Goal: Task Accomplishment & Management: Manage account settings

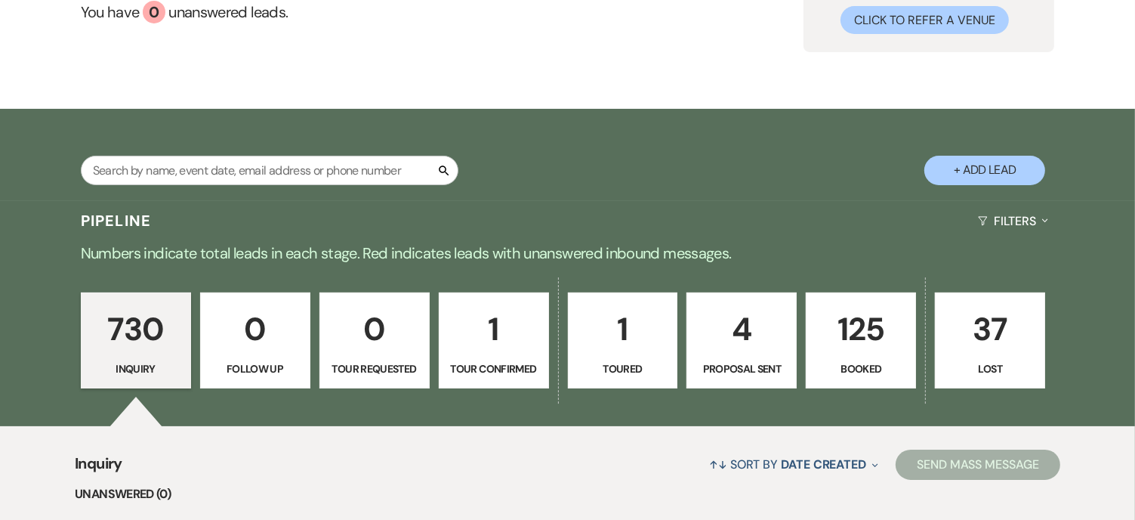
scroll to position [227, 0]
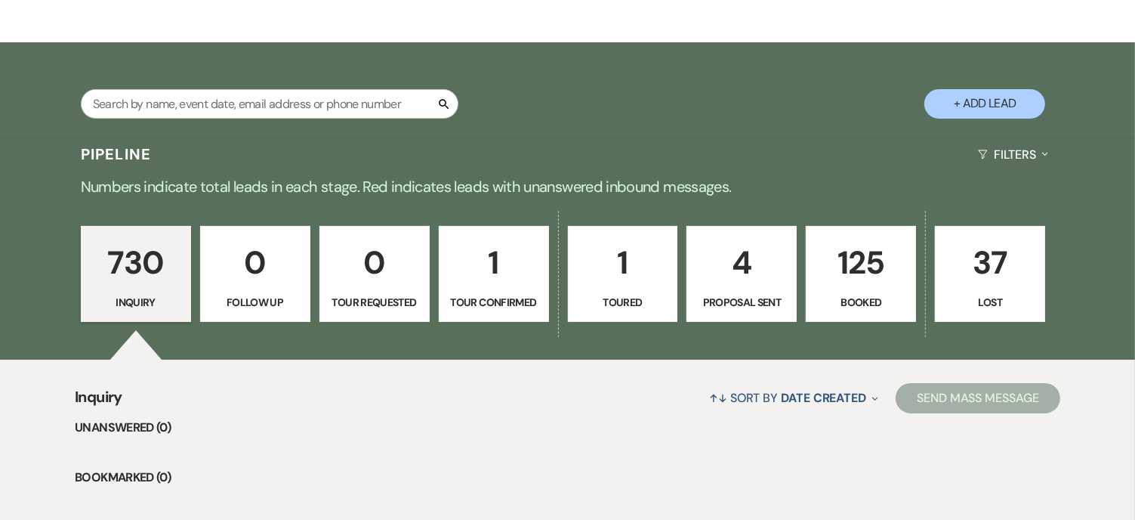
click at [864, 288] on p "125" at bounding box center [861, 262] width 91 height 51
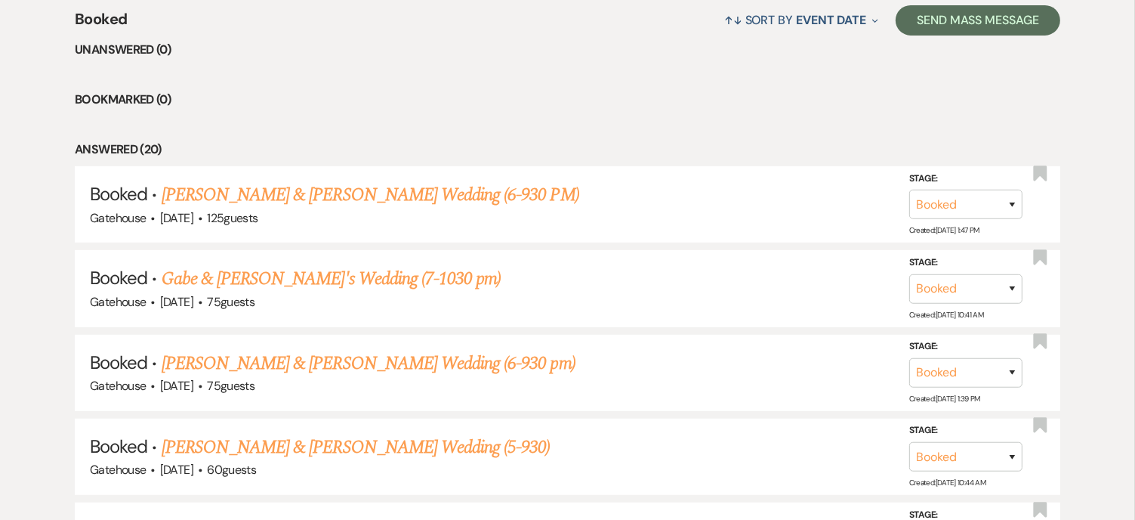
scroll to position [680, 0]
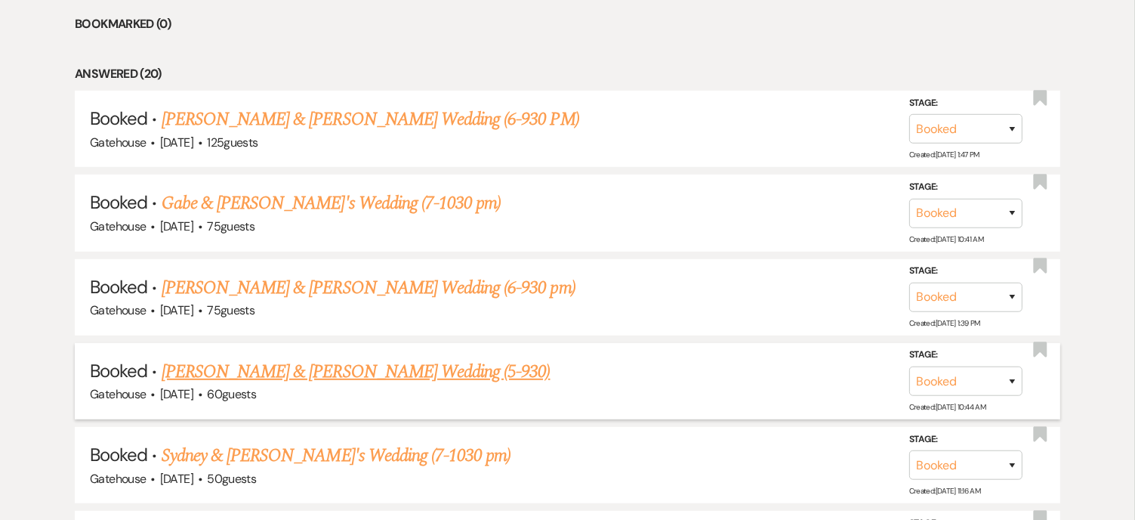
click at [414, 366] on link "[PERSON_NAME] & [PERSON_NAME] Wedding (5-930)" at bounding box center [356, 371] width 389 height 27
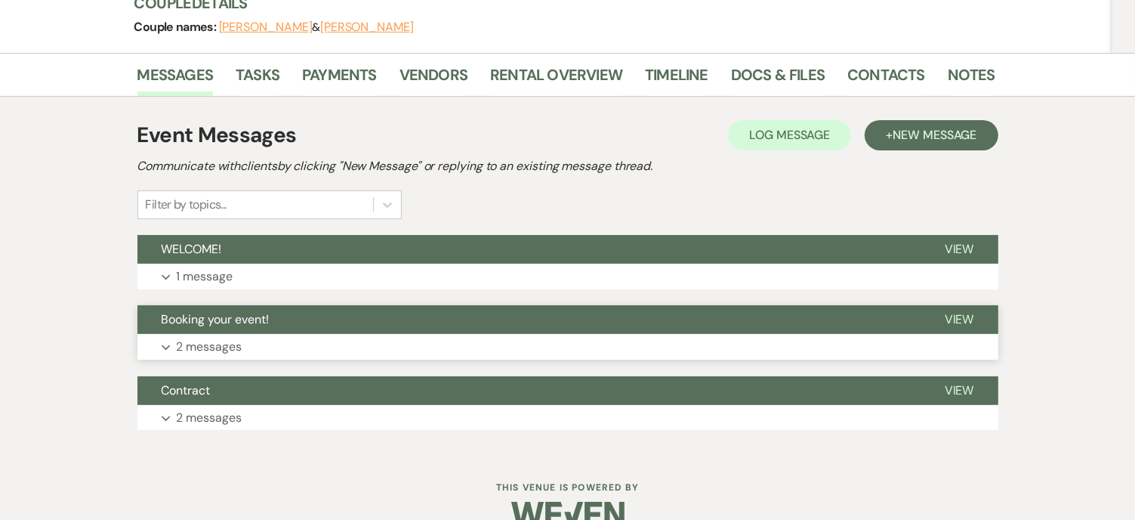
scroll to position [227, 0]
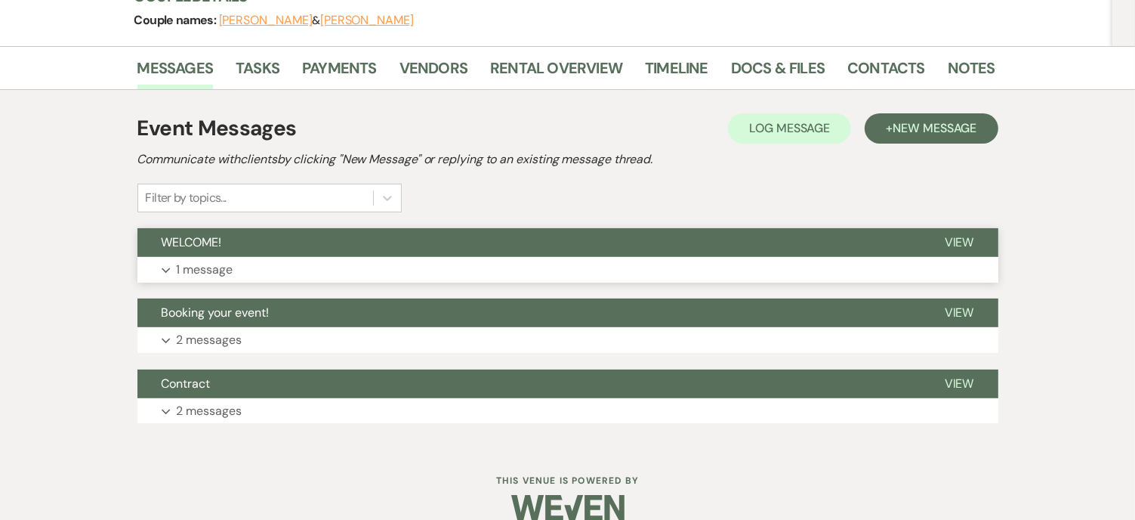
click at [195, 265] on p "1 message" at bounding box center [205, 270] width 57 height 20
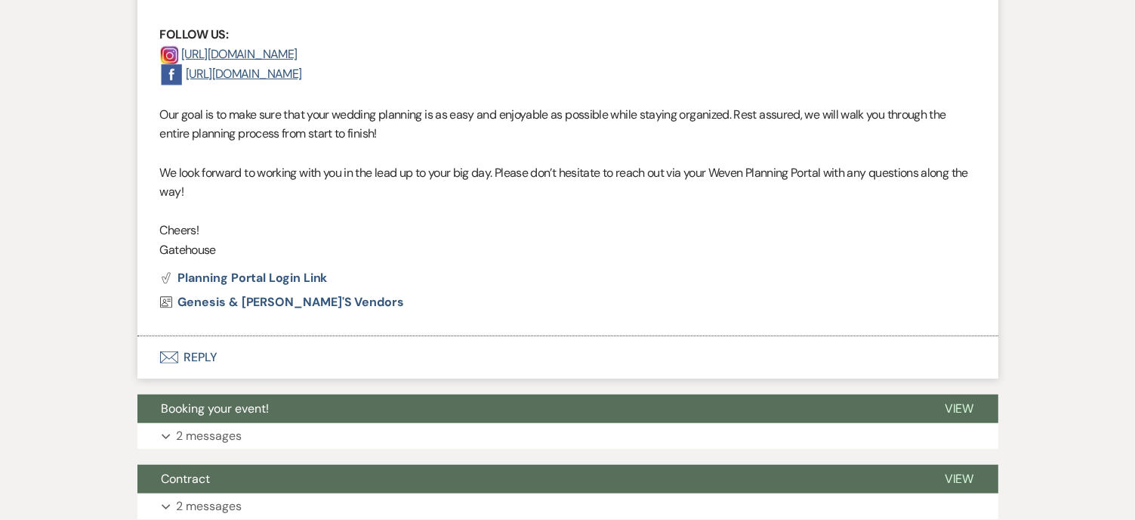
scroll to position [755, 0]
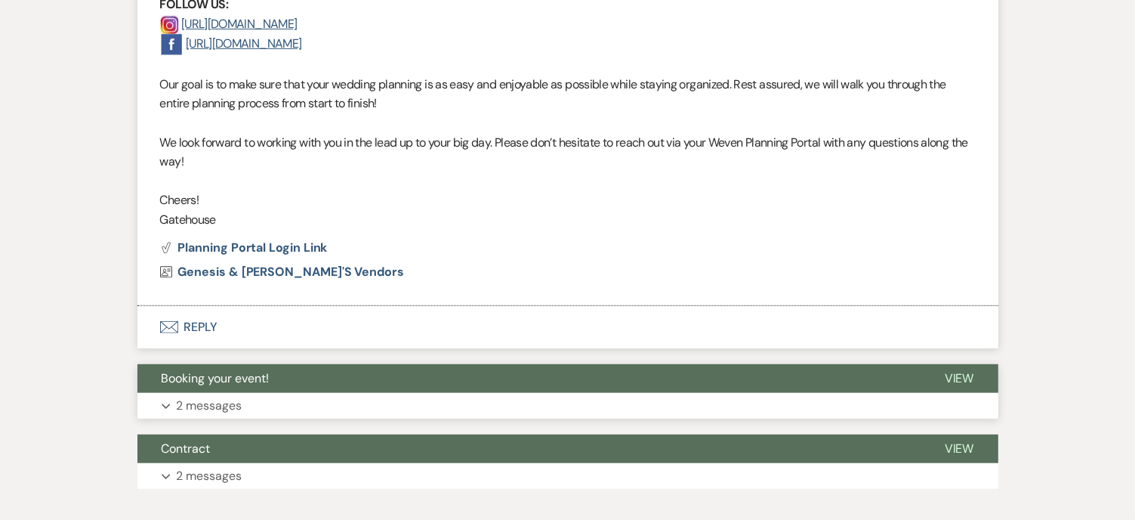
click at [190, 405] on p "2 messages" at bounding box center [210, 406] width 66 height 20
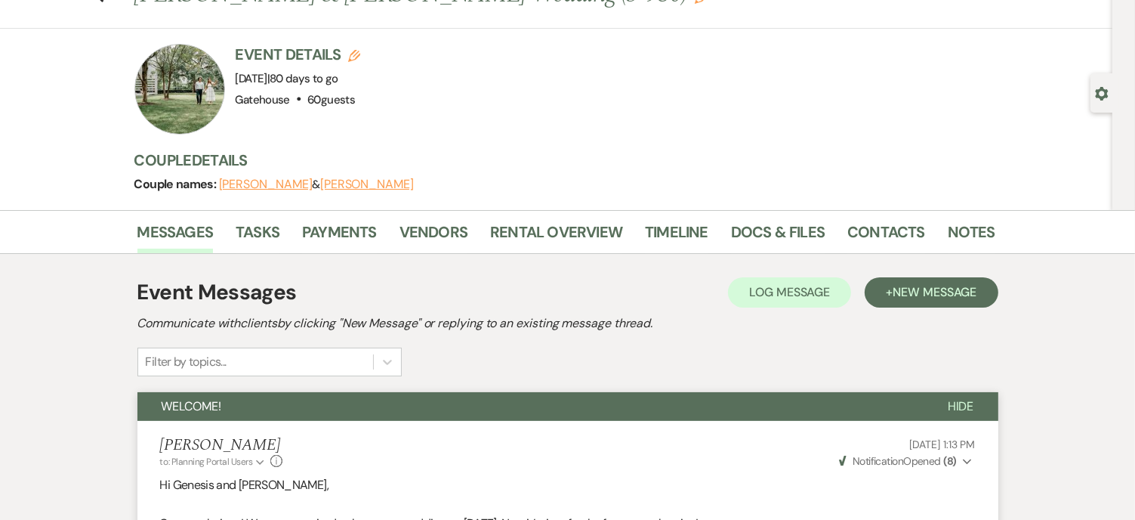
scroll to position [0, 0]
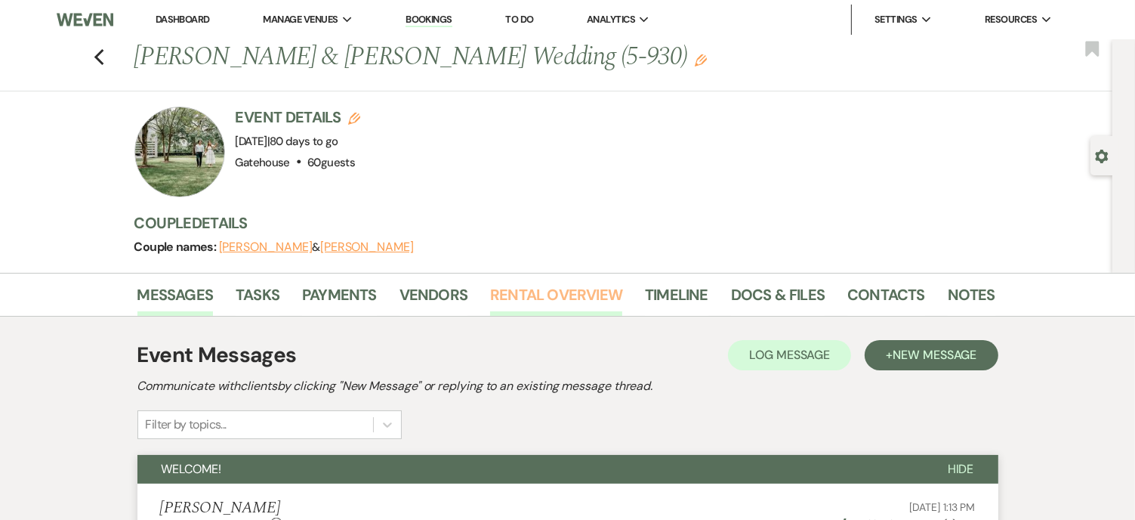
click at [533, 292] on link "Rental Overview" at bounding box center [556, 299] width 132 height 33
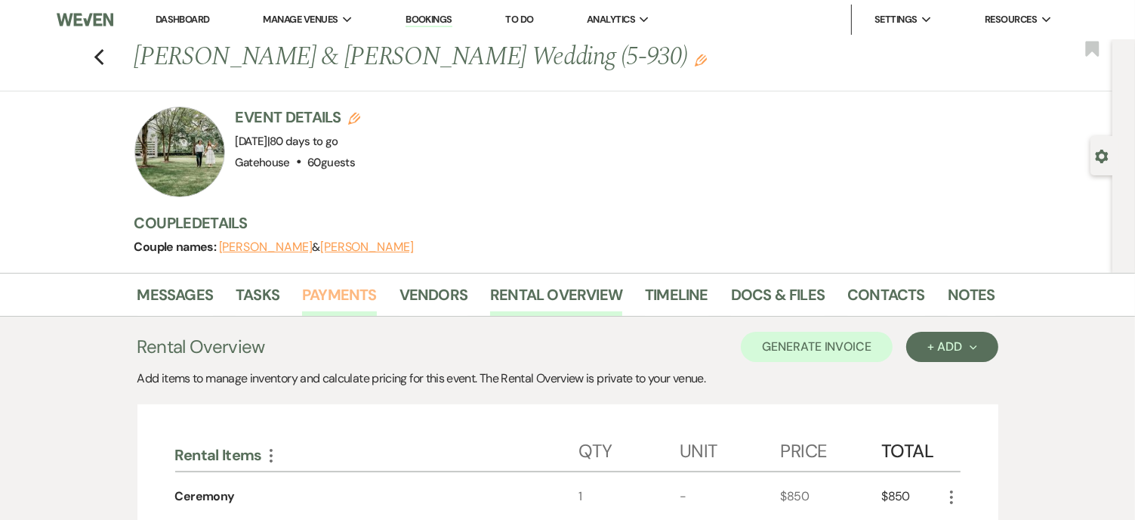
click at [337, 295] on link "Payments" at bounding box center [339, 299] width 75 height 33
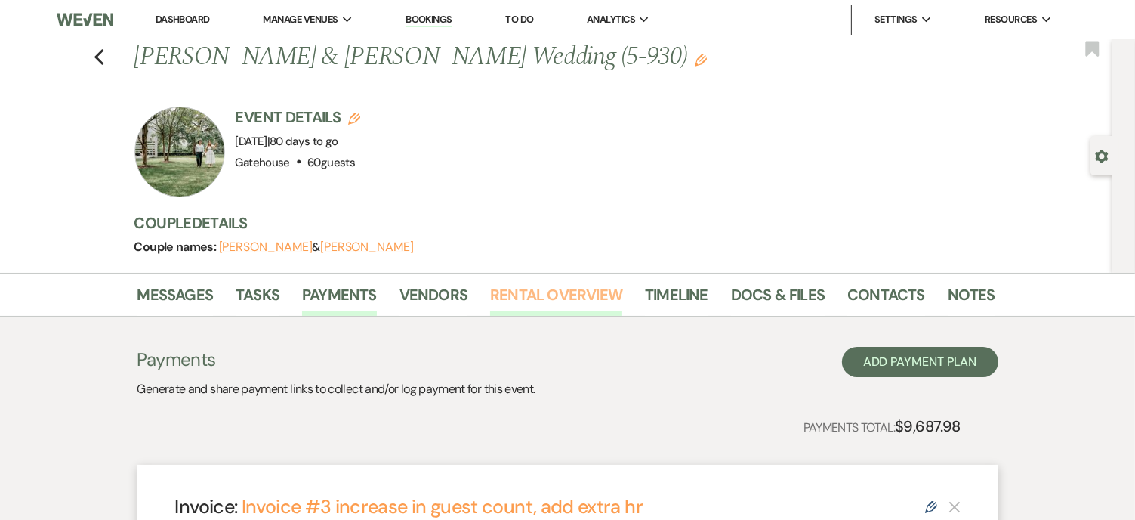
click at [541, 289] on link "Rental Overview" at bounding box center [556, 299] width 132 height 33
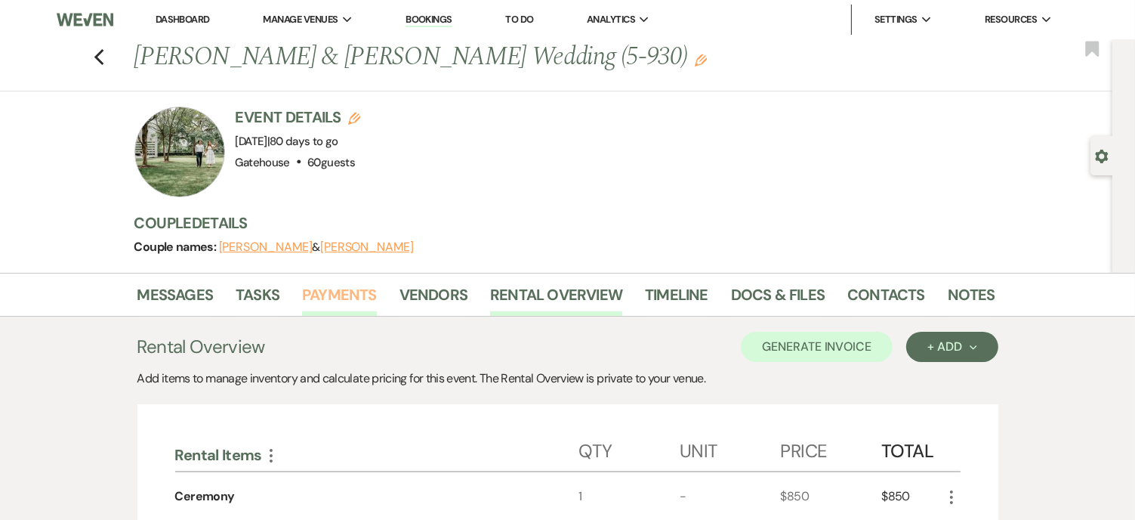
click at [330, 293] on link "Payments" at bounding box center [339, 299] width 75 height 33
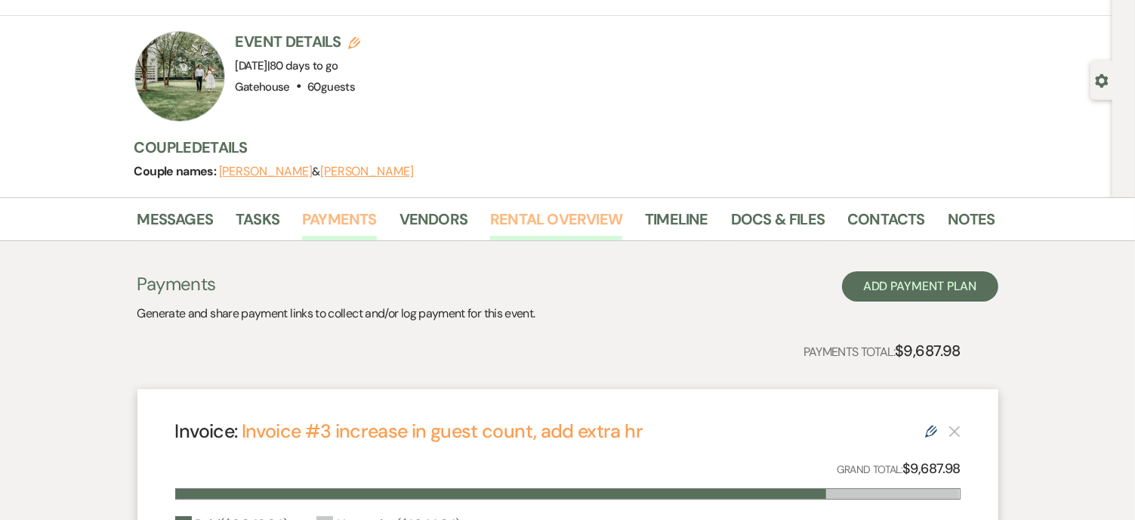
scroll to position [76, 0]
click at [548, 218] on link "Rental Overview" at bounding box center [556, 223] width 132 height 33
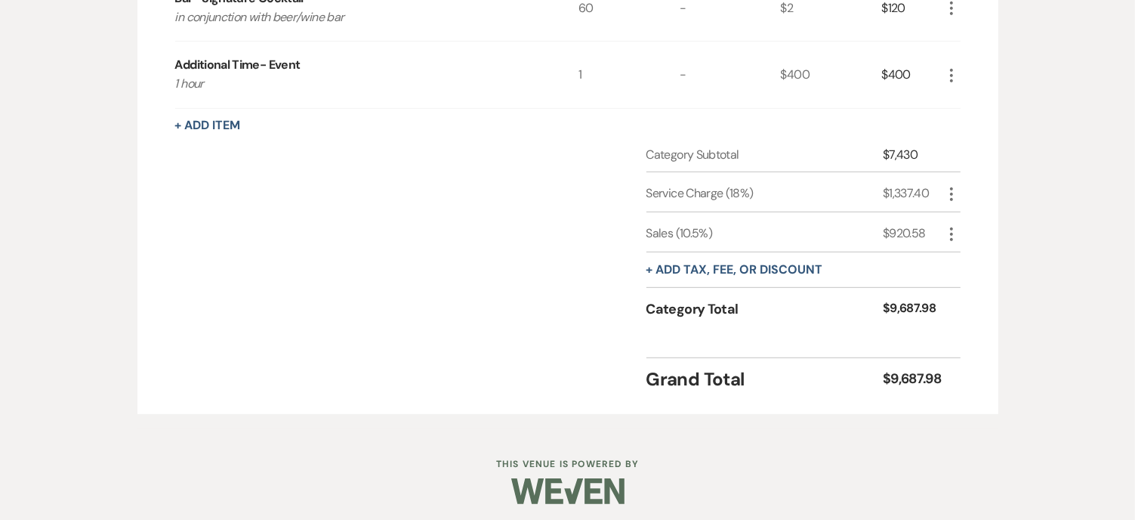
scroll to position [734, 0]
click at [720, 262] on button "+ Add tax, fee, or discount" at bounding box center [735, 268] width 177 height 12
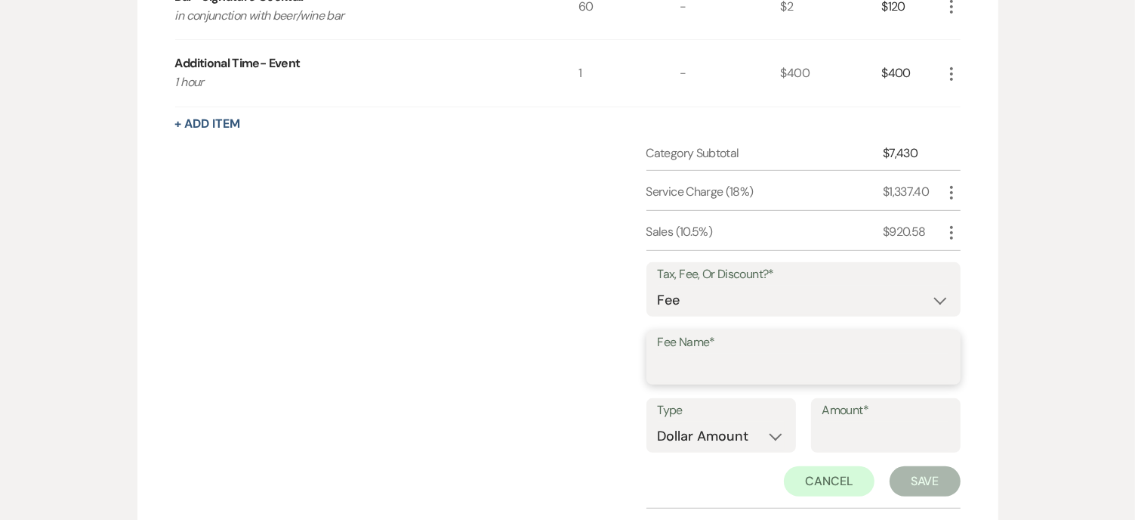
click at [686, 372] on input "Fee Name*" at bounding box center [804, 368] width 292 height 29
type input "cc fee"
click at [845, 425] on input "Amount*" at bounding box center [886, 436] width 127 height 29
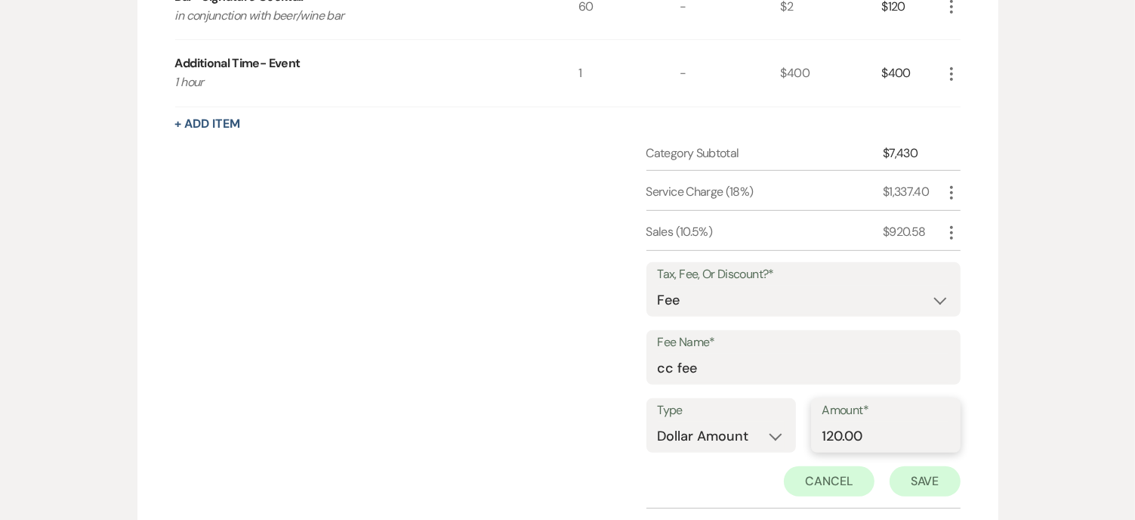
type input "120.00"
click at [928, 485] on button "Save" at bounding box center [925, 481] width 71 height 30
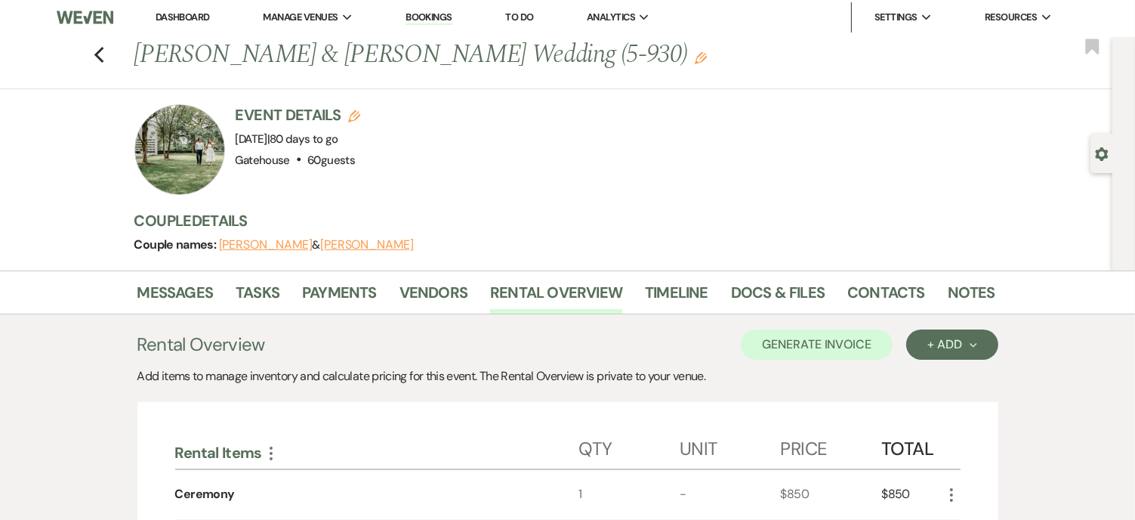
scroll to position [0, 0]
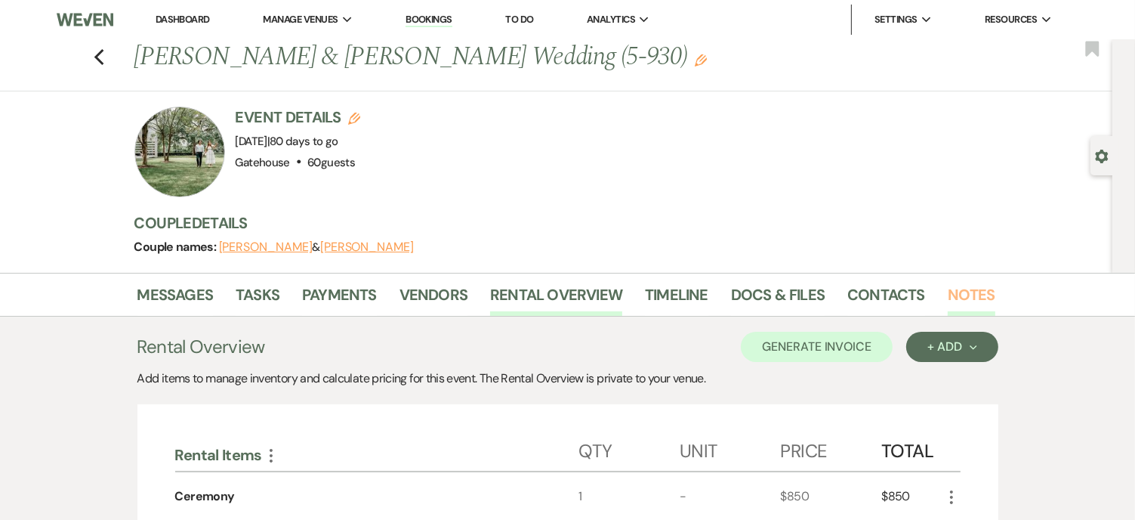
click at [976, 292] on link "Notes" at bounding box center [972, 299] width 48 height 33
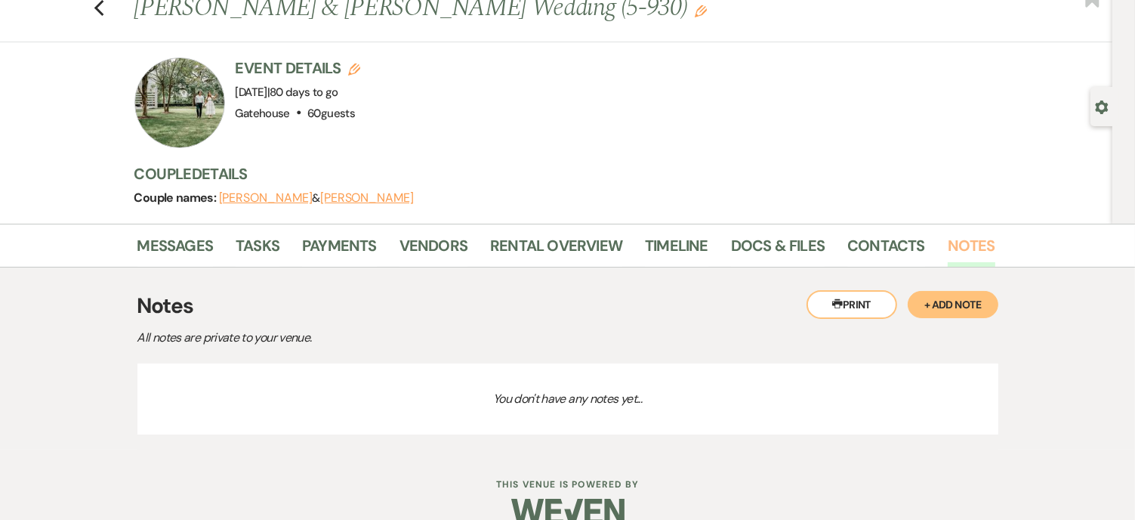
scroll to position [76, 0]
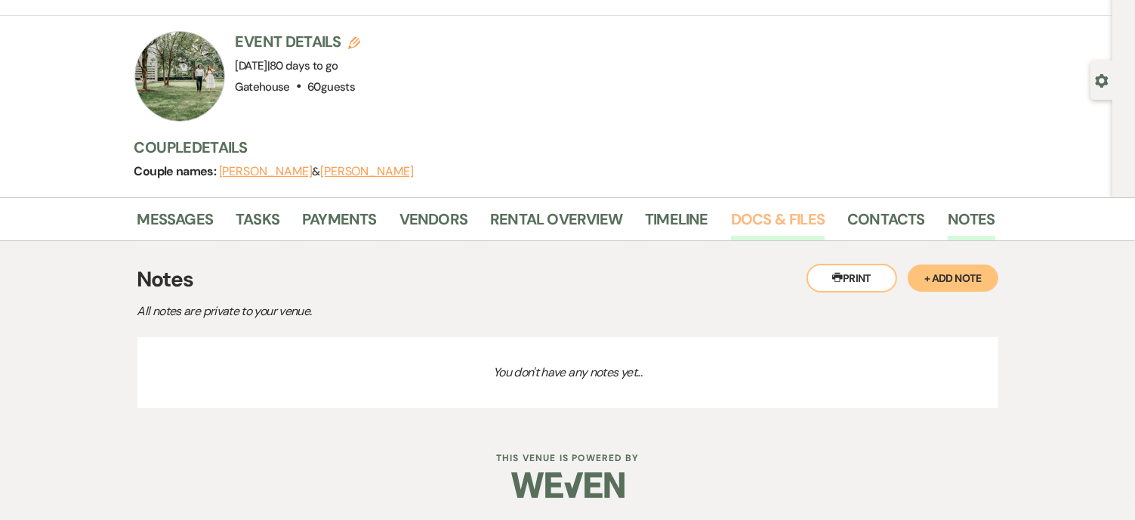
click at [781, 217] on link "Docs & Files" at bounding box center [778, 223] width 94 height 33
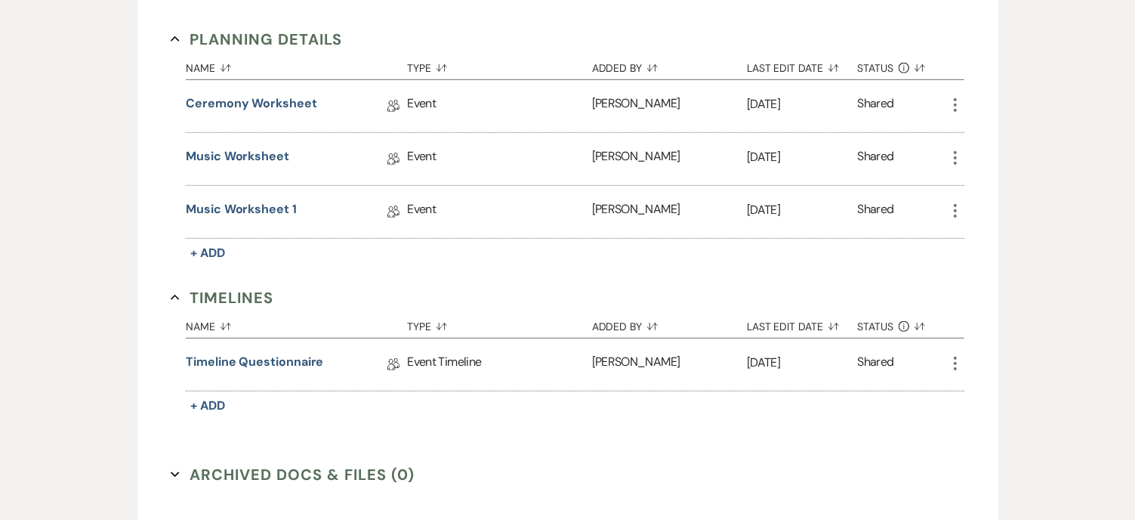
scroll to position [755, 0]
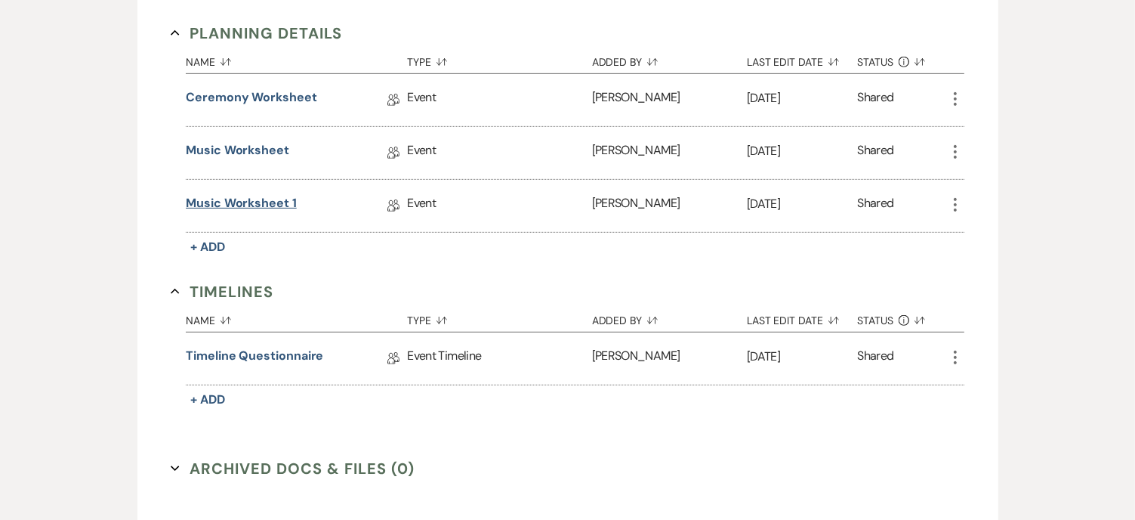
click at [239, 196] on link "Music Worksheet 1" at bounding box center [241, 205] width 111 height 23
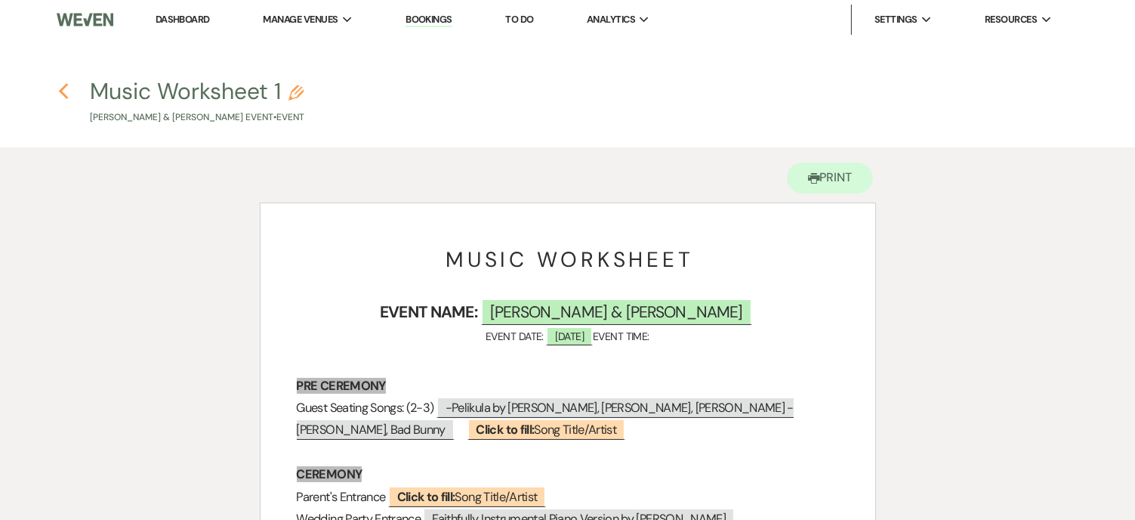
click at [60, 93] on use "button" at bounding box center [63, 91] width 10 height 17
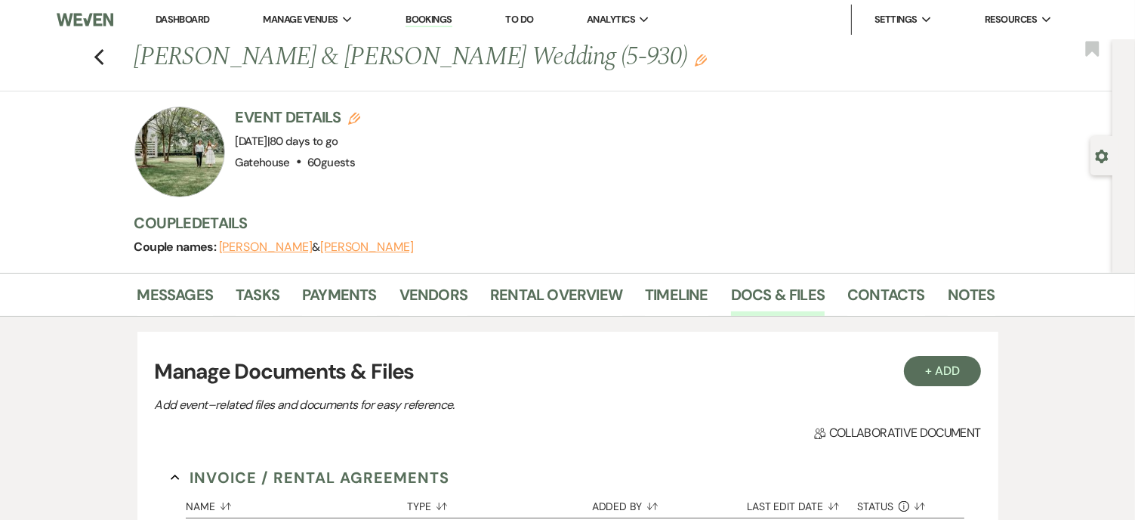
scroll to position [755, 0]
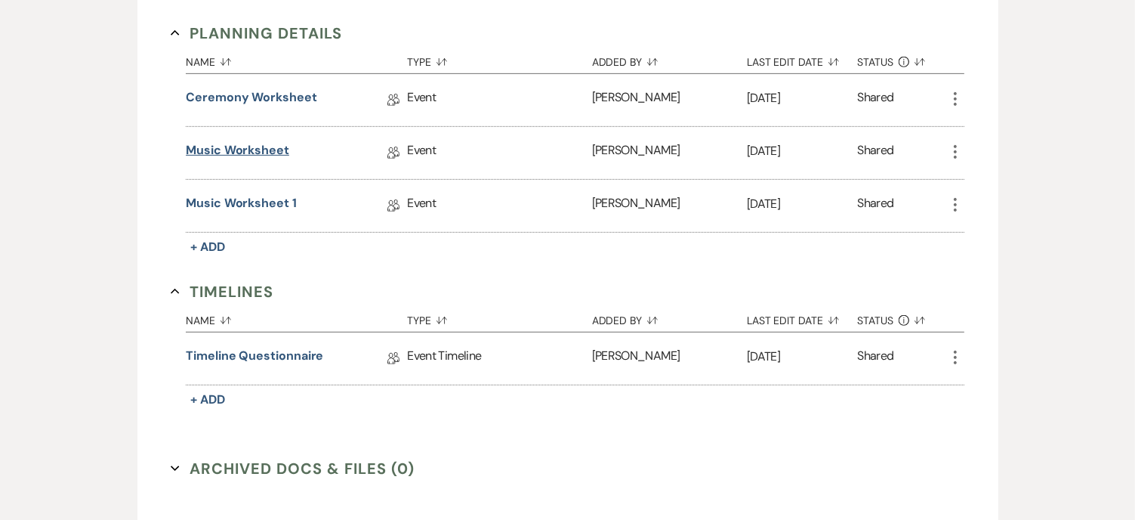
click at [246, 147] on link "Music Worksheet" at bounding box center [237, 152] width 103 height 23
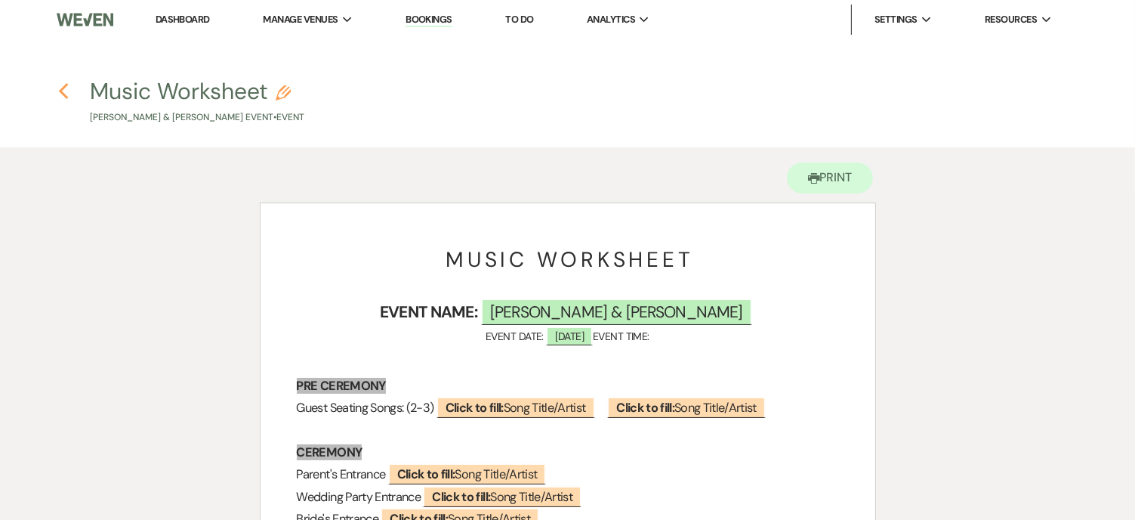
click at [60, 93] on icon "Previous" at bounding box center [63, 91] width 11 height 18
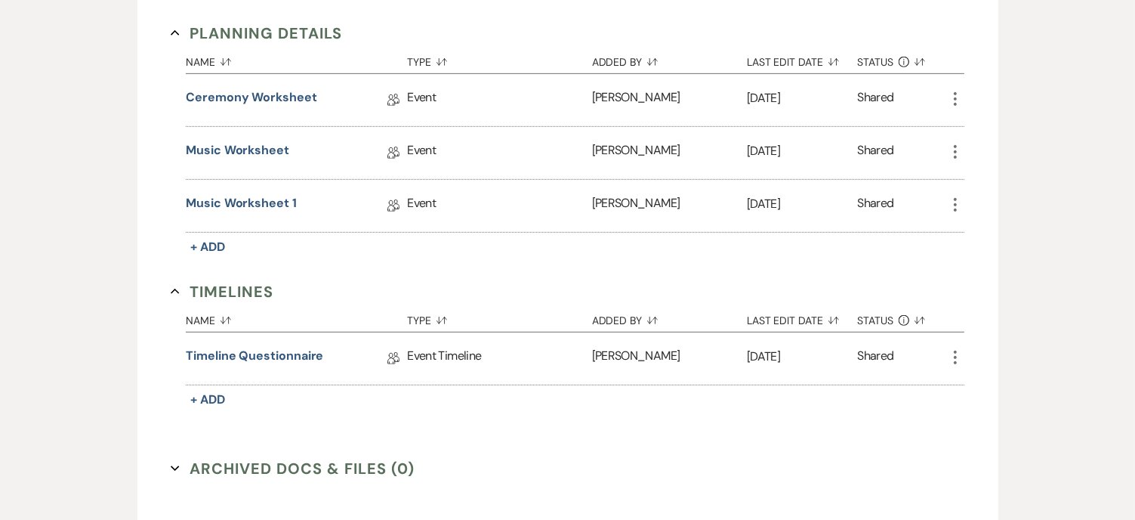
click at [954, 145] on icon "More" at bounding box center [956, 152] width 18 height 18
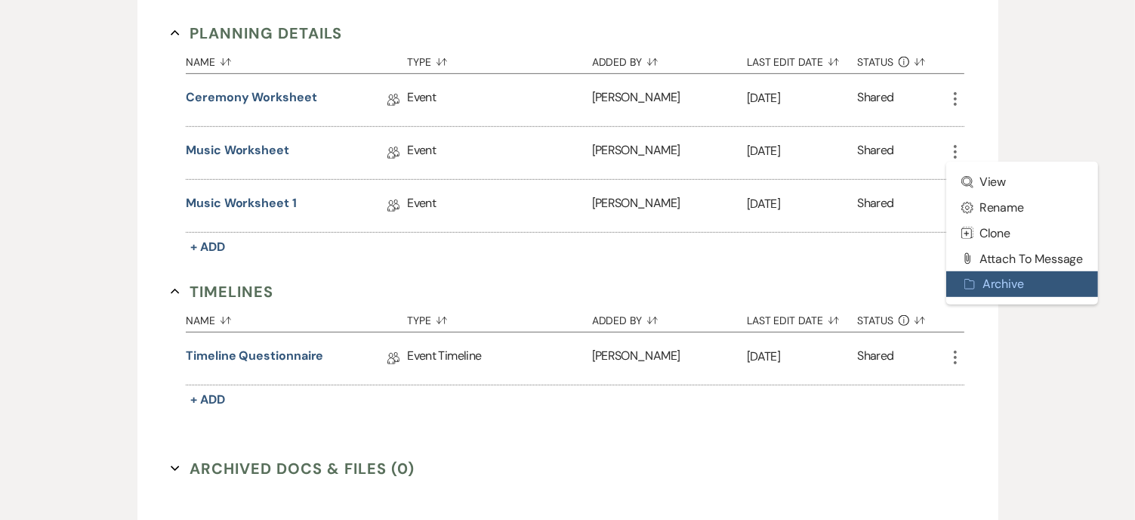
click at [1001, 274] on button "Archive Archive" at bounding box center [1023, 284] width 153 height 26
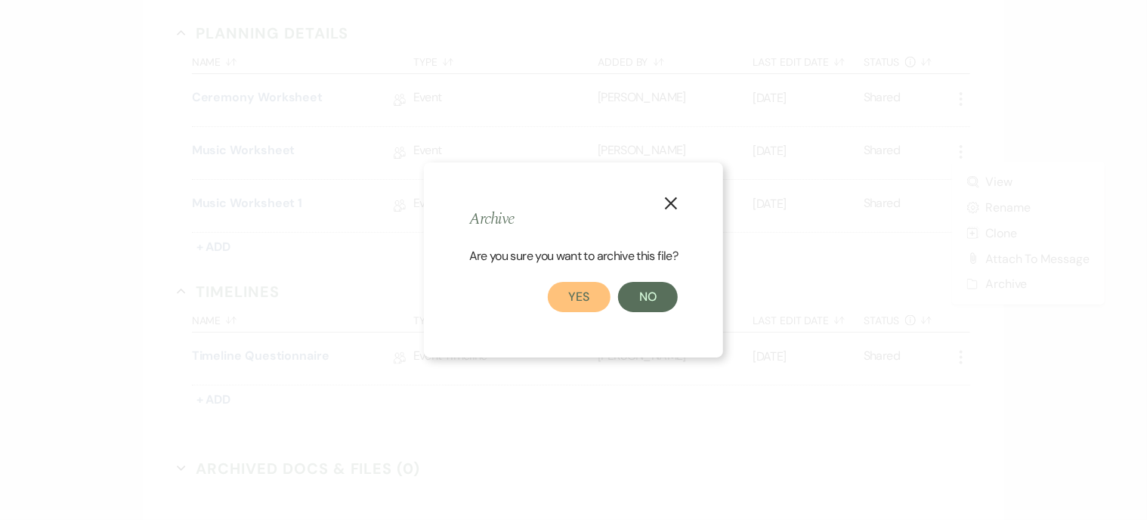
click at [574, 295] on button "Yes" at bounding box center [579, 297] width 63 height 30
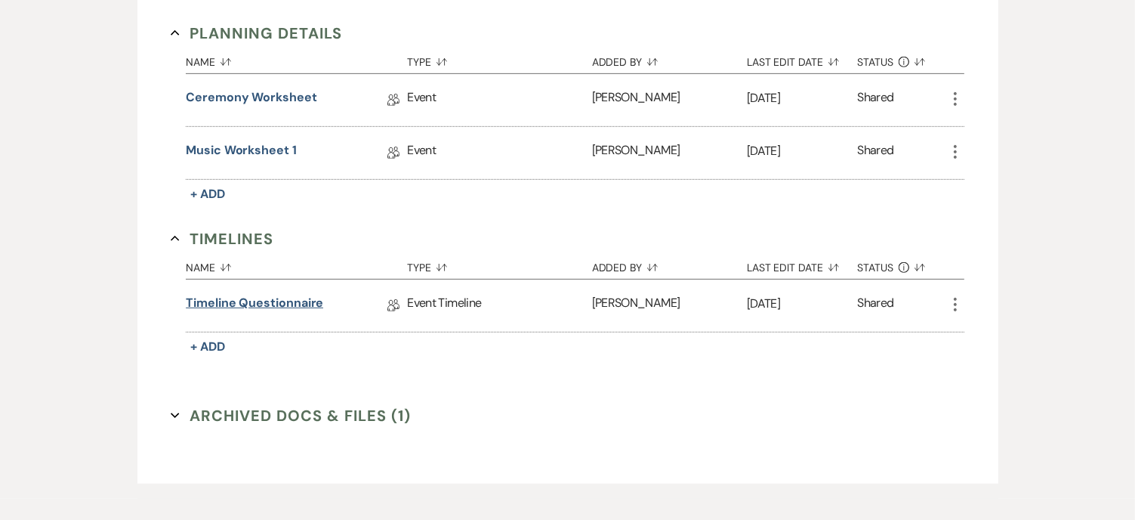
click at [277, 295] on link "Timeline Questionnaire" at bounding box center [254, 305] width 137 height 23
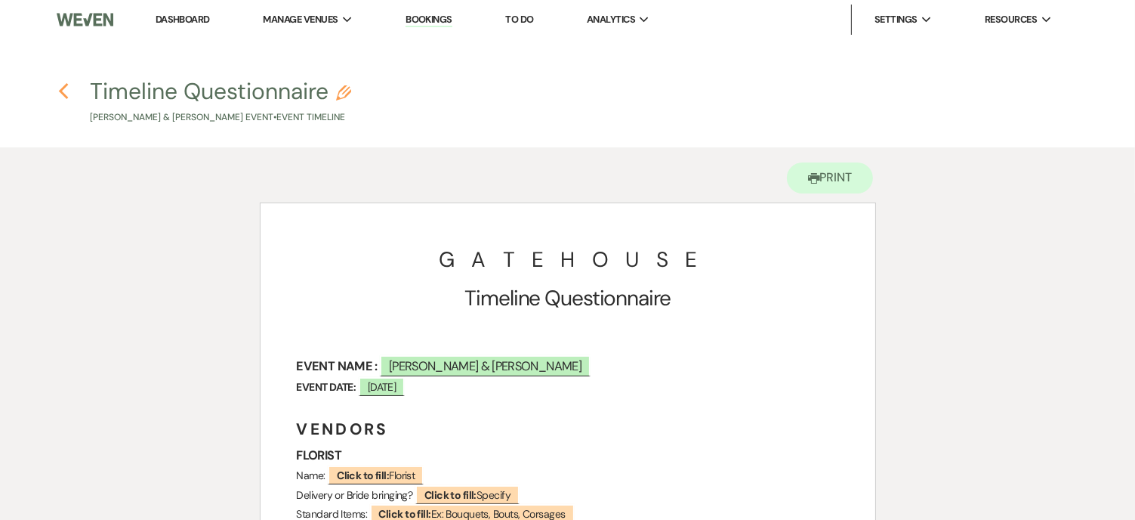
click at [63, 88] on use "button" at bounding box center [63, 91] width 10 height 17
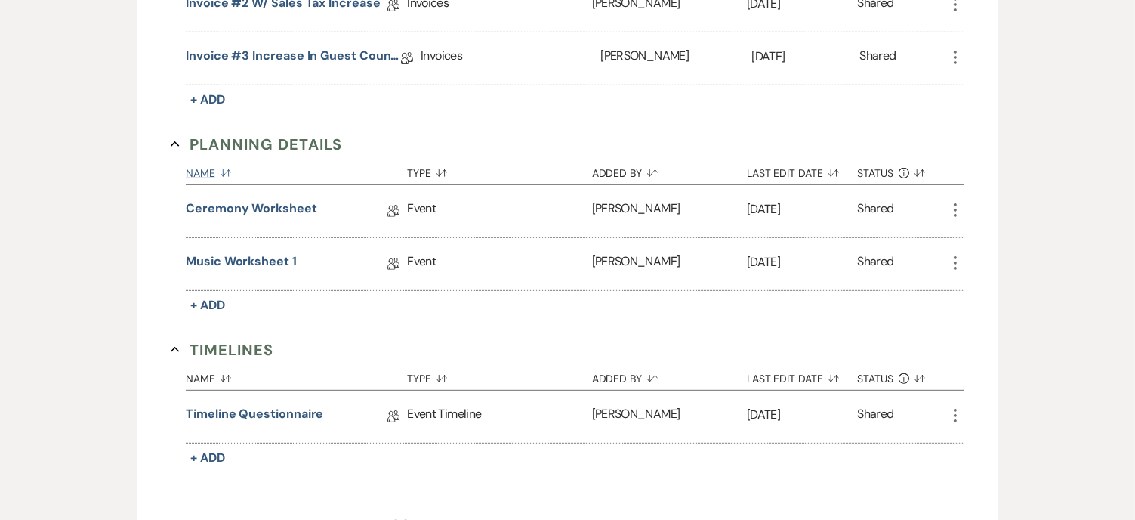
scroll to position [604, 0]
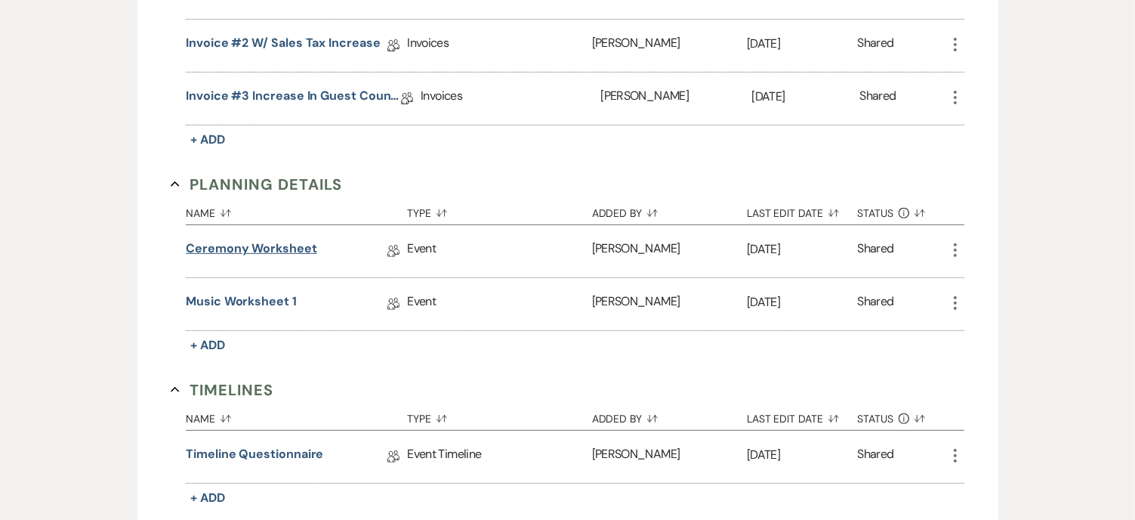
click at [255, 241] on link "Ceremony Worksheet" at bounding box center [251, 250] width 131 height 23
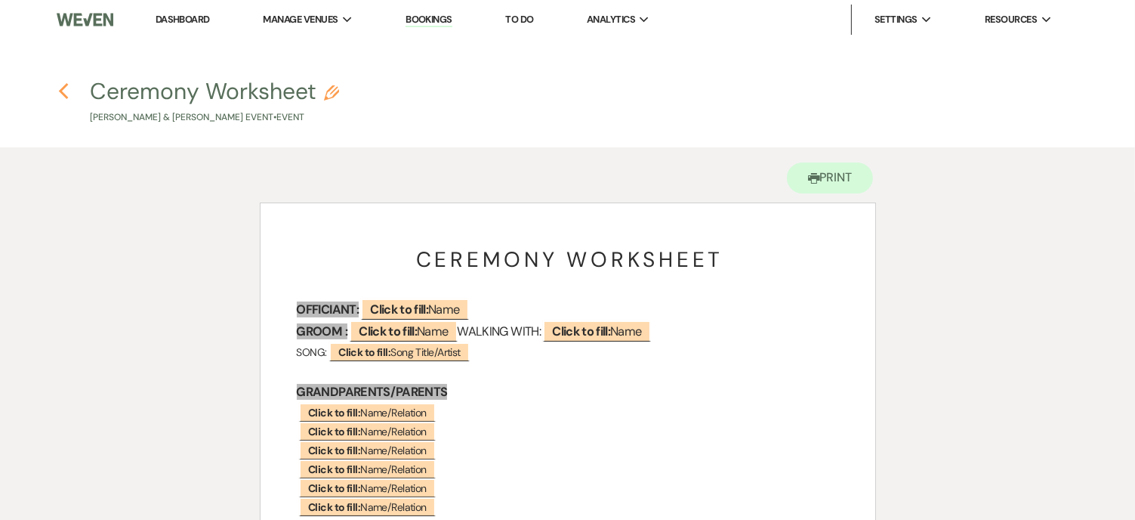
click at [63, 93] on use "button" at bounding box center [63, 91] width 10 height 17
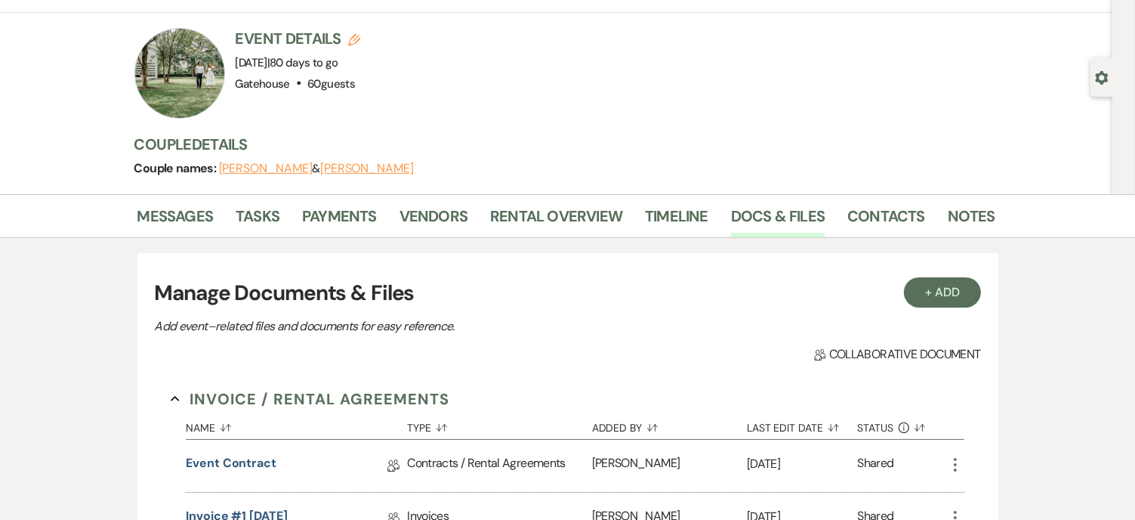
scroll to position [76, 0]
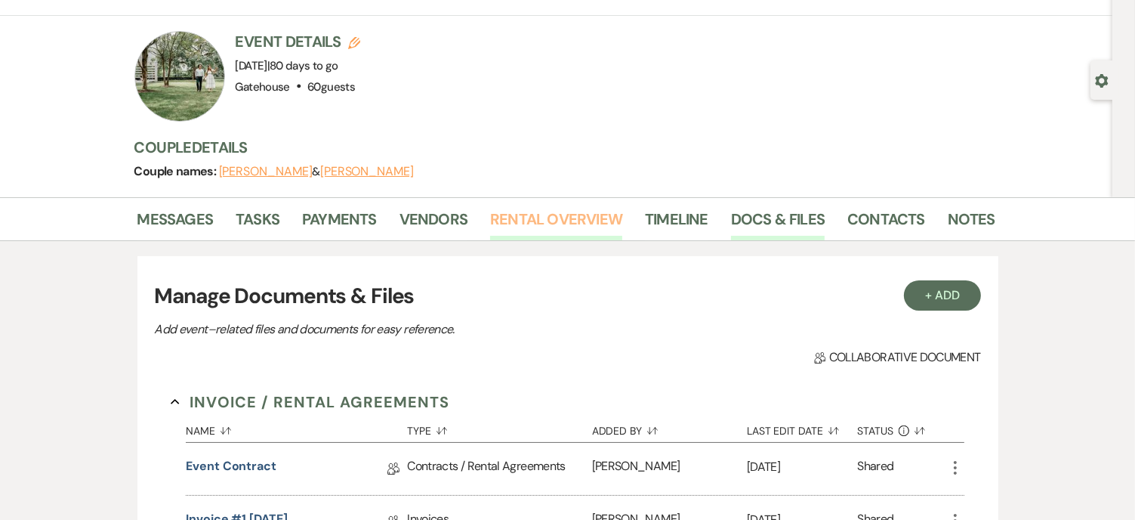
click at [545, 219] on link "Rental Overview" at bounding box center [556, 223] width 132 height 33
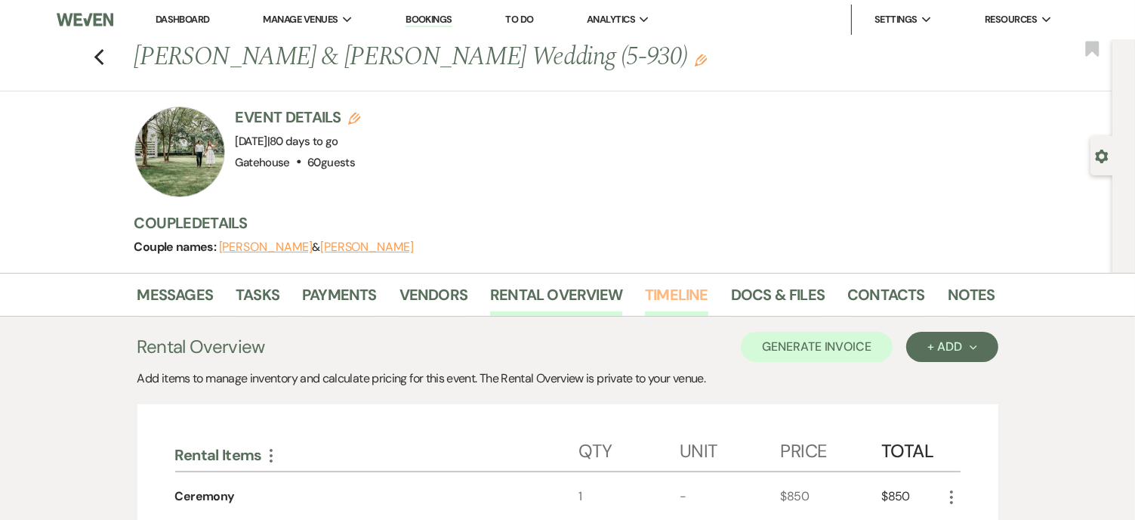
click at [672, 289] on link "Timeline" at bounding box center [676, 299] width 63 height 33
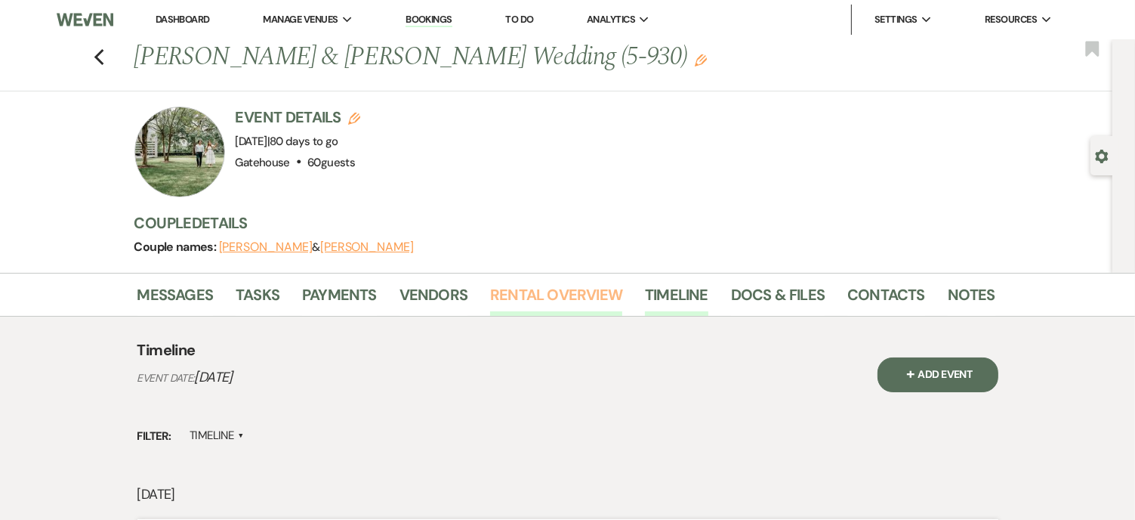
click at [573, 292] on link "Rental Overview" at bounding box center [556, 299] width 132 height 33
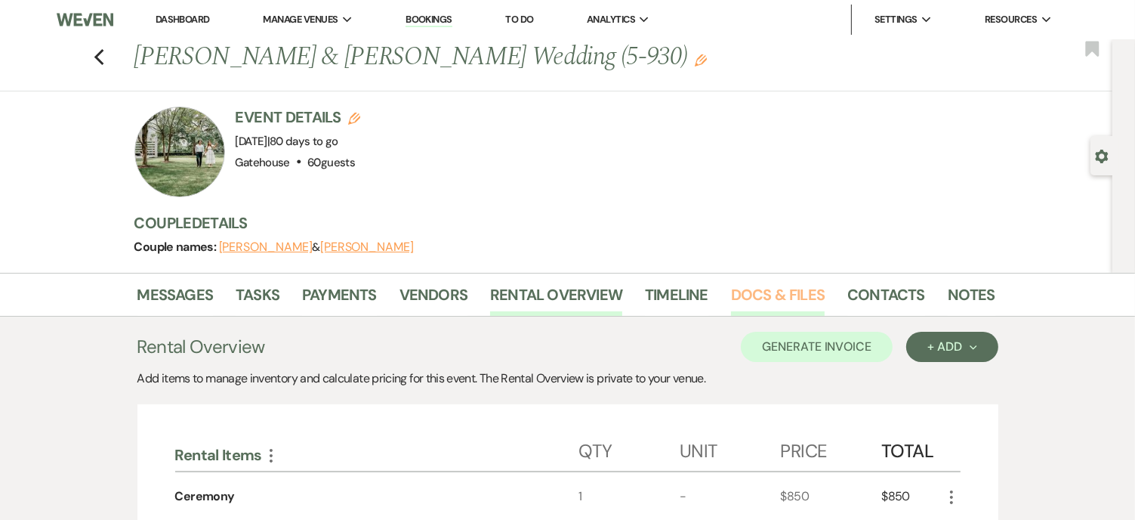
click at [804, 293] on link "Docs & Files" at bounding box center [778, 299] width 94 height 33
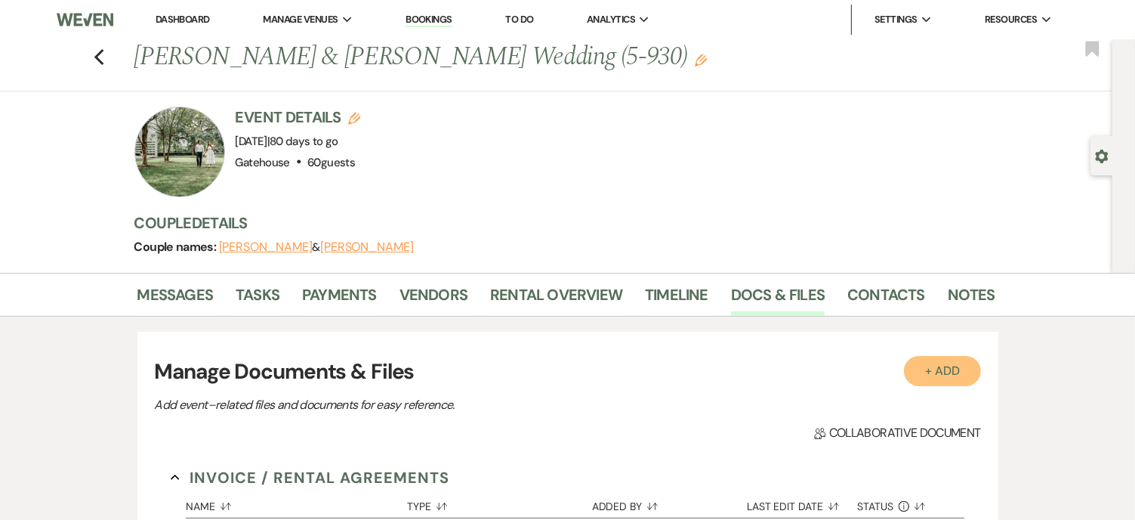
click at [928, 363] on button "+ Add" at bounding box center [942, 371] width 77 height 30
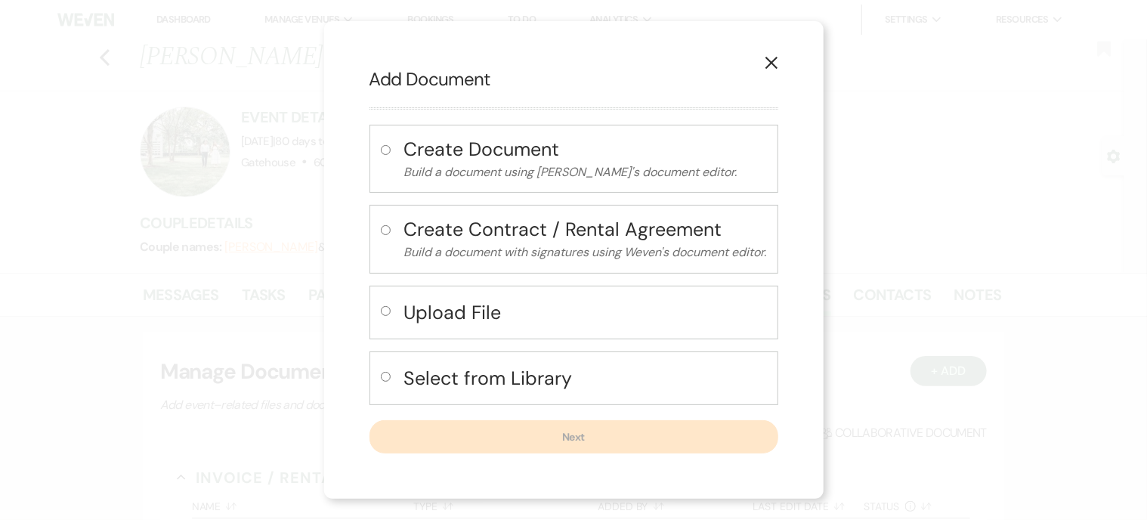
click at [505, 382] on h4 "Select from Library" at bounding box center [585, 378] width 363 height 26
radio input "true"
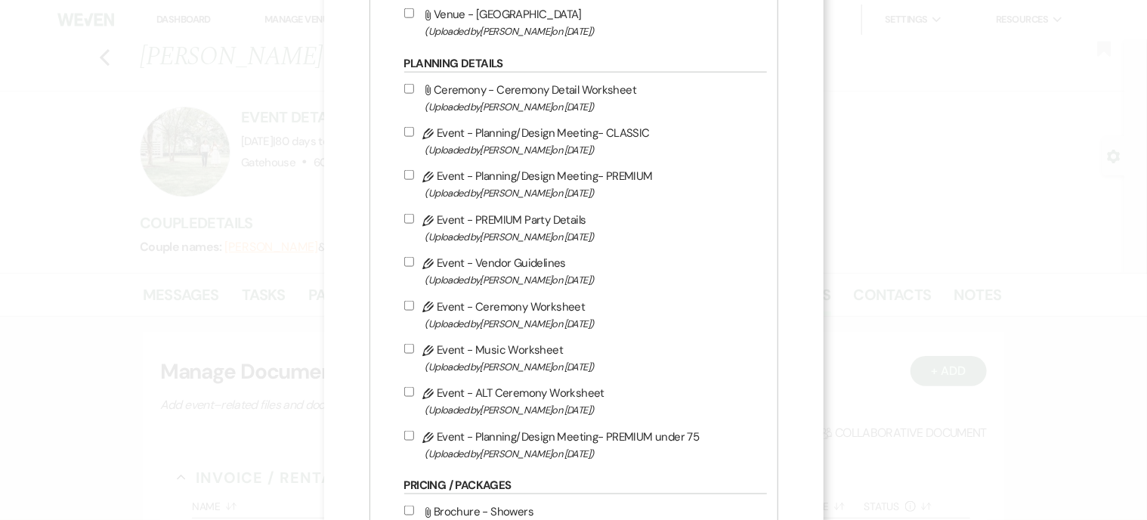
scroll to position [831, 0]
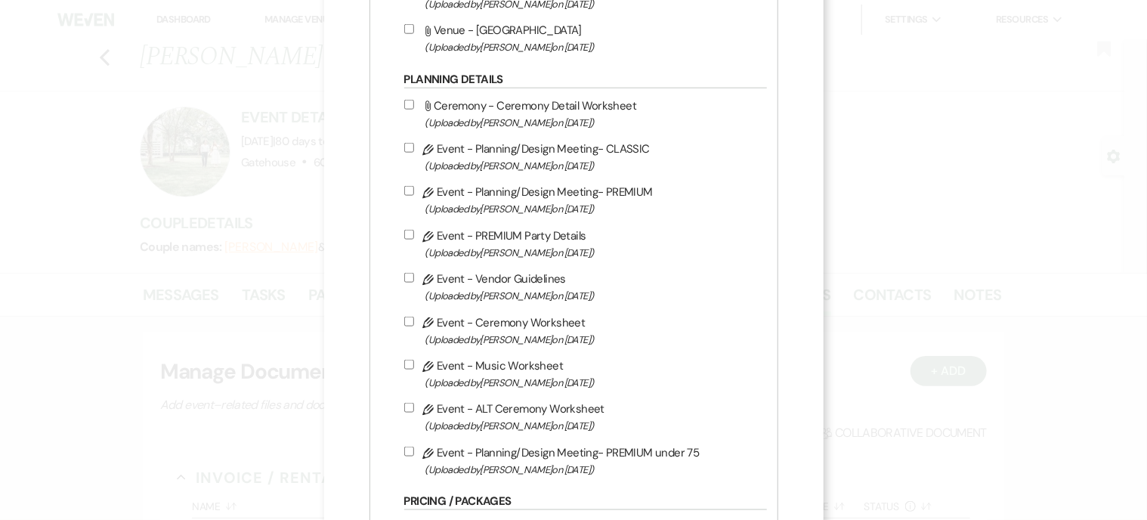
click at [576, 450] on label "Pencil Event - Planning/Design Meeting- PREMIUM under 75 (Uploaded by [PERSON_N…" at bounding box center [581, 461] width 355 height 36
click at [414, 450] on input "Pencil Event - Planning/Design Meeting- PREMIUM under 75 (Uploaded by [PERSON_N…" at bounding box center [409, 451] width 10 height 10
checkbox input "true"
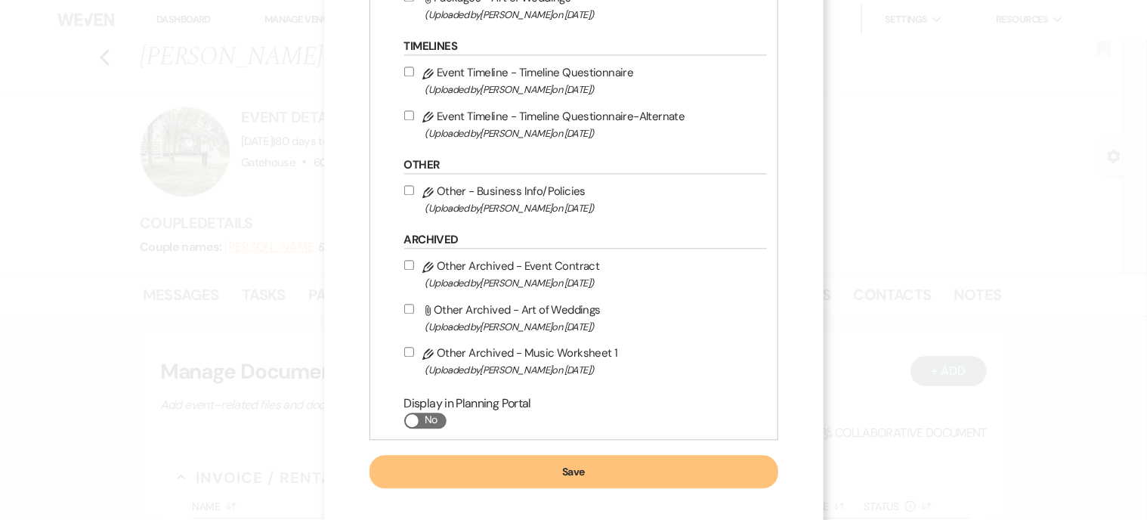
scroll to position [1553, 0]
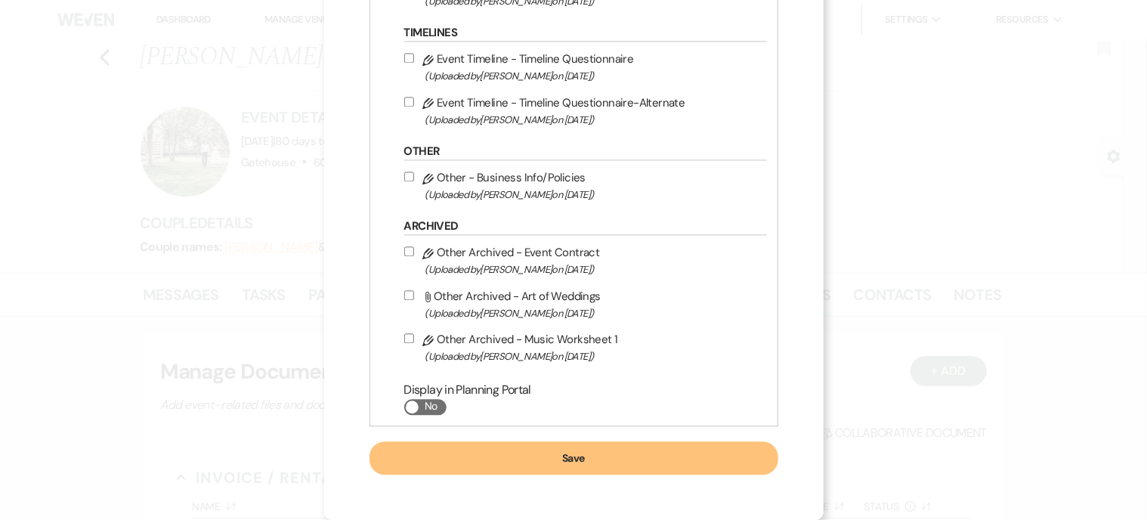
click at [571, 463] on button "Save" at bounding box center [573, 457] width 409 height 33
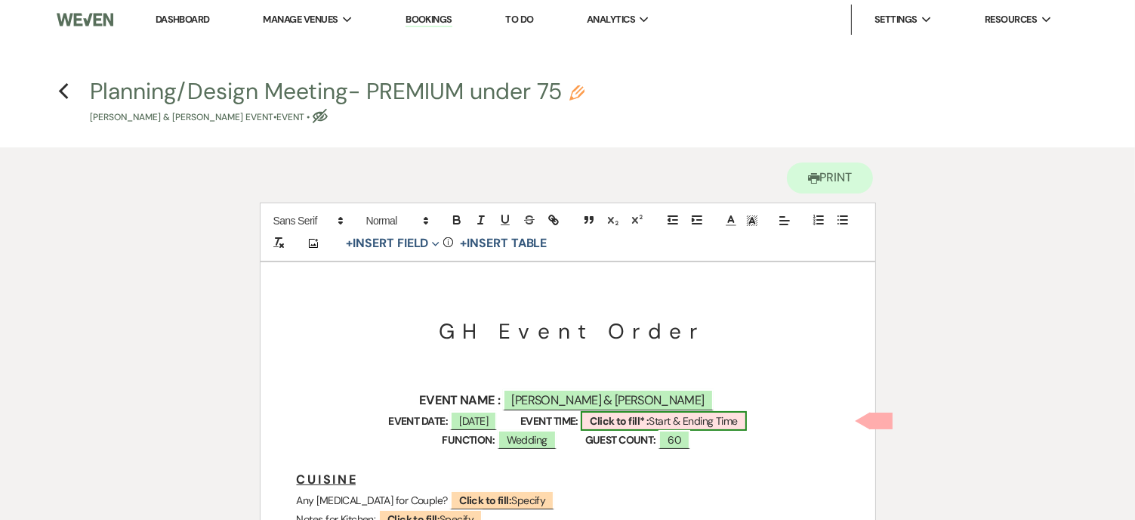
click at [632, 421] on b "Click to fill* :" at bounding box center [619, 421] width 59 height 14
select select "owner"
select select "custom_placeholder"
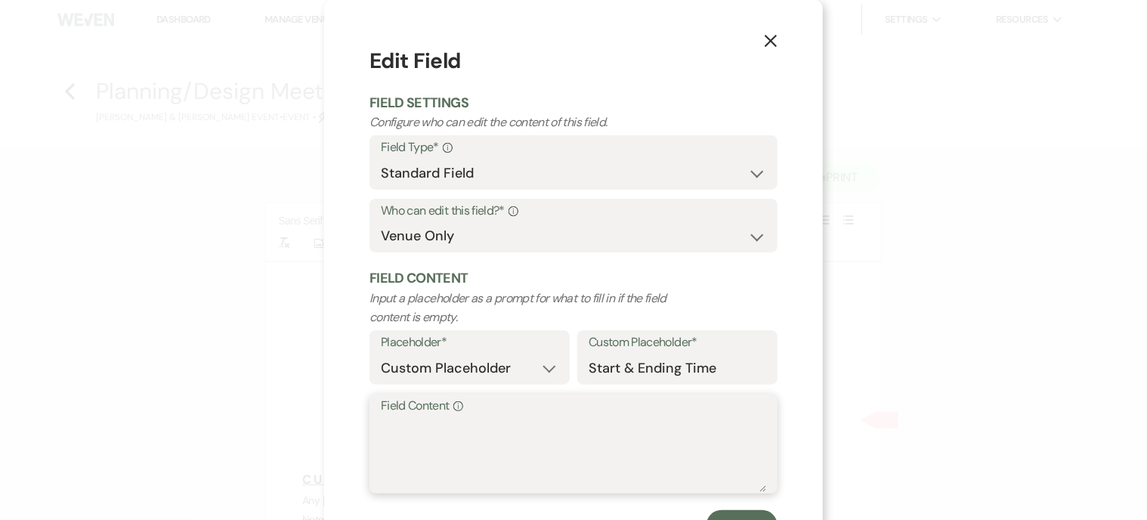
click at [464, 431] on textarea "Field Content Info" at bounding box center [573, 454] width 385 height 76
type textarea "5-930 pm"
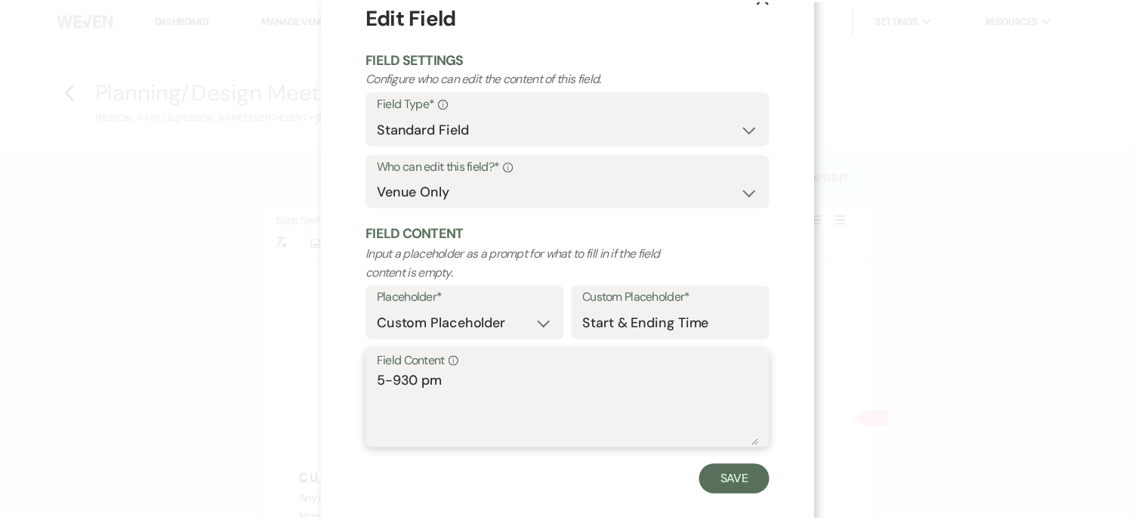
scroll to position [66, 0]
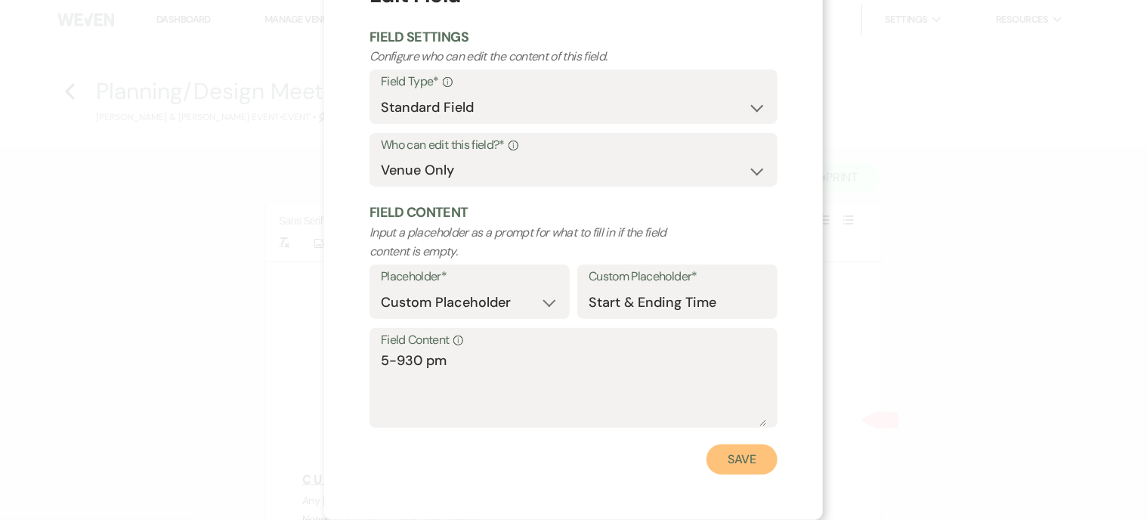
click at [722, 463] on button "Save" at bounding box center [741, 459] width 71 height 30
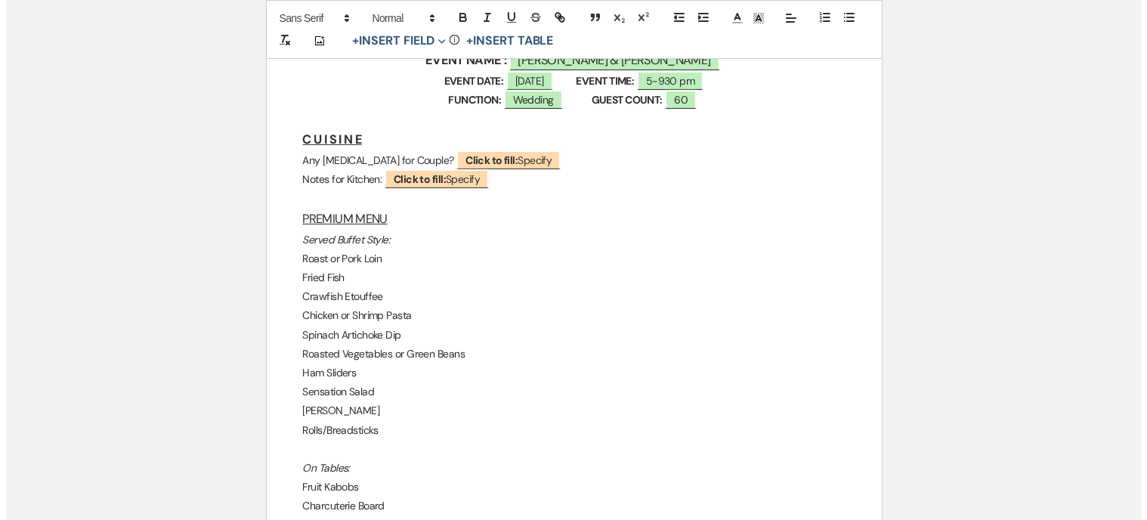
scroll to position [378, 0]
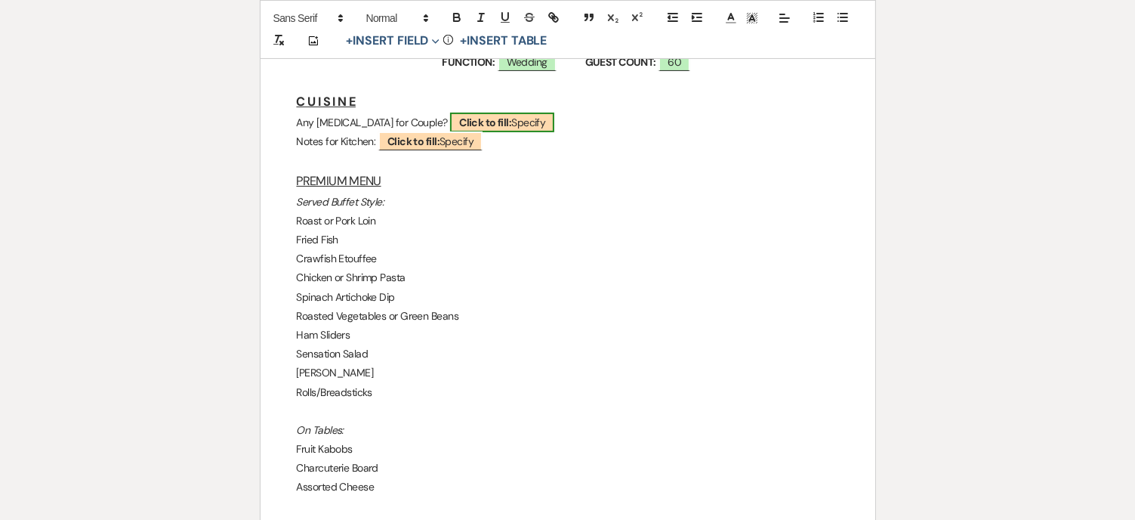
click at [472, 116] on b "Click to fill:" at bounding box center [485, 123] width 52 height 14
select select "custom_placeholder"
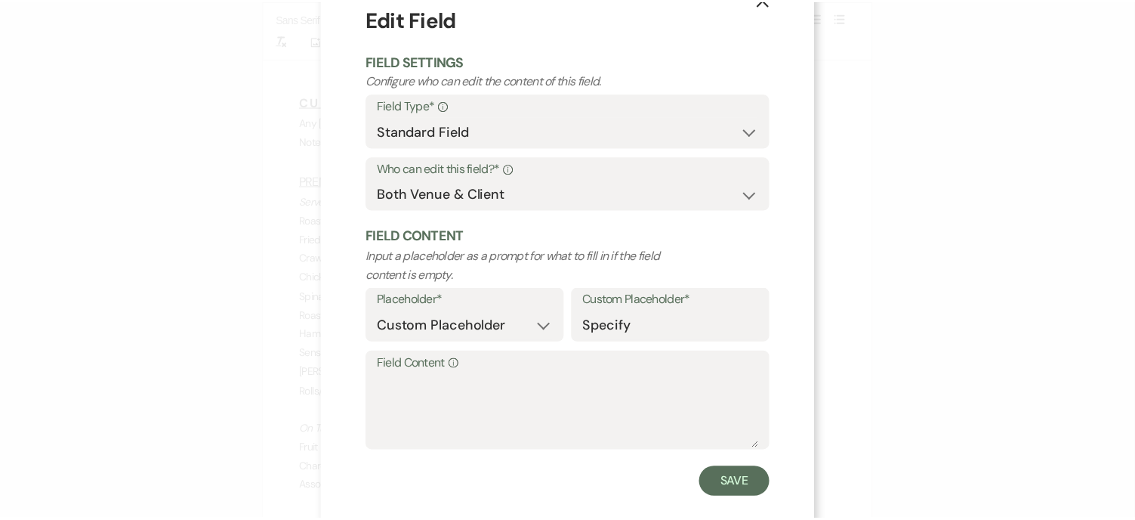
scroll to position [66, 0]
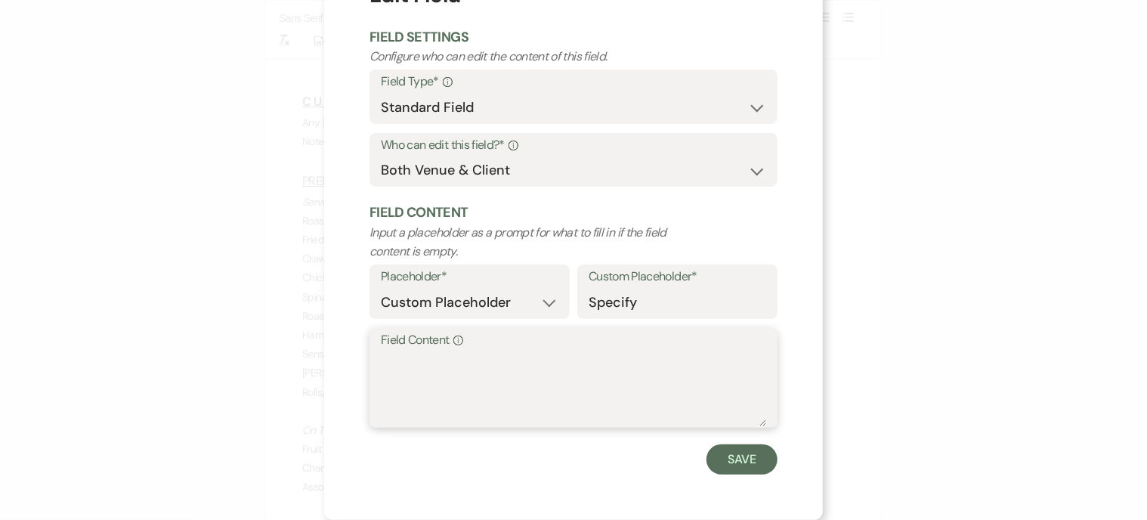
click at [397, 362] on textarea "Field Content Info" at bounding box center [573, 389] width 385 height 76
type textarea "no"
click at [738, 463] on button "Save" at bounding box center [741, 459] width 71 height 30
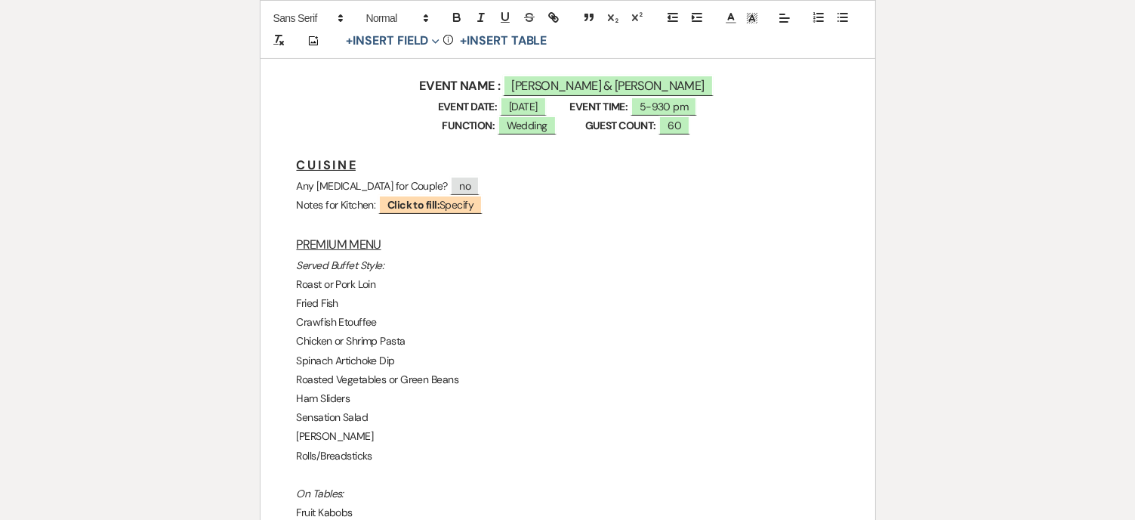
scroll to position [453, 0]
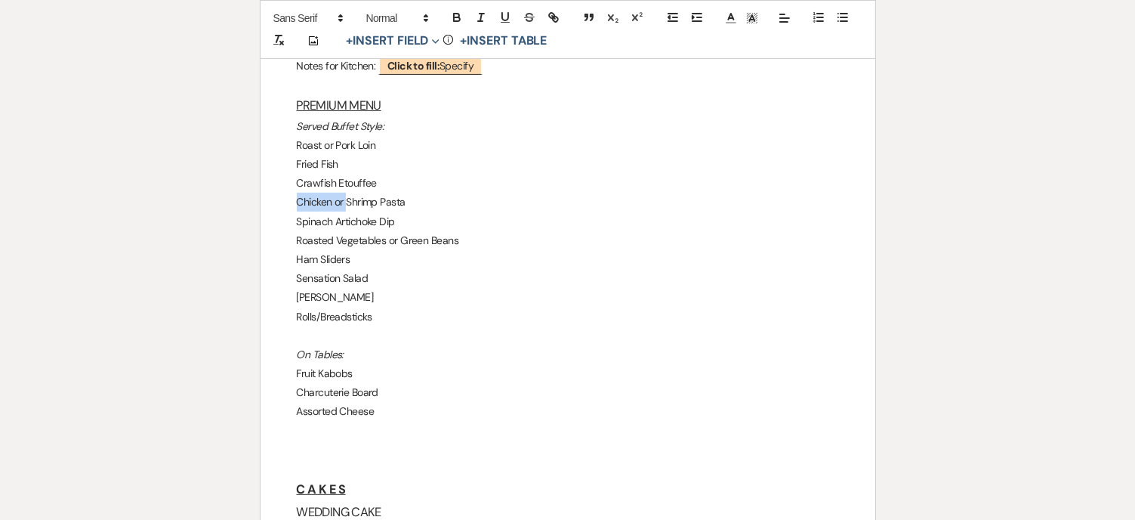
drag, startPoint x: 347, startPoint y: 199, endPoint x: 292, endPoint y: 204, distance: 54.6
drag, startPoint x: 322, startPoint y: 144, endPoint x: 400, endPoint y: 144, distance: 78.6
click at [400, 144] on p "Roast or Pork Loin" at bounding box center [568, 145] width 542 height 19
drag, startPoint x: 400, startPoint y: 239, endPoint x: 380, endPoint y: 241, distance: 19.8
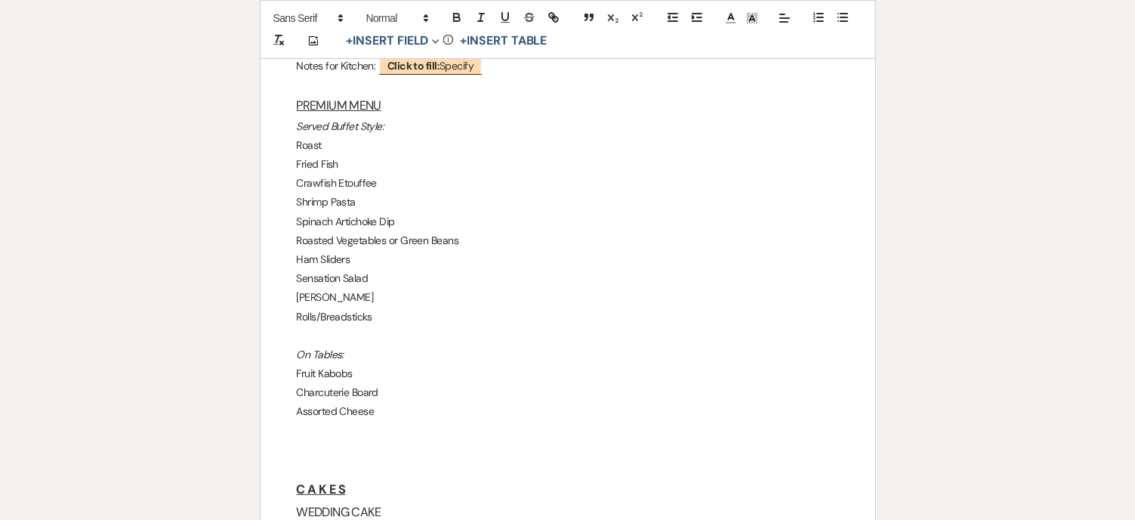
click at [388, 240] on p "Roasted Vegetables or Green Beans" at bounding box center [568, 240] width 542 height 19
drag, startPoint x: 355, startPoint y: 243, endPoint x: 284, endPoint y: 241, distance: 71.0
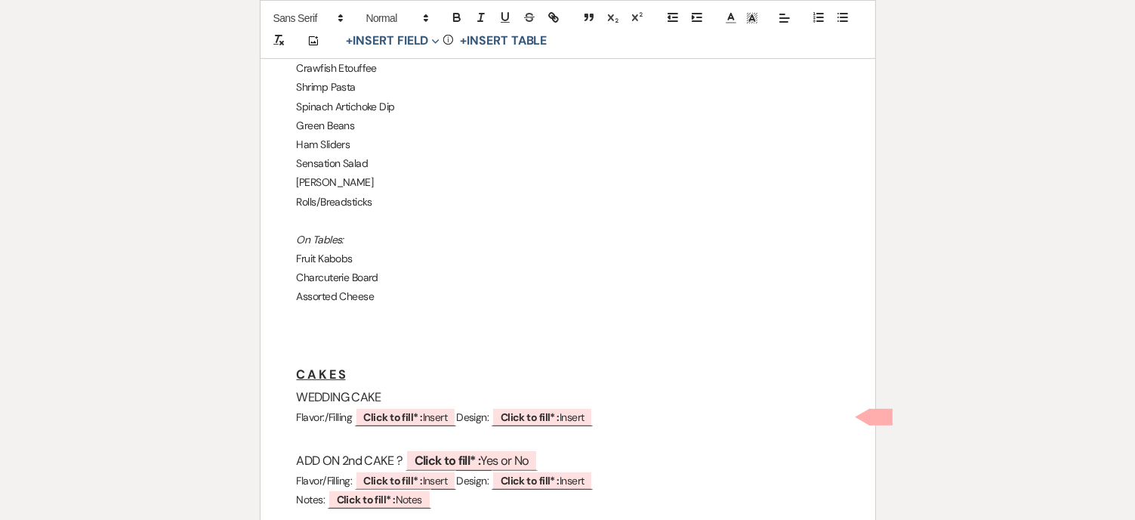
scroll to position [604, 0]
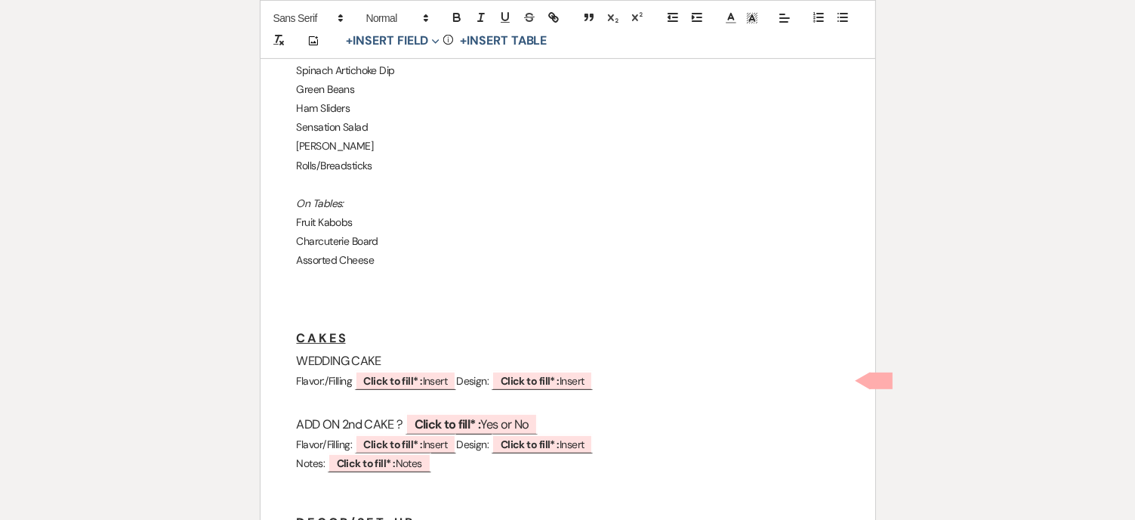
click at [397, 301] on p at bounding box center [568, 298] width 542 height 19
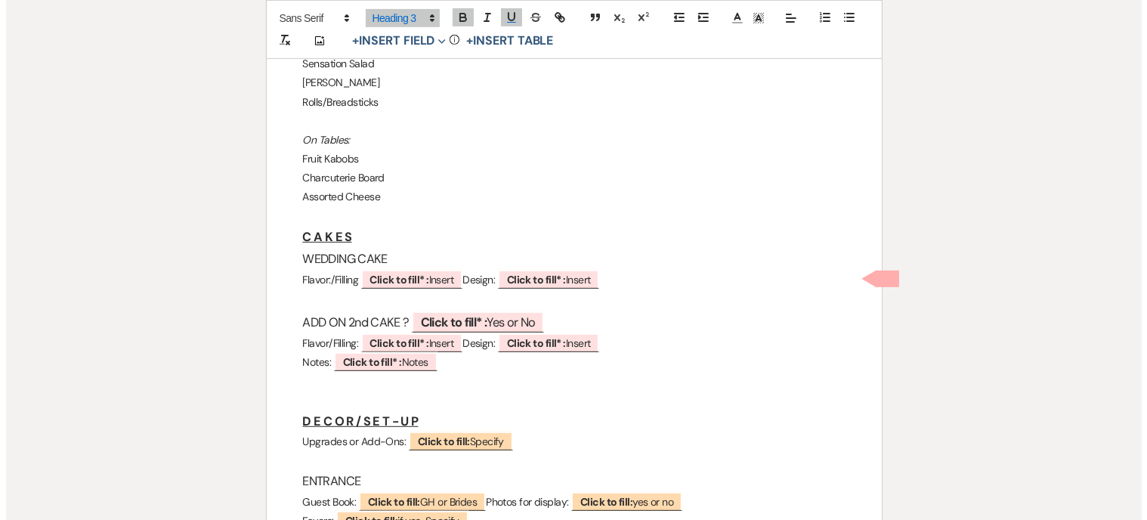
scroll to position [755, 0]
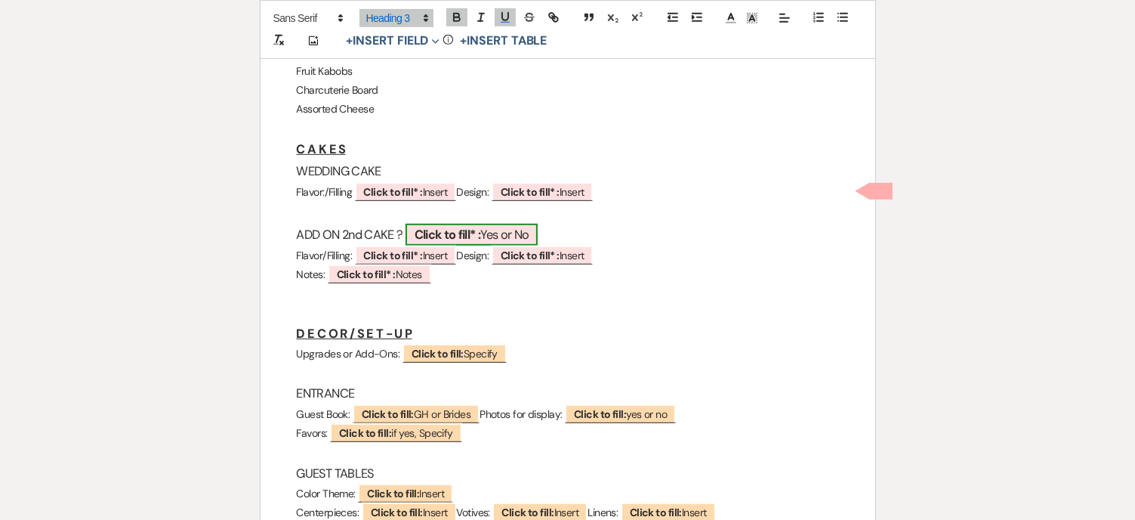
click at [456, 234] on b "Click to fill* :" at bounding box center [448, 235] width 66 height 16
select select "owner"
select select "custom_placeholder"
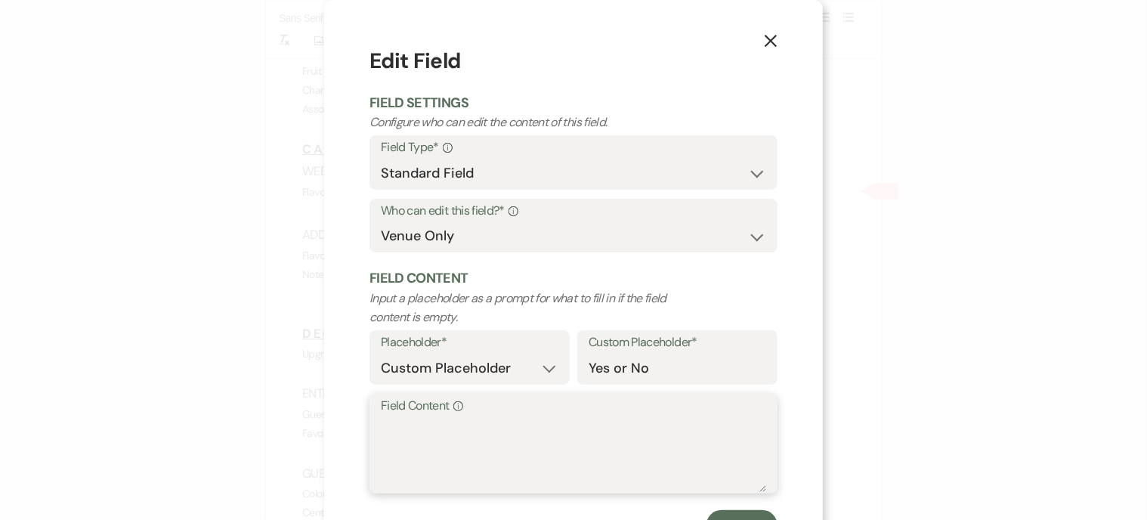
click at [429, 434] on textarea "Field Content Info" at bounding box center [573, 454] width 385 height 76
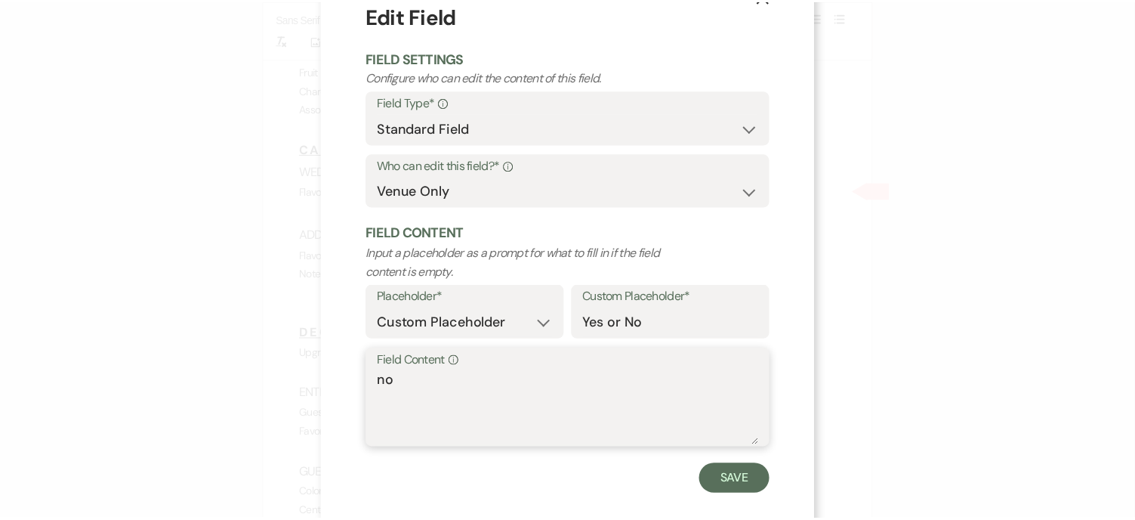
scroll to position [66, 0]
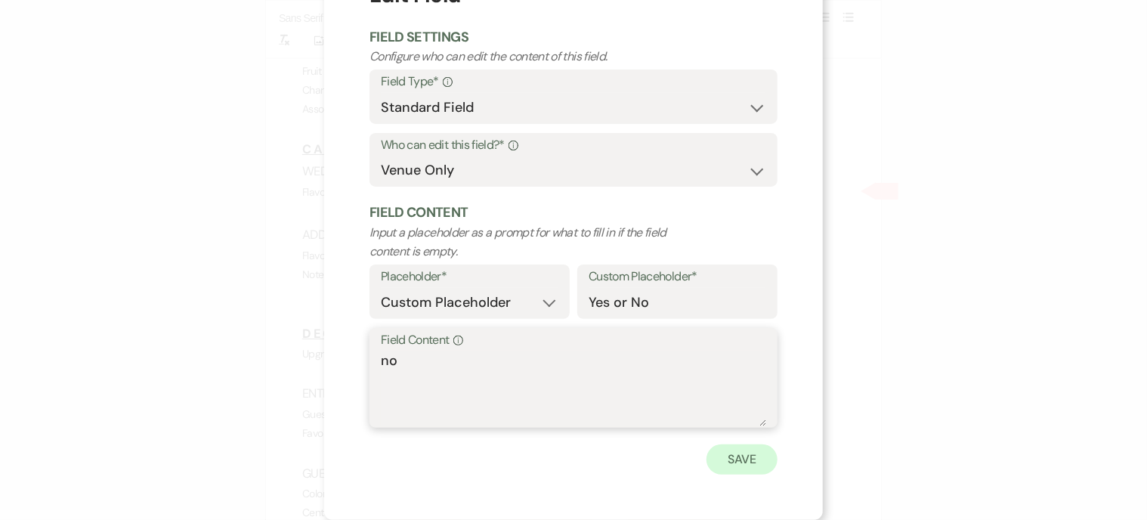
type textarea "no"
click at [745, 462] on button "Save" at bounding box center [741, 459] width 71 height 30
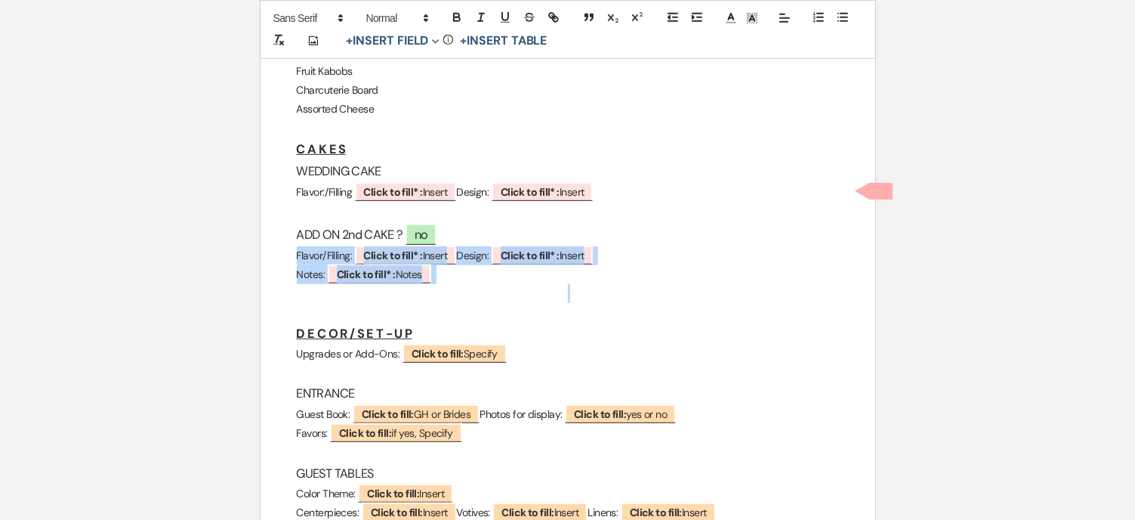
drag, startPoint x: 290, startPoint y: 251, endPoint x: 424, endPoint y: 285, distance: 138.0
click at [424, 285] on div "G H E v e n t O r d e r EVENT NAME : ﻿ [PERSON_NAME] & [PERSON_NAME] ﻿ EVENT DA…" at bounding box center [568, 451] width 615 height 1888
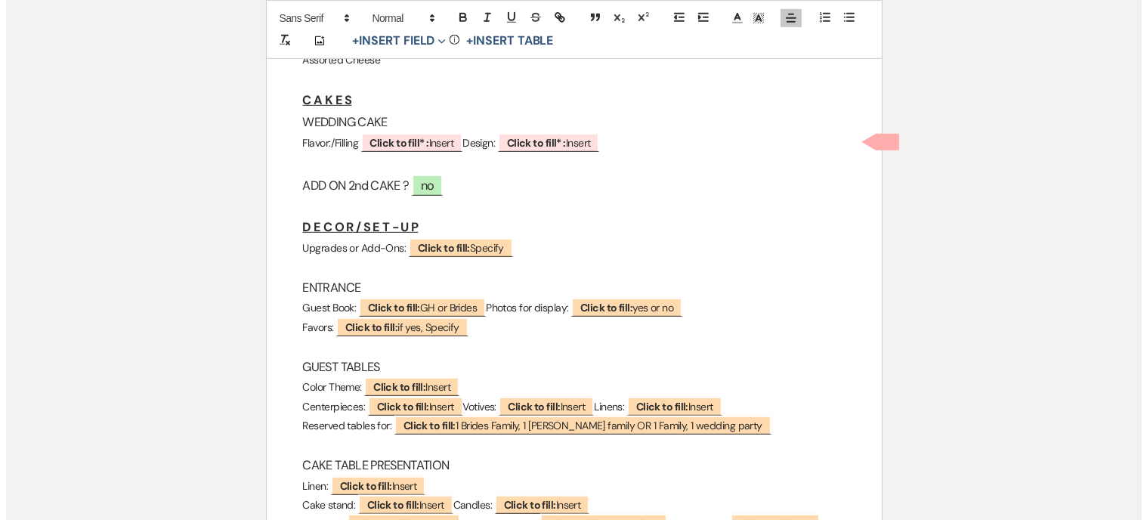
scroll to position [831, 0]
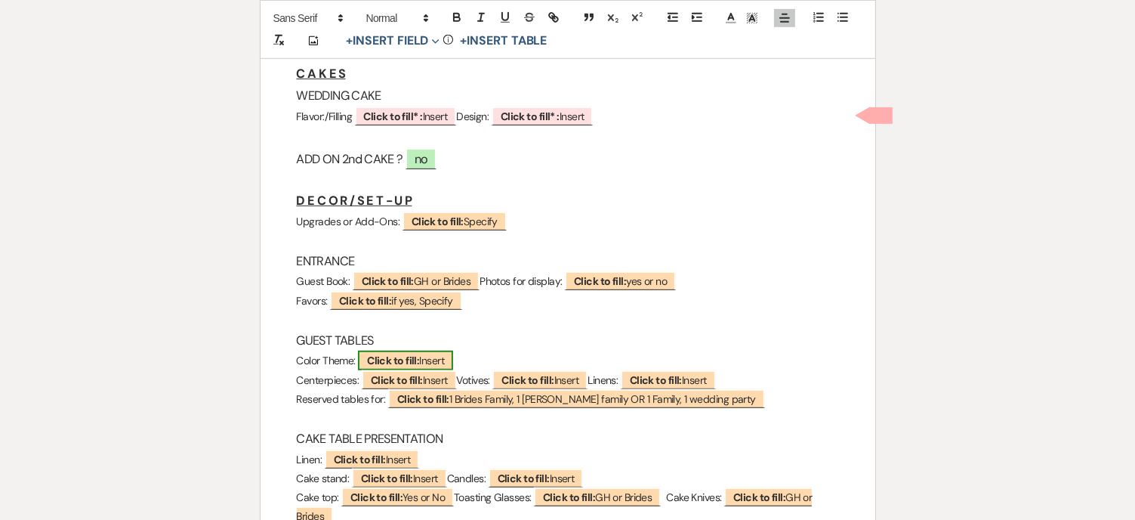
click at [429, 351] on span "Click to fill: [PERSON_NAME]" at bounding box center [405, 361] width 95 height 20
select select "custom_placeholder"
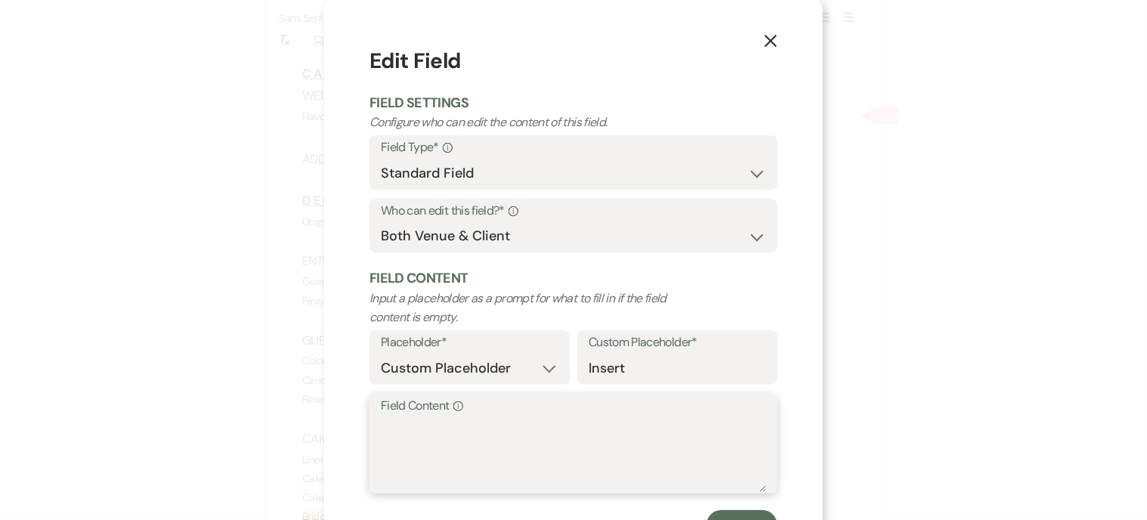
click at [423, 424] on textarea "Field Content Info" at bounding box center [573, 454] width 385 height 76
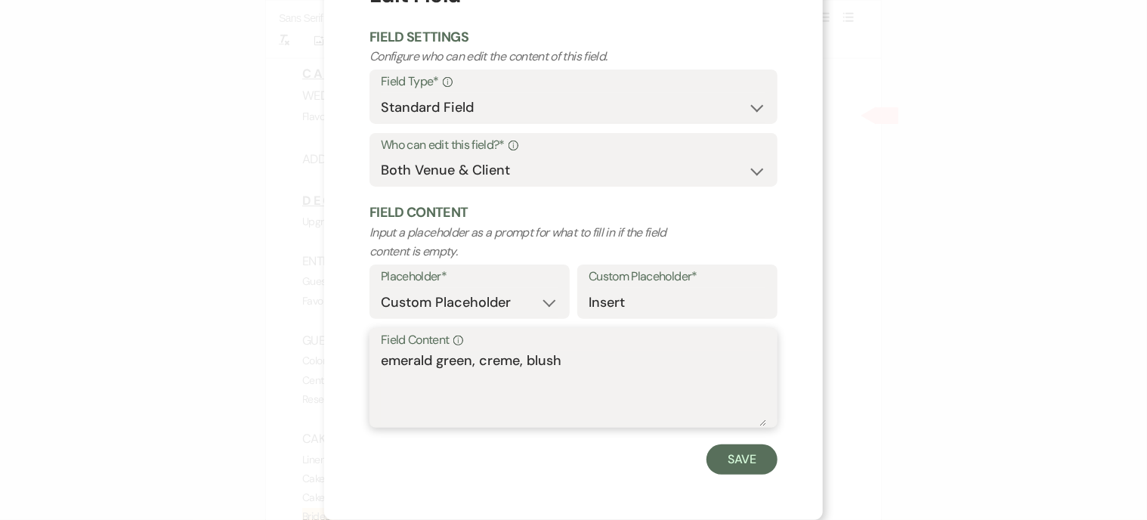
type textarea "emerald green, creme, blush"
click at [746, 465] on button "Save" at bounding box center [741, 459] width 71 height 30
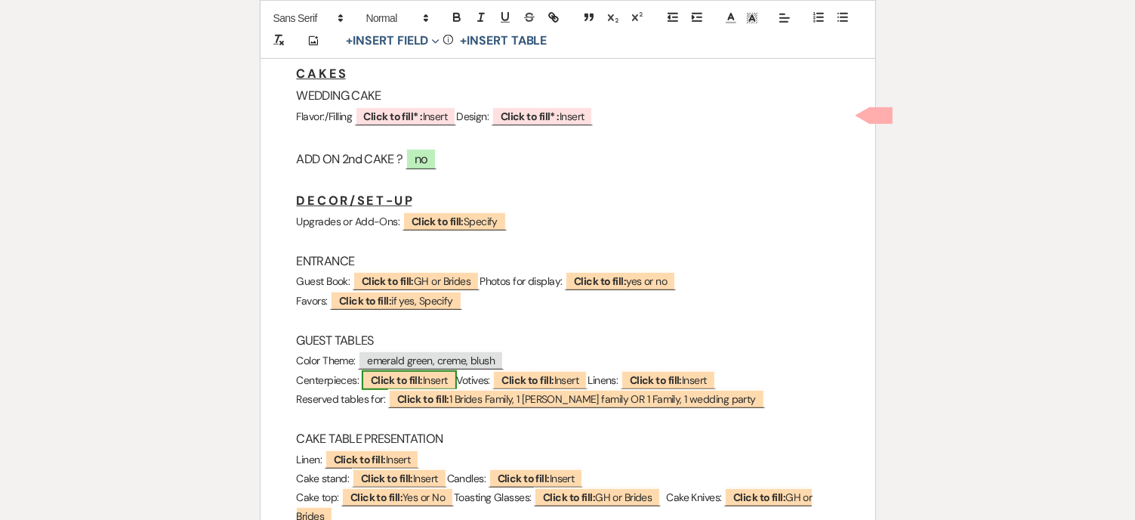
click at [377, 381] on b "Click to fill:" at bounding box center [397, 380] width 52 height 14
select select "custom_placeholder"
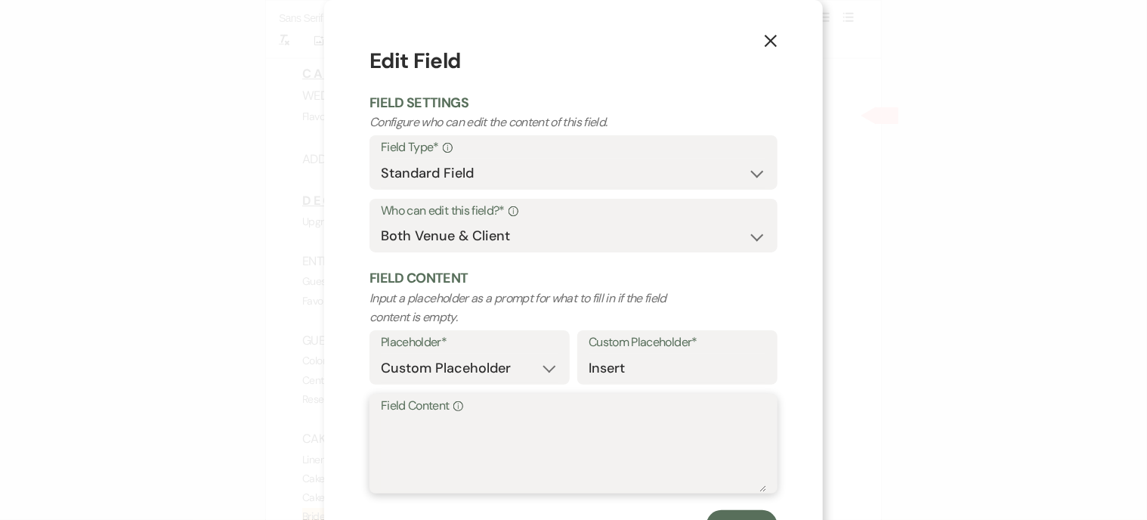
click at [381, 425] on textarea "Field Content Info" at bounding box center [573, 454] width 385 height 76
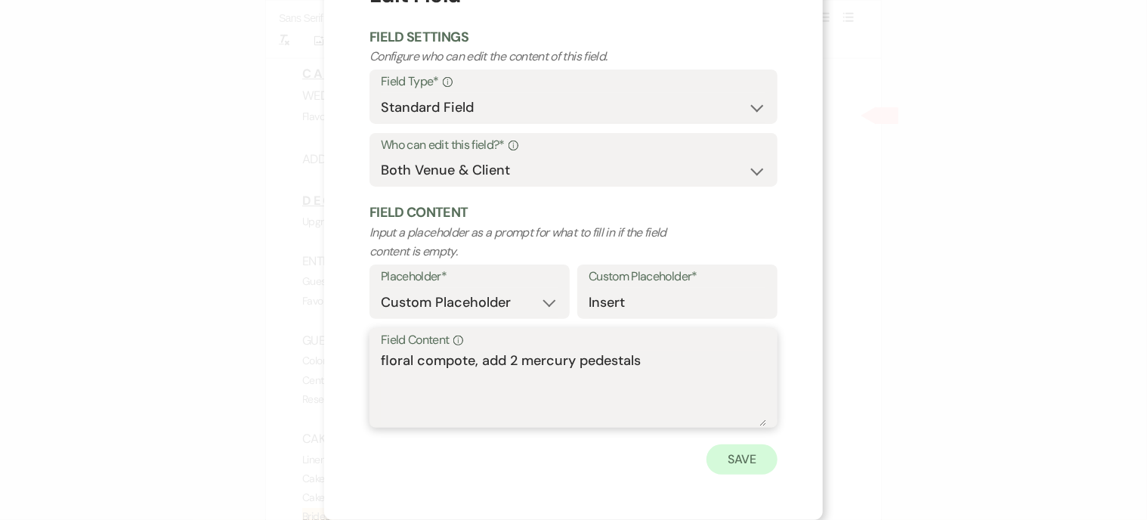
type textarea "floral compote, add 2 mercury pedestals"
click at [719, 453] on button "Save" at bounding box center [741, 459] width 71 height 30
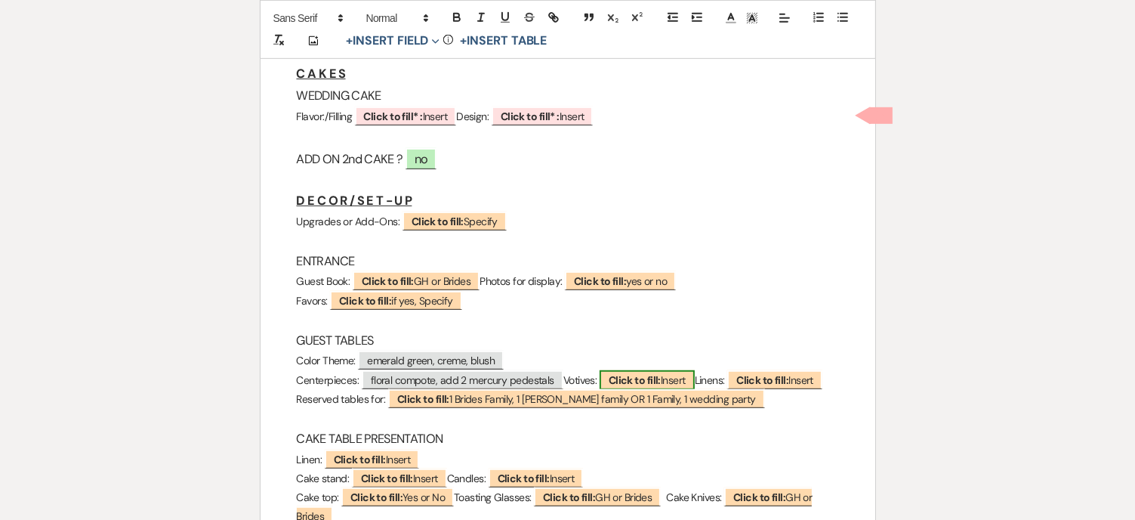
click at [661, 375] on b "Click to fill:" at bounding box center [635, 380] width 52 height 14
select select "custom_placeholder"
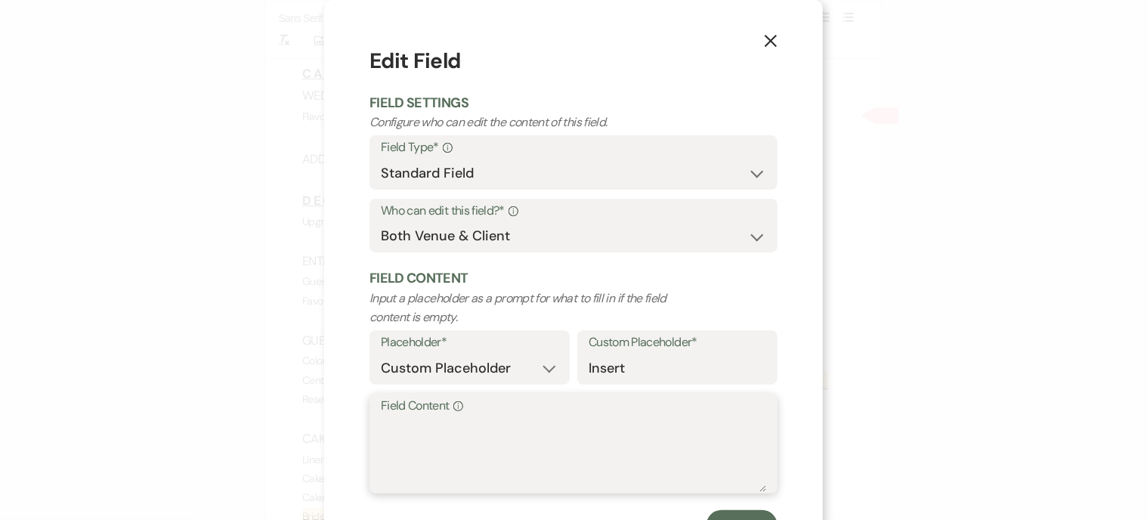
click at [449, 434] on textarea "Field Content Info" at bounding box center [573, 454] width 385 height 76
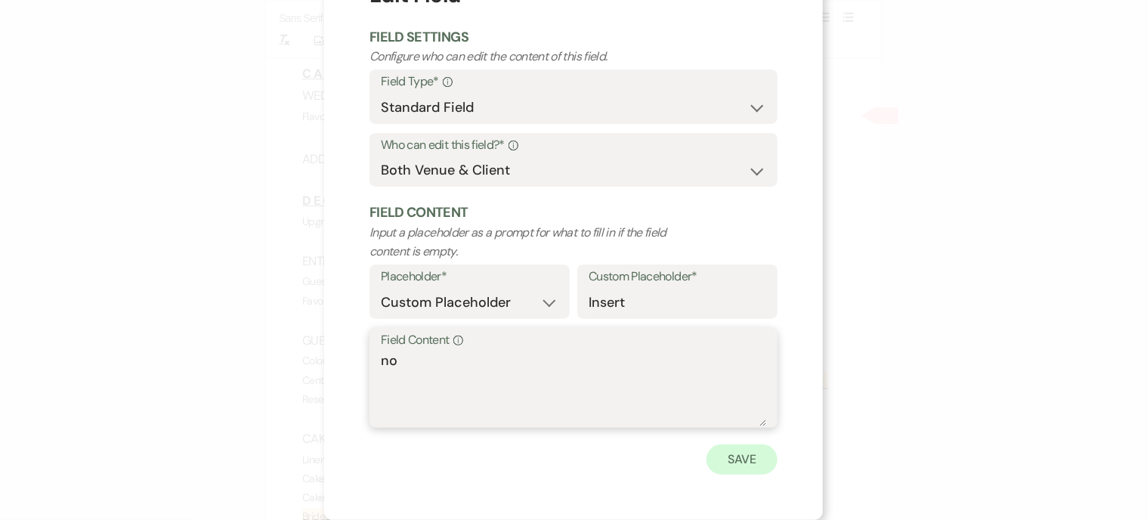
type textarea "no"
click at [732, 463] on button "Save" at bounding box center [741, 459] width 71 height 30
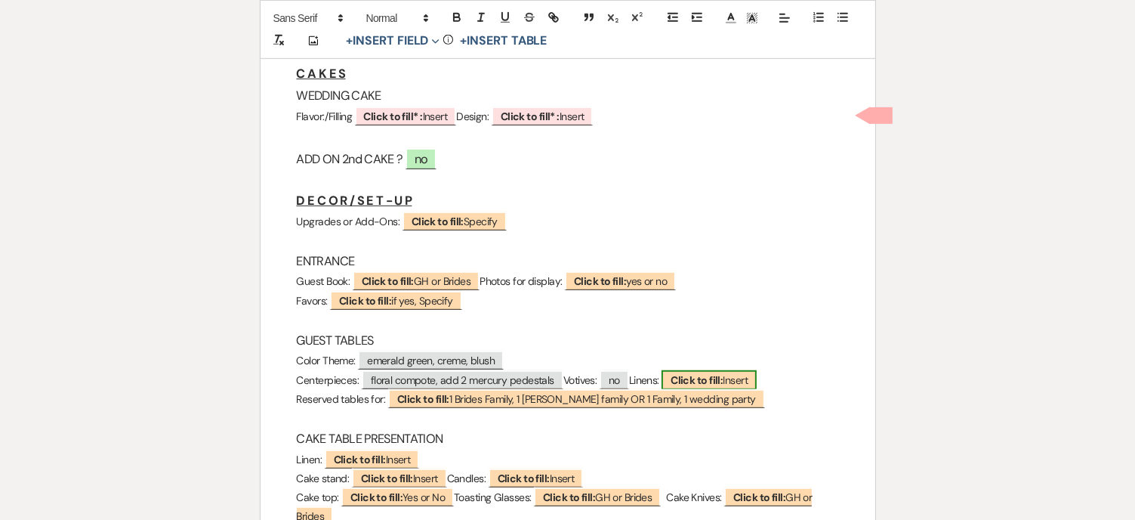
click at [723, 378] on b "Click to fill:" at bounding box center [697, 380] width 52 height 14
select select "custom_placeholder"
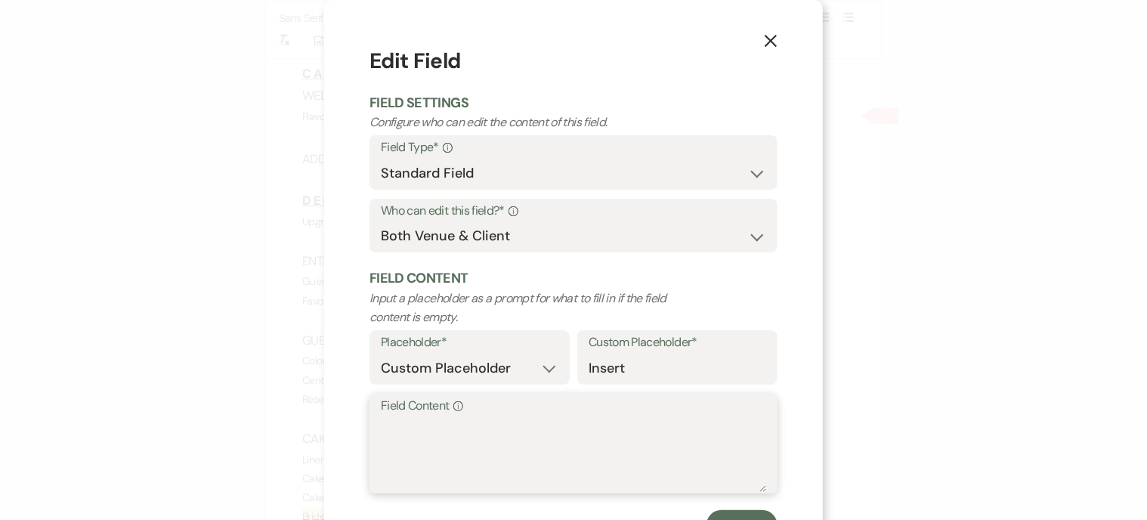
click at [385, 424] on textarea "Field Content Info" at bounding box center [573, 454] width 385 height 76
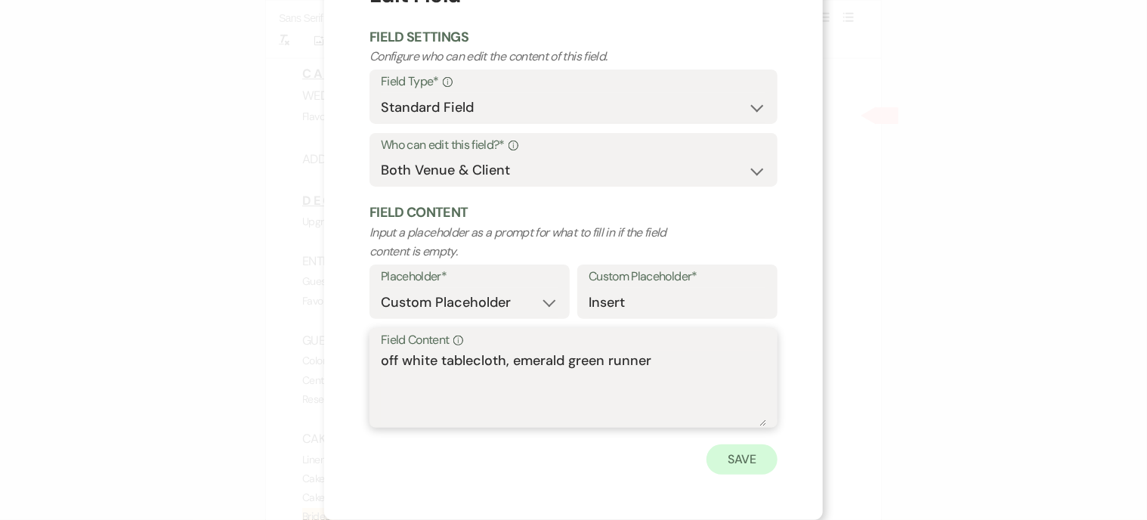
type textarea "off white tablecloth, emerald green runner"
click at [749, 460] on button "Save" at bounding box center [741, 459] width 71 height 30
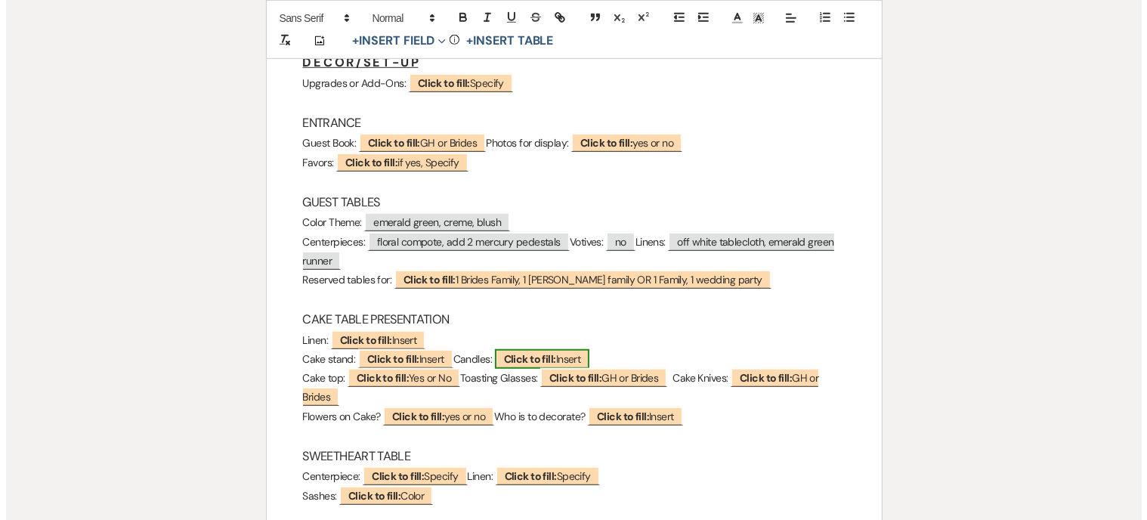
scroll to position [982, 0]
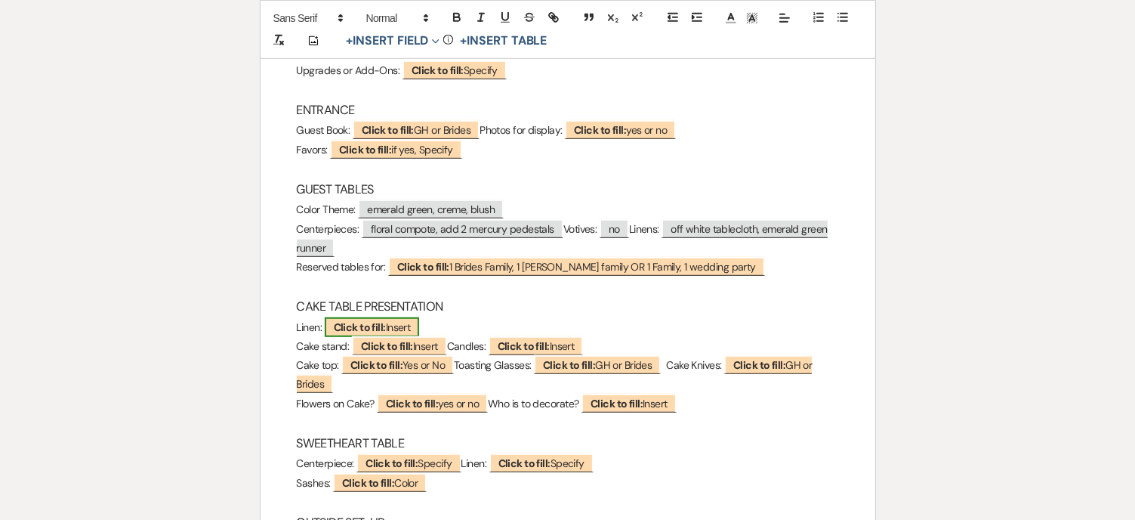
click at [414, 326] on span "Click to fill: [PERSON_NAME]" at bounding box center [372, 327] width 95 height 20
select select "custom_placeholder"
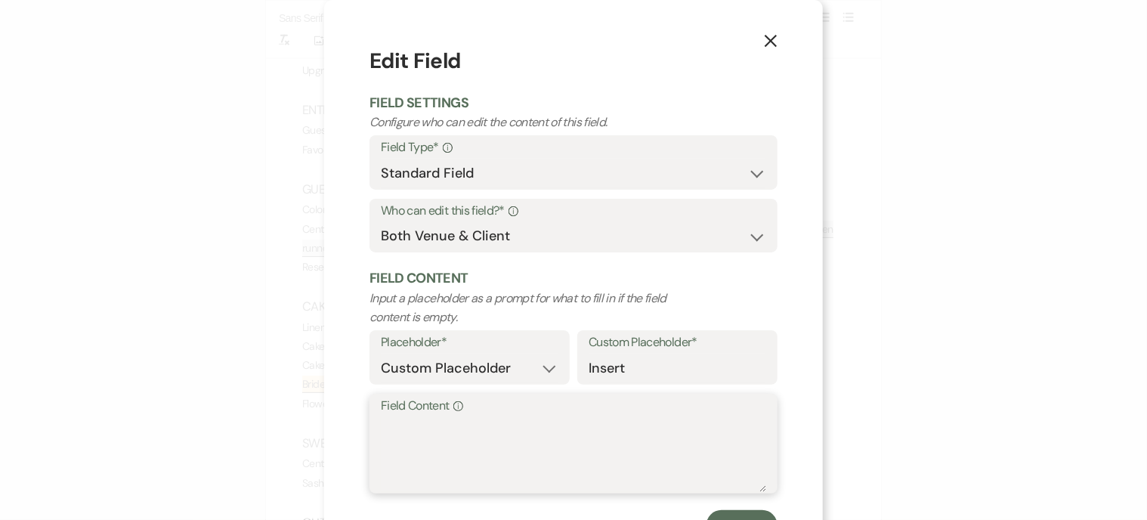
click at [419, 433] on textarea "Field Content Info" at bounding box center [573, 454] width 385 height 76
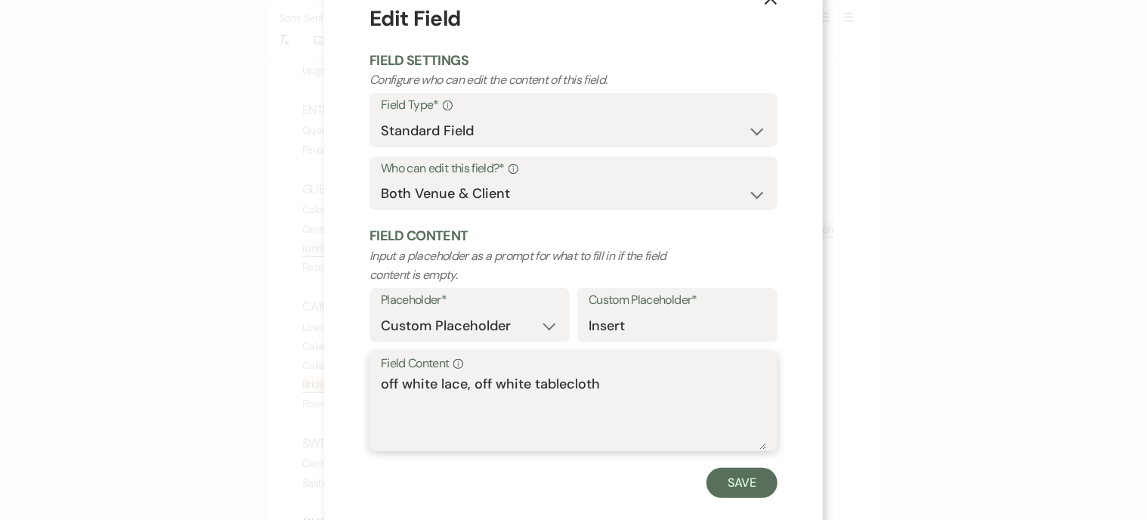
scroll to position [66, 0]
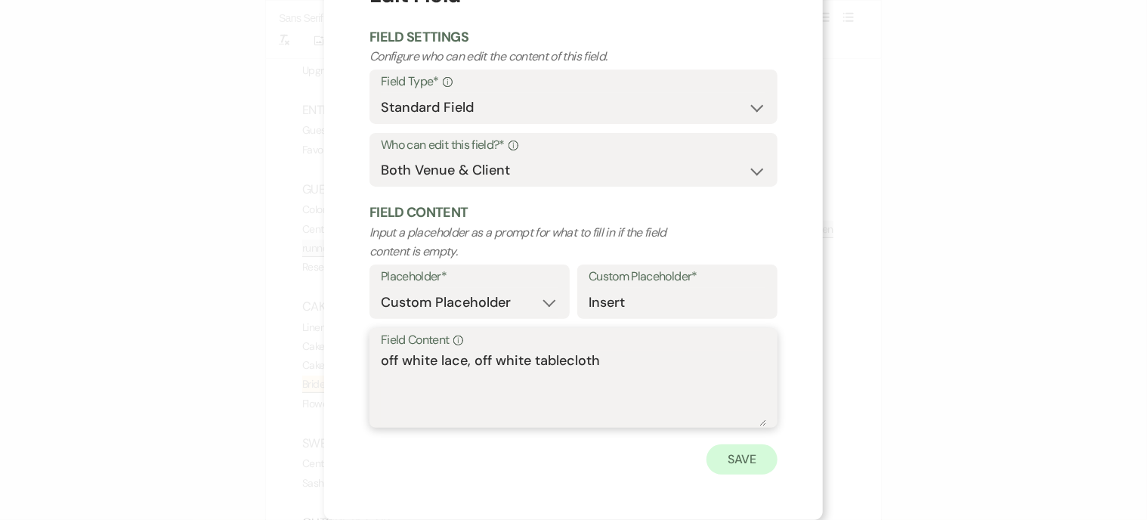
type textarea "off white lace, off white tablecloth"
click at [745, 451] on button "Save" at bounding box center [741, 459] width 71 height 30
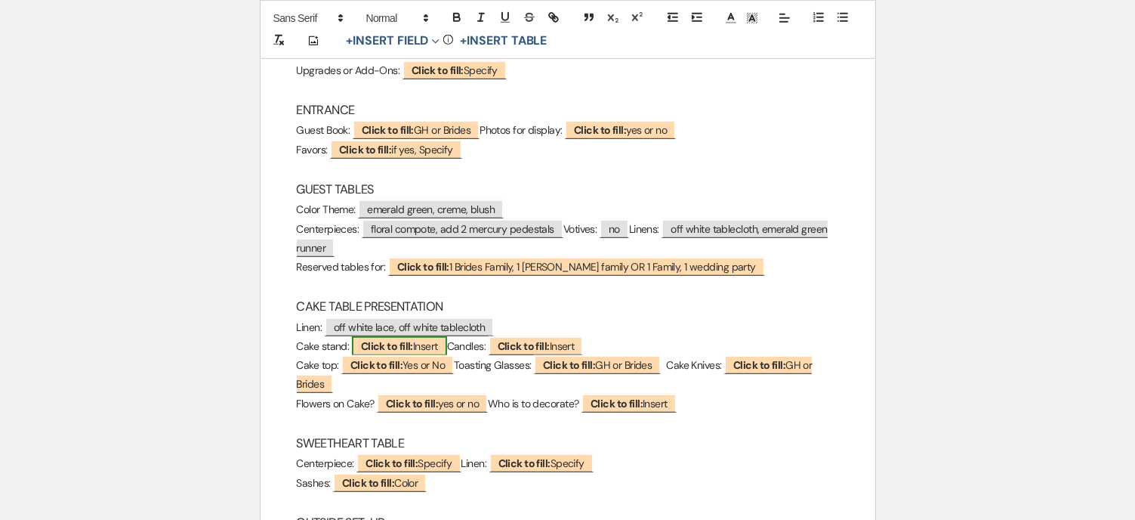
click at [399, 344] on b "Click to fill:" at bounding box center [387, 346] width 52 height 14
select select "custom_placeholder"
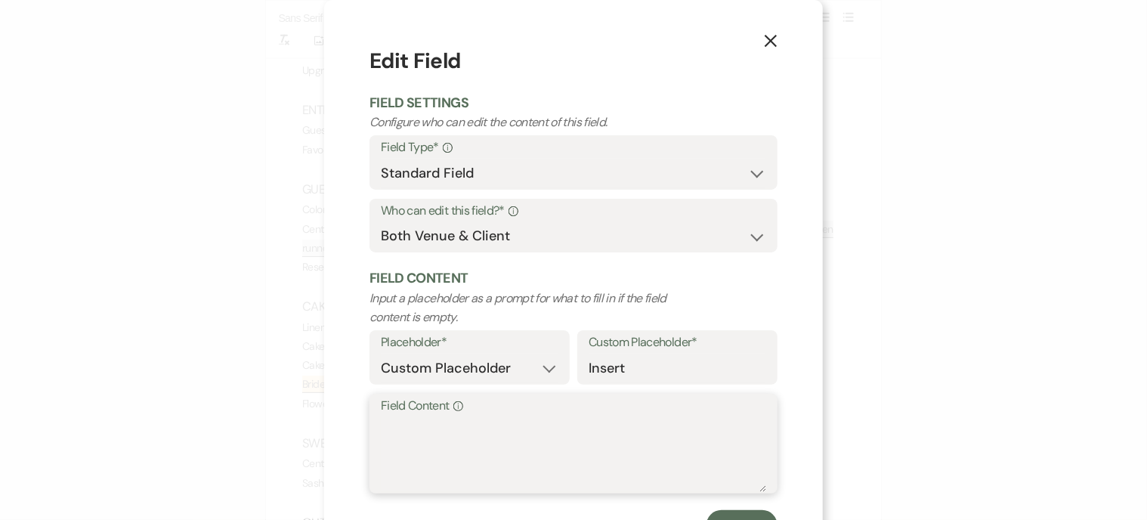
click at [487, 431] on textarea "Field Content Info" at bounding box center [573, 454] width 385 height 76
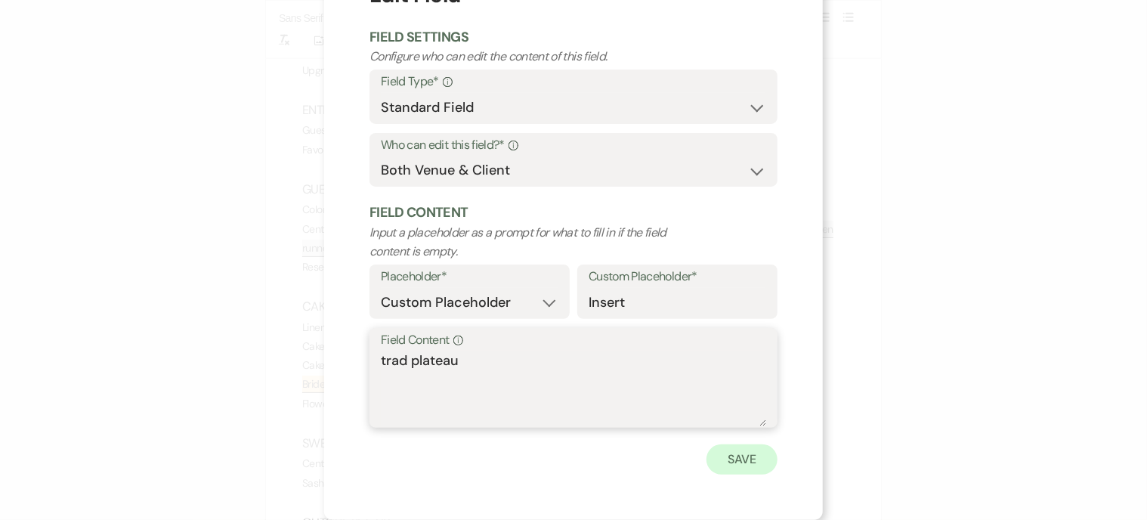
type textarea "trad plateau"
click at [755, 463] on button "Save" at bounding box center [741, 459] width 71 height 30
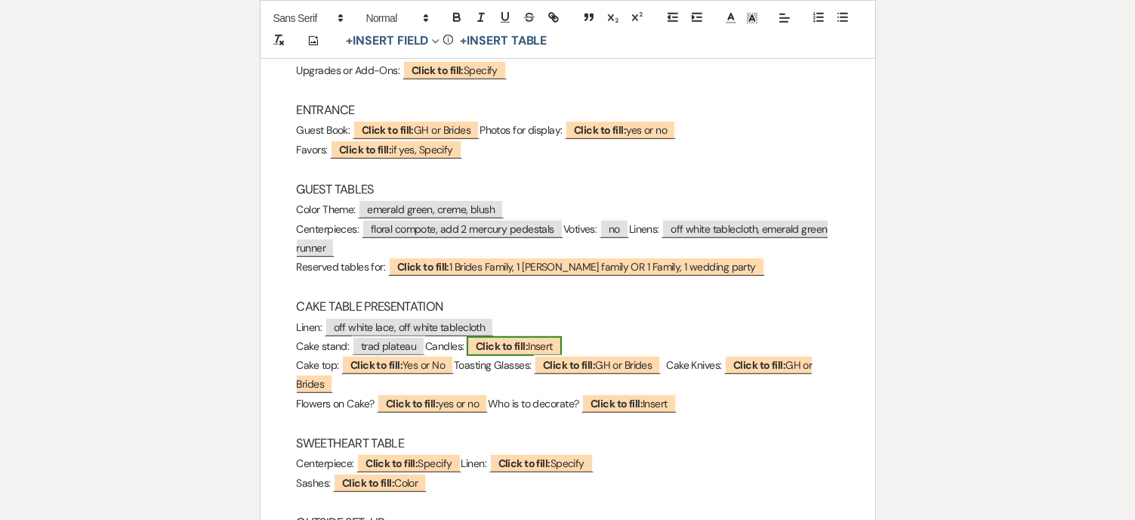
click at [528, 342] on b "Click to fill:" at bounding box center [502, 346] width 52 height 14
select select "custom_placeholder"
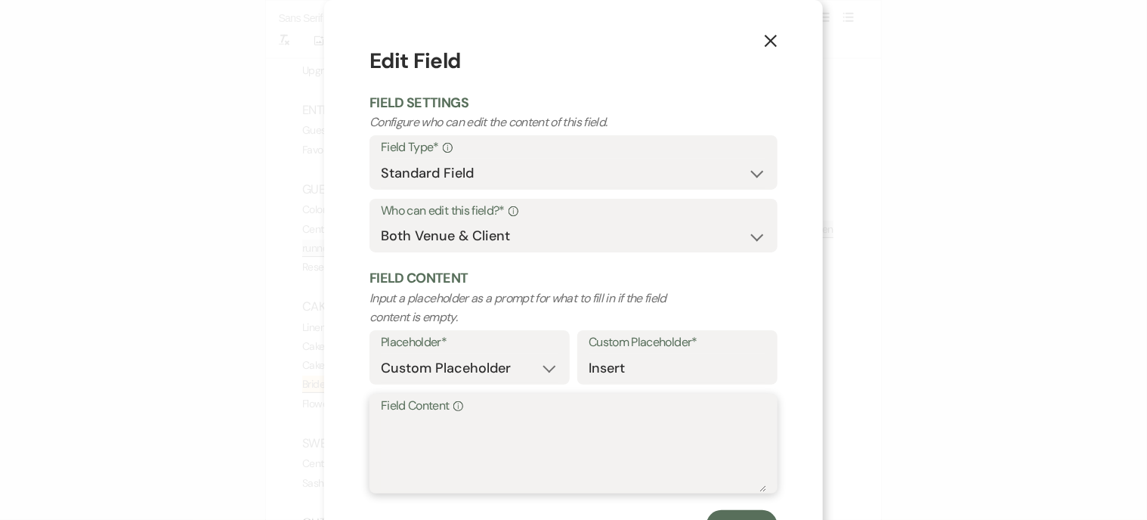
click at [465, 425] on textarea "Field Content Info" at bounding box center [573, 454] width 385 height 76
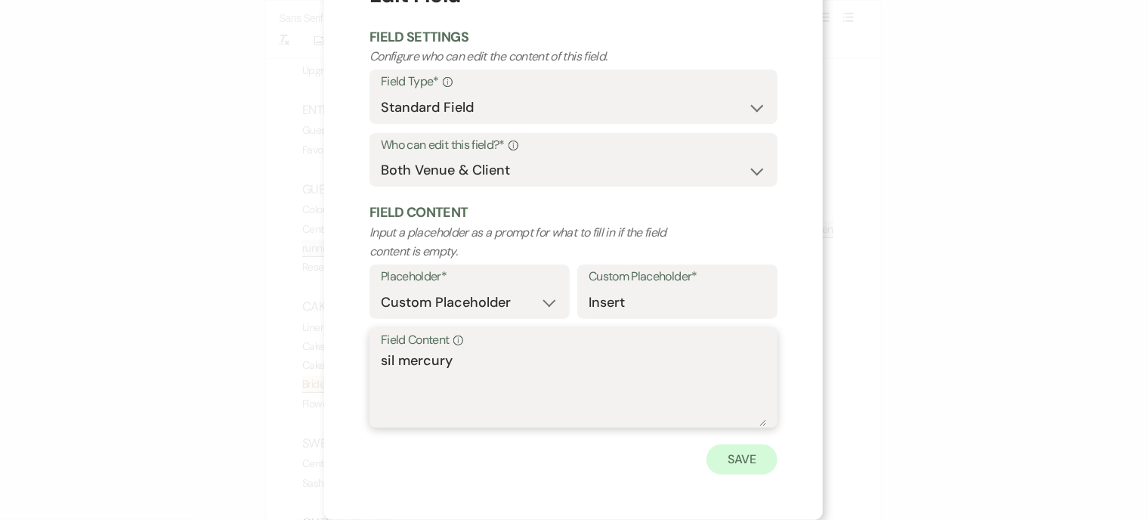
type textarea "sil mercury"
click at [751, 456] on button "Save" at bounding box center [741, 459] width 71 height 30
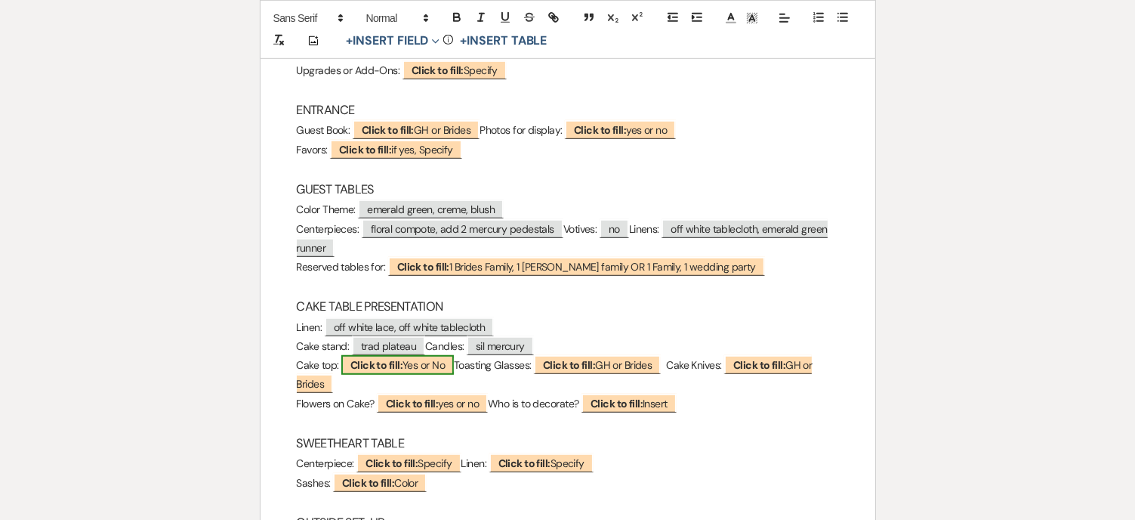
click at [400, 366] on b "Click to fill:" at bounding box center [377, 365] width 52 height 14
select select "custom_placeholder"
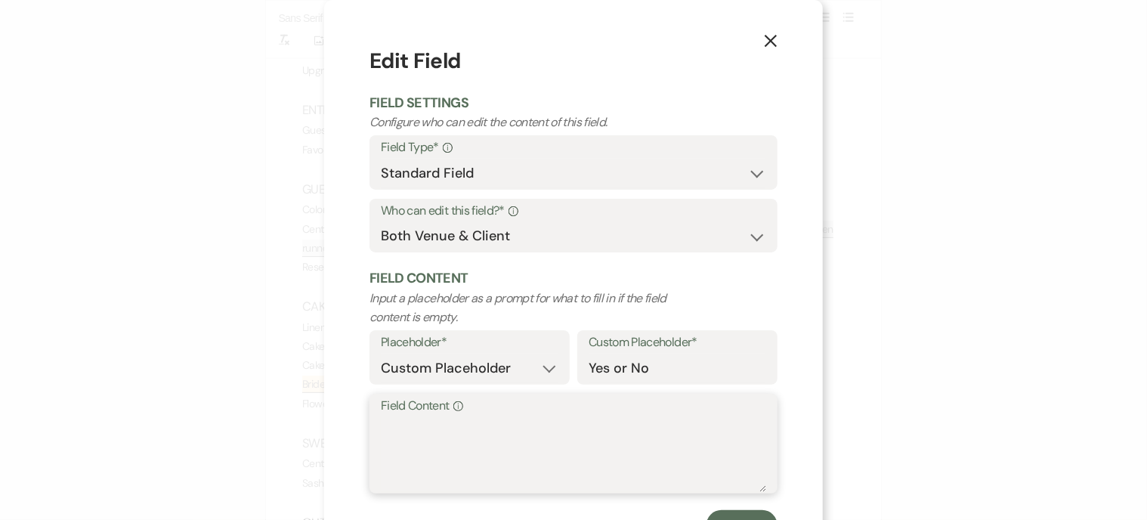
click at [397, 434] on textarea "Field Content Info" at bounding box center [573, 454] width 385 height 76
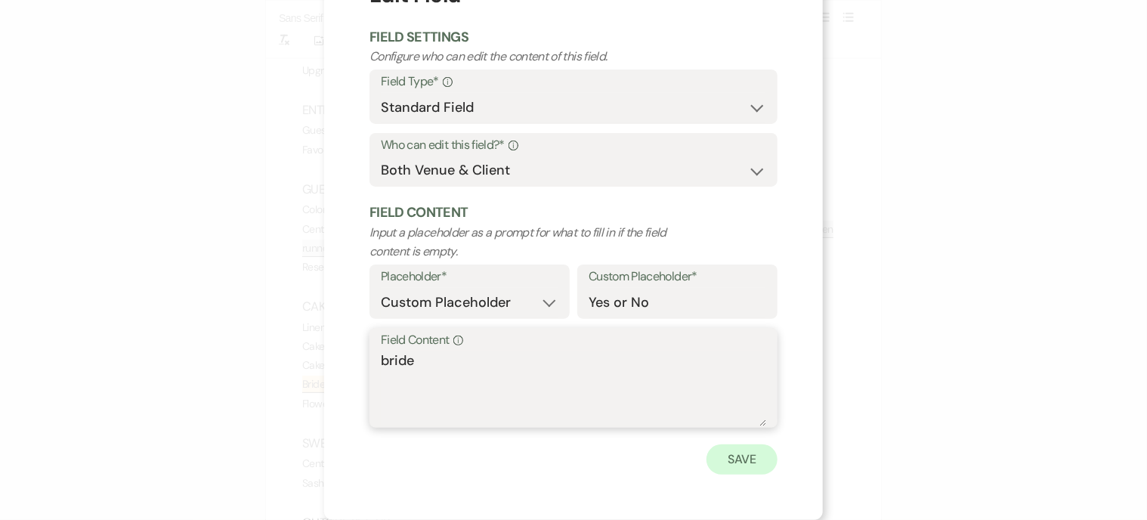
type textarea "bride"
click at [737, 459] on button "Save" at bounding box center [741, 459] width 71 height 30
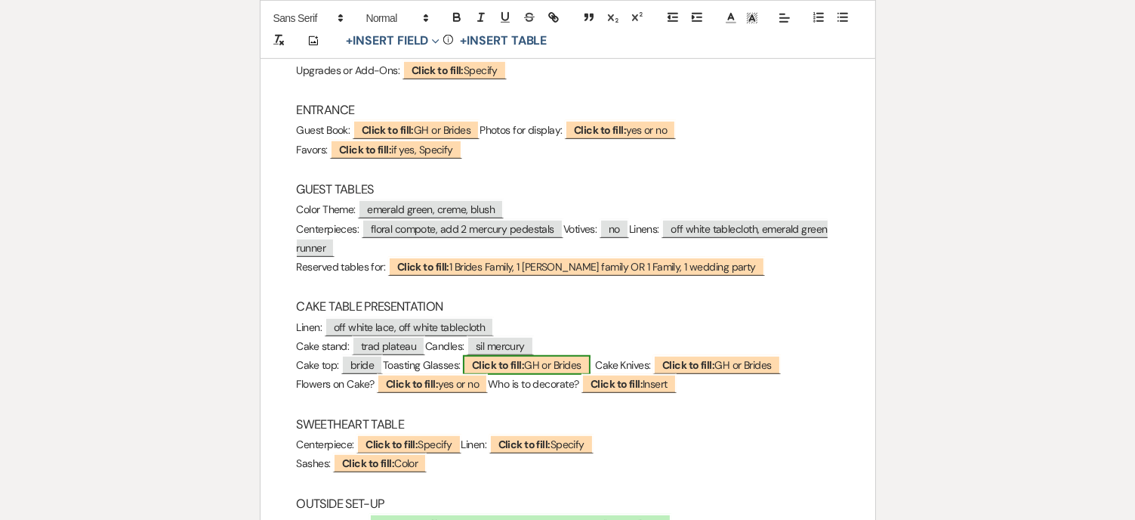
click at [514, 363] on b "Click to fill:" at bounding box center [498, 365] width 52 height 14
select select "custom_placeholder"
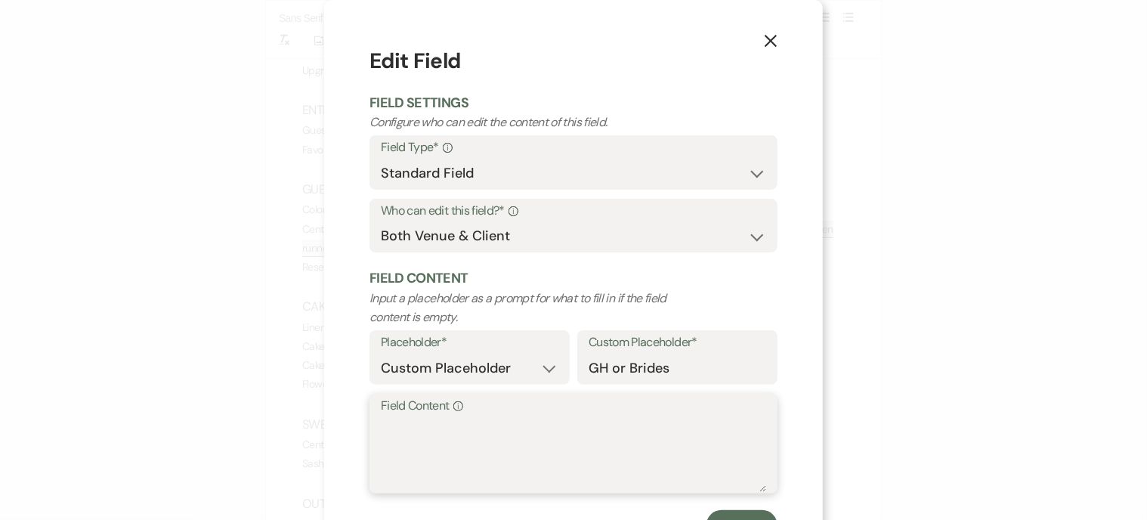
click at [418, 438] on textarea "Field Content Info" at bounding box center [573, 454] width 385 height 76
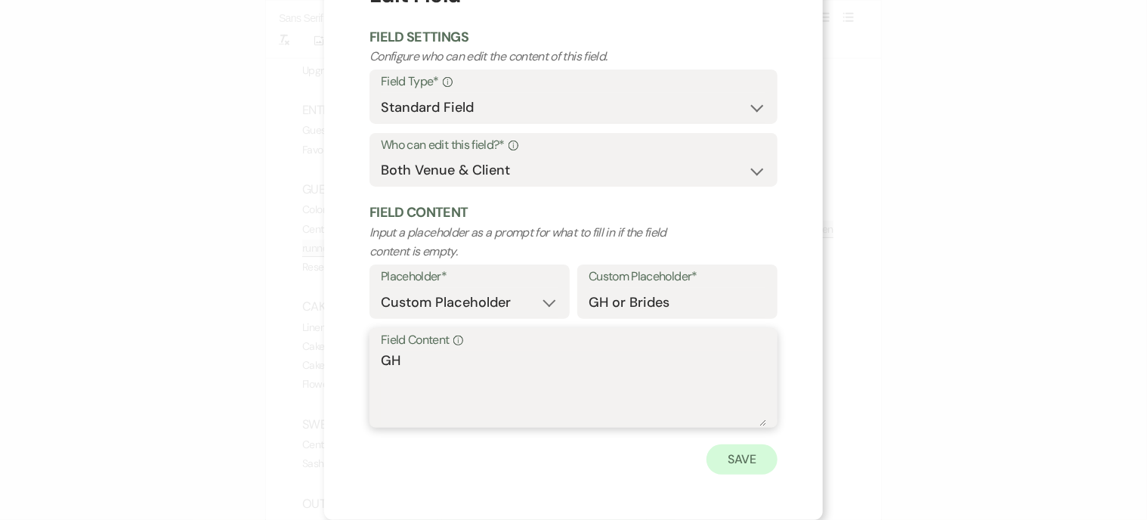
type textarea "GH"
click at [719, 451] on button "Save" at bounding box center [741, 459] width 71 height 30
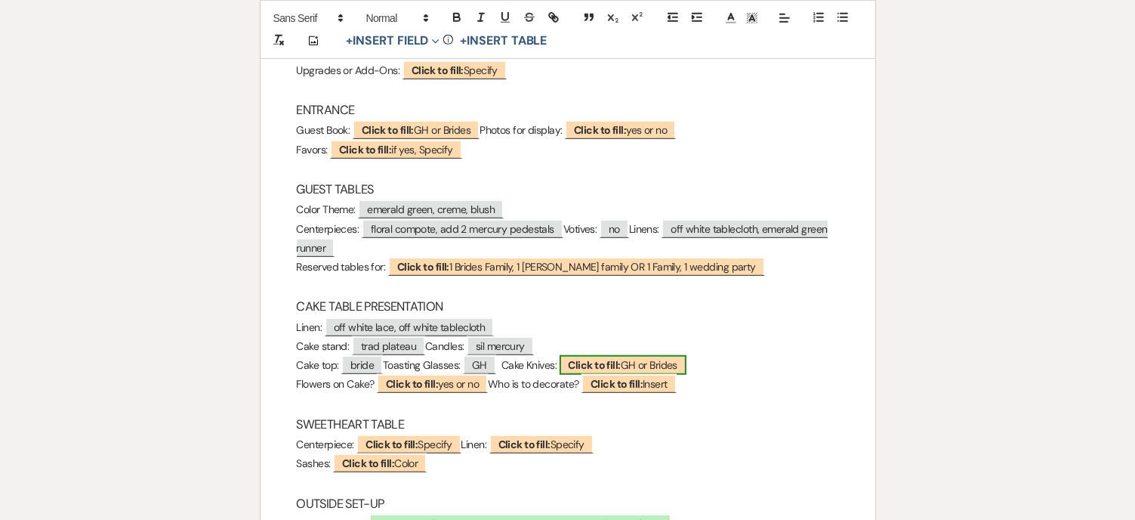
click at [610, 365] on b "Click to fill:" at bounding box center [595, 365] width 52 height 14
select select "custom_placeholder"
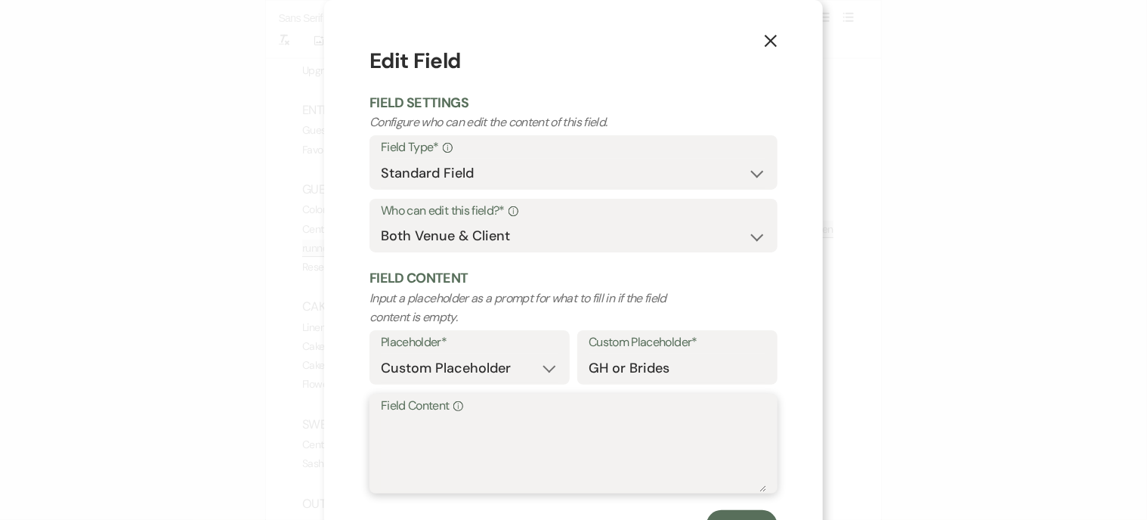
click at [423, 424] on textarea "Field Content Info" at bounding box center [573, 454] width 385 height 76
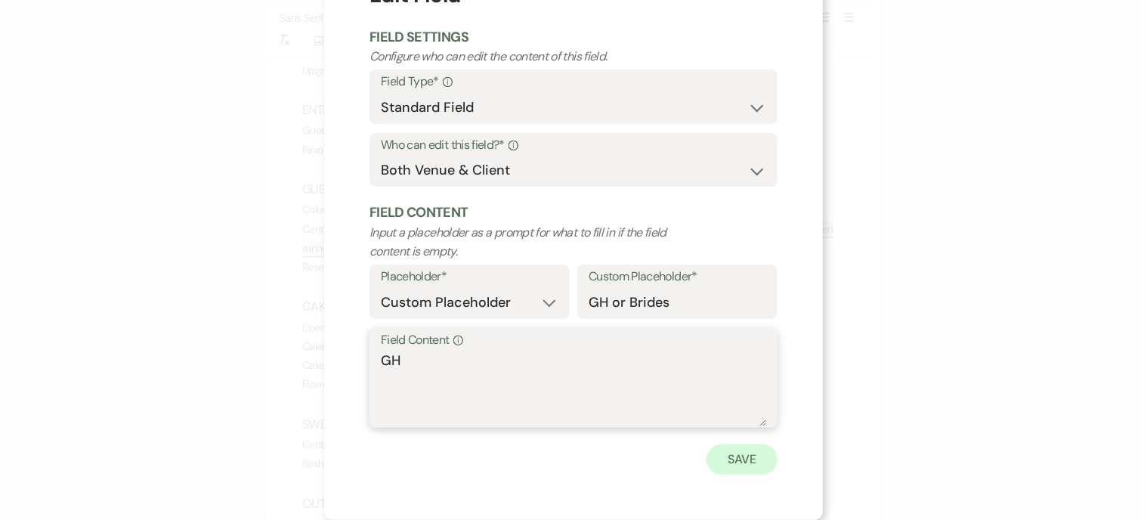
type textarea "GH"
click at [728, 456] on button "Save" at bounding box center [741, 459] width 71 height 30
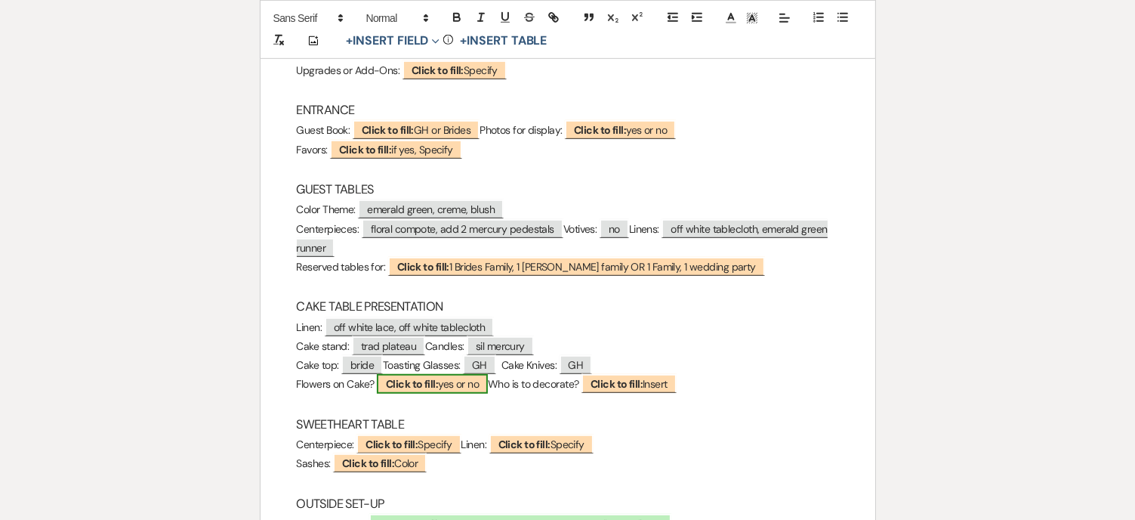
click at [465, 380] on span "Click to fill: yes or no" at bounding box center [432, 384] width 111 height 20
select select "custom_placeholder"
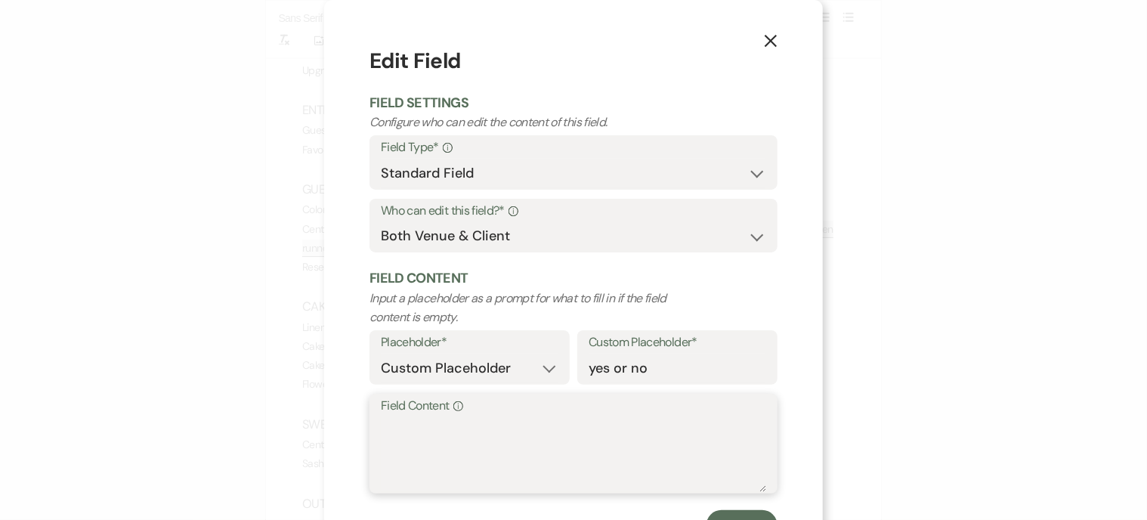
click at [412, 428] on textarea "Field Content Info" at bounding box center [573, 454] width 385 height 76
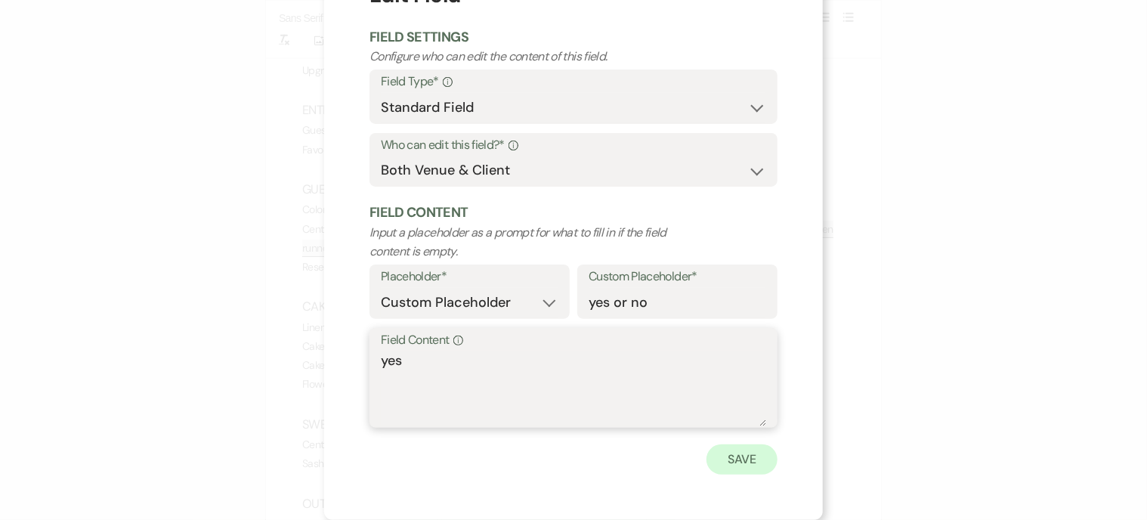
type textarea "yes"
click at [740, 450] on button "Save" at bounding box center [741, 459] width 71 height 30
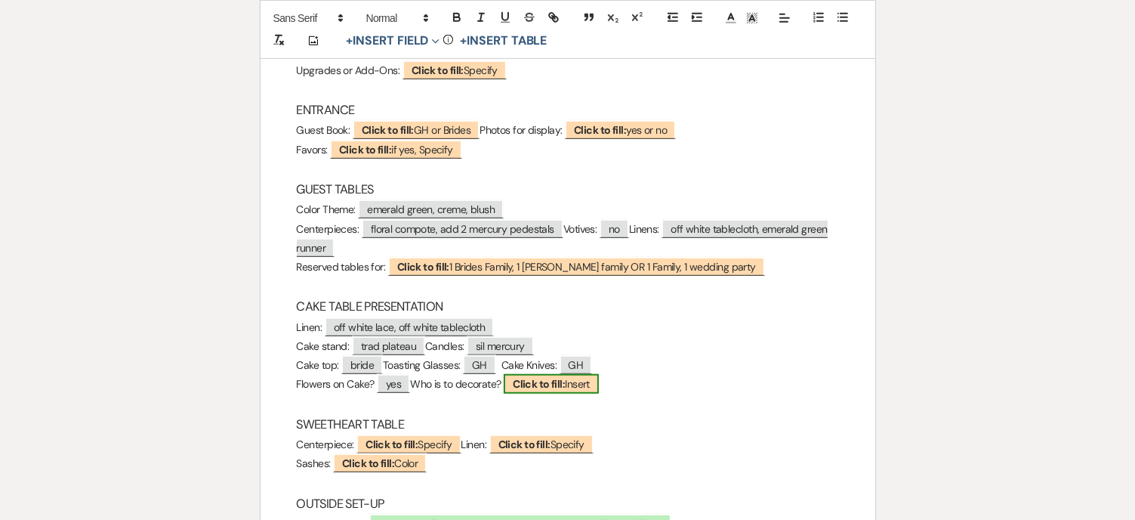
click at [564, 383] on b "Click to fill:" at bounding box center [539, 384] width 52 height 14
select select "custom_placeholder"
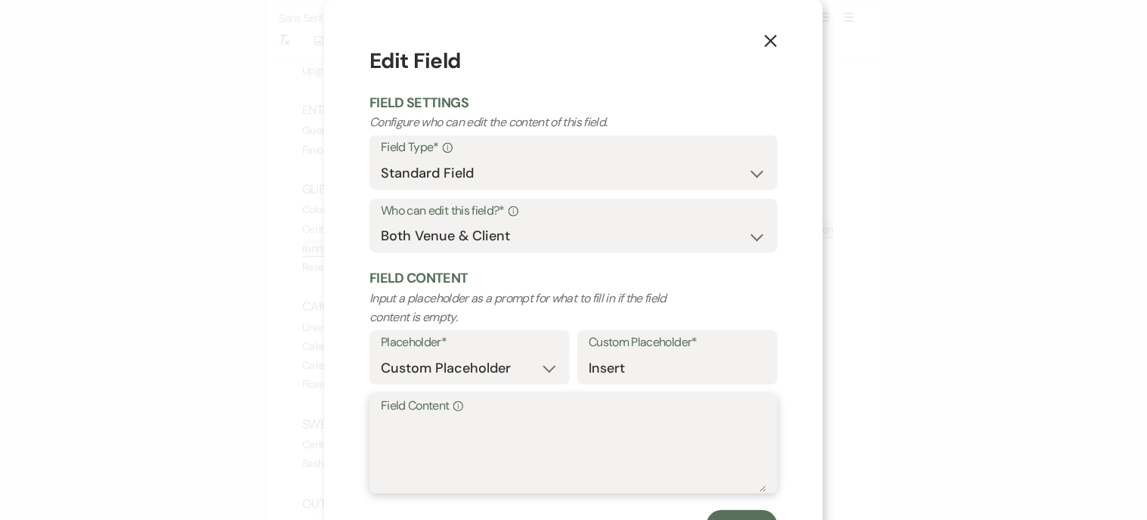
click at [456, 422] on textarea "Field Content Info" at bounding box center [573, 454] width 385 height 76
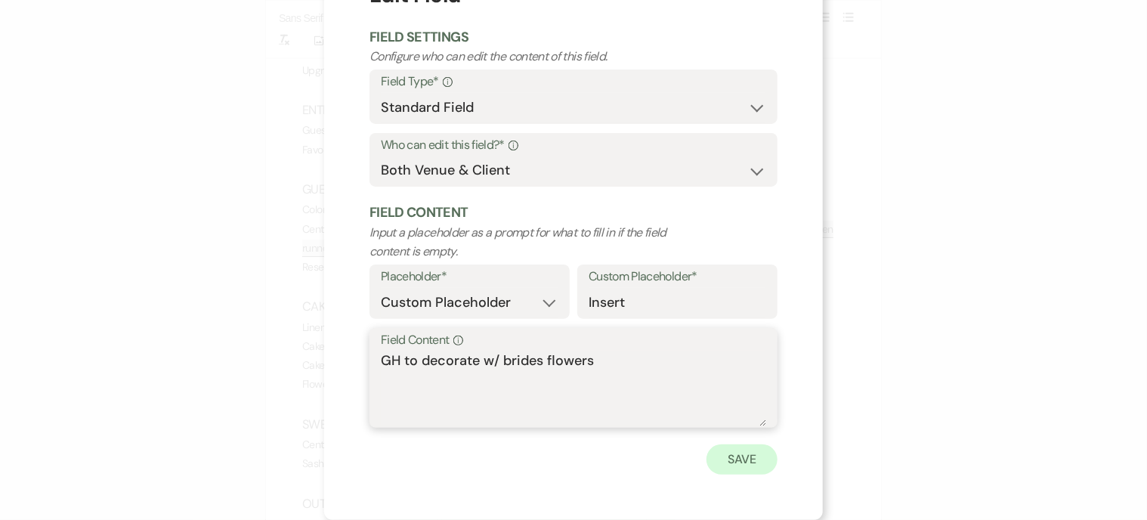
type textarea "GH to decorate w/ brides flowers"
click at [739, 453] on button "Save" at bounding box center [741, 459] width 71 height 30
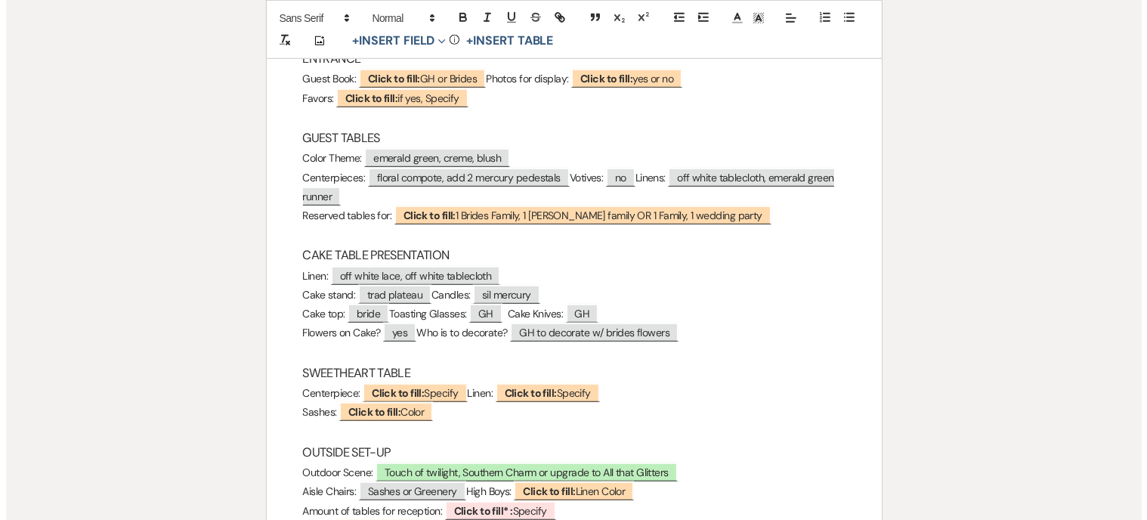
scroll to position [1133, 0]
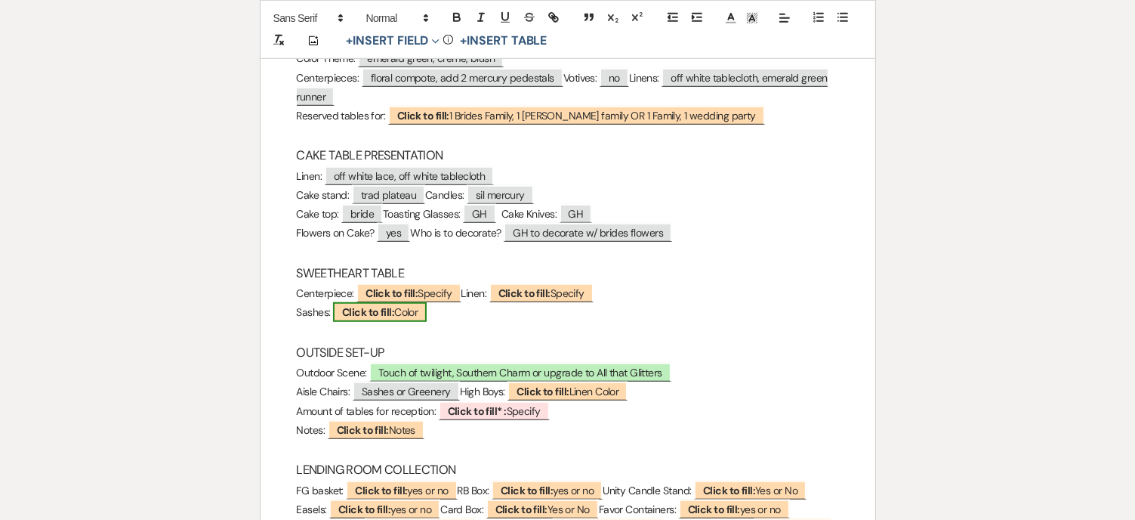
click at [350, 310] on b "Click to fill:" at bounding box center [368, 312] width 52 height 14
select select "custom_placeholder"
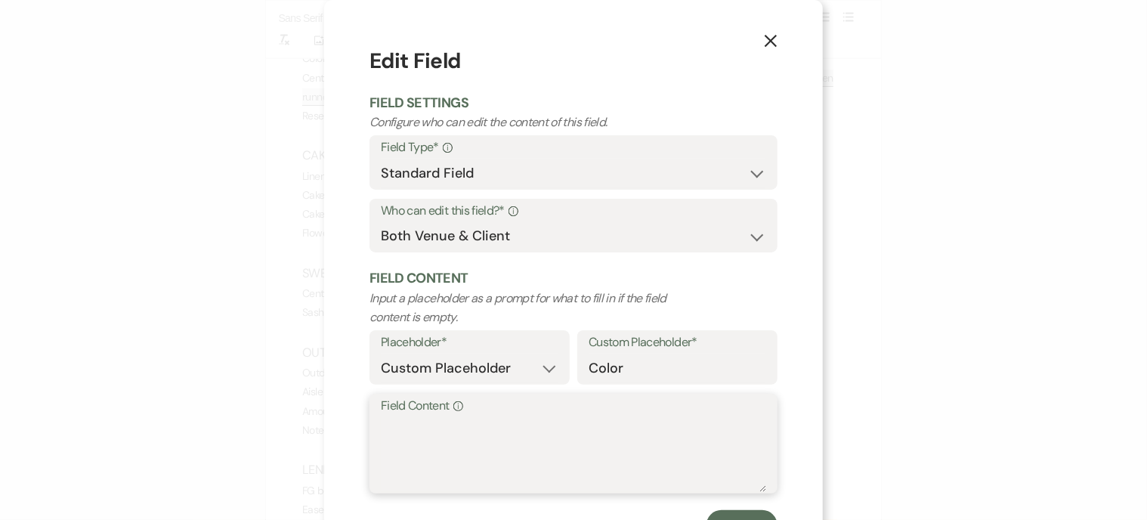
click at [443, 438] on textarea "Field Content Info" at bounding box center [573, 454] width 385 height 76
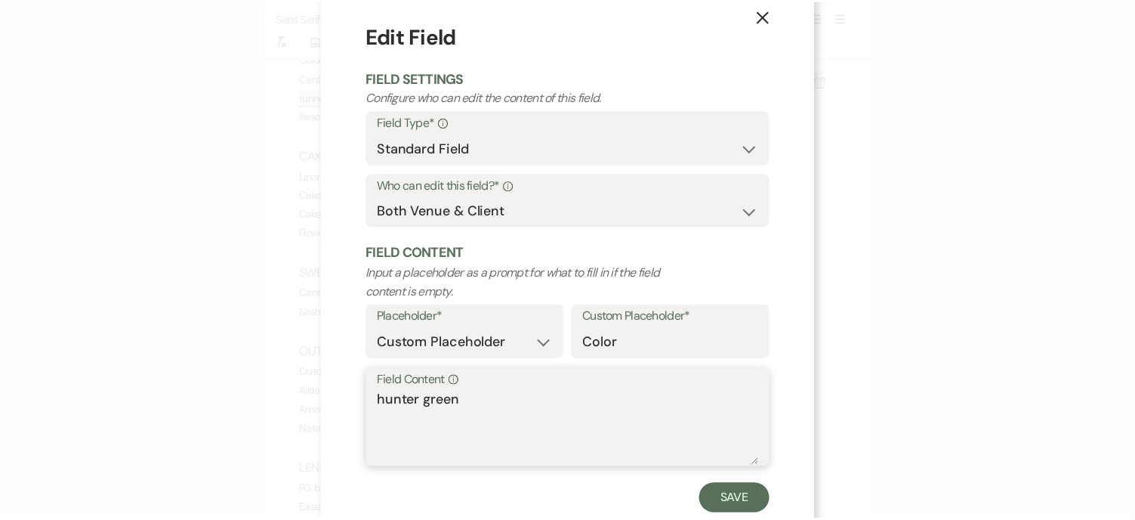
scroll to position [66, 0]
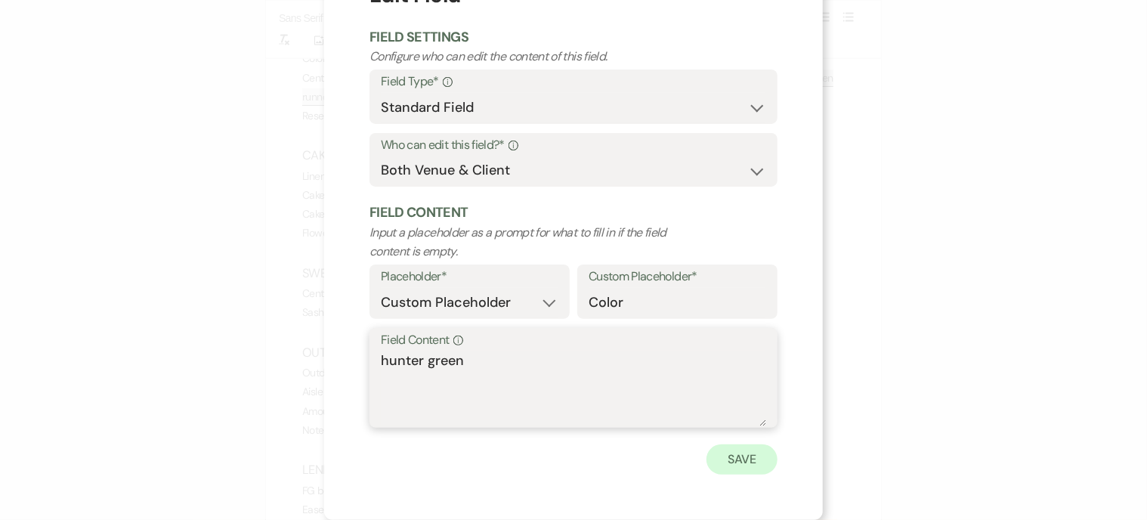
type textarea "hunter green"
click at [731, 471] on button "Save" at bounding box center [741, 459] width 71 height 30
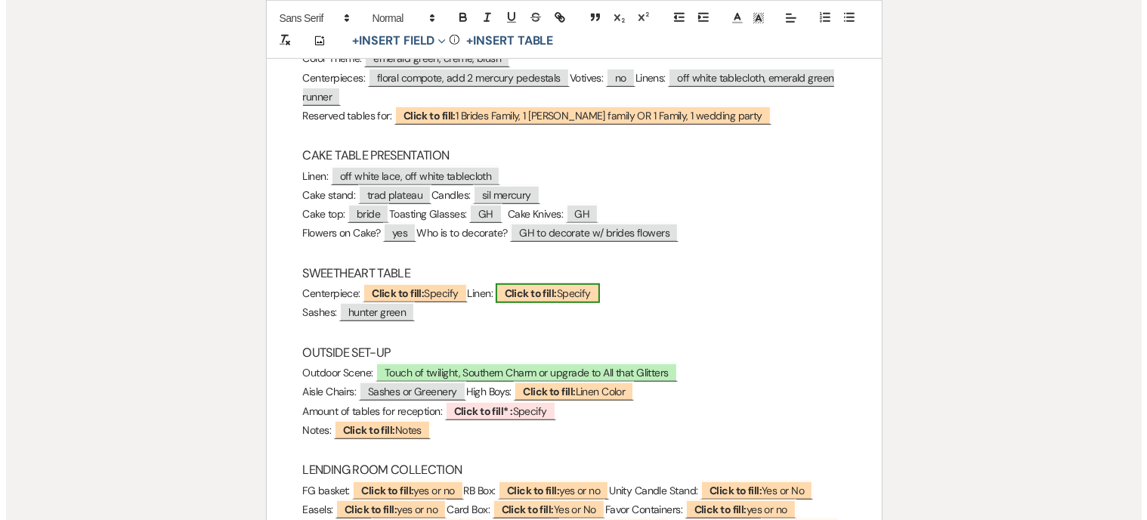
scroll to position [1209, 0]
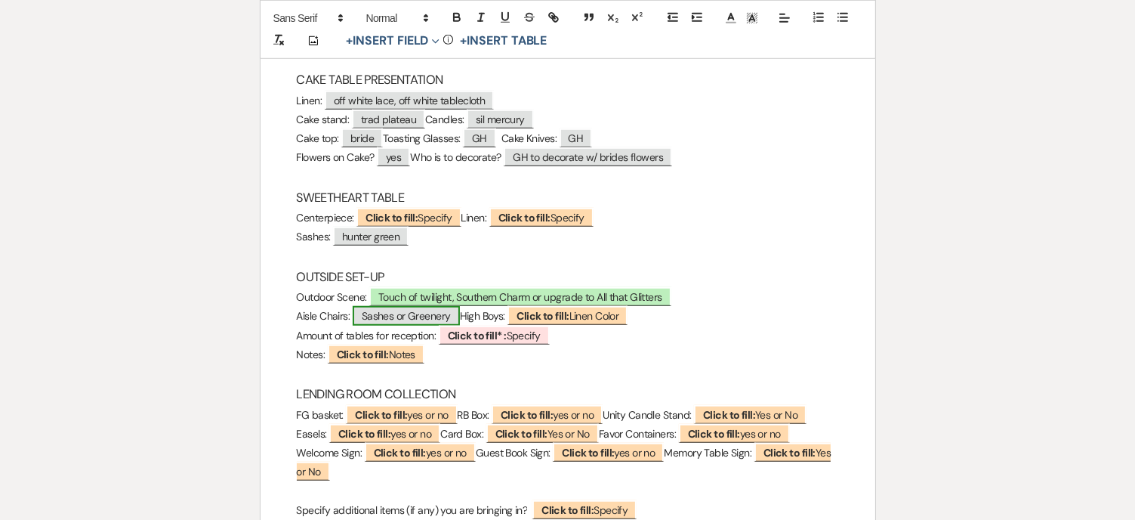
click at [432, 317] on span "Sashes or Greenery" at bounding box center [406, 316] width 107 height 20
select select "custom_placeholder"
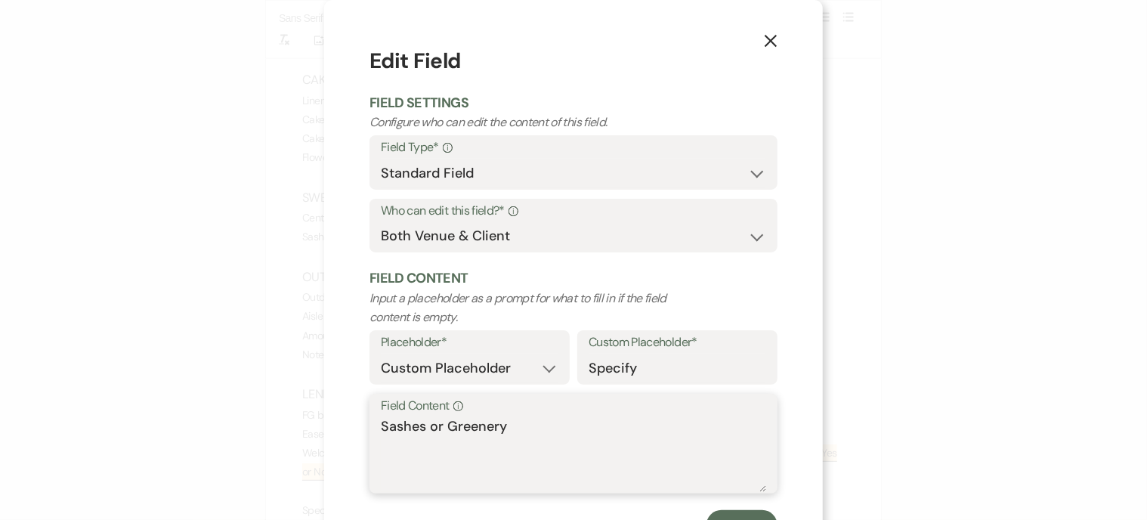
click at [437, 431] on textarea "Sashes or Greenery" at bounding box center [573, 454] width 385 height 76
click at [339, 434] on div "X Edit Field Field Settings Configure who can edit the content of this field. F…" at bounding box center [573, 292] width 499 height 585
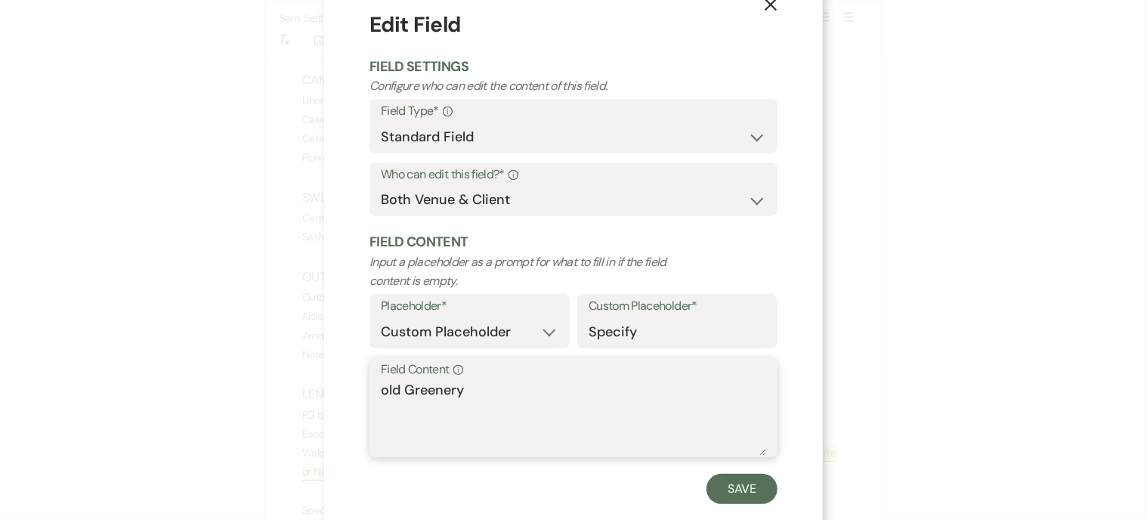
scroll to position [66, 0]
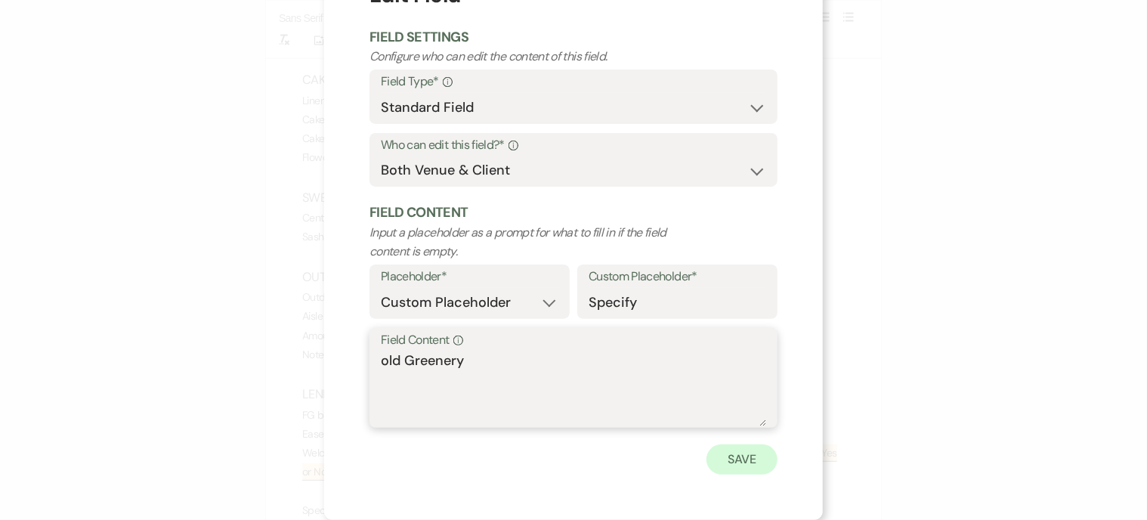
type textarea "old Greenery"
click at [745, 462] on button "Save" at bounding box center [741, 459] width 71 height 30
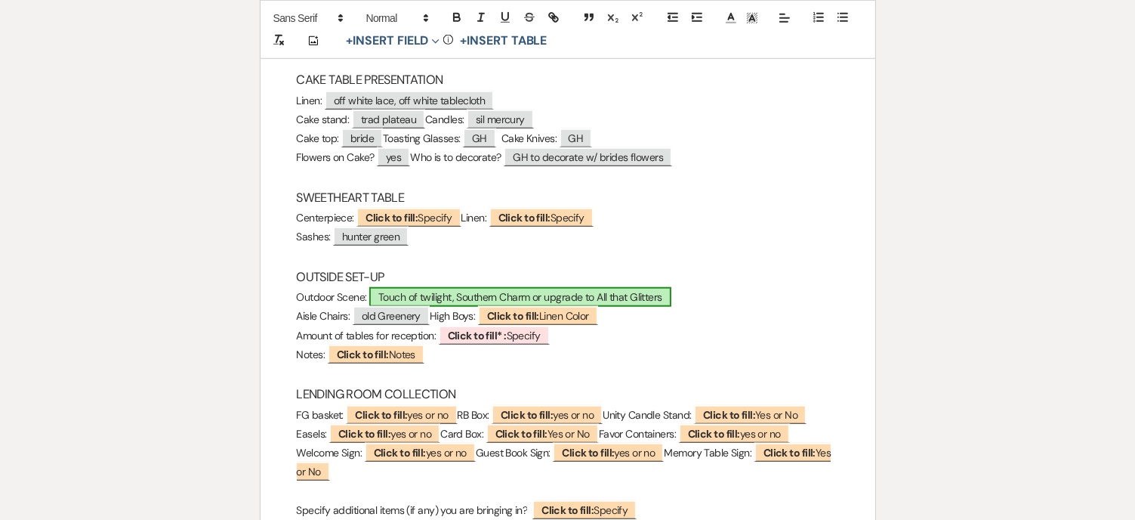
click at [635, 292] on span "Touch of twilight, Southern Charm or upgrade to All that Glitters" at bounding box center [520, 297] width 302 height 20
select select "owner"
select select "custom_placeholder"
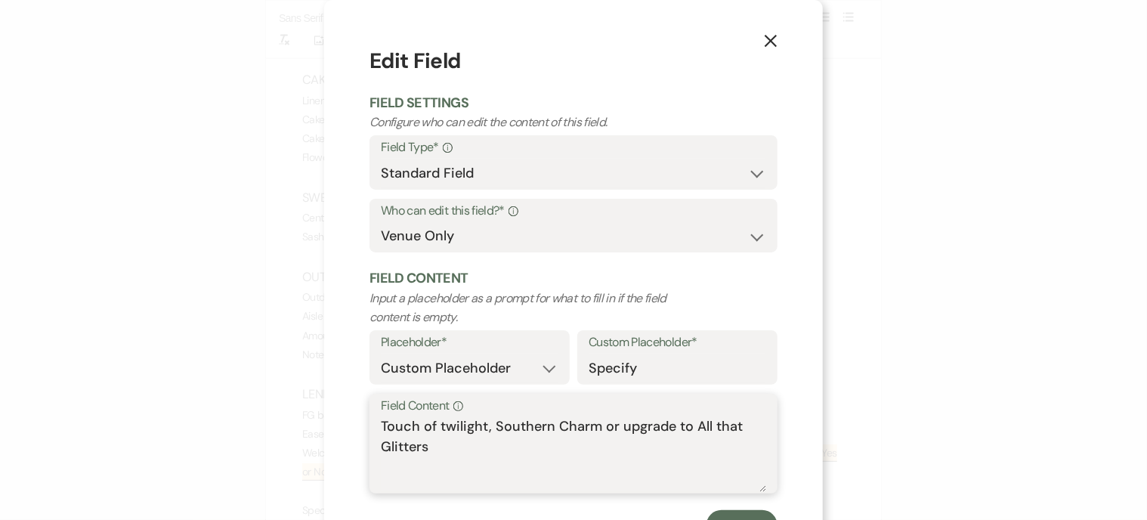
click at [482, 424] on textarea "Touch of twilight, Southern Charm or upgrade to All that Glitters" at bounding box center [573, 454] width 385 height 76
drag, startPoint x: 590, startPoint y: 424, endPoint x: 737, endPoint y: 438, distance: 148.0
click at [737, 438] on textarea "Touch of twilight, Southern Charm or upgrade to All that Glitters" at bounding box center [573, 454] width 385 height 76
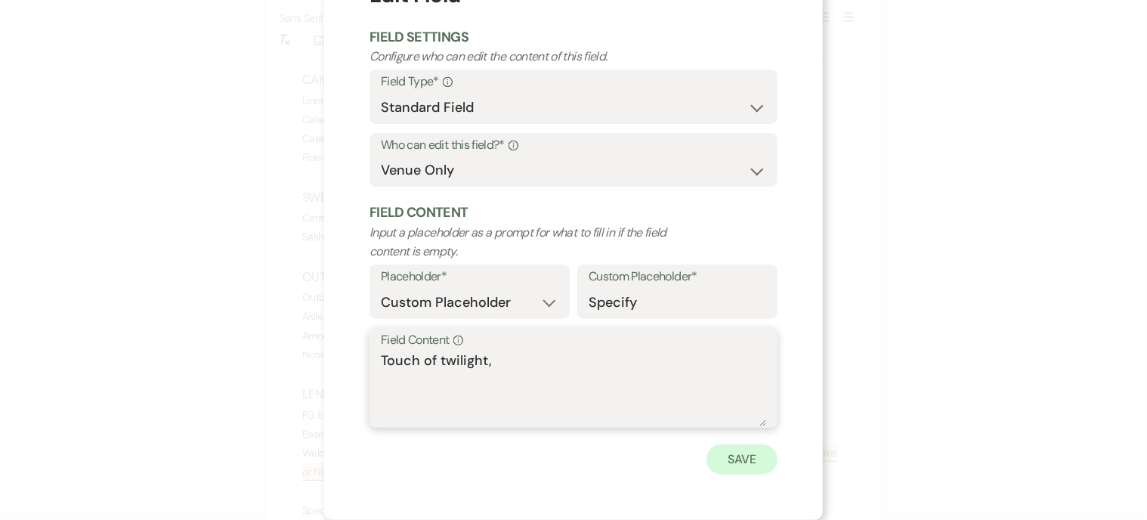
type textarea "Touch of twilight,"
click at [745, 456] on button "Save" at bounding box center [741, 459] width 71 height 30
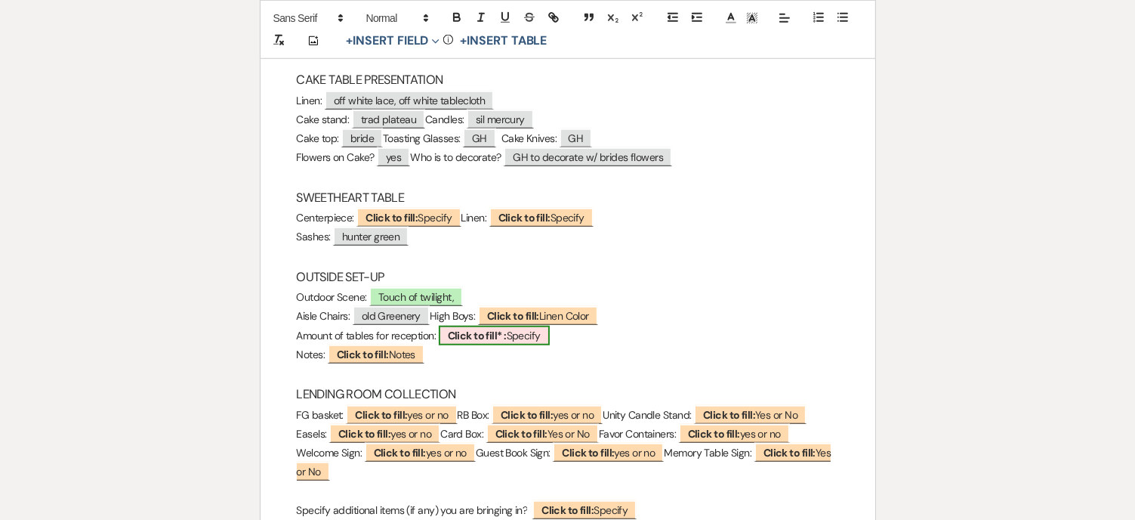
click at [478, 338] on b "Click to fill* :" at bounding box center [477, 336] width 59 height 14
select select "owner"
select select "custom_placeholder"
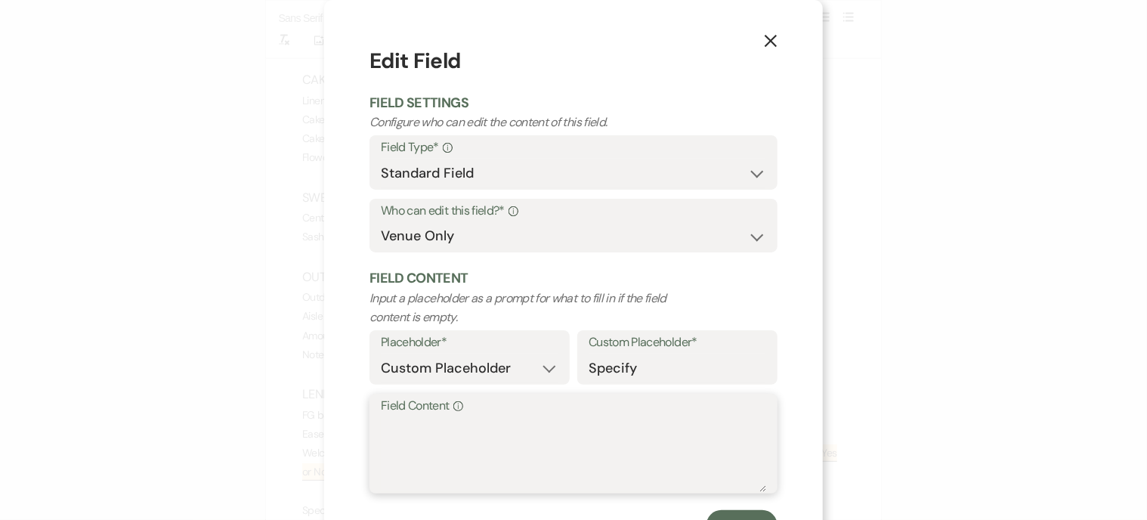
click at [413, 431] on textarea "Field Content Info" at bounding box center [573, 454] width 385 height 76
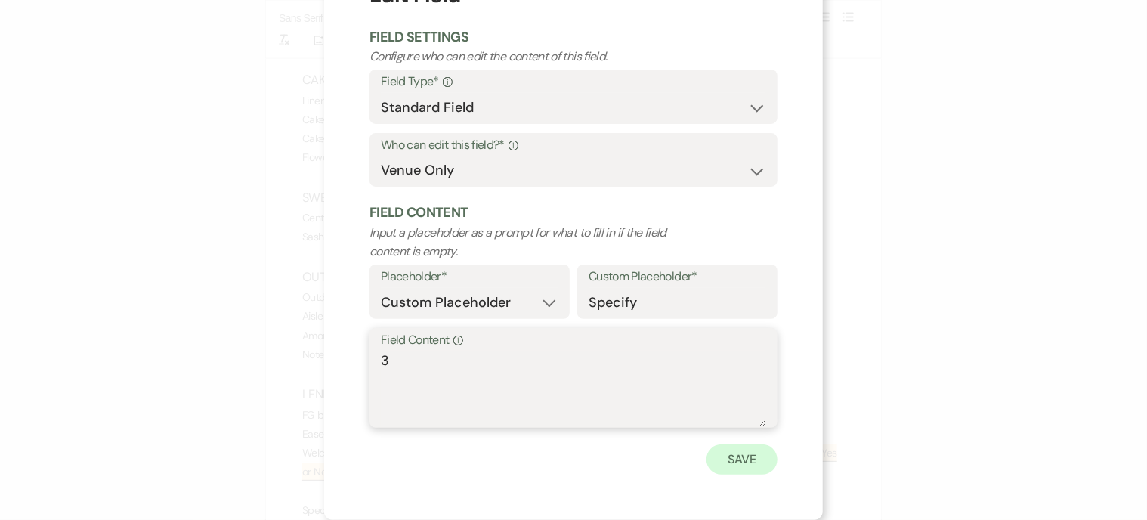
type textarea "3"
click at [752, 458] on button "Save" at bounding box center [741, 459] width 71 height 30
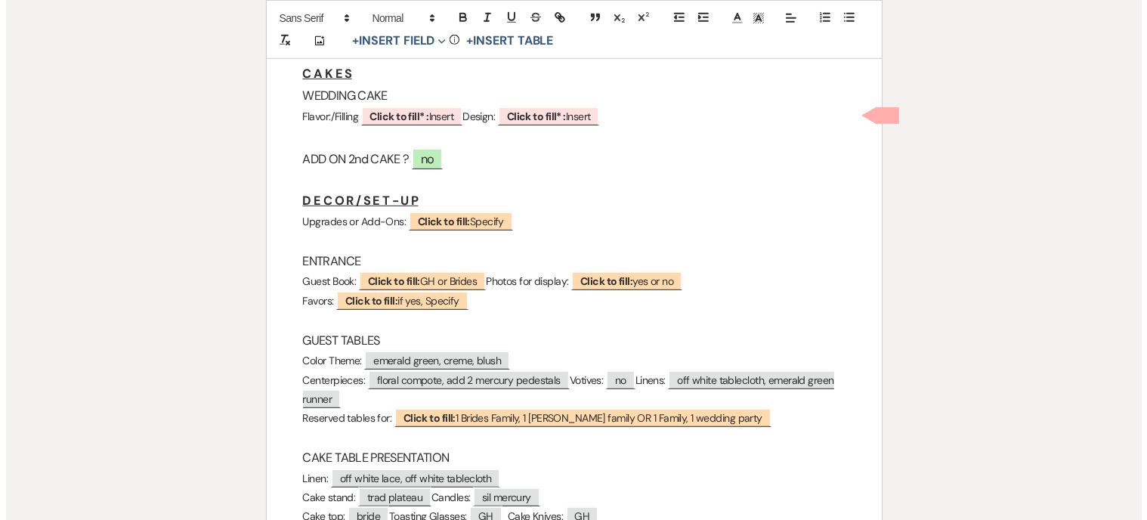
scroll to position [755, 0]
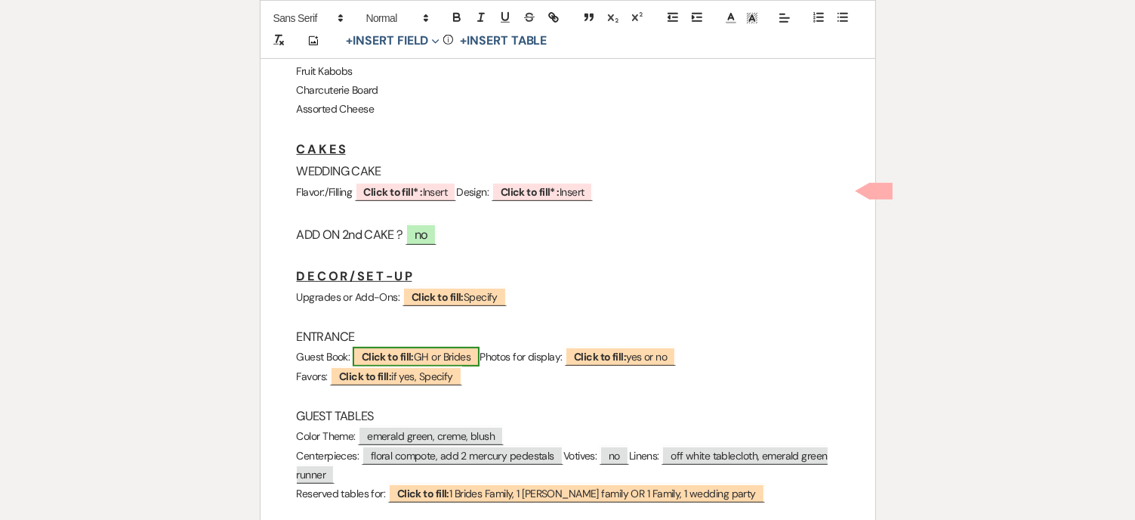
click at [419, 352] on span "Click to fill: GH or Brides" at bounding box center [416, 357] width 127 height 20
select select "custom_placeholder"
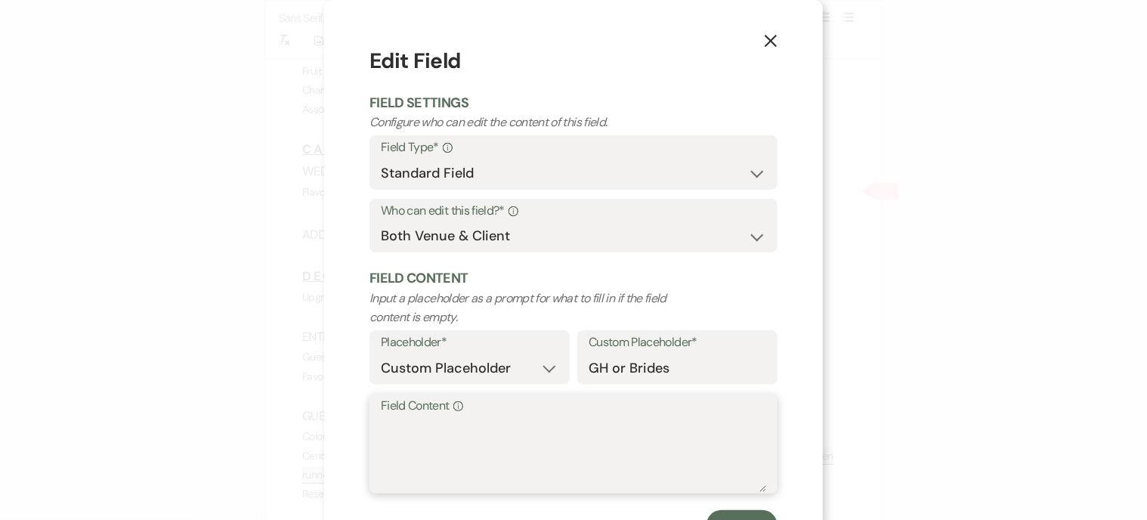
click at [443, 440] on textarea "Field Content Info" at bounding box center [573, 454] width 385 height 76
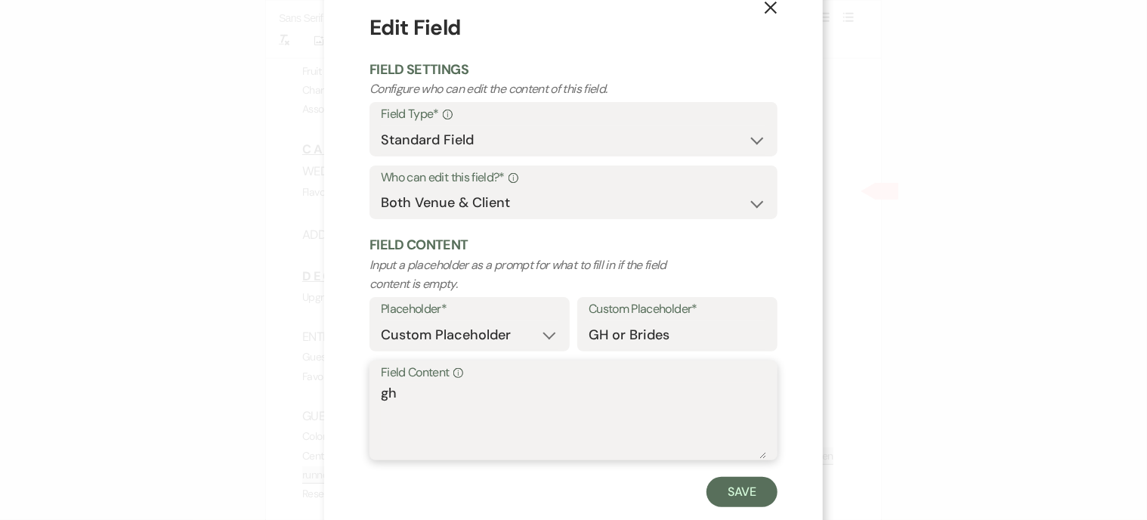
scroll to position [66, 0]
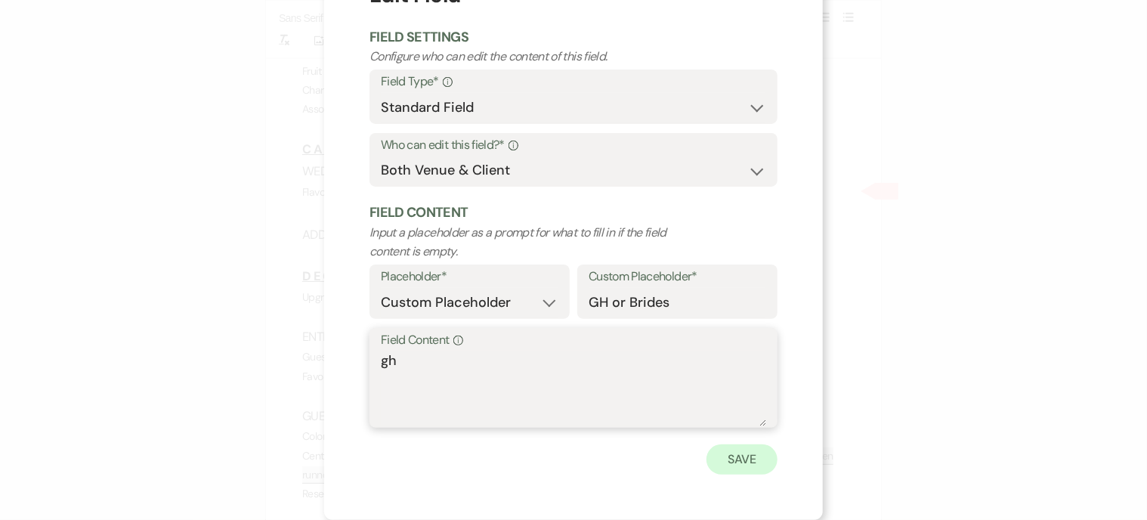
type textarea "gh"
click at [749, 459] on button "Save" at bounding box center [741, 459] width 71 height 30
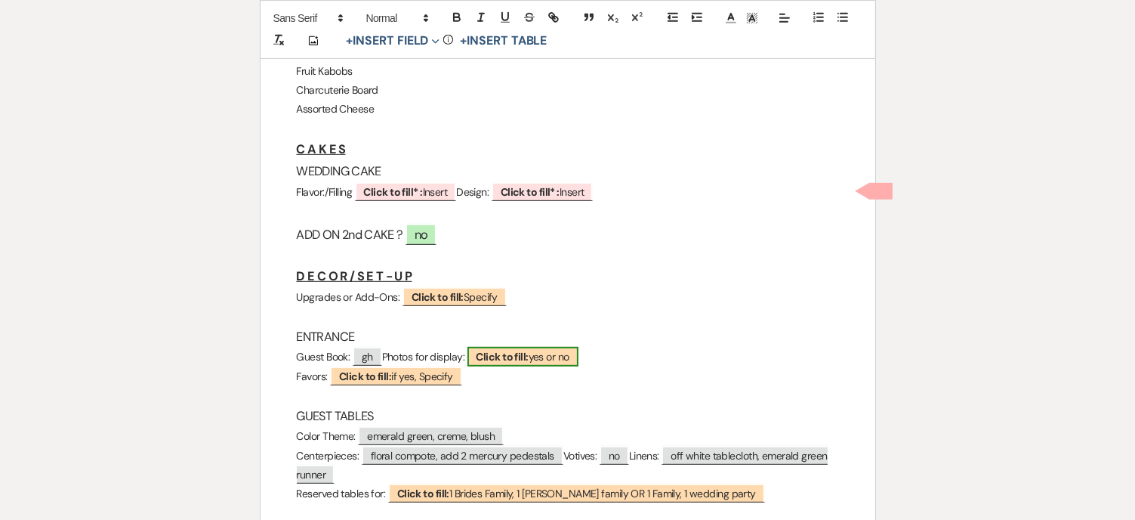
click at [529, 356] on b "Click to fill:" at bounding box center [503, 357] width 52 height 14
select select "custom_placeholder"
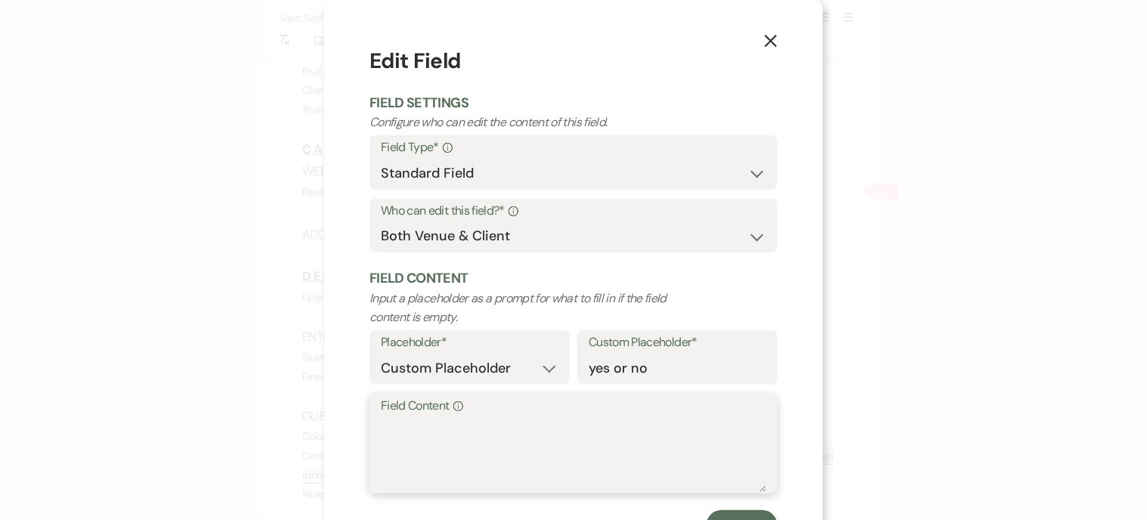
click at [440, 434] on textarea "Field Content Info" at bounding box center [573, 454] width 385 height 76
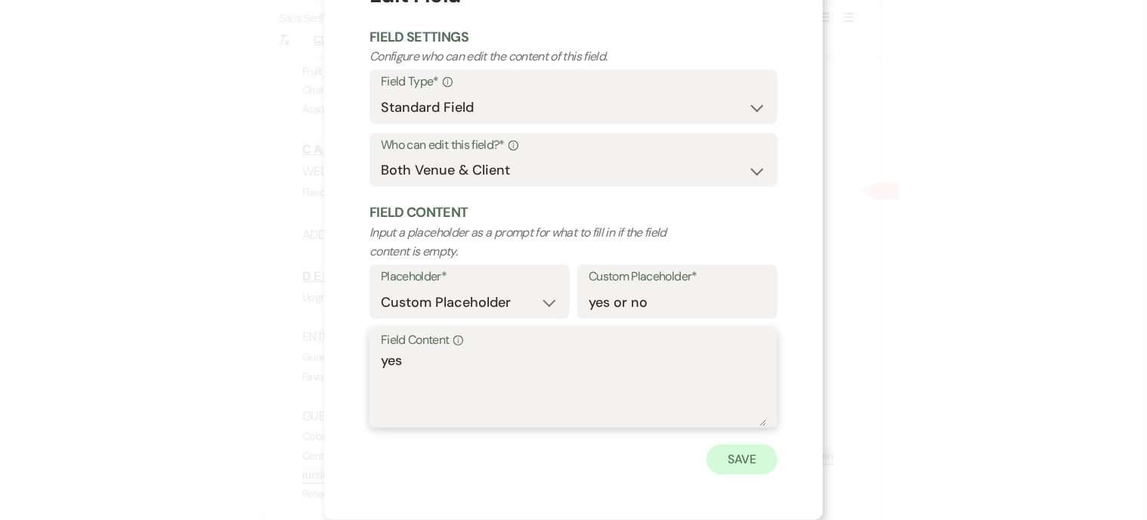
type textarea "yes"
click at [739, 462] on button "Save" at bounding box center [741, 459] width 71 height 30
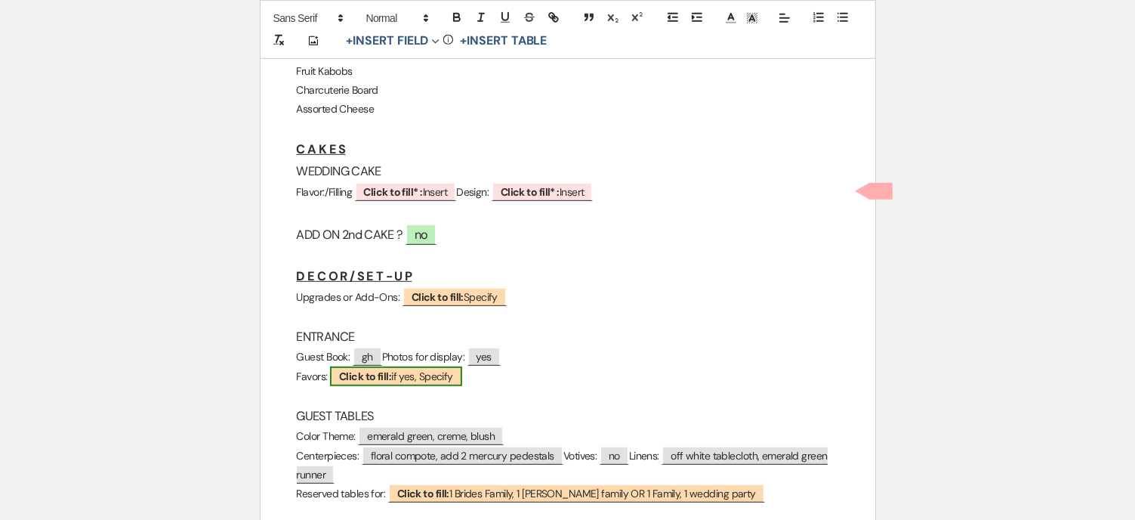
click at [375, 375] on b "Click to fill:" at bounding box center [365, 376] width 52 height 14
select select "custom_placeholder"
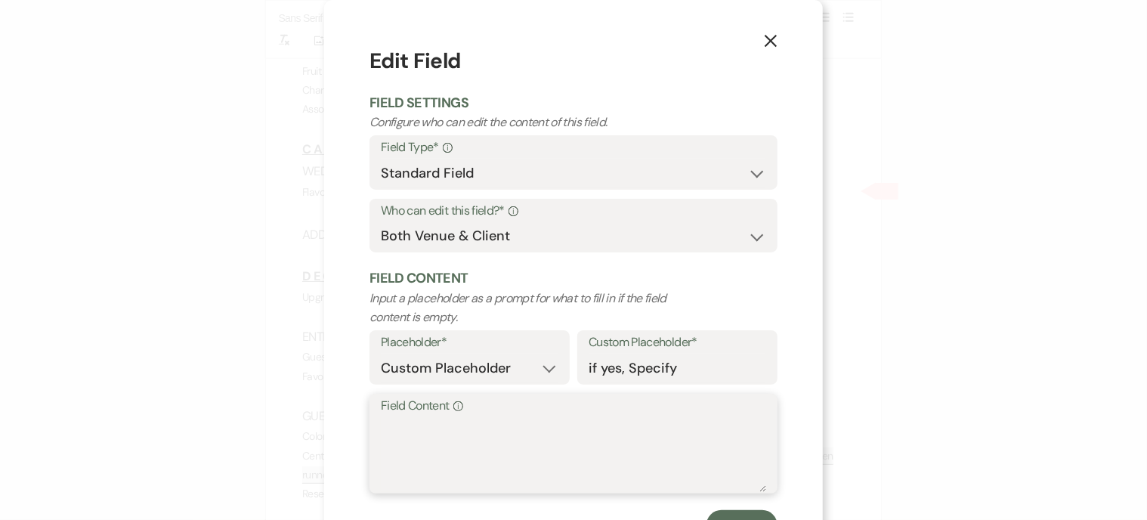
click at [426, 446] on textarea "Field Content Info" at bounding box center [573, 454] width 385 height 76
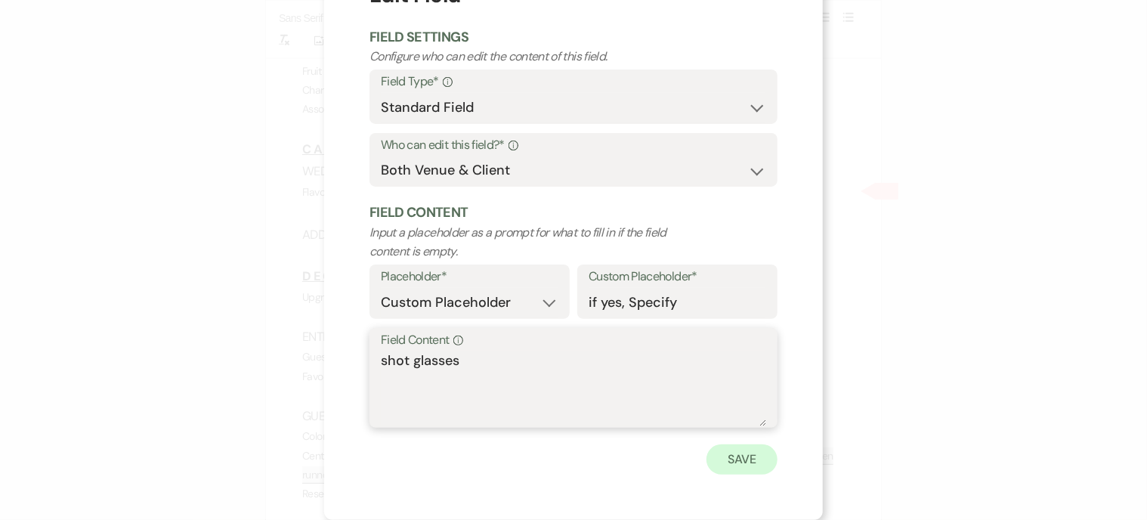
type textarea "shot glasses"
click at [741, 463] on button "Save" at bounding box center [741, 459] width 71 height 30
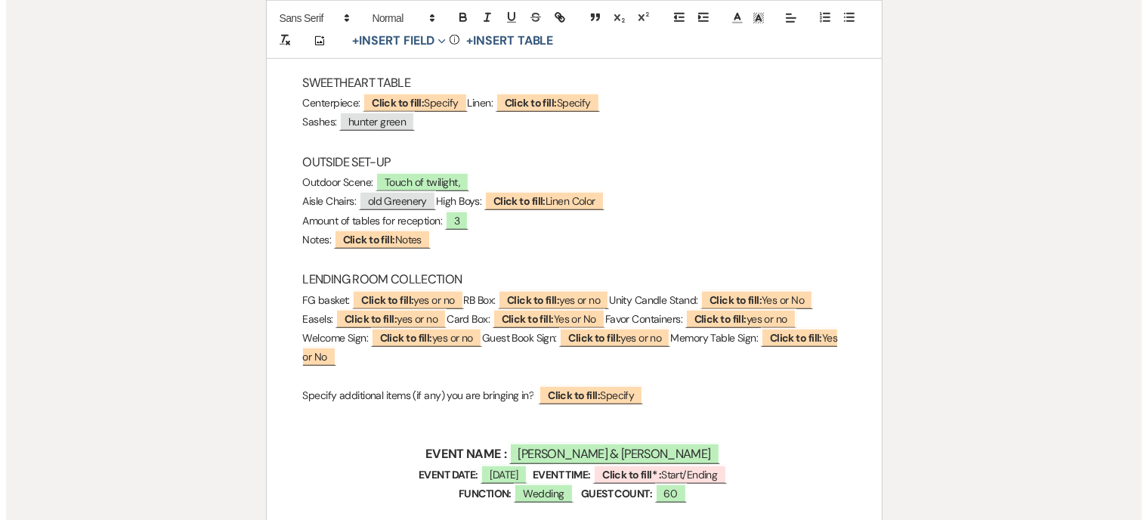
scroll to position [1360, 0]
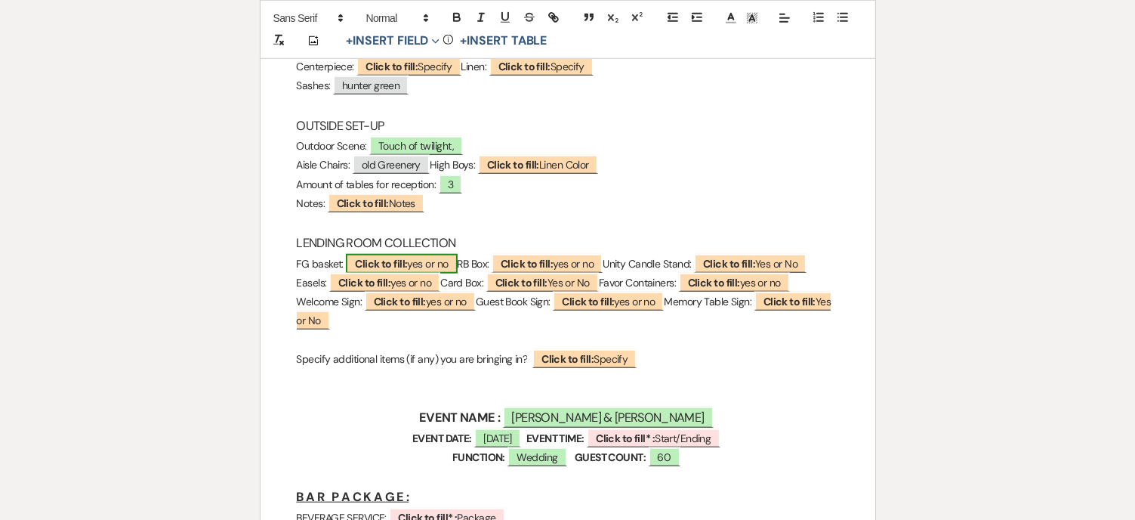
click at [399, 264] on b "Click to fill:" at bounding box center [381, 264] width 52 height 14
select select "custom_placeholder"
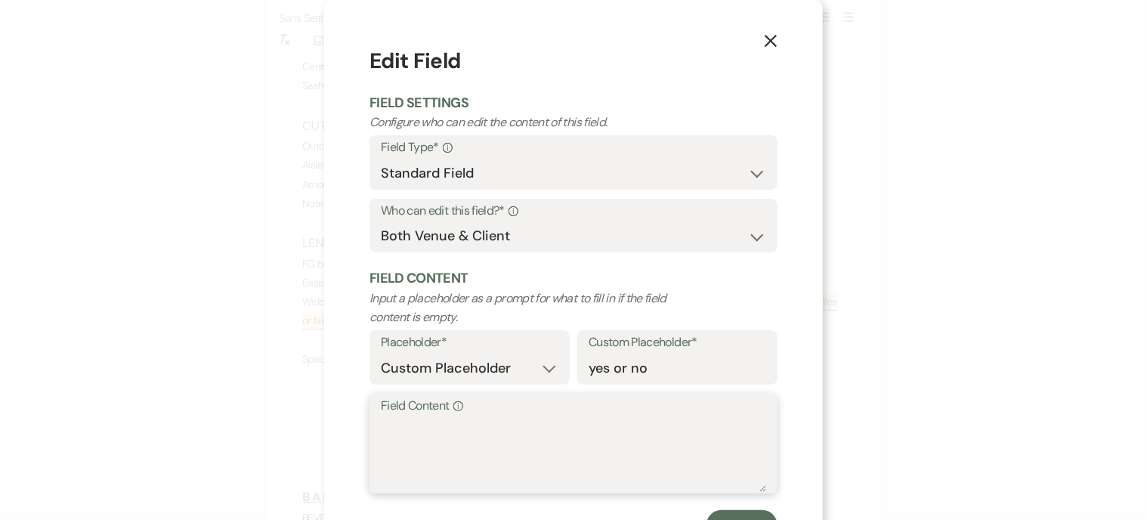
click at [403, 427] on textarea "Field Content Info" at bounding box center [573, 454] width 385 height 76
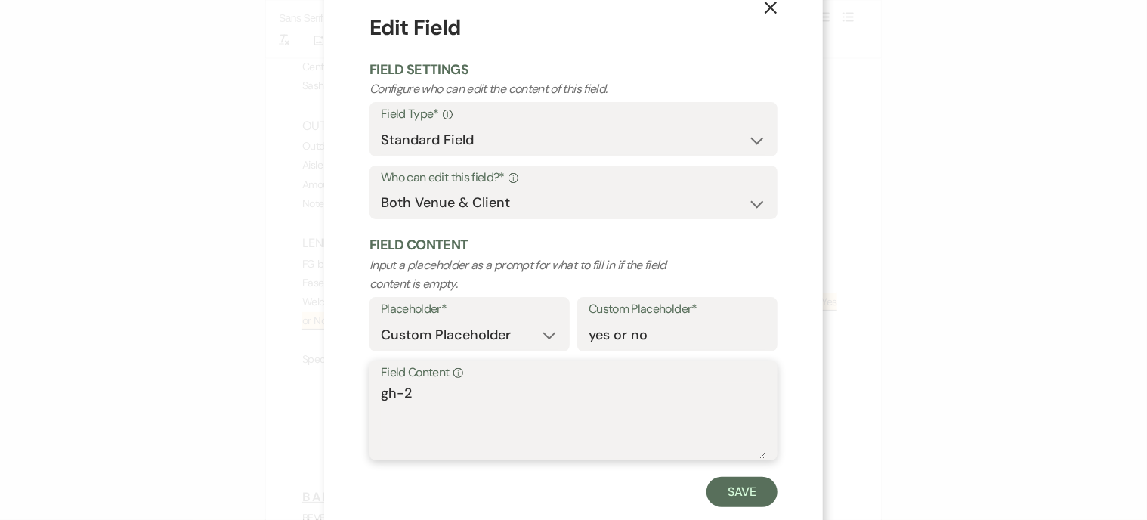
scroll to position [66, 0]
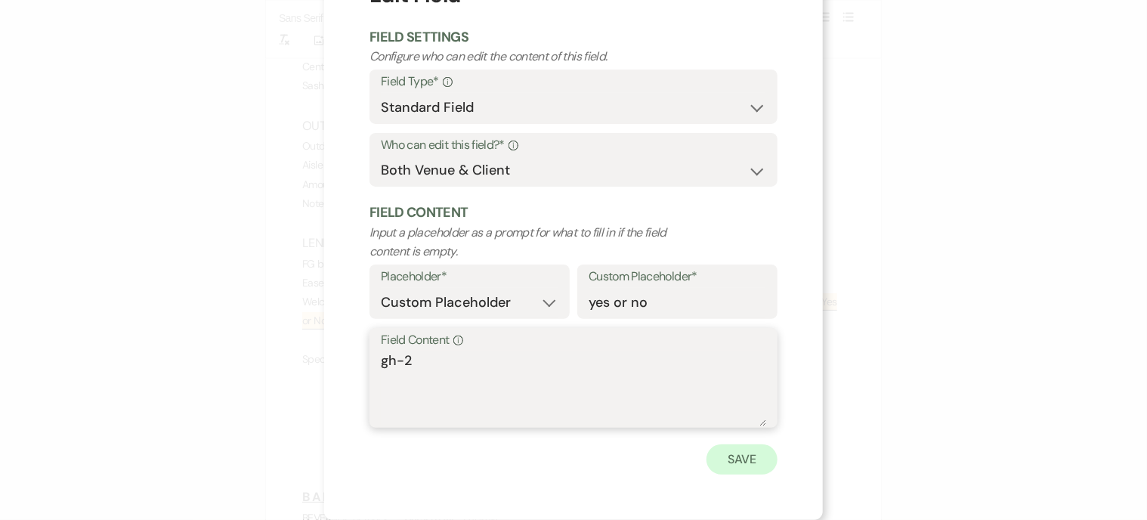
type textarea "gh-2"
click at [722, 457] on button "Save" at bounding box center [741, 459] width 71 height 30
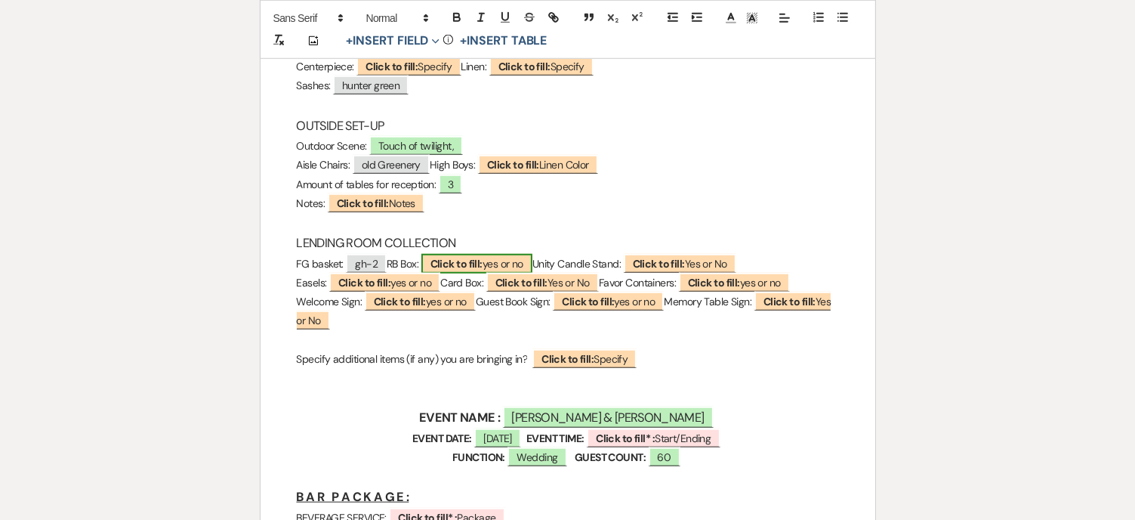
click at [483, 259] on b "Click to fill:" at bounding box center [457, 264] width 52 height 14
select select "custom_placeholder"
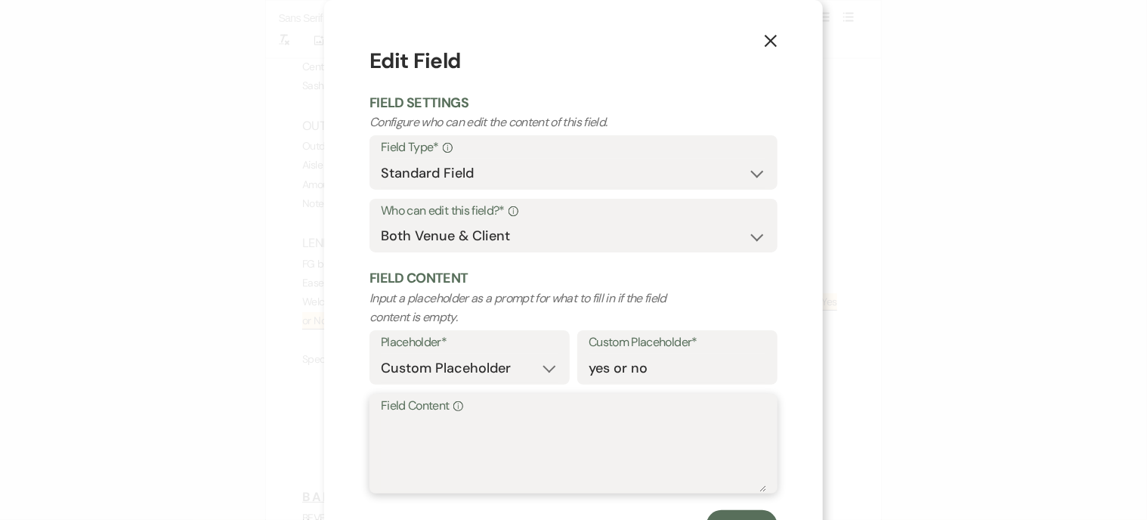
click at [415, 437] on textarea "Field Content Info" at bounding box center [573, 454] width 385 height 76
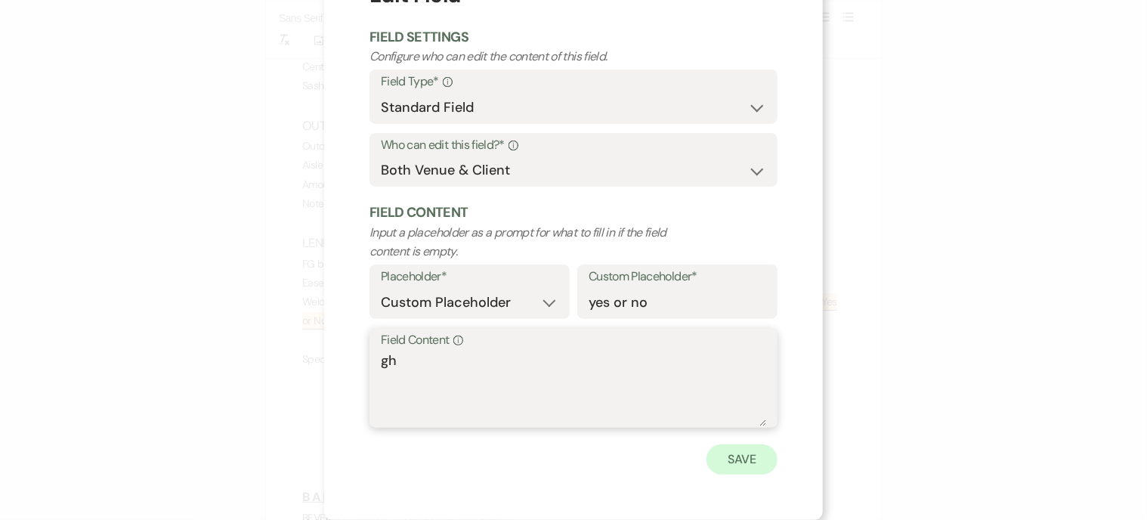
type textarea "gh"
click at [758, 456] on button "Save" at bounding box center [741, 459] width 71 height 30
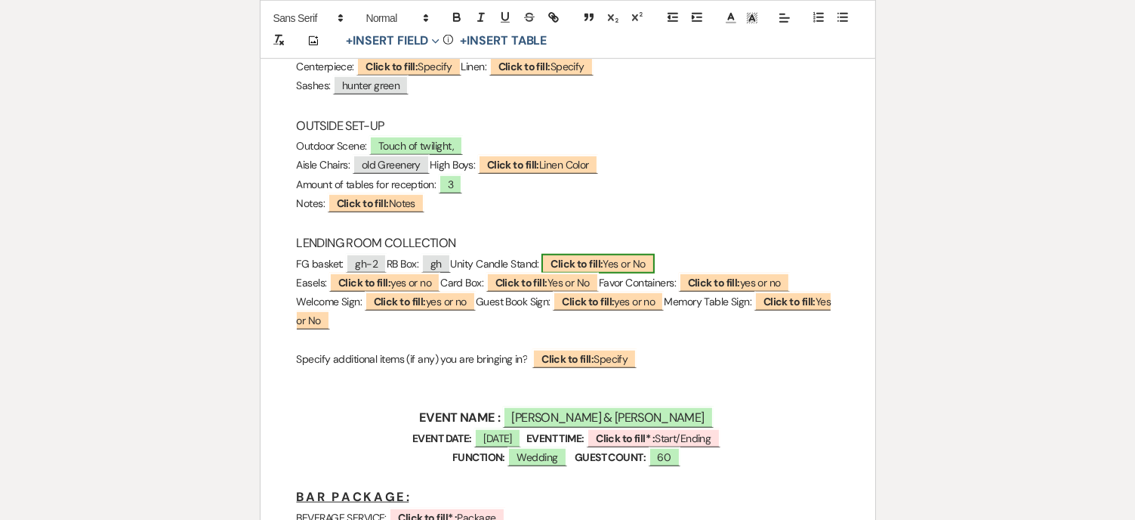
click at [654, 257] on span "Click to fill: Yes or No" at bounding box center [598, 264] width 113 height 20
select select "custom_placeholder"
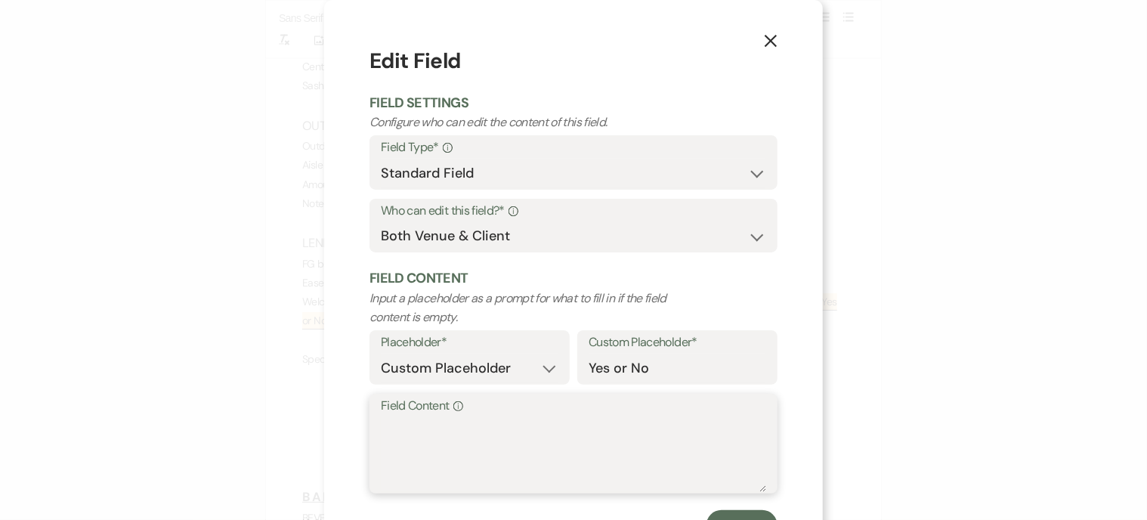
click at [437, 431] on textarea "Field Content Info" at bounding box center [573, 454] width 385 height 76
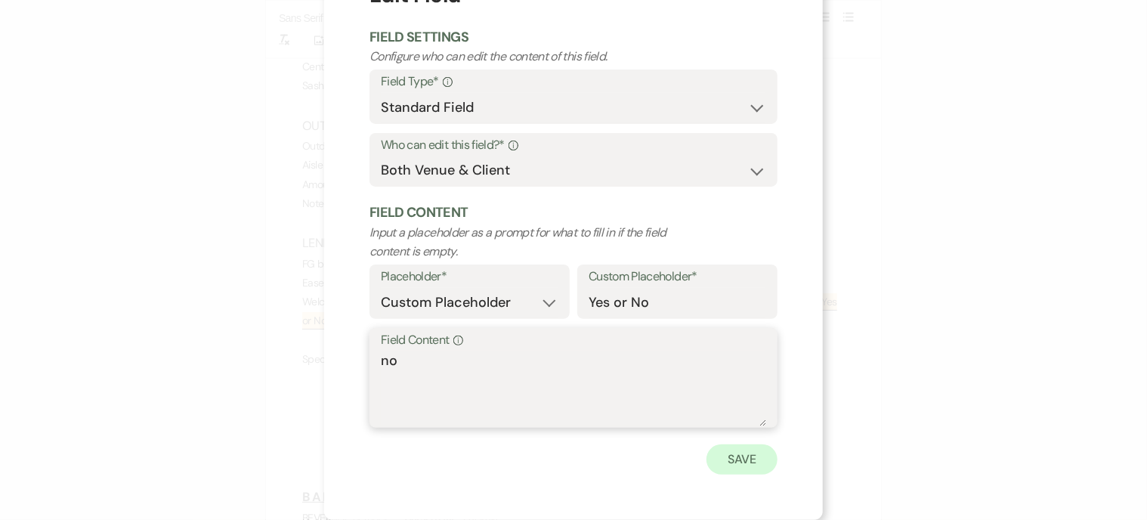
type textarea "no"
click at [764, 462] on button "Save" at bounding box center [741, 459] width 71 height 30
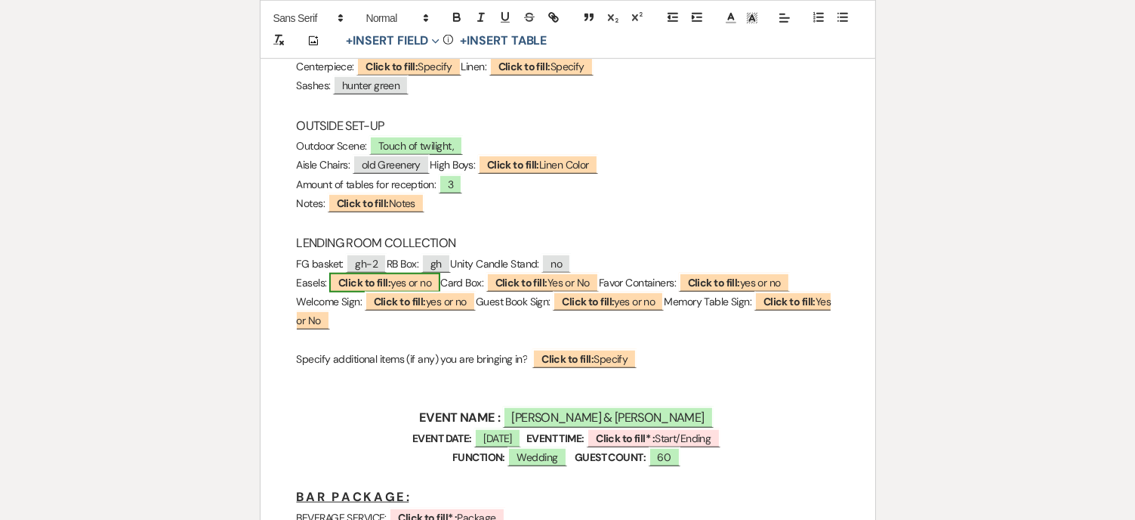
click at [436, 280] on span "Click to fill: yes or no" at bounding box center [384, 283] width 111 height 20
select select "custom_placeholder"
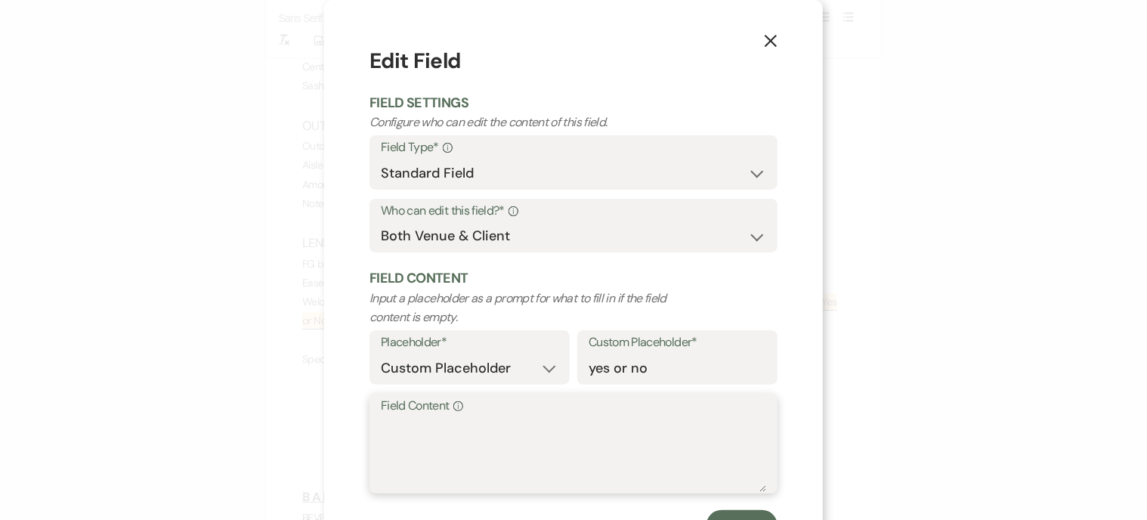
click at [442, 431] on textarea "Field Content Info" at bounding box center [573, 454] width 385 height 76
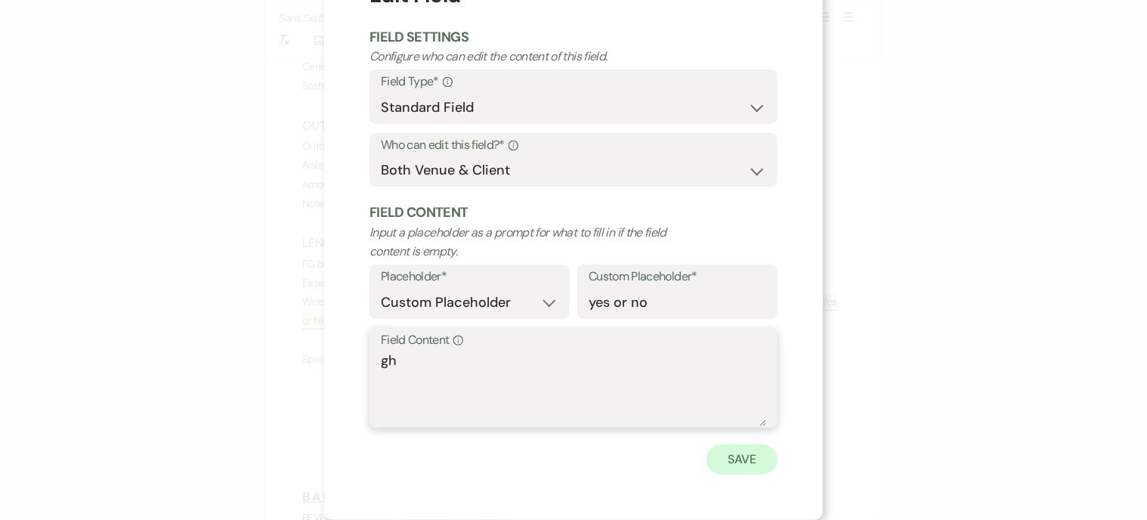
type textarea "gh"
click at [732, 448] on button "Save" at bounding box center [741, 459] width 71 height 30
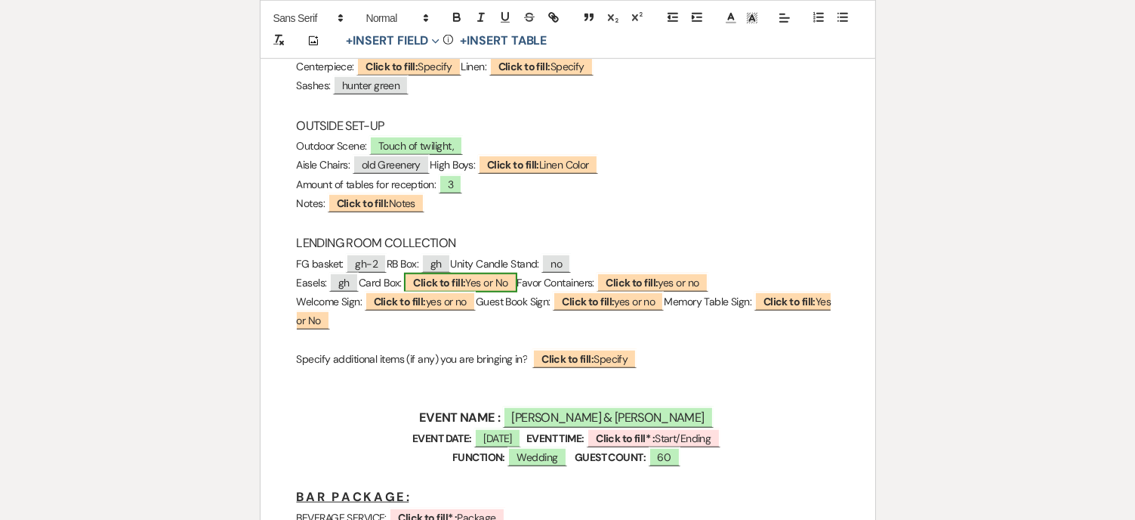
click at [465, 283] on b "Click to fill:" at bounding box center [439, 283] width 52 height 14
select select "custom_placeholder"
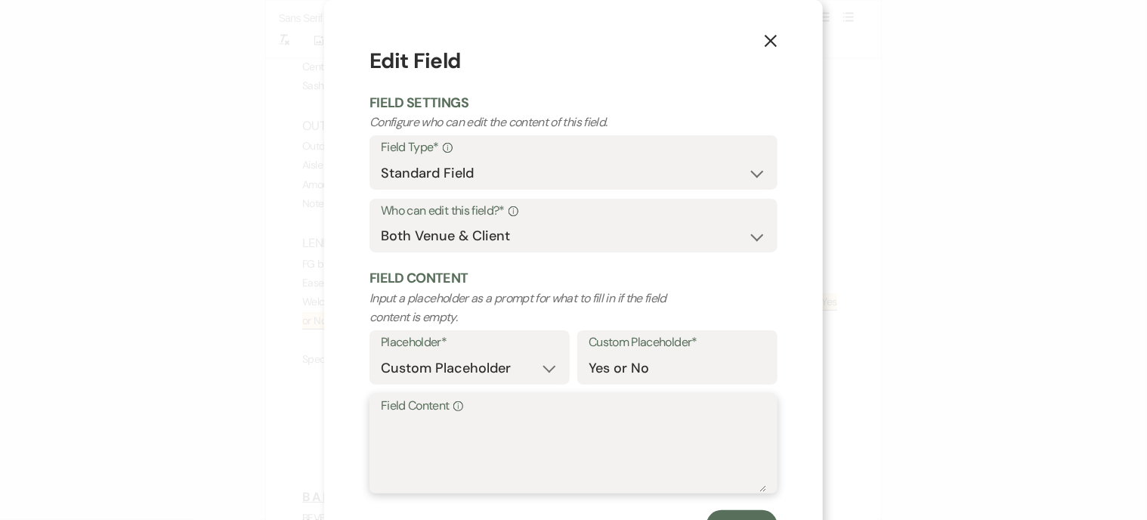
click at [411, 427] on textarea "Field Content Info" at bounding box center [573, 454] width 385 height 76
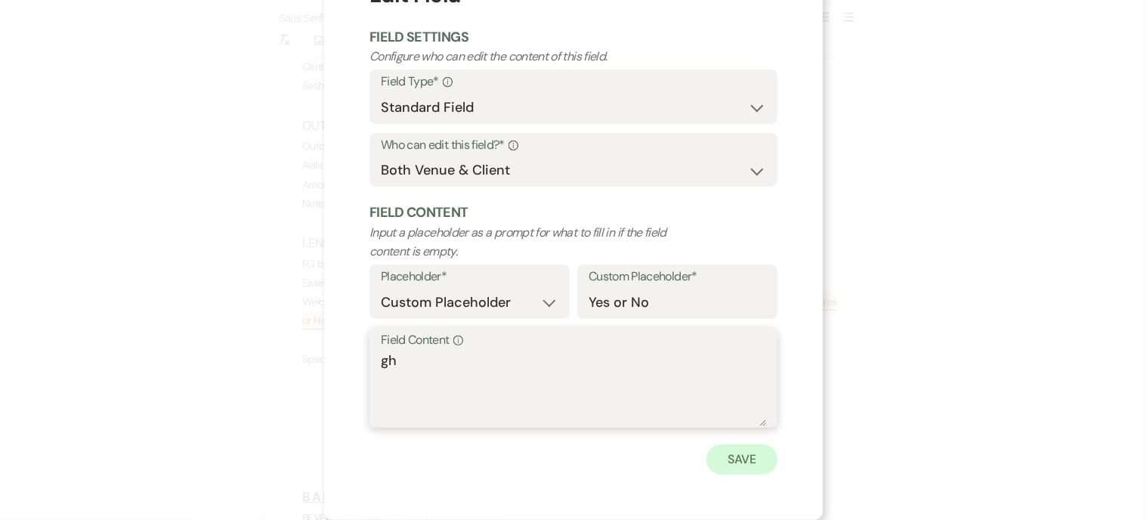
type textarea "gh"
click at [737, 464] on button "Save" at bounding box center [741, 459] width 71 height 30
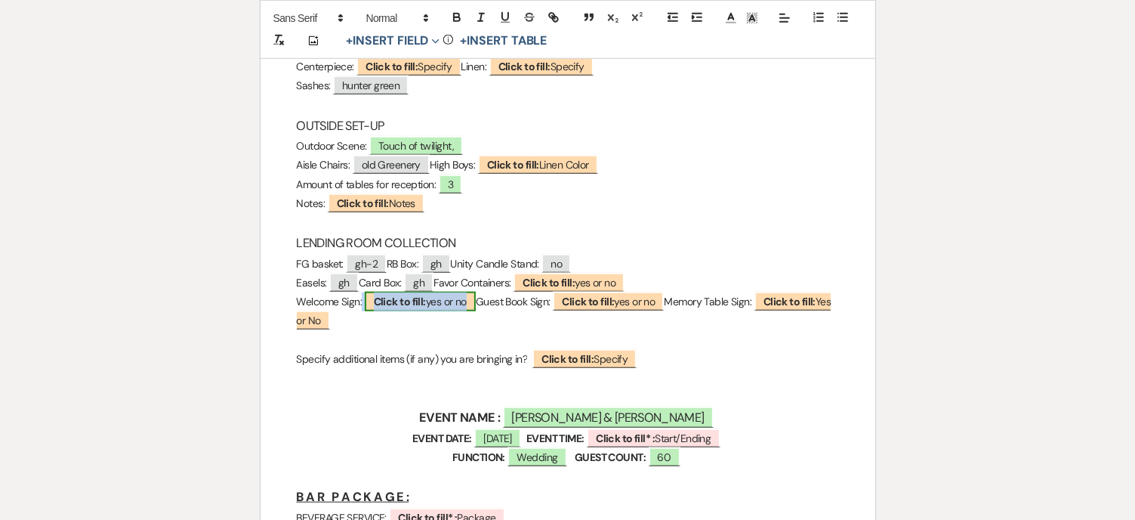
click at [388, 300] on b "Click to fill:" at bounding box center [400, 302] width 52 height 14
select select "custom_placeholder"
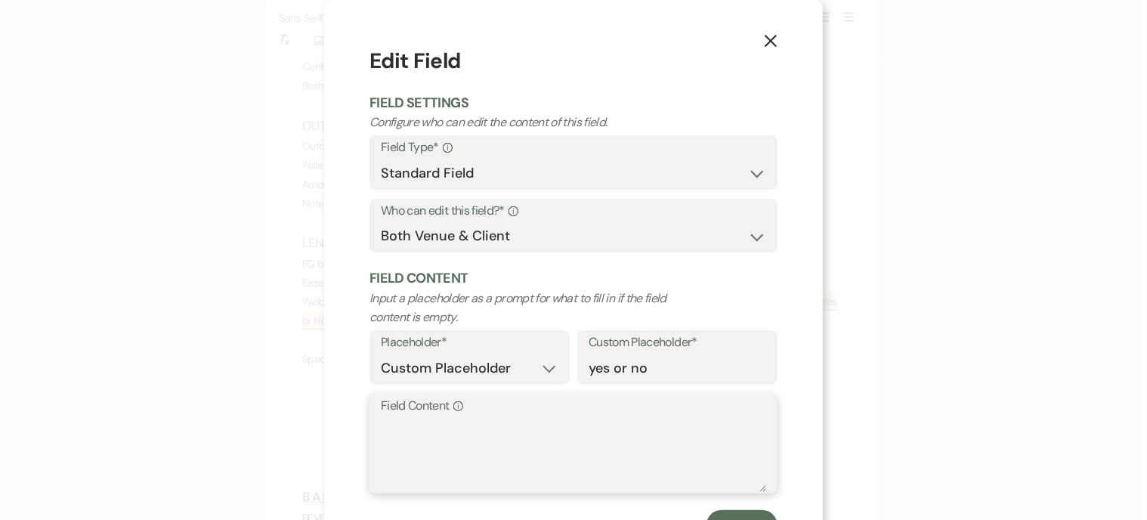
click at [432, 434] on textarea "Field Content Info" at bounding box center [573, 454] width 385 height 76
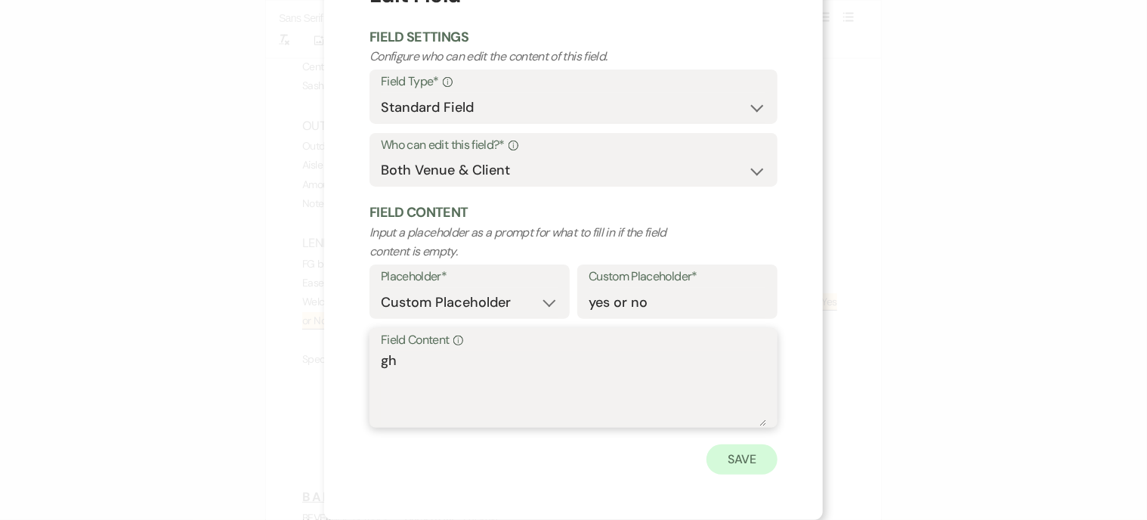
type textarea "gh"
click at [740, 462] on button "Save" at bounding box center [741, 459] width 71 height 30
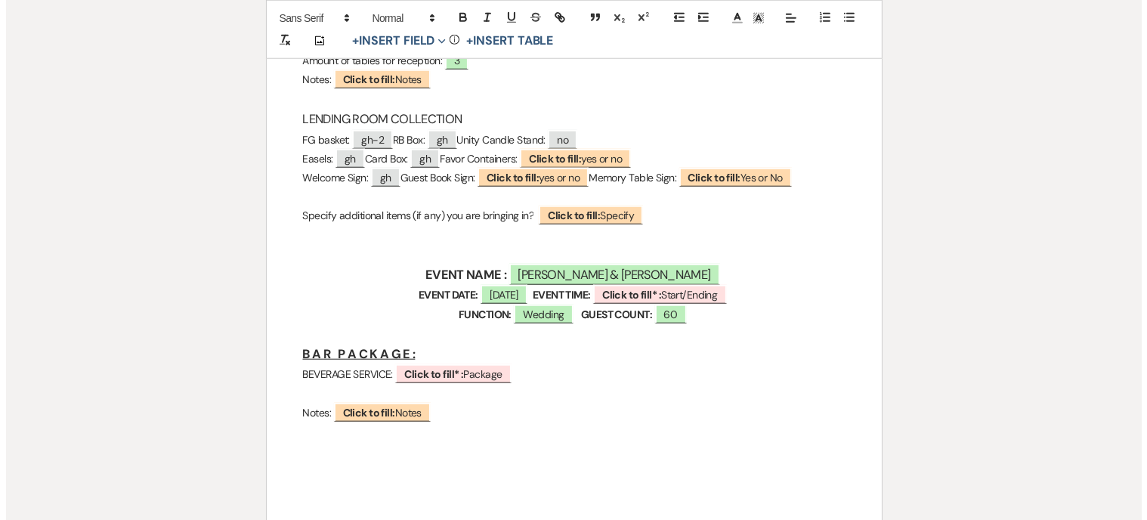
scroll to position [1511, 0]
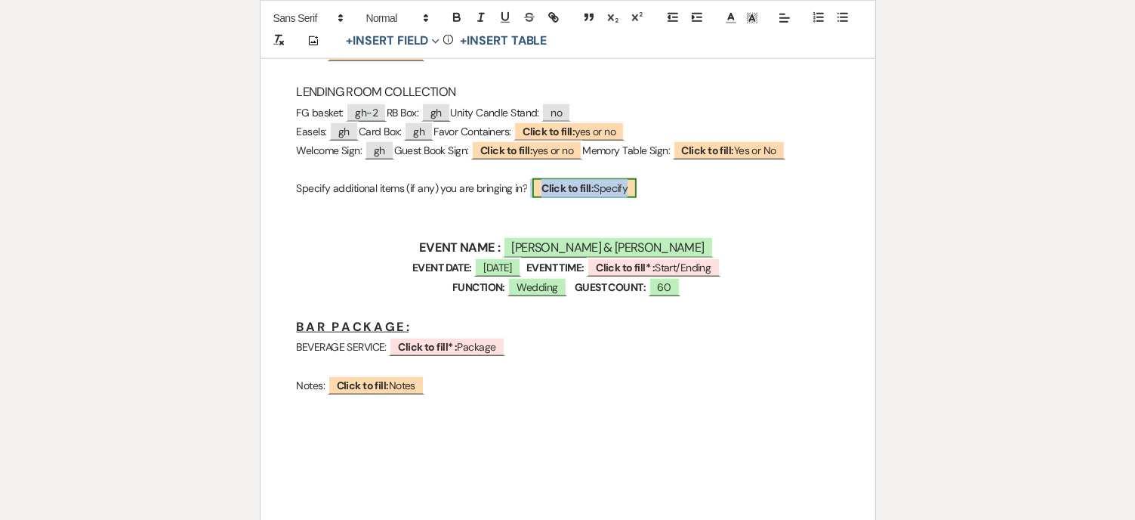
click at [573, 190] on b "Click to fill:" at bounding box center [568, 188] width 52 height 14
select select "custom_placeholder"
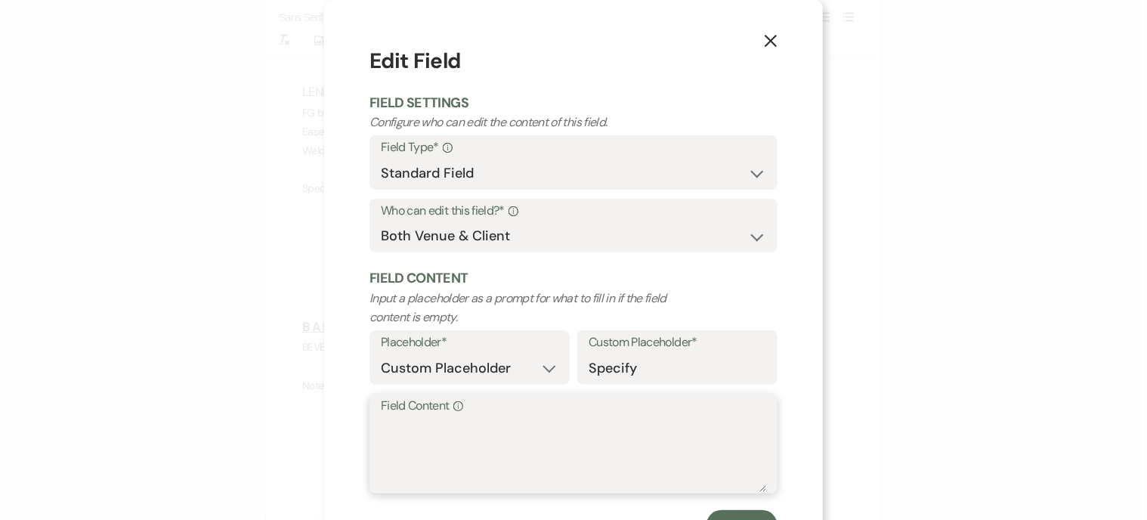
click at [448, 434] on textarea "Field Content Info" at bounding box center [573, 454] width 385 height 76
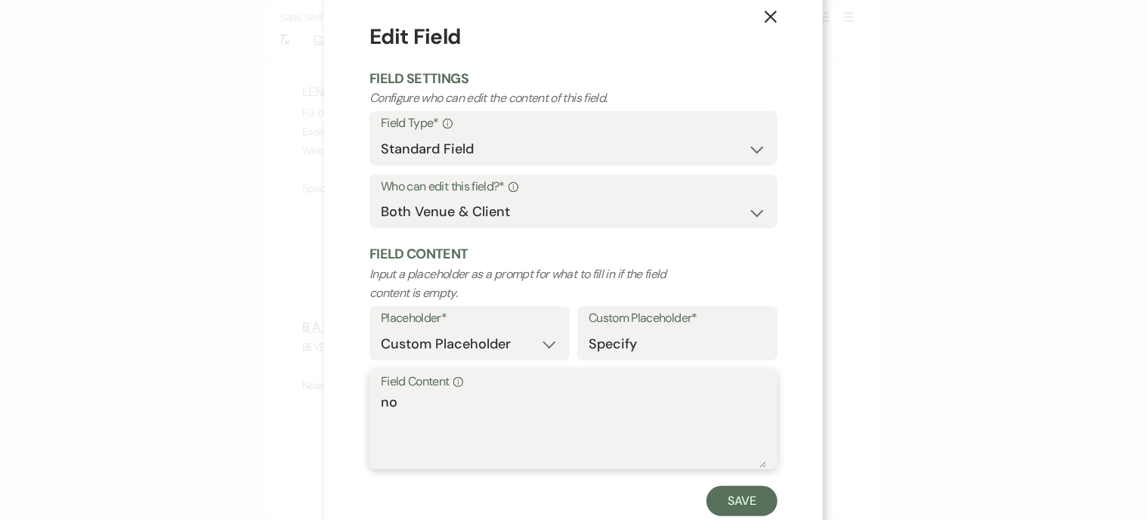
scroll to position [66, 0]
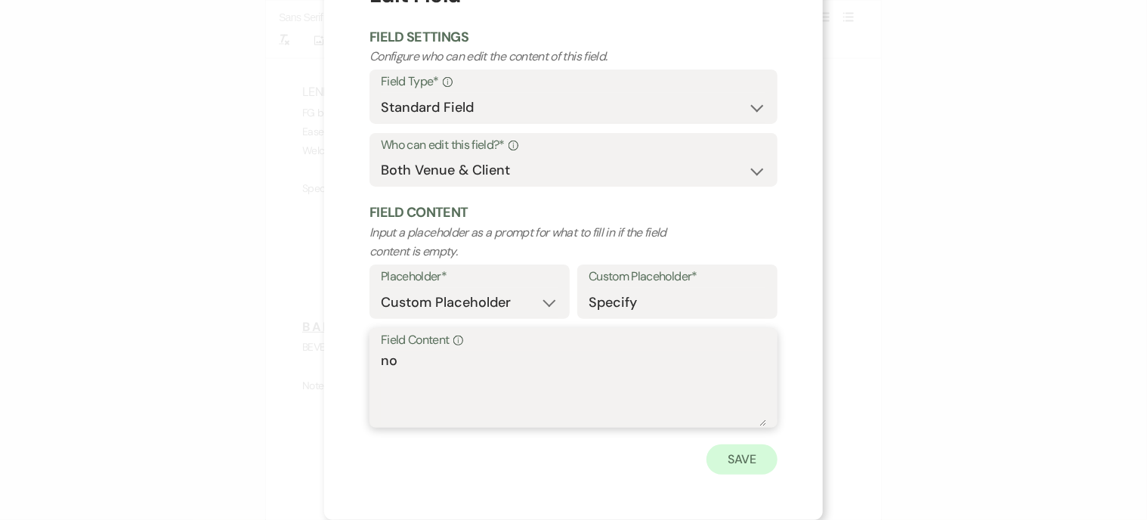
type textarea "no"
click at [728, 453] on button "Save" at bounding box center [741, 459] width 71 height 30
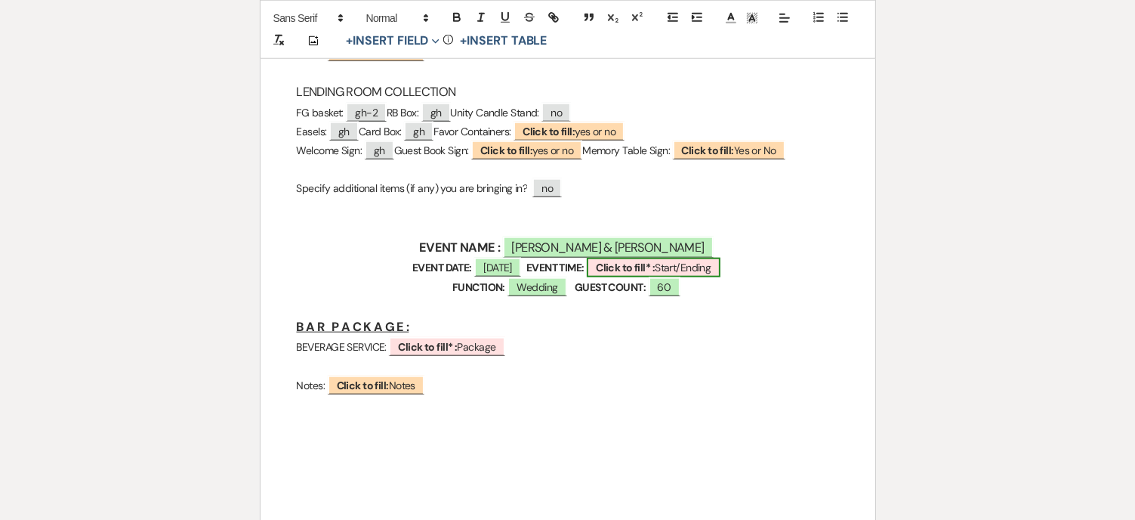
click at [693, 270] on span "Click to fill* : Start/Ending" at bounding box center [653, 268] width 133 height 20
select select "owner"
select select "custom_placeholder"
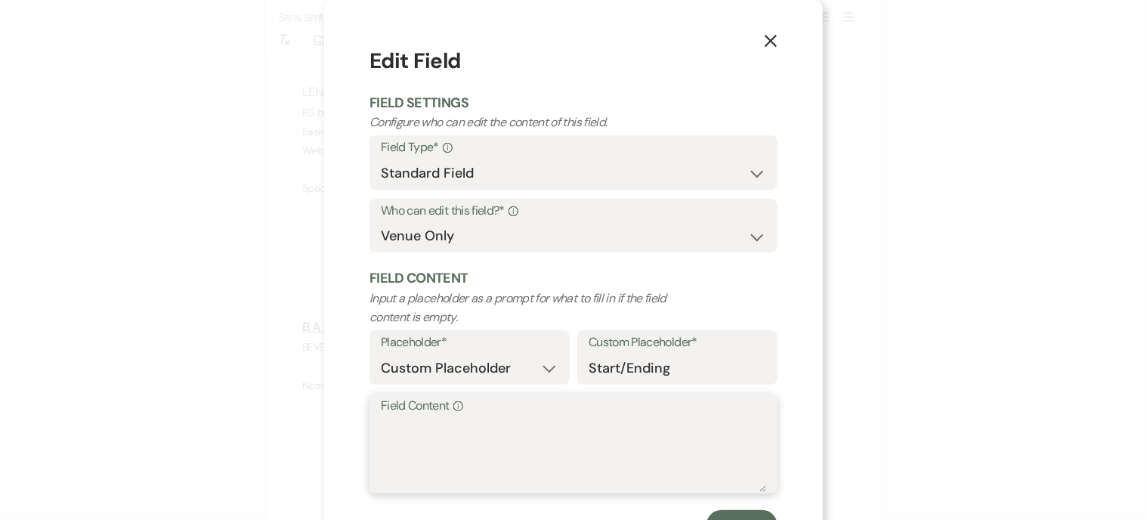
click at [383, 429] on textarea "Field Content Info" at bounding box center [573, 454] width 385 height 76
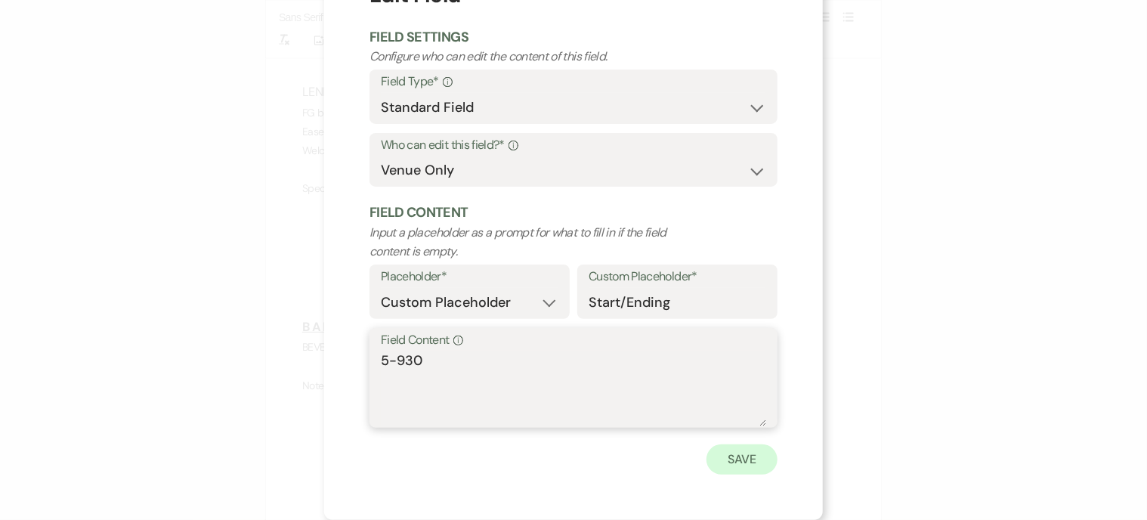
type textarea "5-930"
click at [746, 453] on button "Save" at bounding box center [741, 459] width 71 height 30
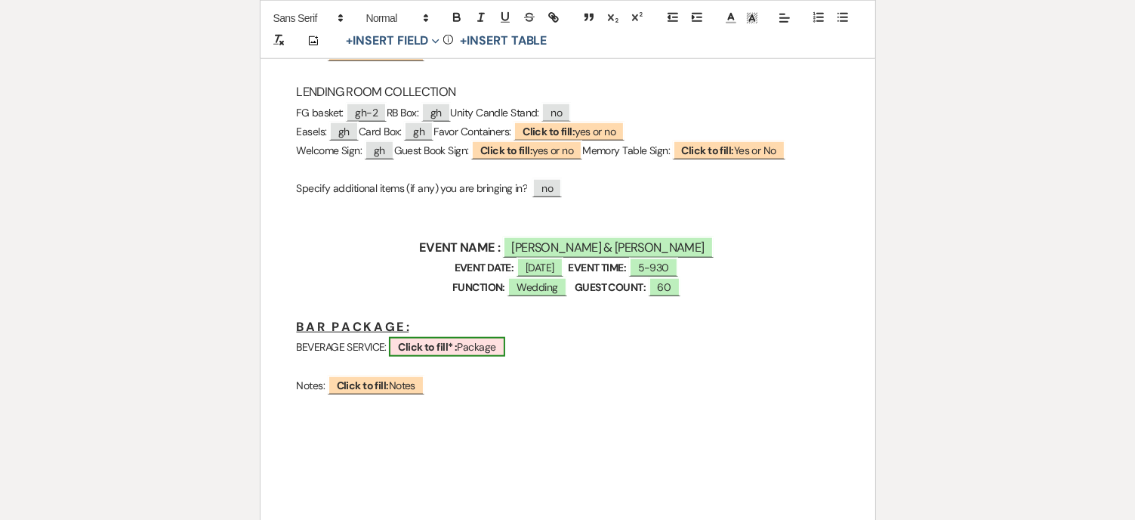
click at [434, 350] on b "Click to fill* :" at bounding box center [427, 347] width 59 height 14
select select "owner"
select select "custom_placeholder"
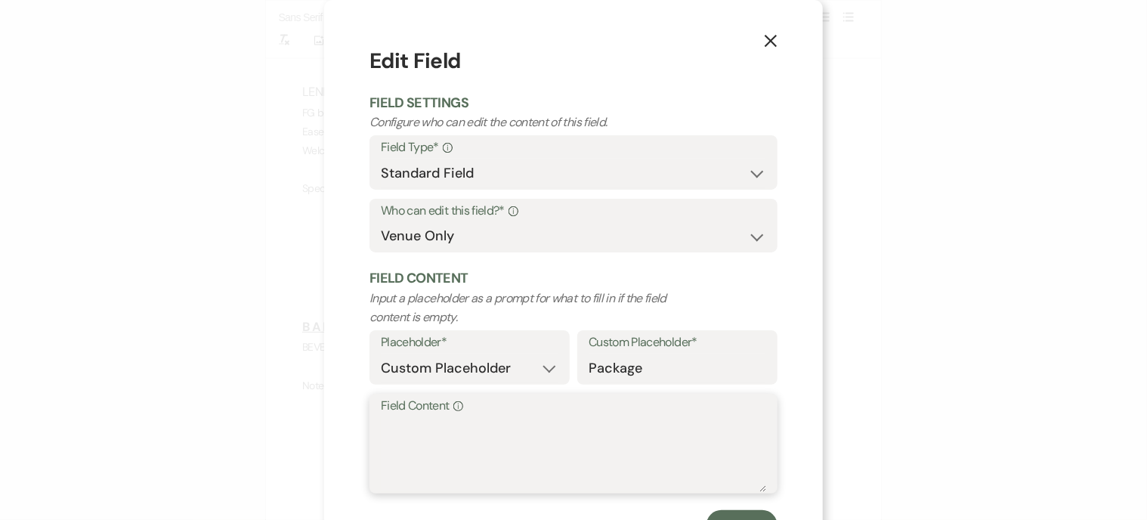
click at [415, 434] on textarea "Field Content Info" at bounding box center [573, 454] width 385 height 76
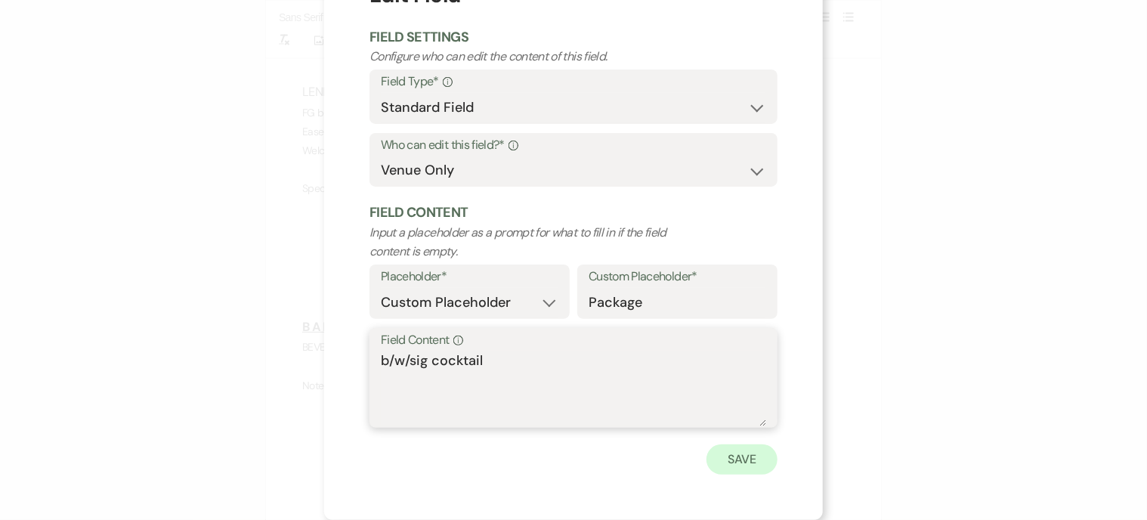
type textarea "b/w/sig cocktail"
click at [725, 456] on button "Save" at bounding box center [741, 459] width 71 height 30
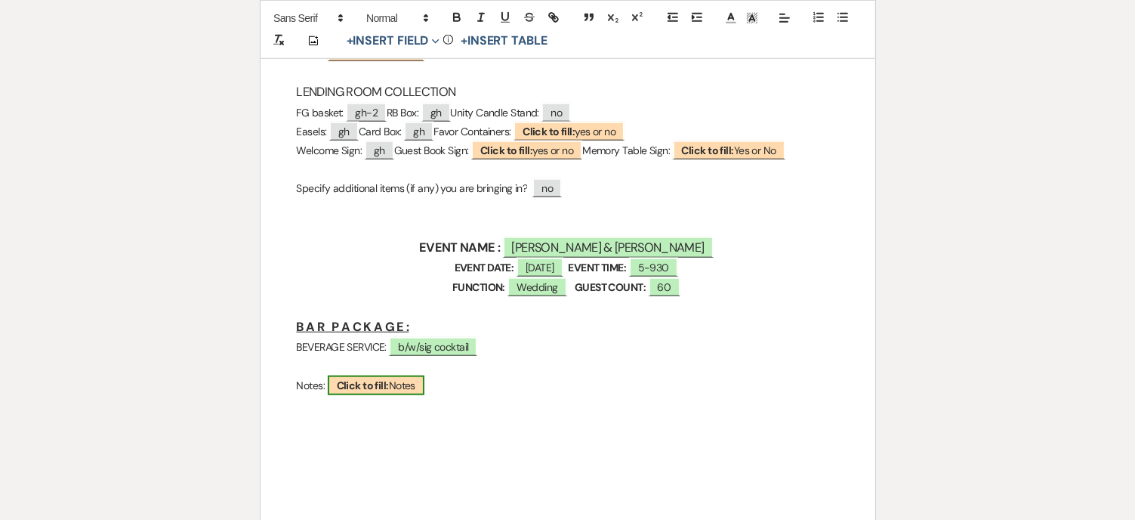
click at [360, 385] on b "Click to fill:" at bounding box center [363, 385] width 52 height 14
select select "custom_placeholder"
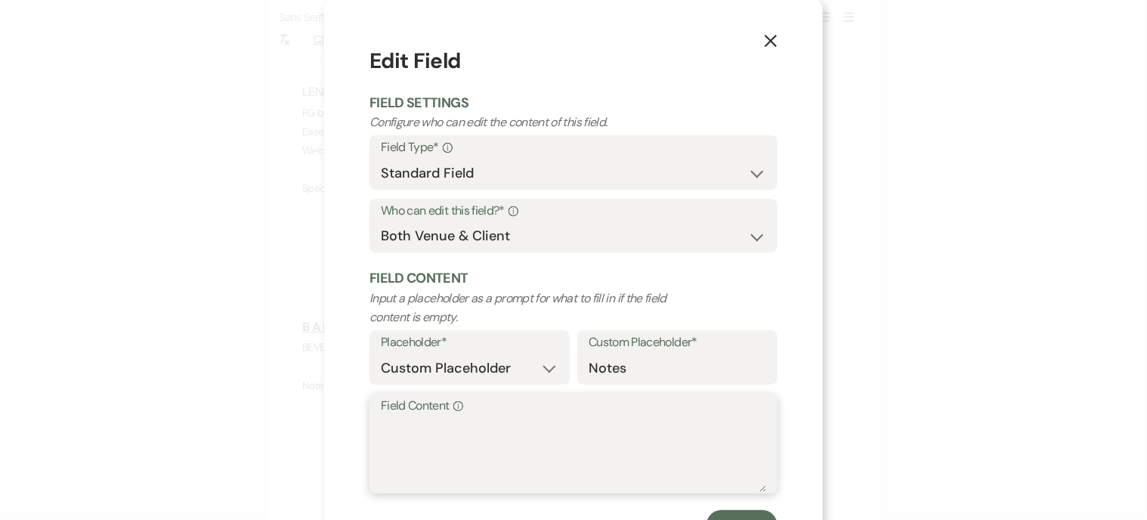
click at [466, 434] on textarea "Field Content Info" at bounding box center [573, 454] width 385 height 76
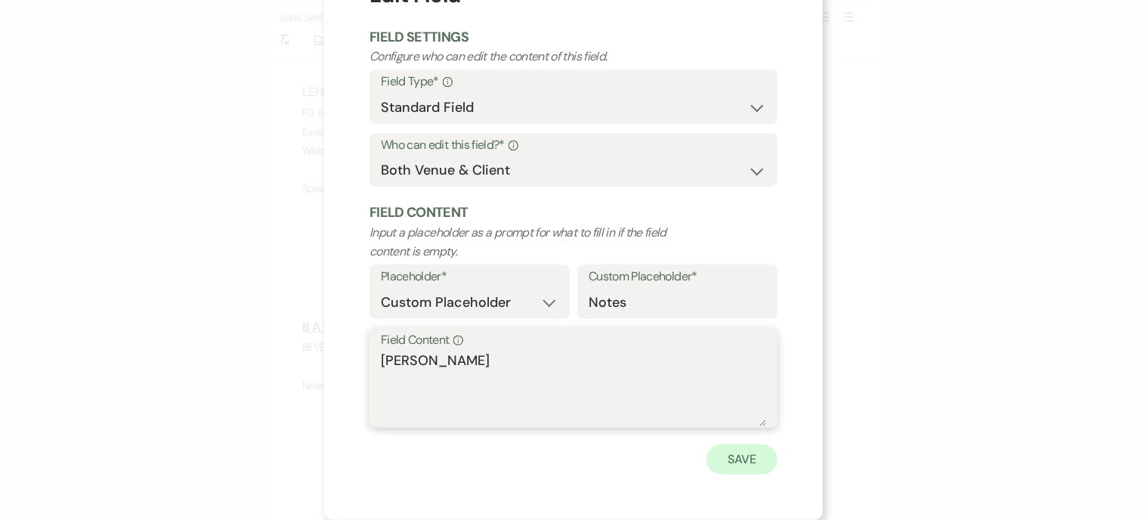
type textarea "[PERSON_NAME]"
click at [734, 460] on button "Save" at bounding box center [741, 459] width 71 height 30
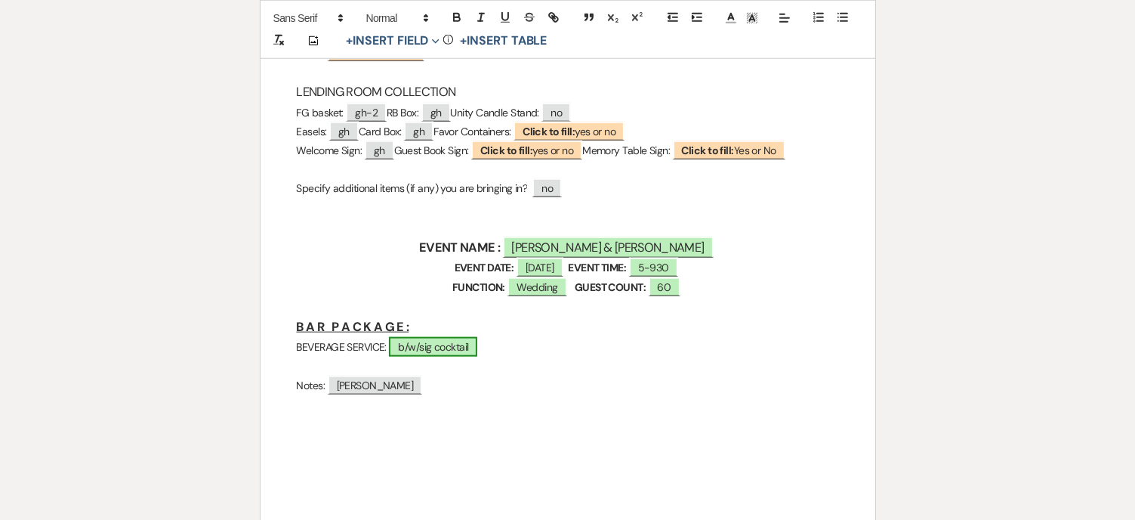
click at [423, 344] on span "b/w/sig cocktail" at bounding box center [433, 347] width 88 height 20
select select "owner"
select select "custom_placeholder"
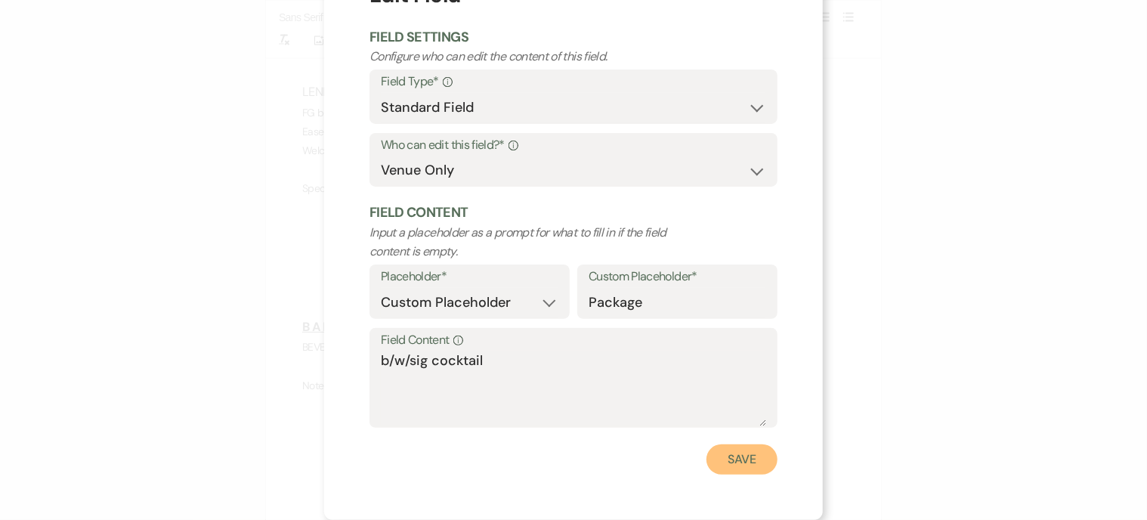
click at [738, 456] on button "Save" at bounding box center [741, 459] width 71 height 30
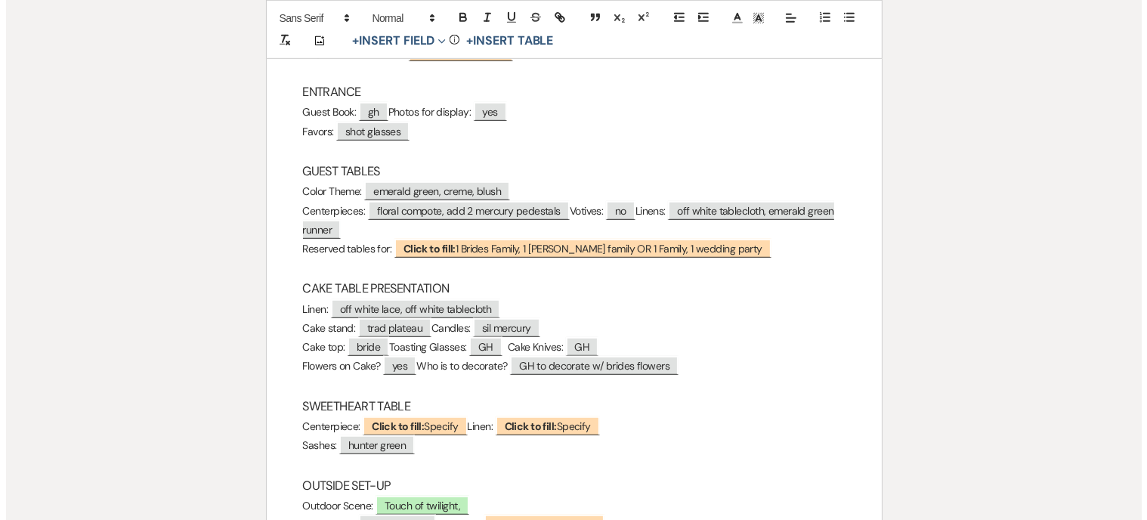
scroll to position [982, 0]
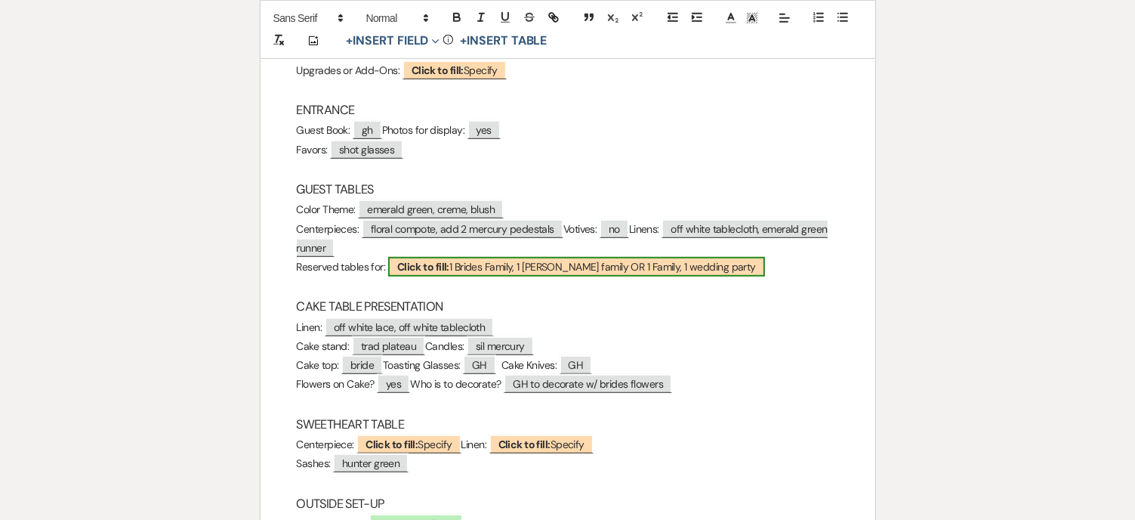
click at [594, 265] on span "Click to fill: 1 Brides Family, 1 [PERSON_NAME] family OR 1 Family, 1 wedding p…" at bounding box center [576, 267] width 377 height 20
select select "custom_placeholder"
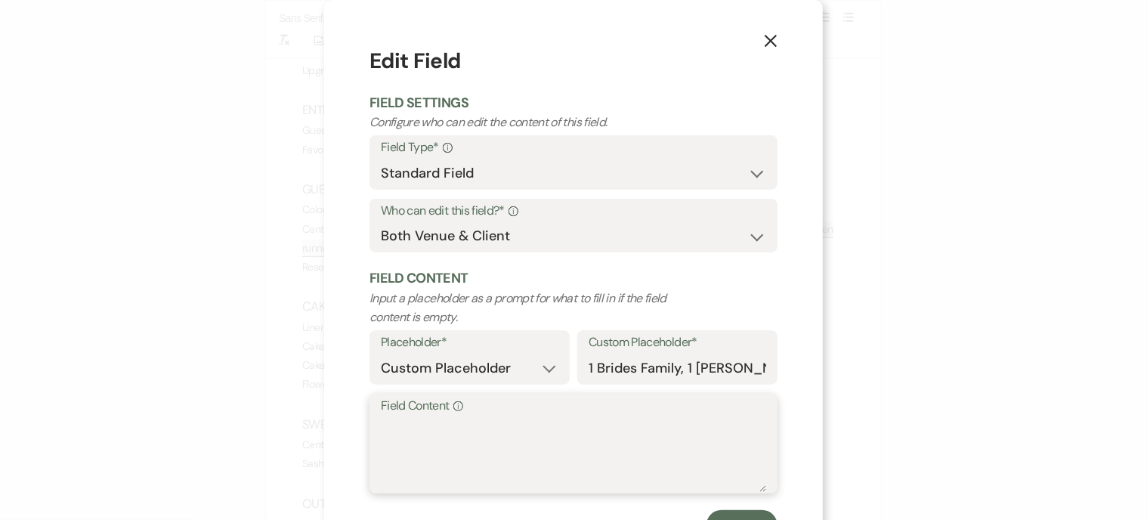
click at [439, 441] on textarea "Field Content Info" at bounding box center [573, 454] width 385 height 76
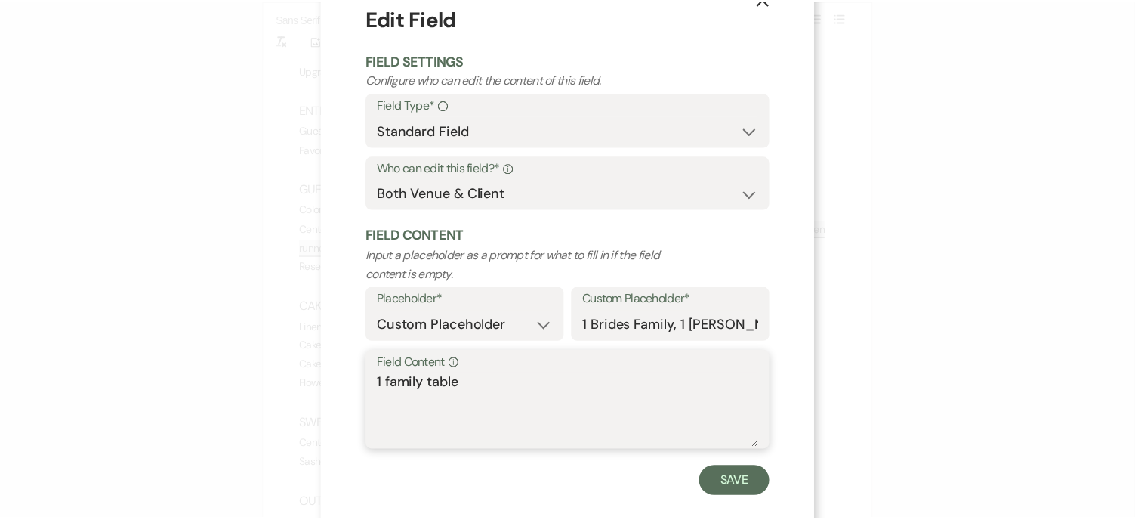
scroll to position [66, 0]
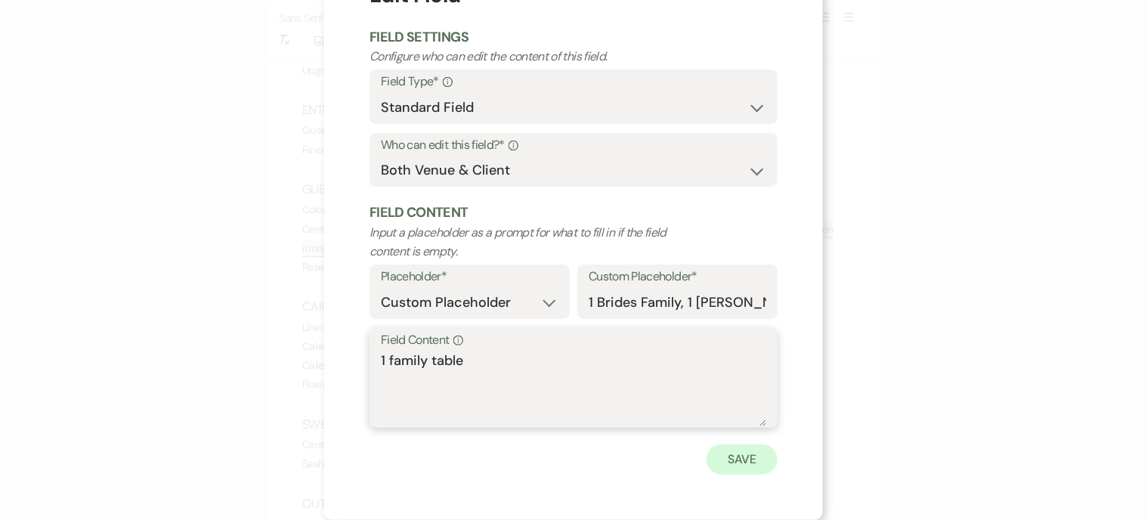
type textarea "1 family table"
click at [724, 450] on button "Save" at bounding box center [741, 459] width 71 height 30
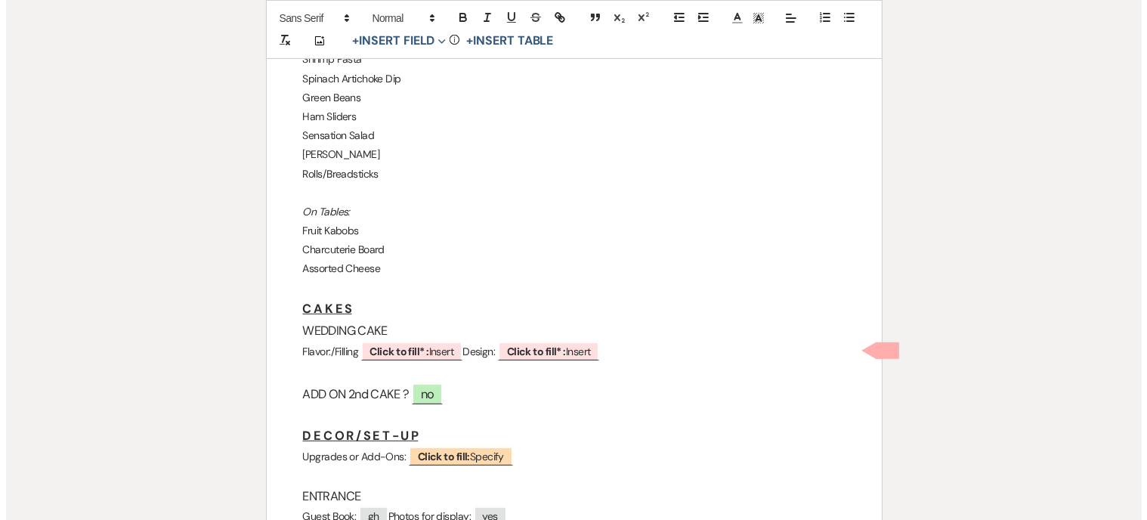
scroll to position [604, 0]
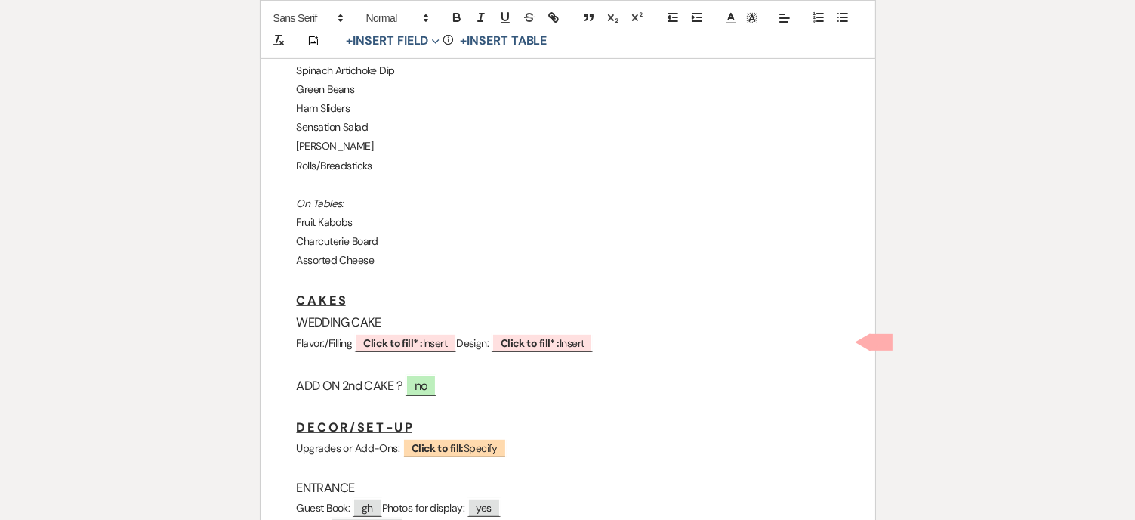
click at [100, 466] on div "Printer Print Add Photo + Insert Field Expand Standard Field Smart Field Signat…" at bounding box center [568, 529] width 1088 height 1973
click at [423, 342] on b "Click to fill* :" at bounding box center [393, 343] width 59 height 14
select select "owner"
select select "custom_placeholder"
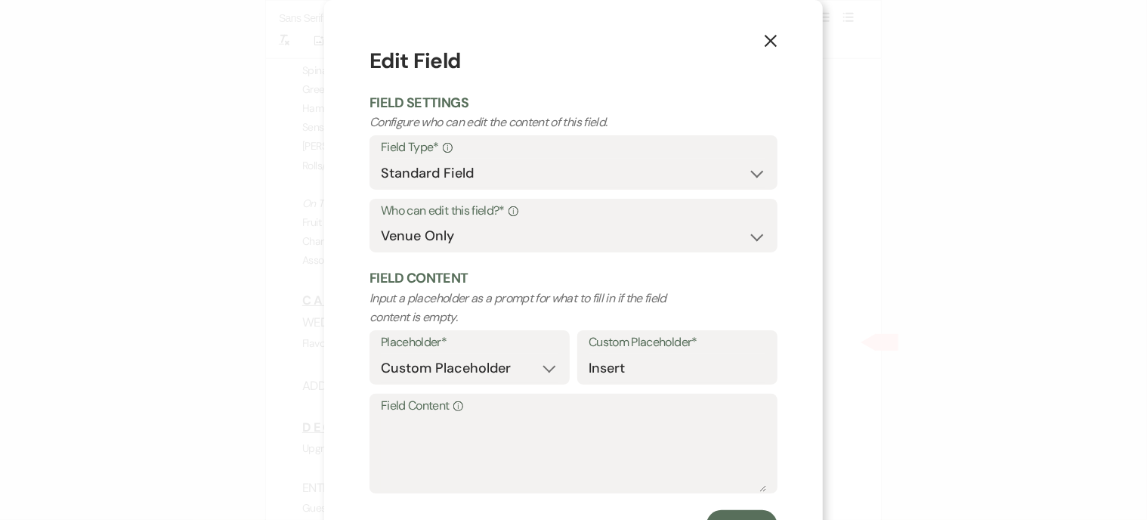
click at [764, 40] on icon "X" at bounding box center [771, 41] width 14 height 14
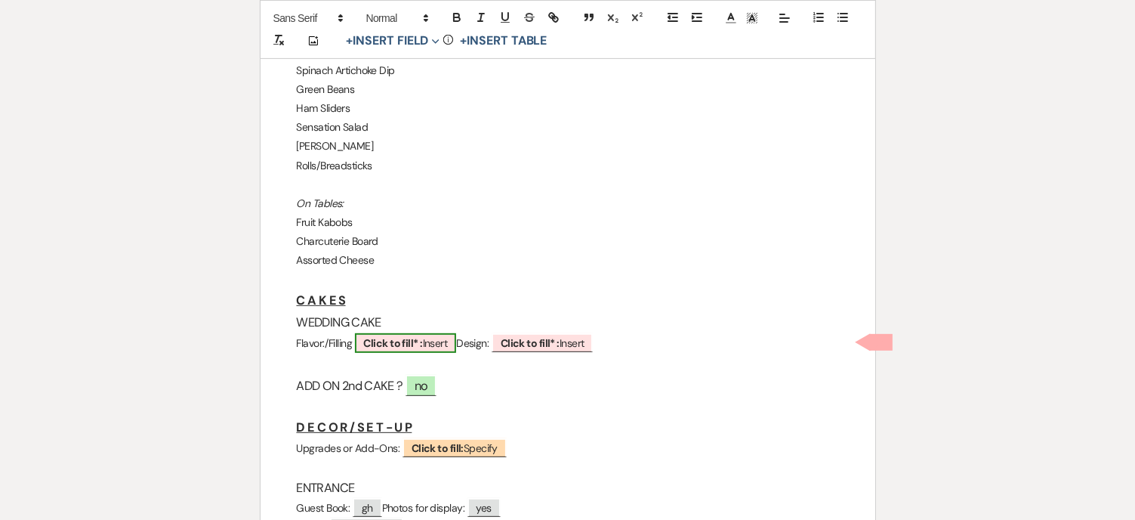
click at [416, 339] on b "Click to fill* :" at bounding box center [393, 343] width 59 height 14
select select "owner"
select select "custom_placeholder"
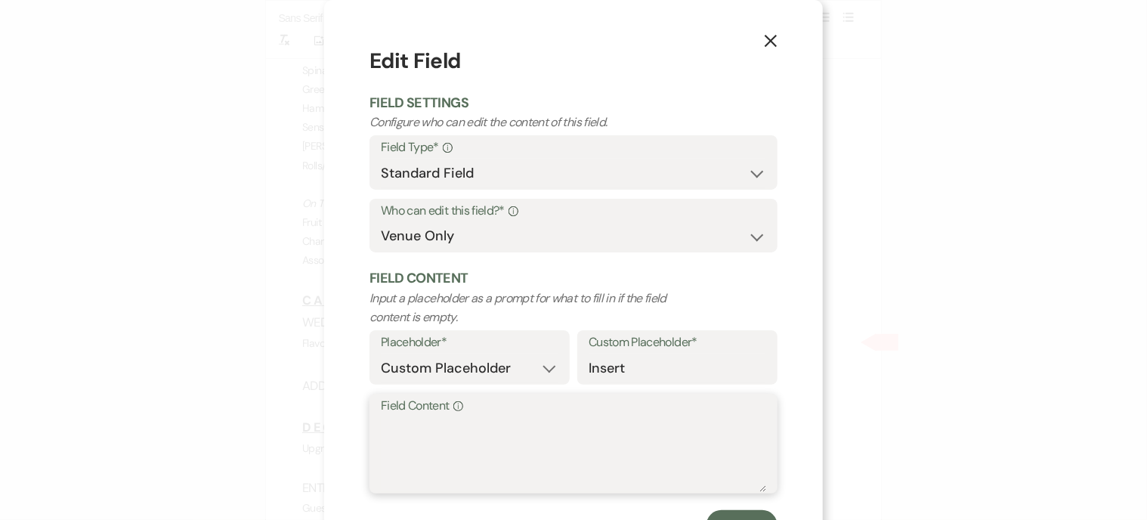
click at [412, 437] on textarea "Field Content Info" at bounding box center [573, 454] width 385 height 76
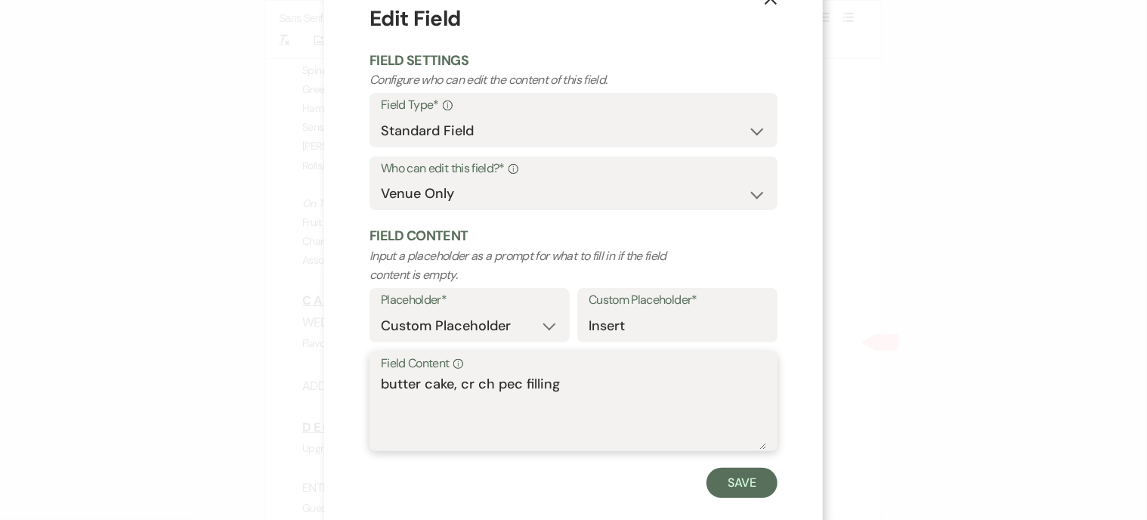
scroll to position [66, 0]
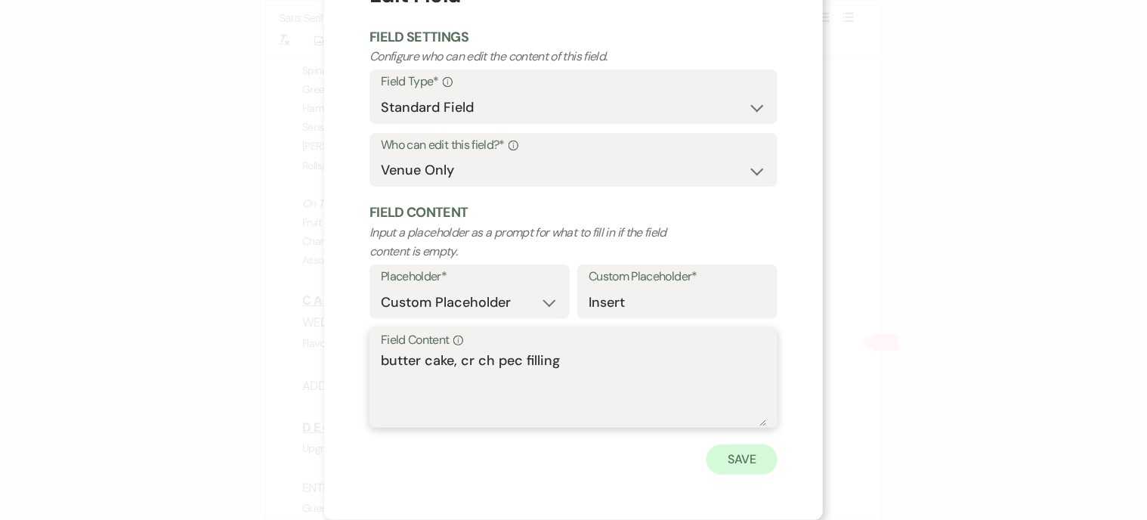
type textarea "butter cake, cr ch pec filling"
click at [728, 456] on button "Save" at bounding box center [741, 459] width 71 height 30
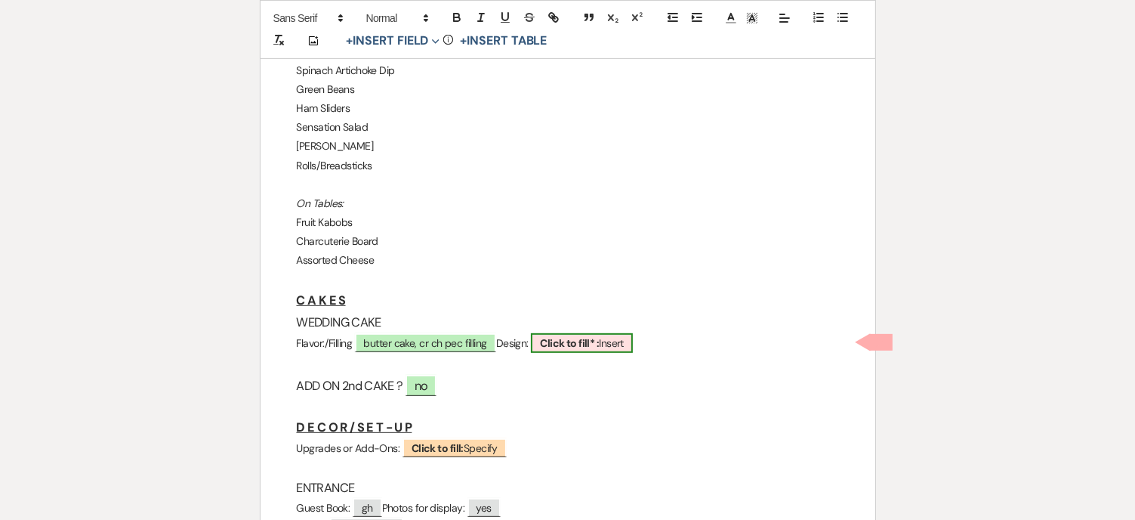
click at [599, 338] on b "Click to fill* :" at bounding box center [569, 343] width 59 height 14
select select "owner"
select select "custom_placeholder"
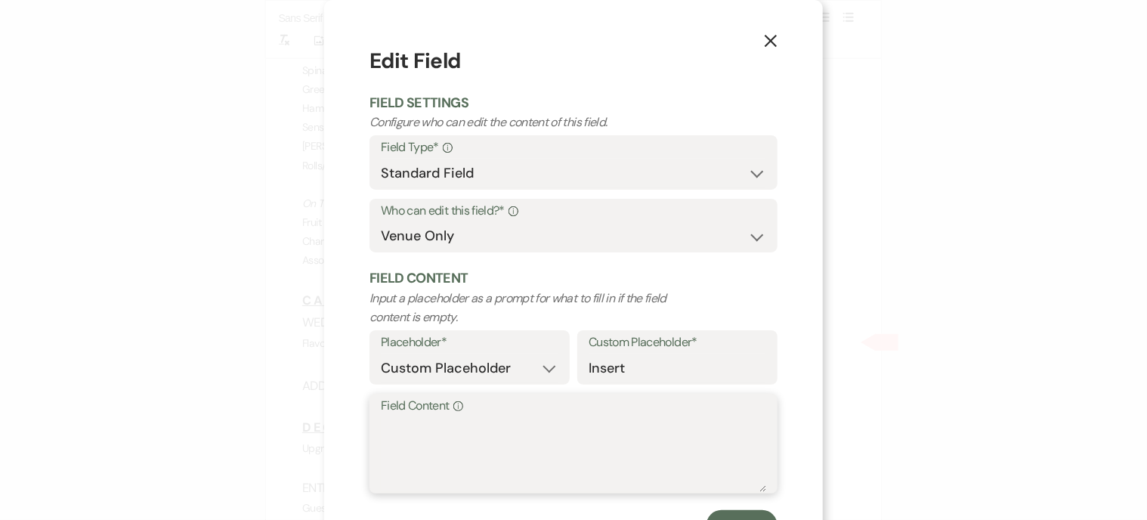
click at [416, 428] on textarea "Field Content Info" at bounding box center [573, 454] width 385 height 76
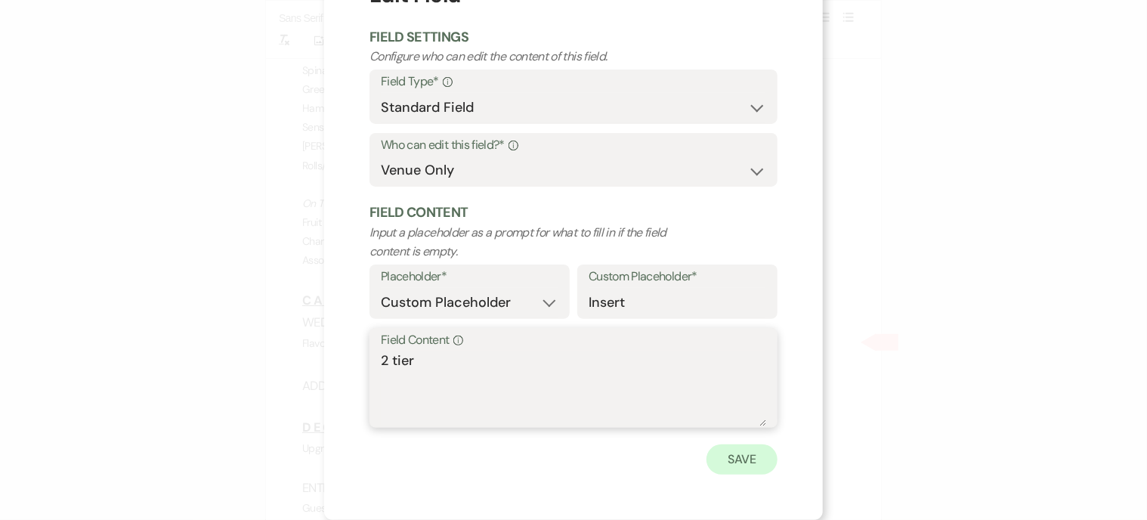
type textarea "2 tier"
click at [742, 451] on button "Save" at bounding box center [741, 459] width 71 height 30
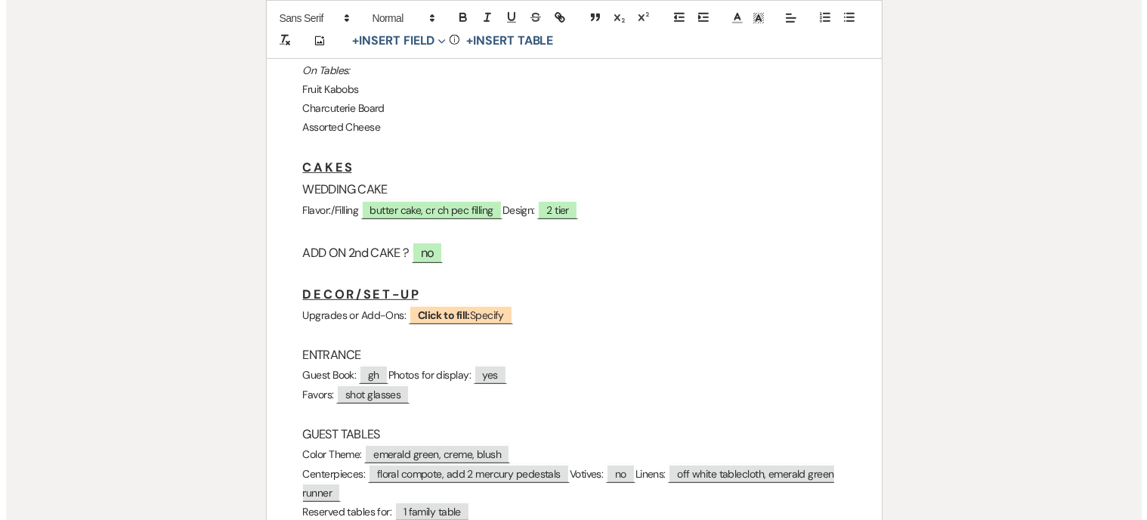
scroll to position [755, 0]
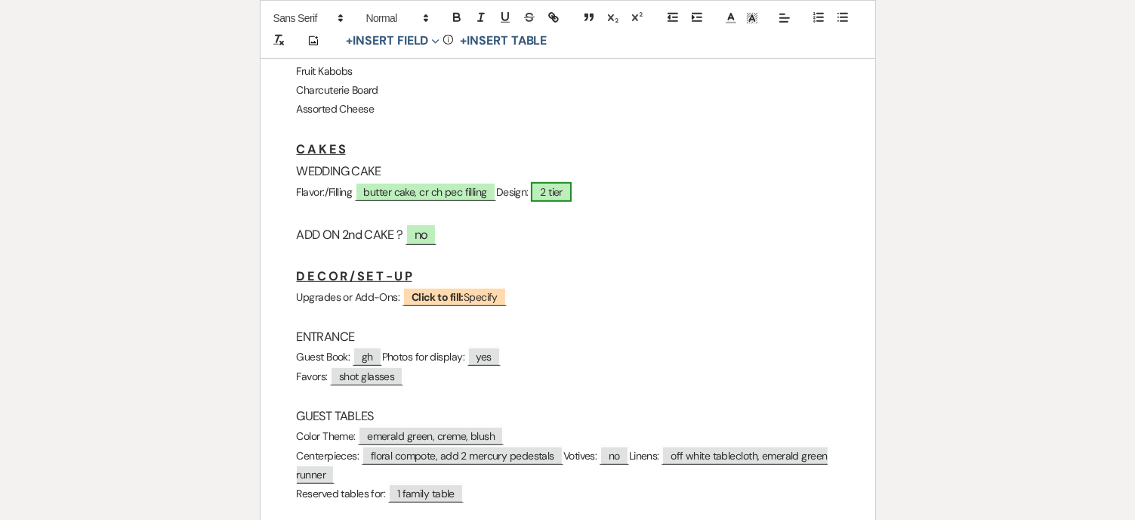
click at [572, 193] on span "2 tier" at bounding box center [551, 192] width 41 height 20
select select "owner"
select select "custom_placeholder"
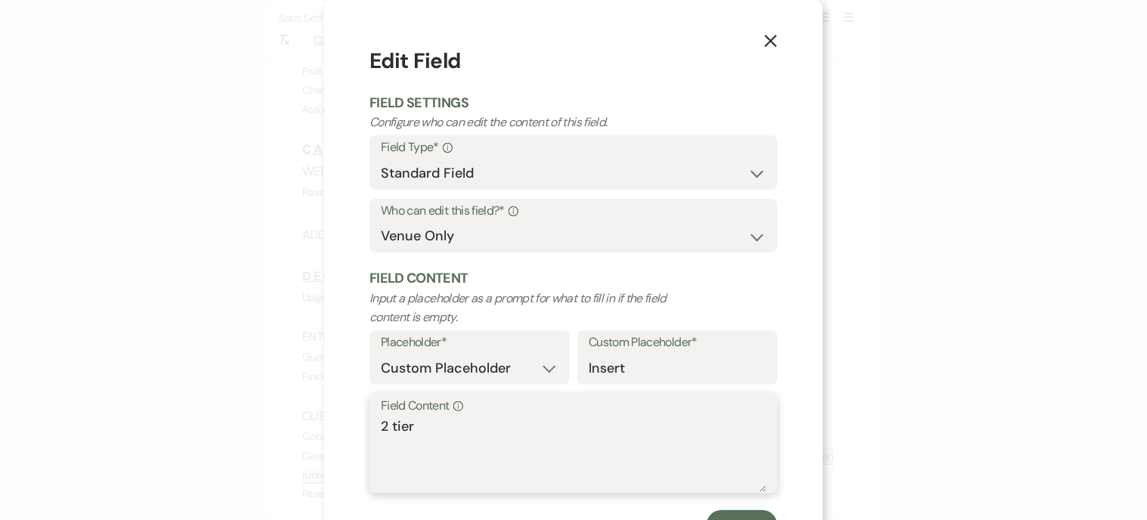
click at [462, 441] on textarea "2 tier" at bounding box center [573, 454] width 385 height 76
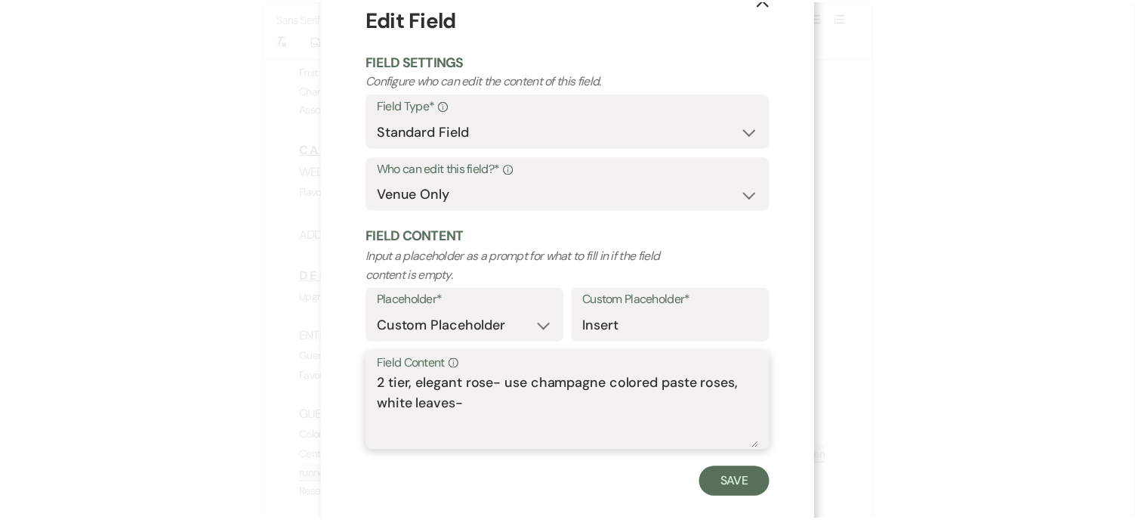
scroll to position [66, 0]
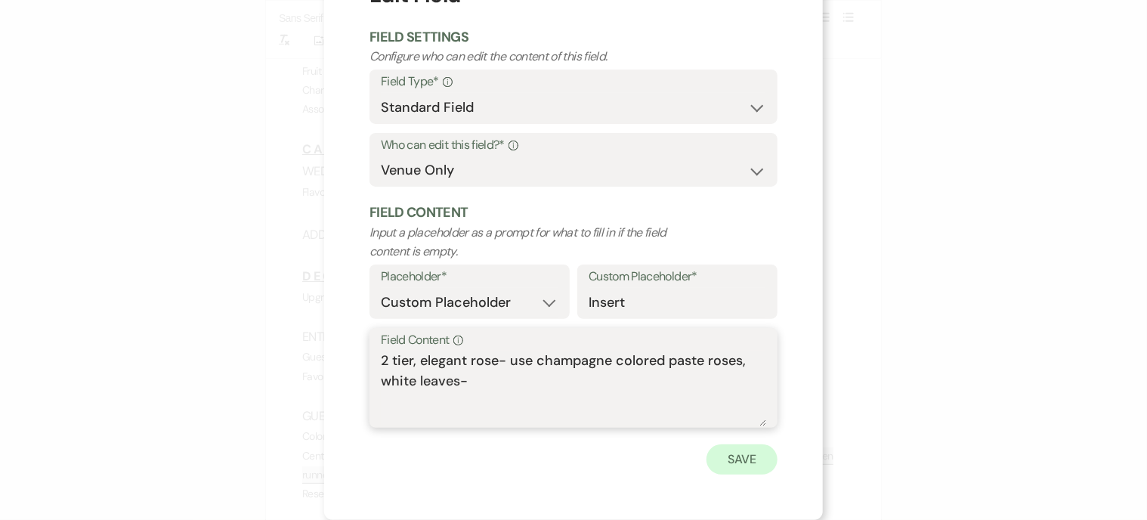
type textarea "2 tier, elegant rose- use champagne colored paste roses, white leaves-"
click at [734, 449] on button "Save" at bounding box center [741, 459] width 71 height 30
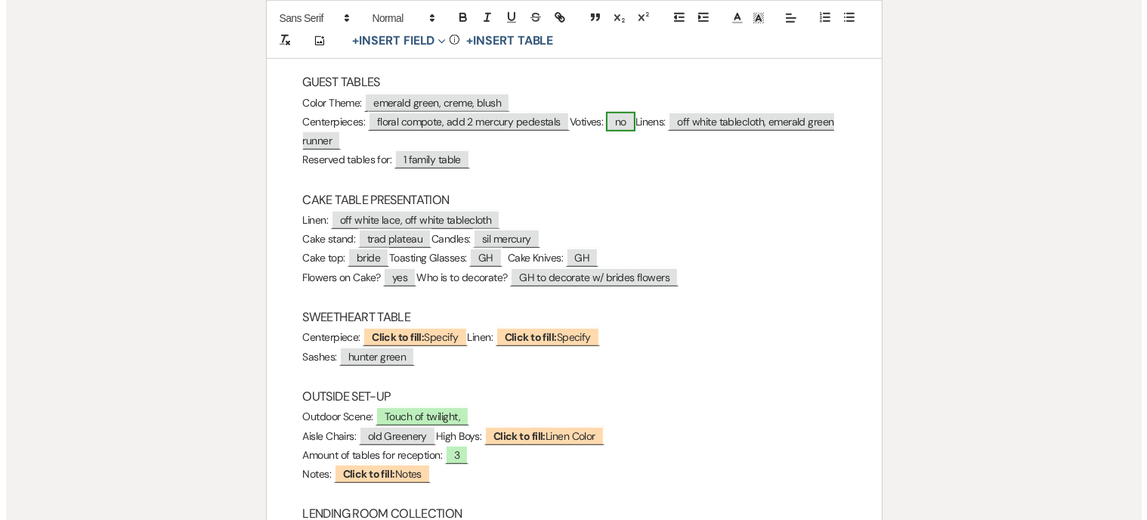
scroll to position [1133, 0]
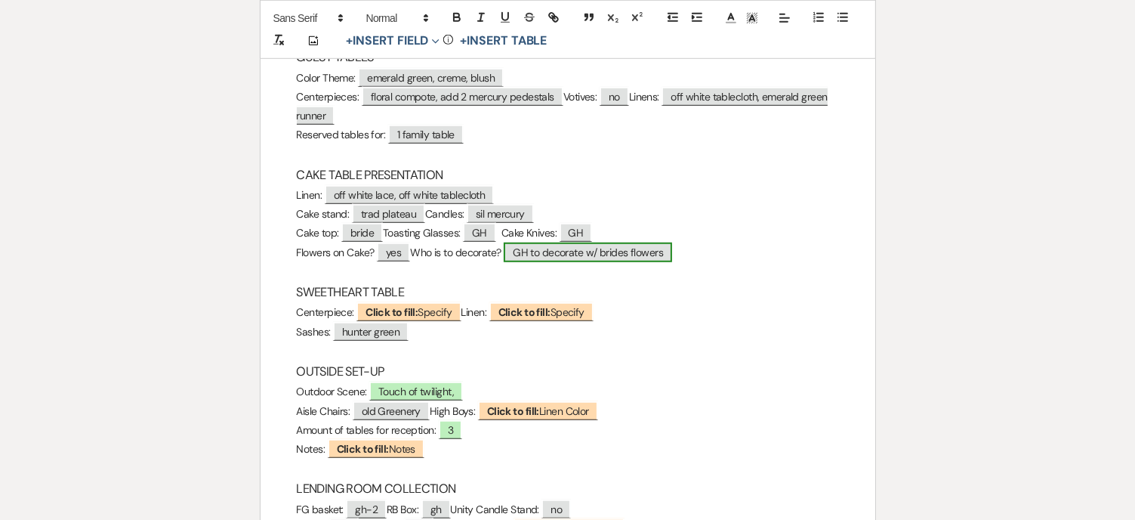
click at [668, 255] on span "GH to decorate w/ brides flowers" at bounding box center [588, 253] width 168 height 20
select select "custom_placeholder"
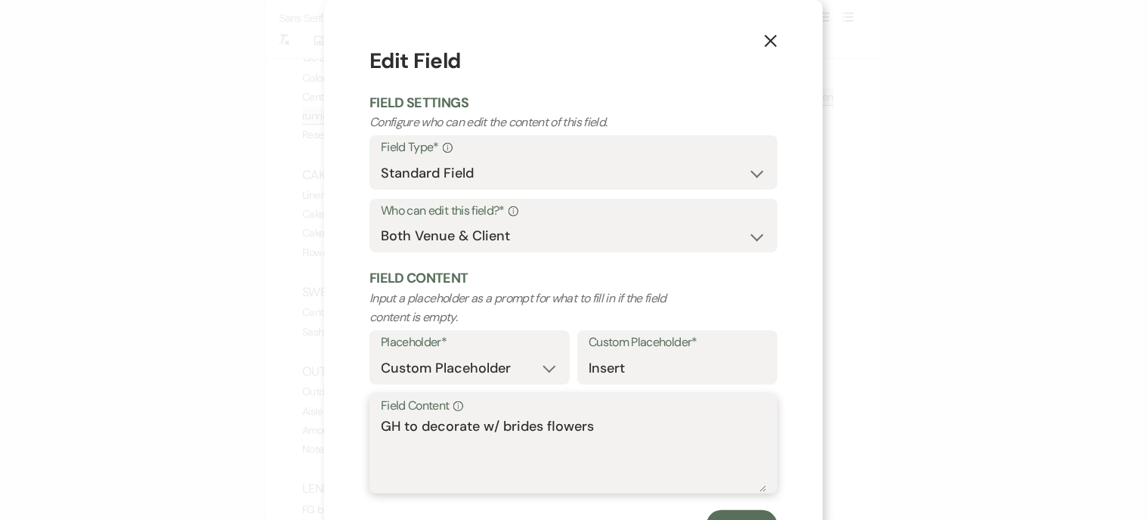
click at [539, 427] on textarea "GH to decorate w/ brides flowers" at bounding box center [573, 454] width 385 height 76
drag, startPoint x: 694, startPoint y: 424, endPoint x: 625, endPoint y: 426, distance: 68.8
click at [625, 426] on textarea "GH to decorate w/ brides baby's breathflowers" at bounding box center [573, 454] width 385 height 76
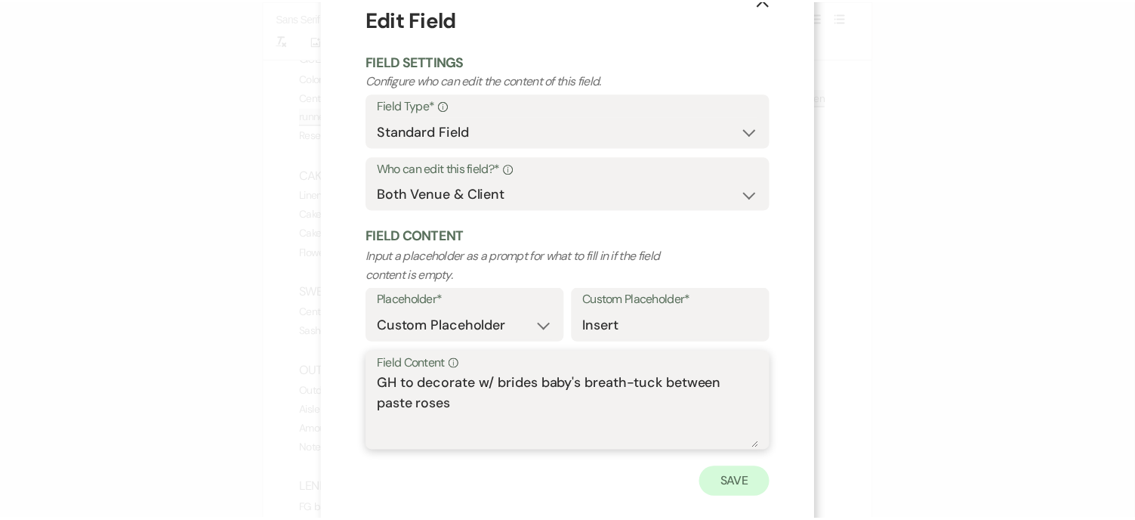
scroll to position [66, 0]
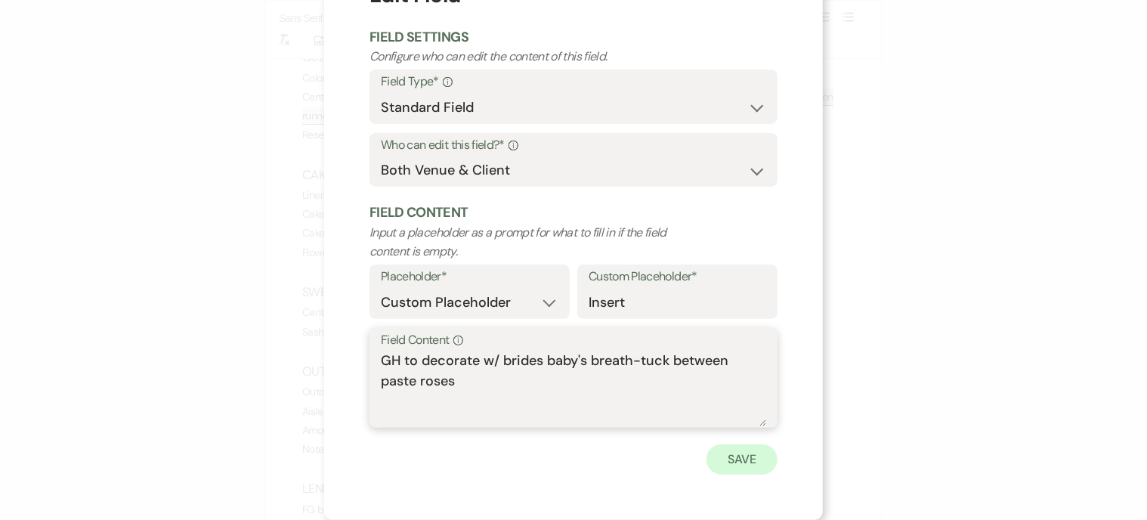
type textarea "GH to decorate w/ brides baby's breath-tuck between paste roses"
click at [749, 460] on button "Save" at bounding box center [741, 459] width 71 height 30
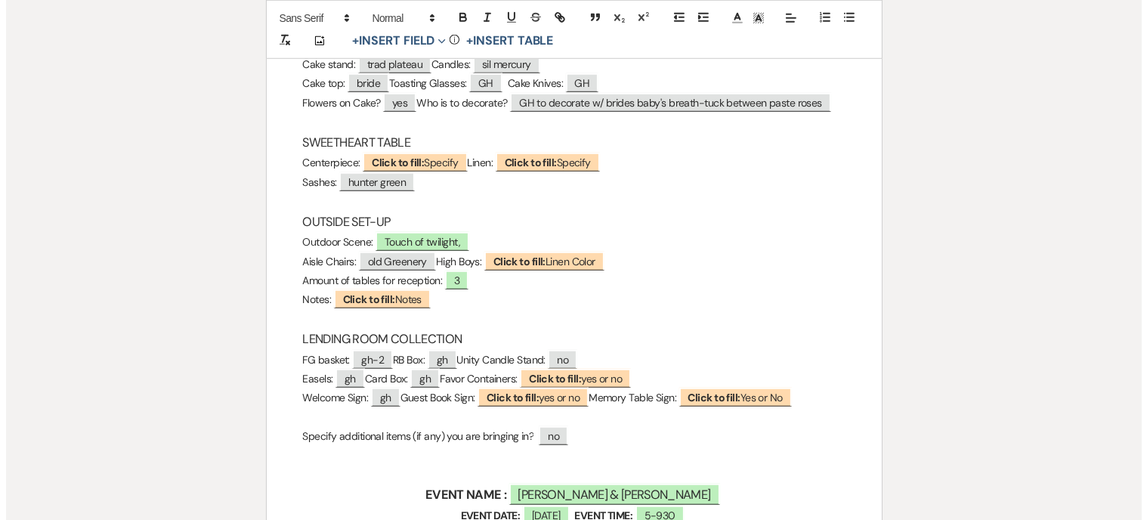
scroll to position [1284, 0]
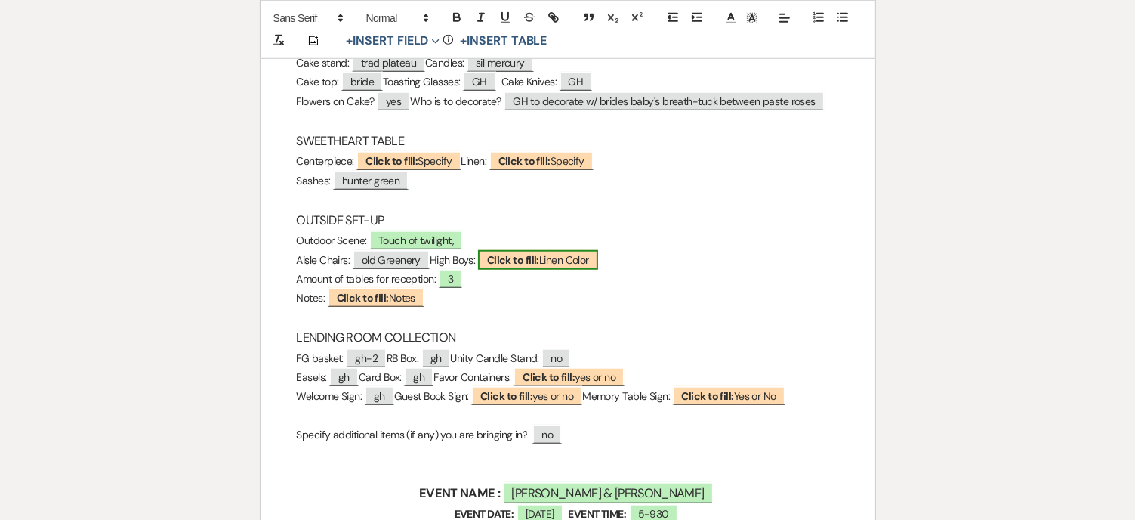
click at [539, 267] on b "Click to fill:" at bounding box center [513, 260] width 52 height 14
select select "custom_placeholder"
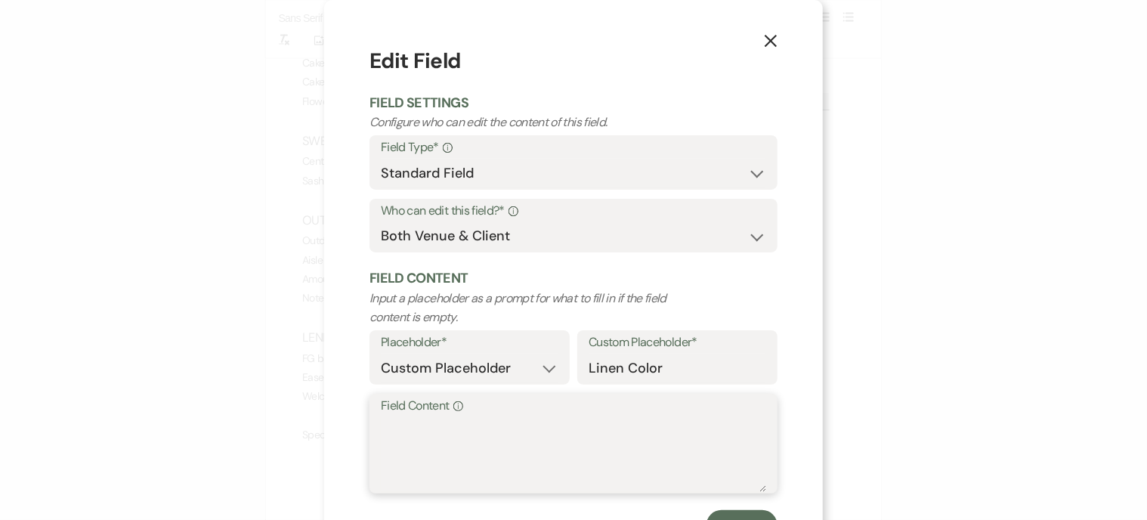
click at [490, 420] on textarea "Field Content Info" at bounding box center [573, 454] width 385 height 76
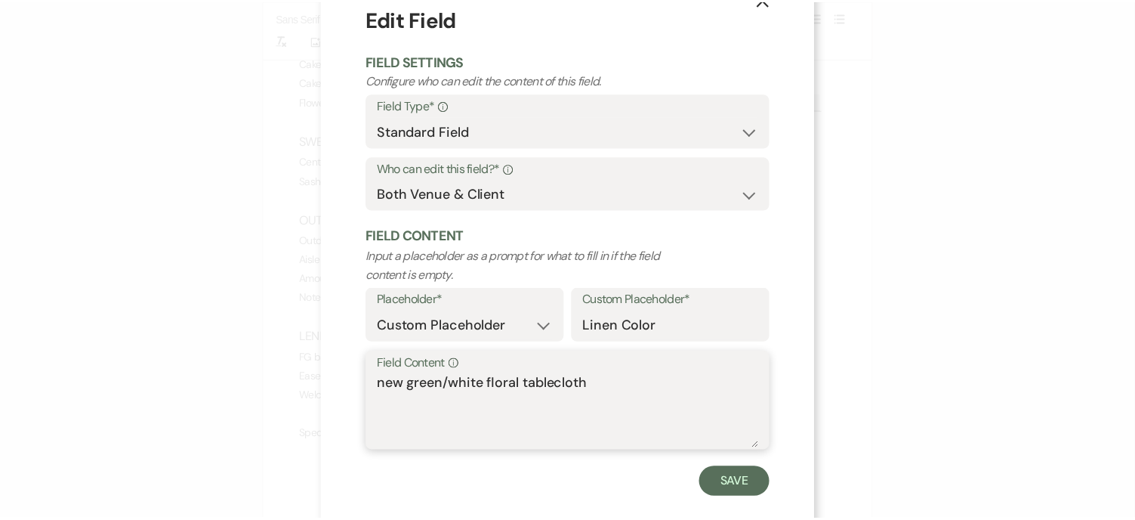
scroll to position [66, 0]
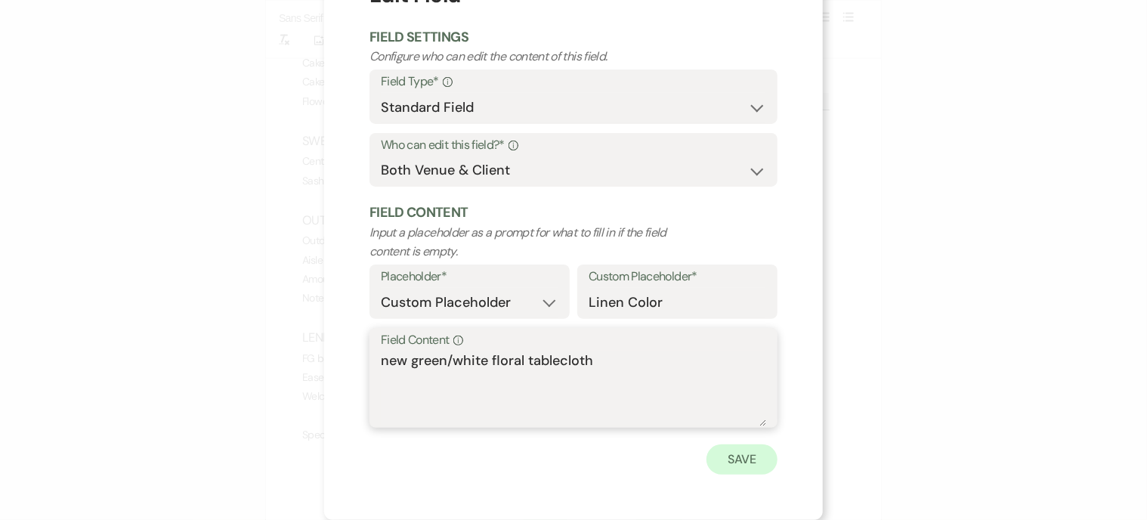
type textarea "new green/white floral tablecloth"
click at [728, 453] on button "Save" at bounding box center [741, 459] width 71 height 30
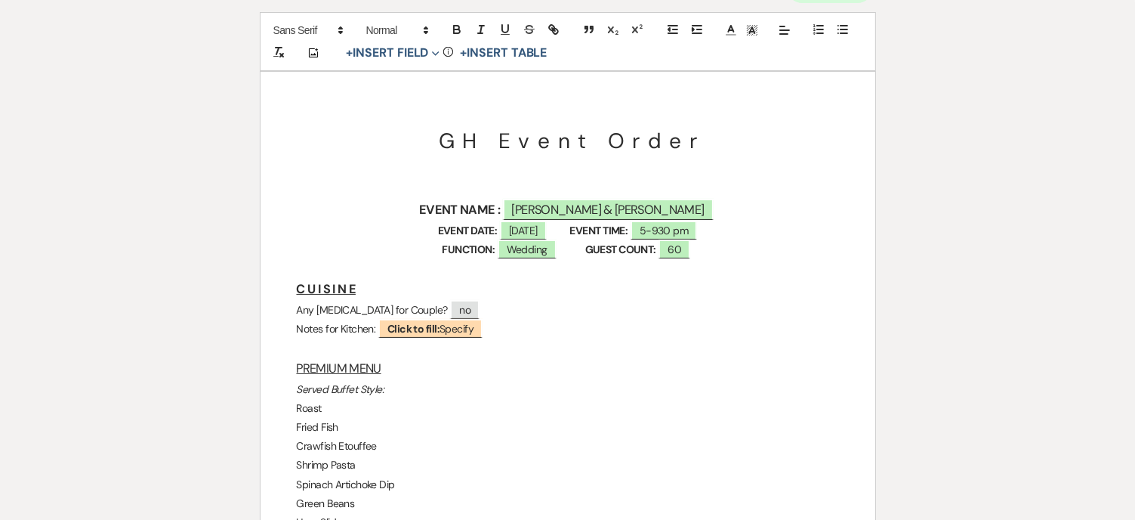
scroll to position [0, 0]
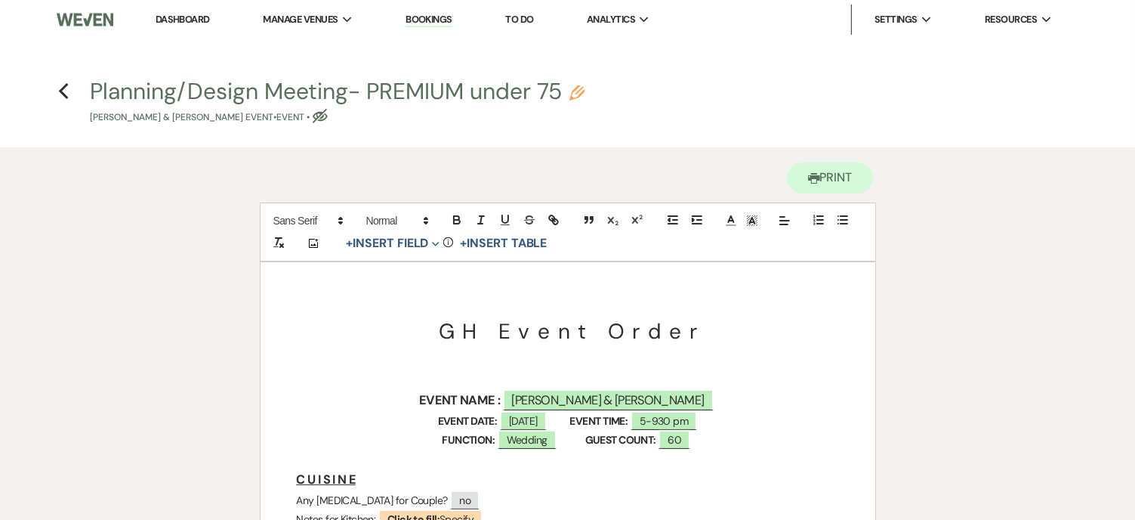
click at [328, 115] on use "button" at bounding box center [320, 116] width 15 height 14
select select "63"
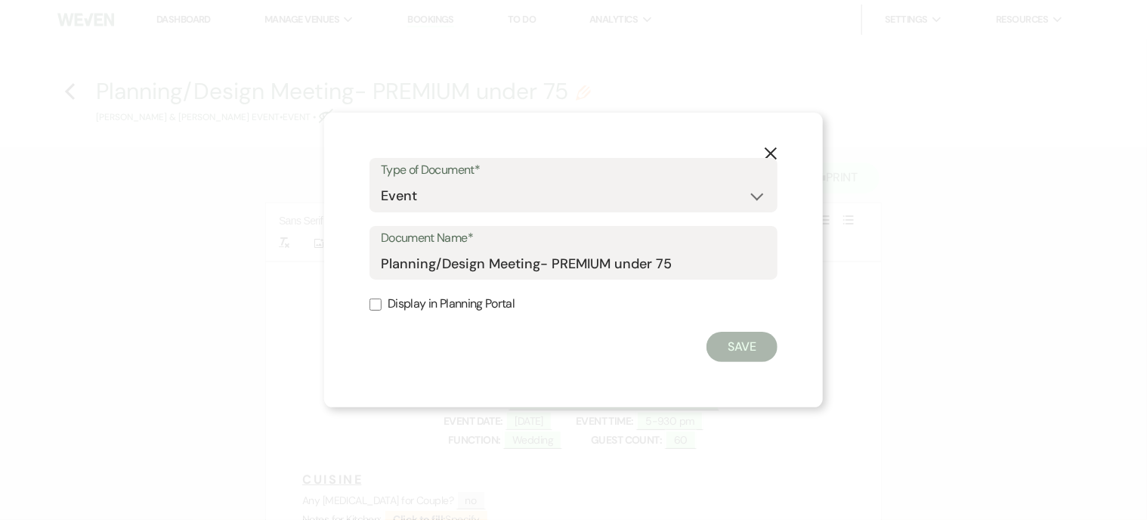
click at [475, 304] on label "Display in Planning Portal" at bounding box center [573, 304] width 408 height 22
click at [382, 304] on input "Display in Planning Portal" at bounding box center [375, 304] width 12 height 12
checkbox input "true"
click at [730, 344] on button "Save" at bounding box center [741, 347] width 71 height 30
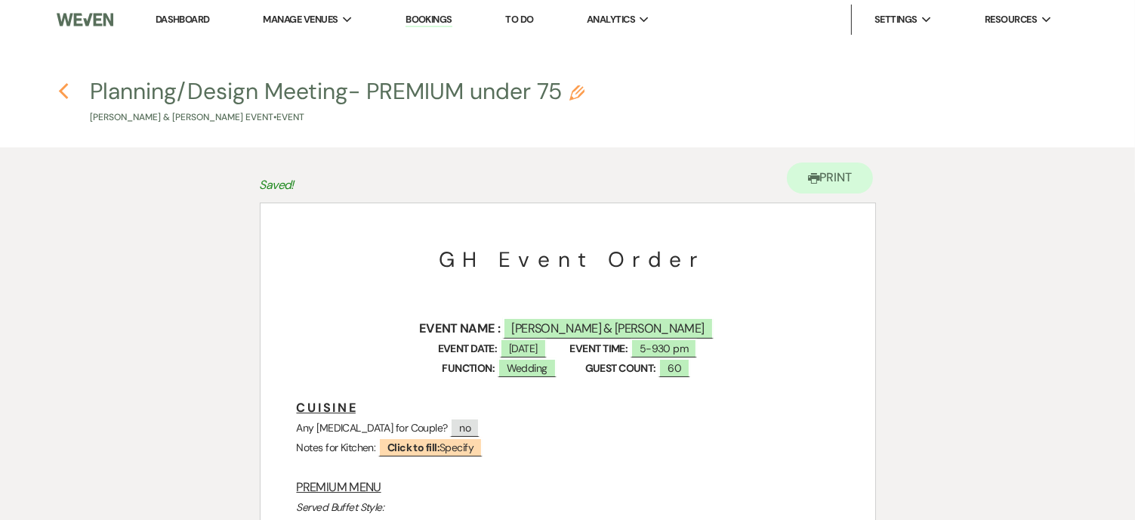
click at [64, 96] on use "button" at bounding box center [63, 91] width 10 height 17
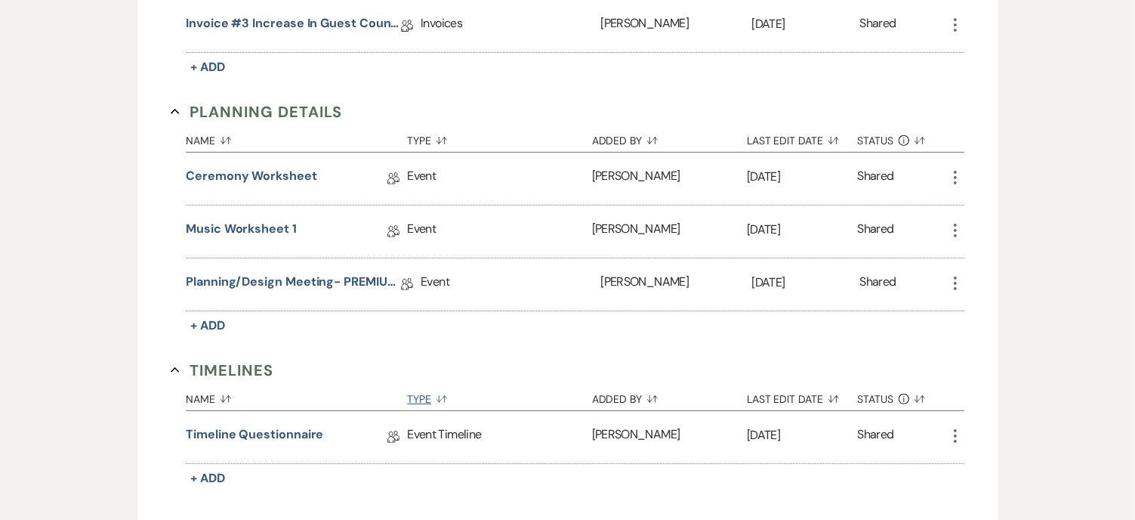
scroll to position [680, 0]
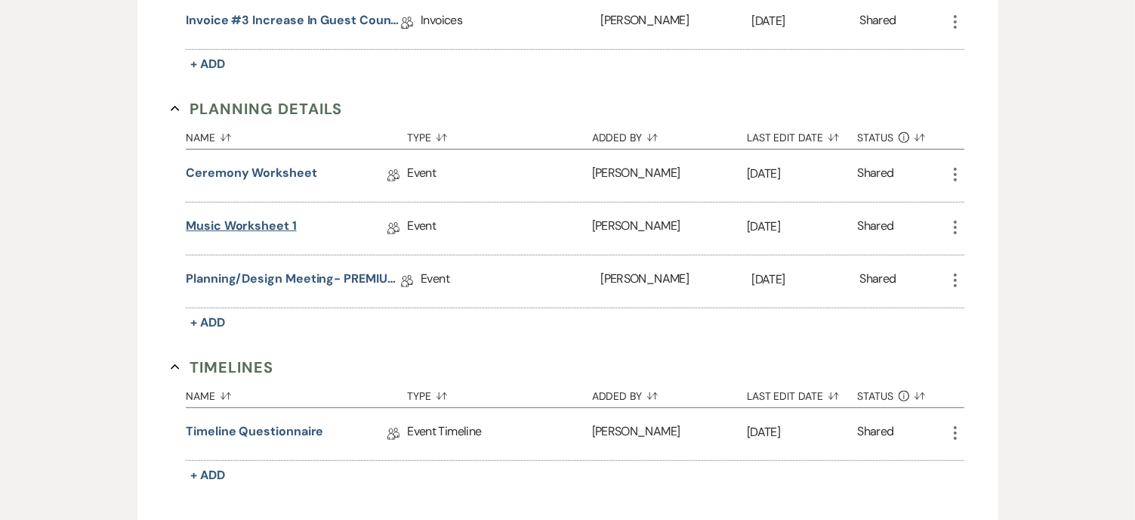
click at [255, 222] on link "Music Worksheet 1" at bounding box center [241, 228] width 111 height 23
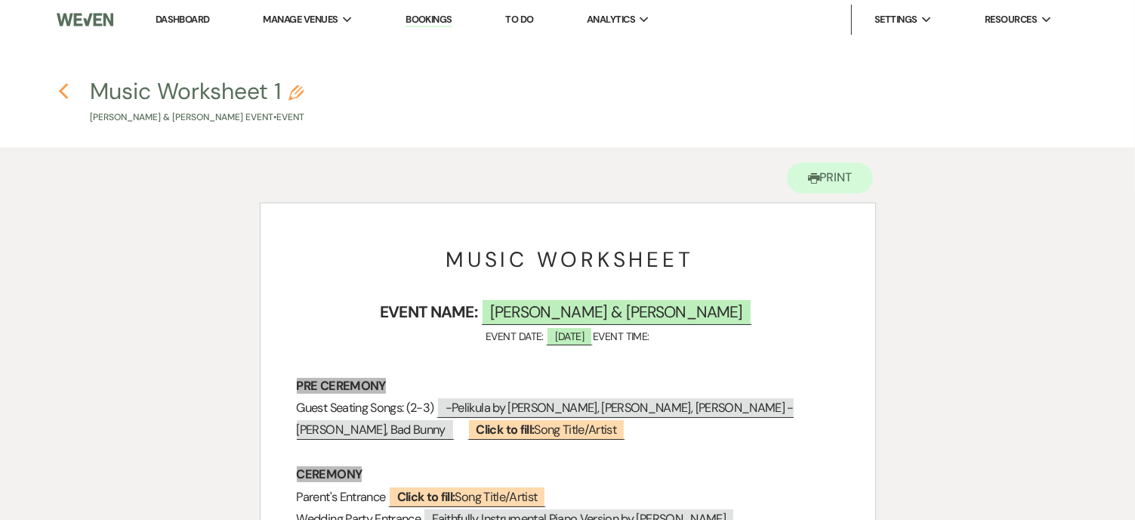
click at [63, 89] on use "button" at bounding box center [63, 91] width 10 height 17
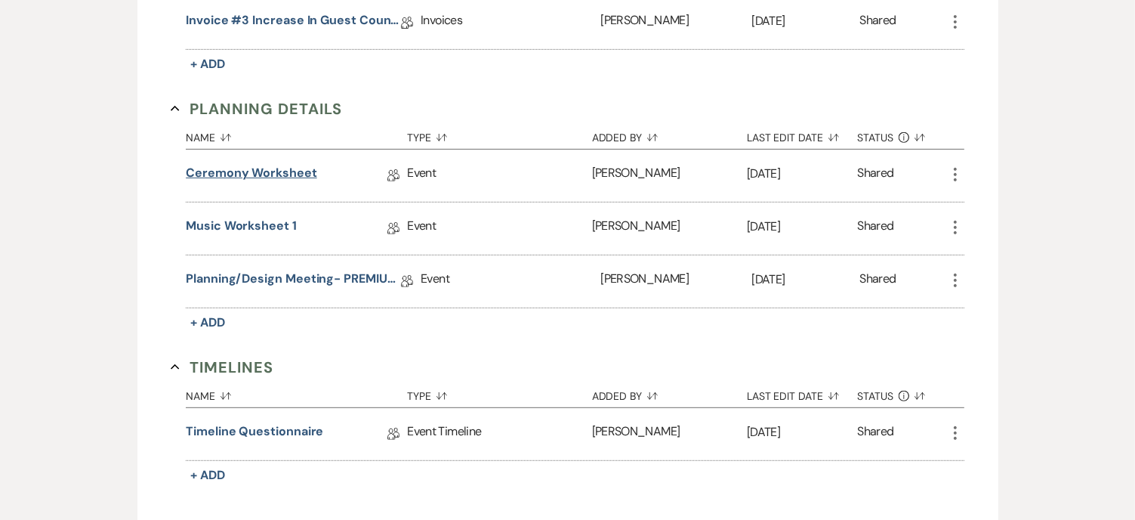
click at [276, 165] on link "Ceremony Worksheet" at bounding box center [251, 175] width 131 height 23
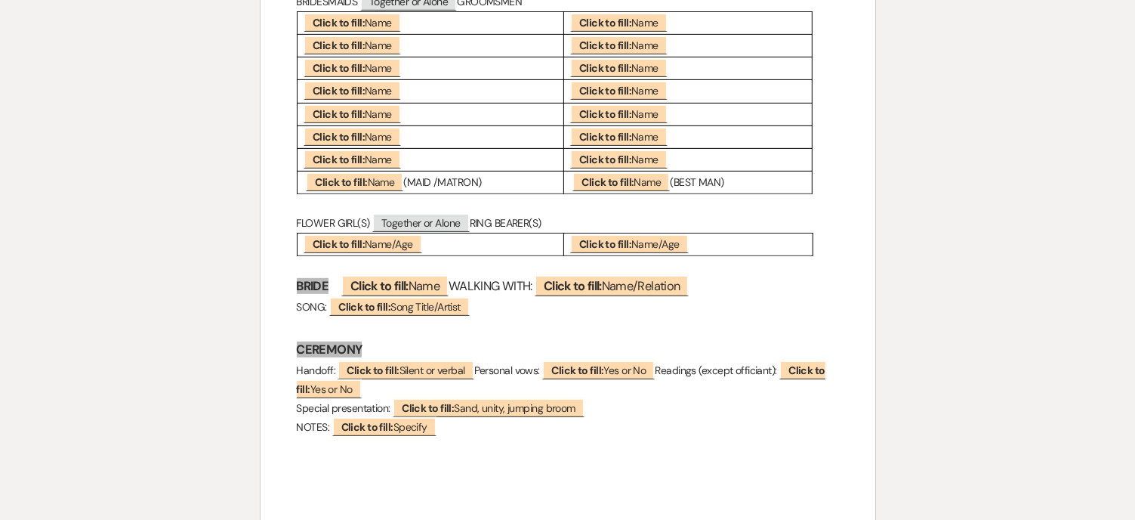
scroll to position [680, 0]
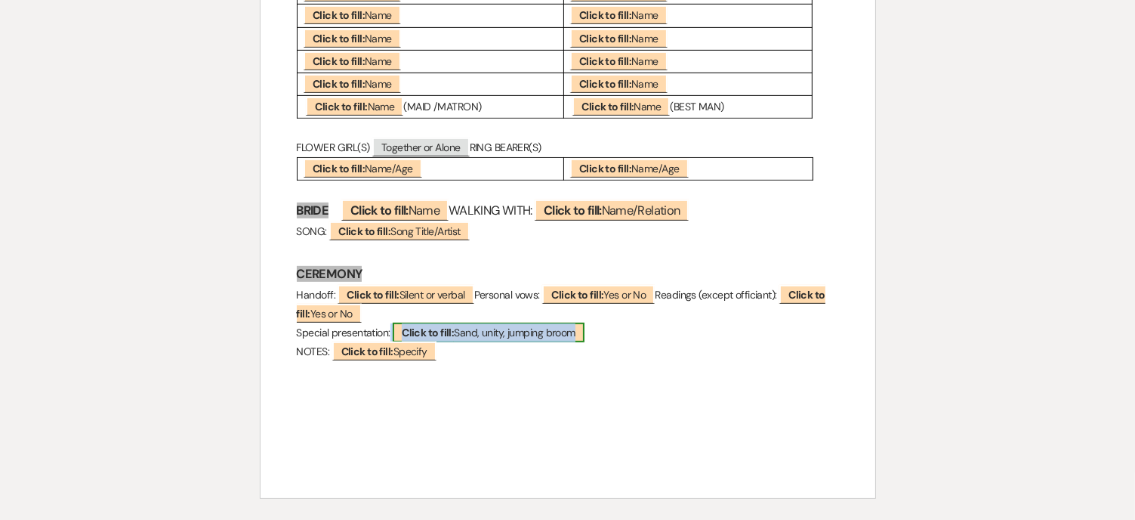
click at [478, 335] on span "Click to fill: Sand, unity, jumping broom" at bounding box center [489, 333] width 192 height 20
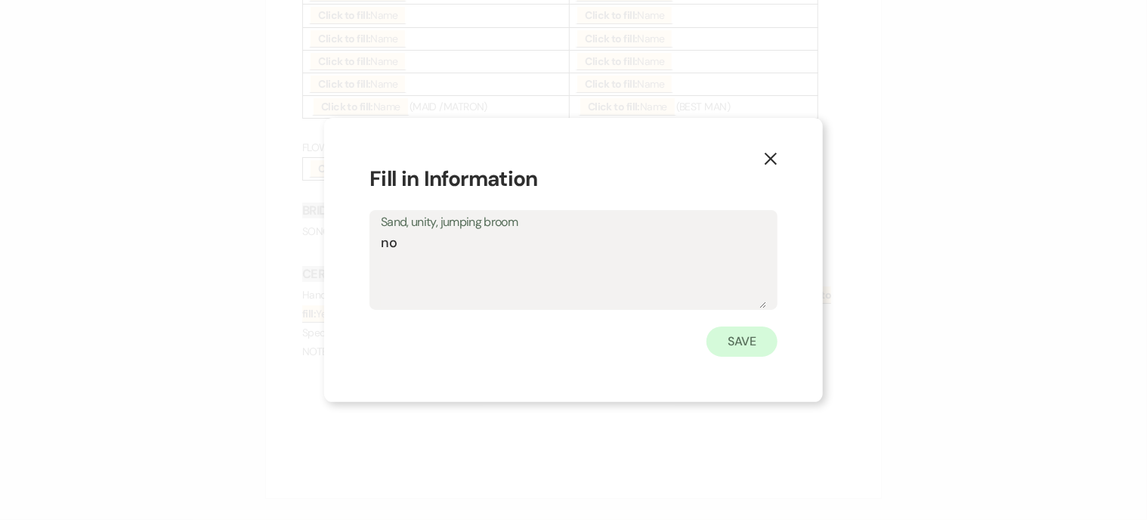
type textarea "no"
click at [749, 337] on button "Save" at bounding box center [741, 341] width 71 height 30
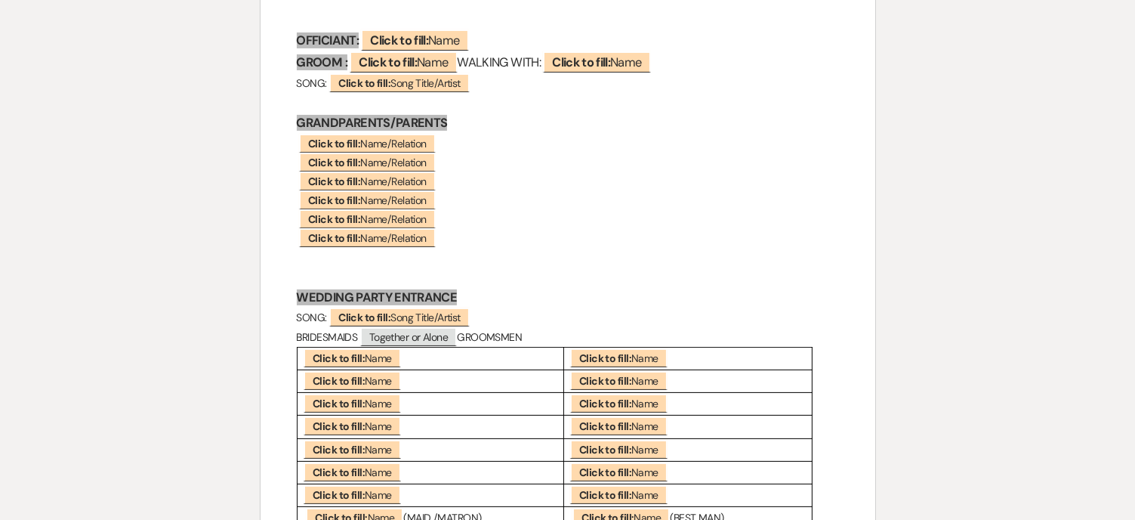
scroll to position [0, 0]
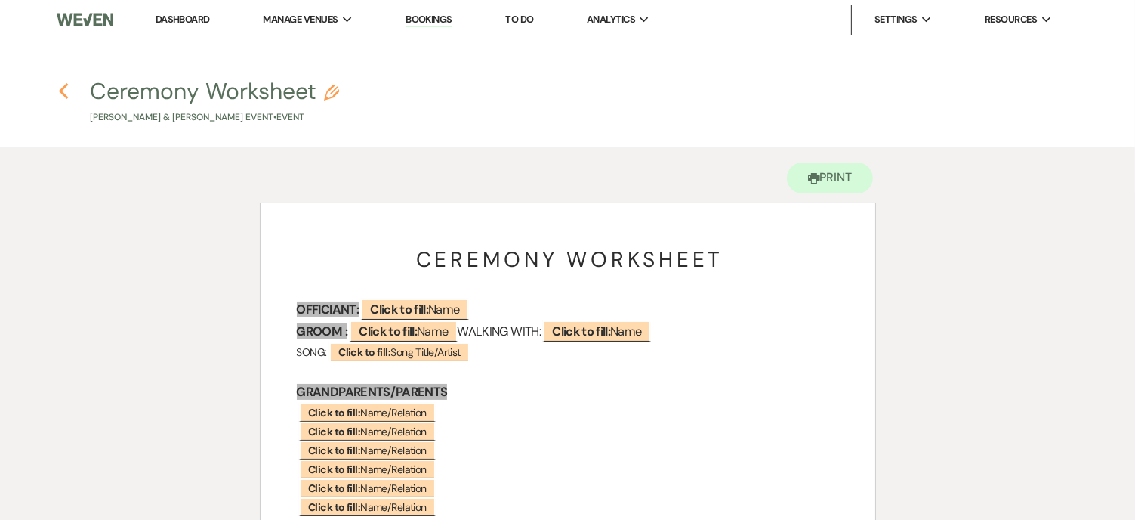
click at [68, 89] on icon "Previous" at bounding box center [63, 91] width 11 height 18
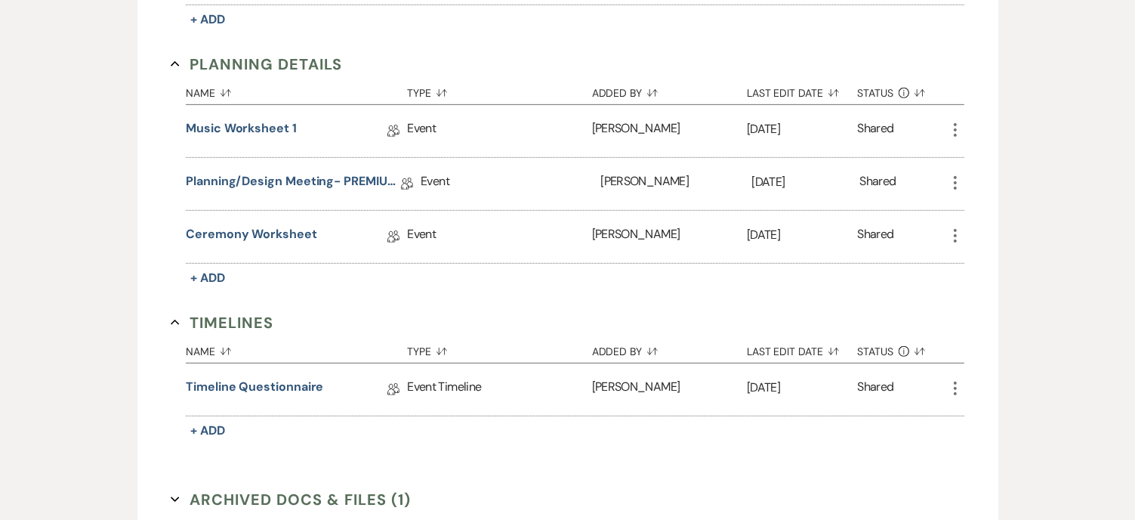
scroll to position [755, 0]
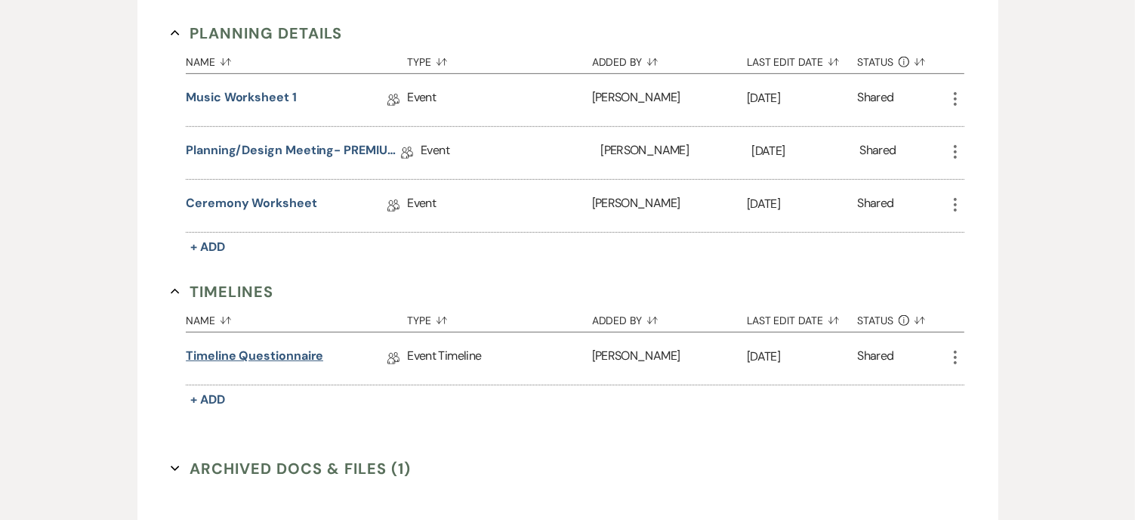
click at [253, 350] on link "Timeline Questionnaire" at bounding box center [254, 358] width 137 height 23
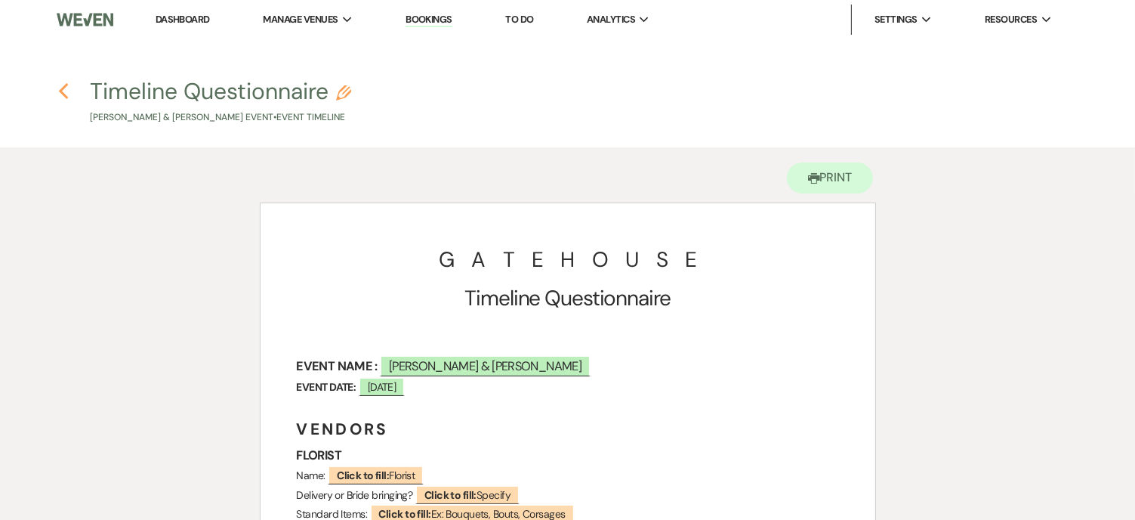
click at [64, 91] on icon "Previous" at bounding box center [63, 91] width 11 height 18
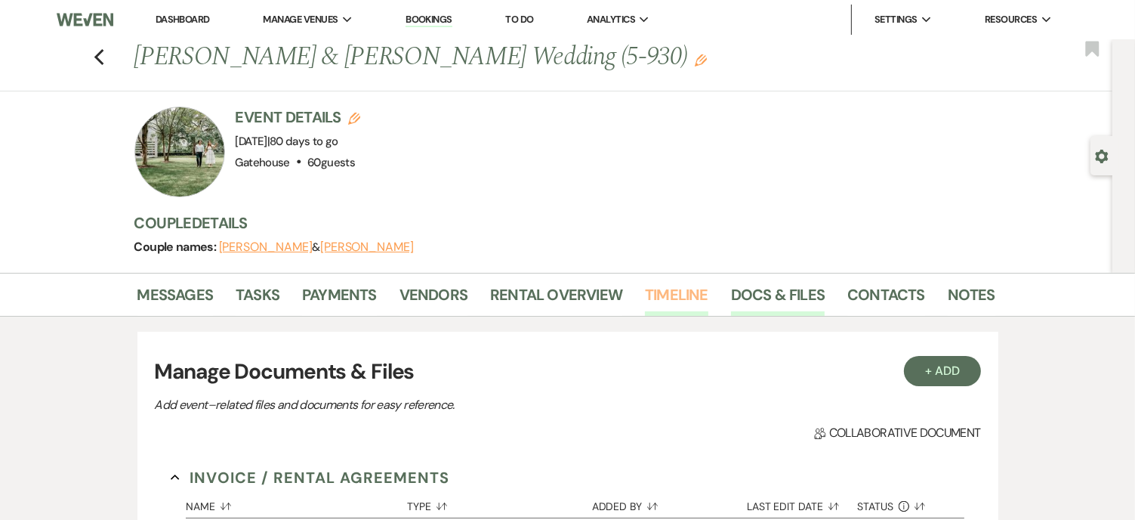
click at [669, 295] on link "Timeline" at bounding box center [676, 299] width 63 height 33
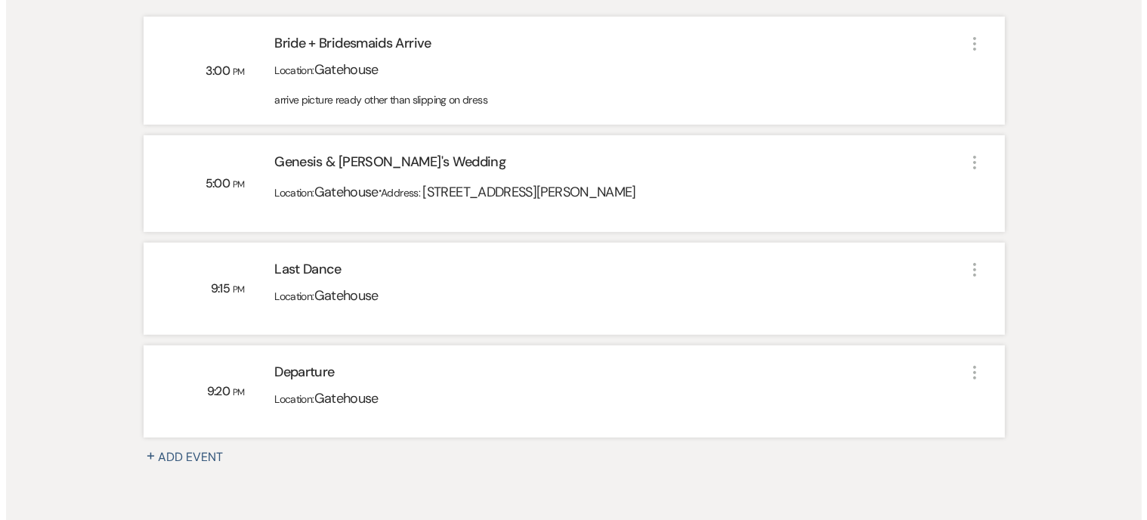
scroll to position [529, 0]
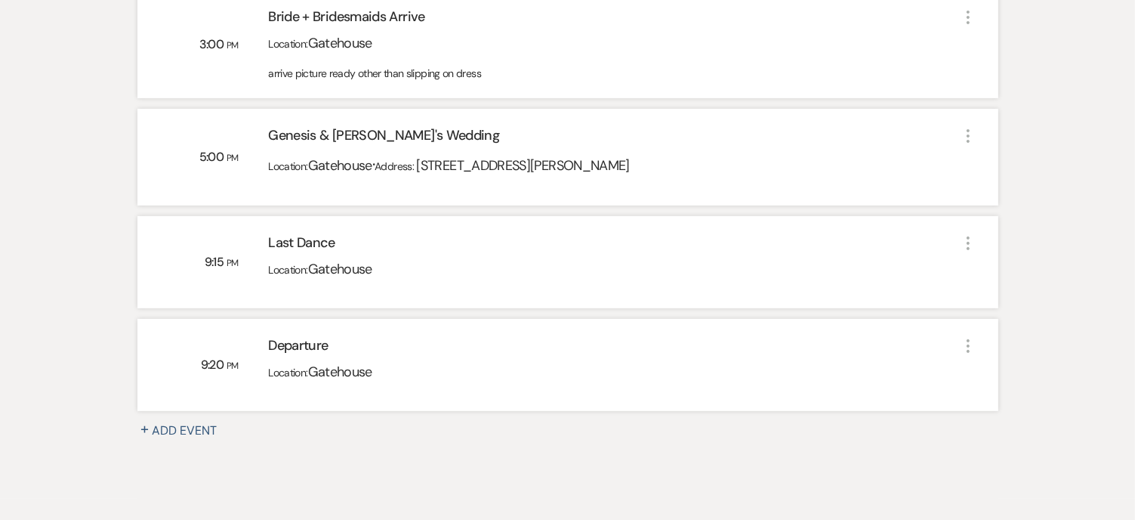
click at [199, 431] on button "+ Add Event" at bounding box center [186, 431] width 98 height 18
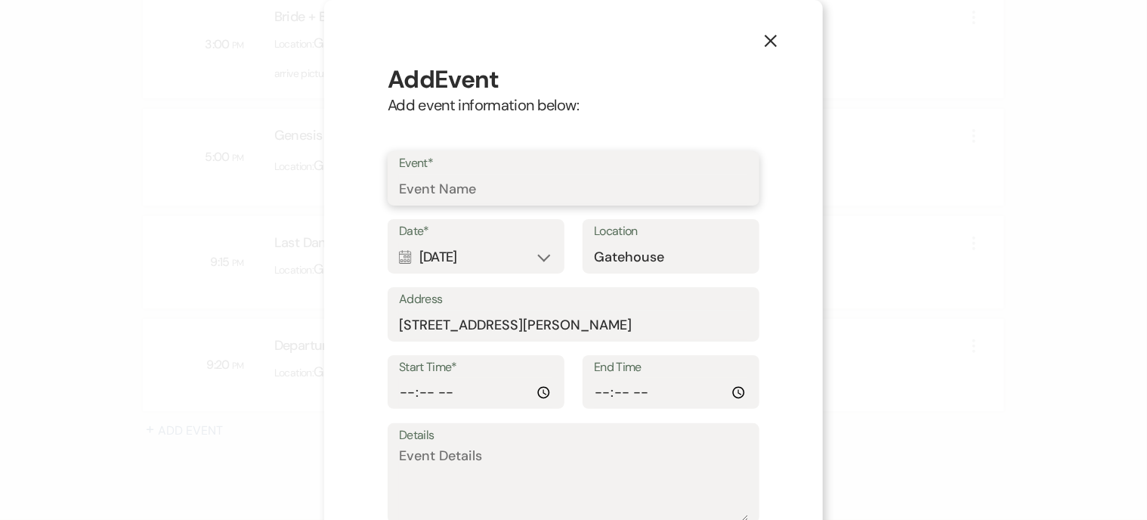
click at [442, 183] on input "Event*" at bounding box center [573, 189] width 349 height 29
type input "Groom + Groomsmen Arrive"
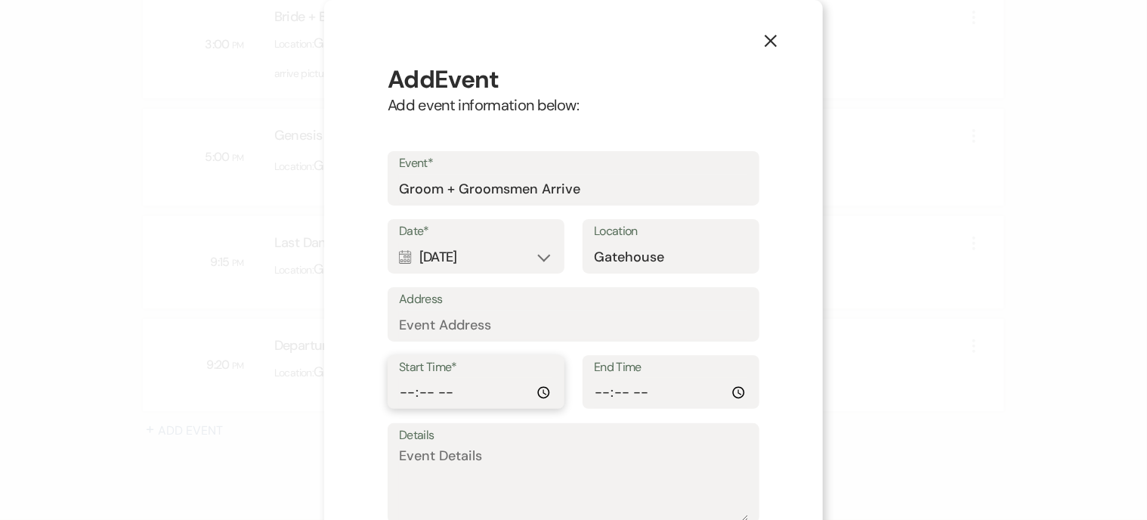
type input "15:15"
click at [657, 443] on label "Details" at bounding box center [573, 436] width 349 height 22
click at [657, 446] on textarea "Details" at bounding box center [573, 484] width 349 height 76
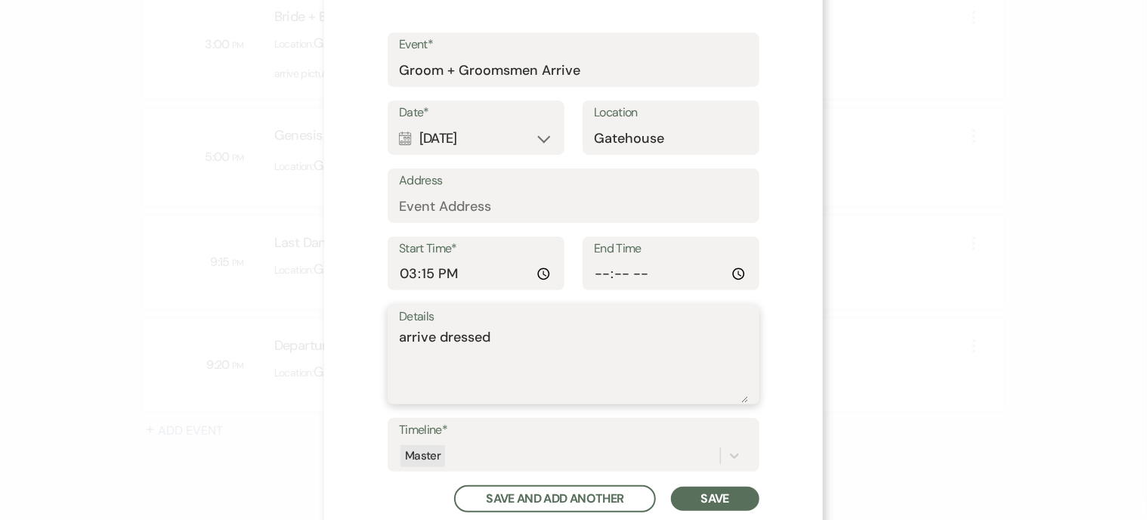
scroll to position [151, 0]
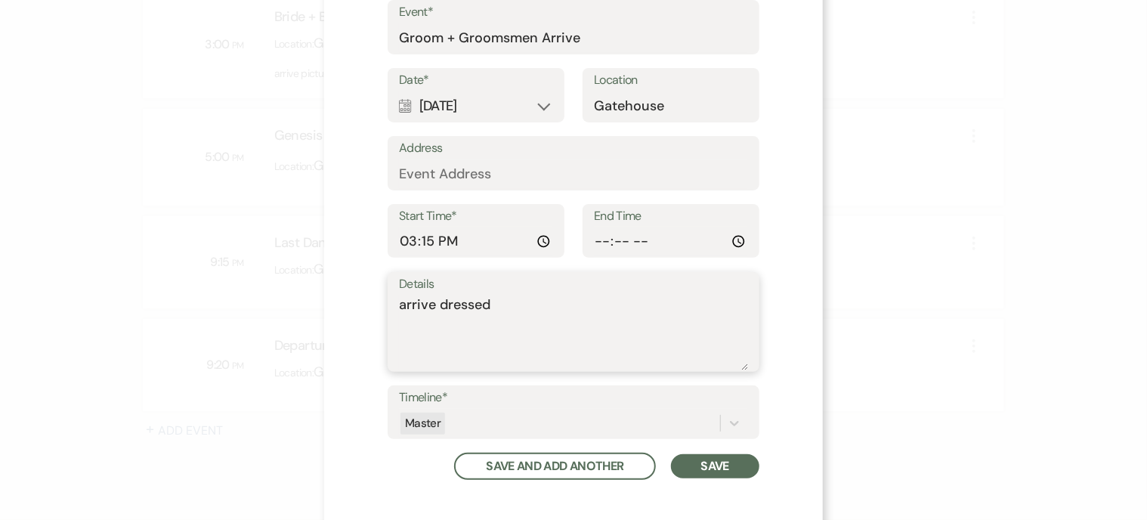
type textarea "arrive dressed"
click at [699, 465] on button "Save" at bounding box center [715, 466] width 88 height 24
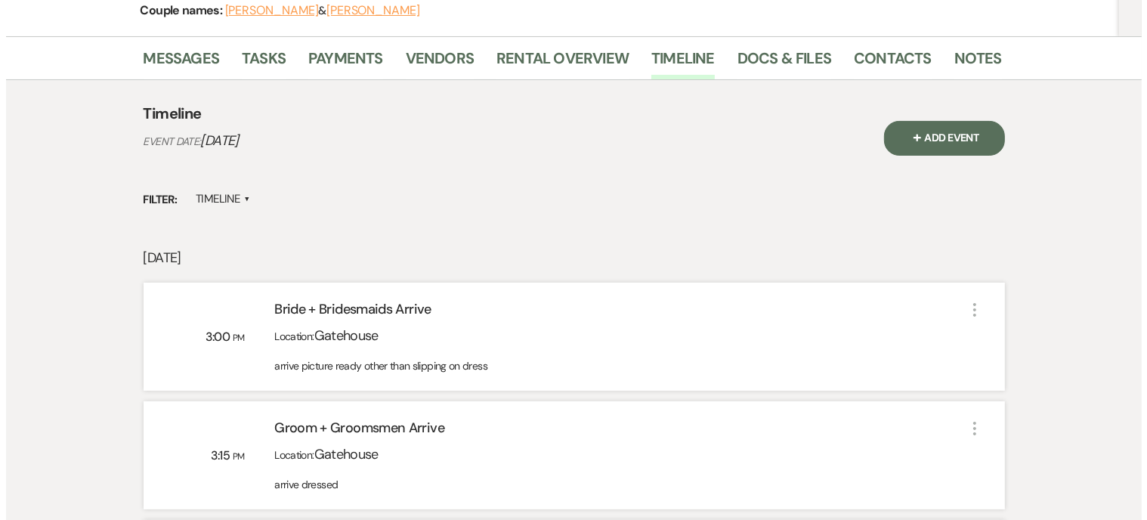
scroll to position [227, 0]
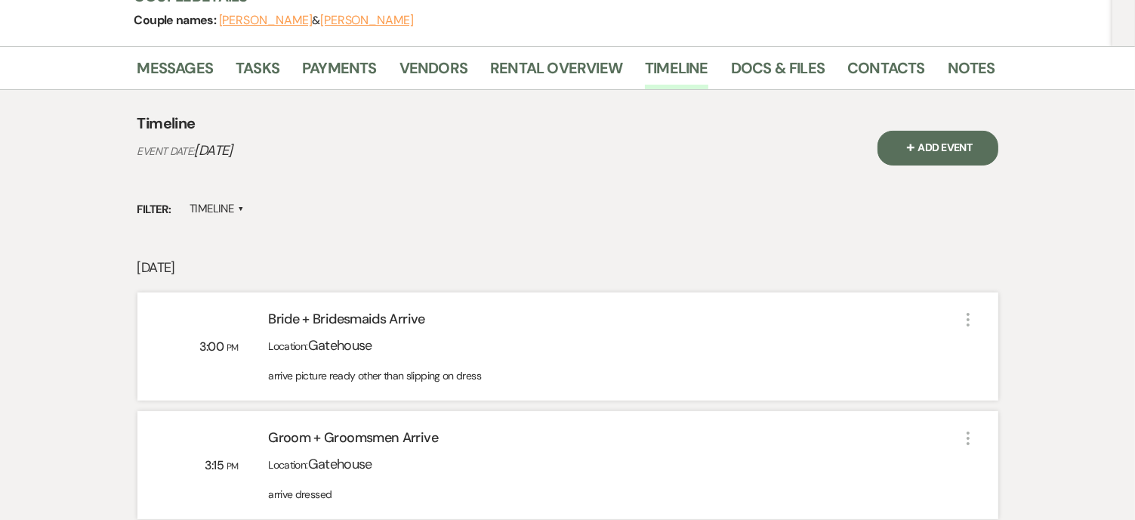
click at [913, 141] on span "+" at bounding box center [911, 146] width 15 height 15
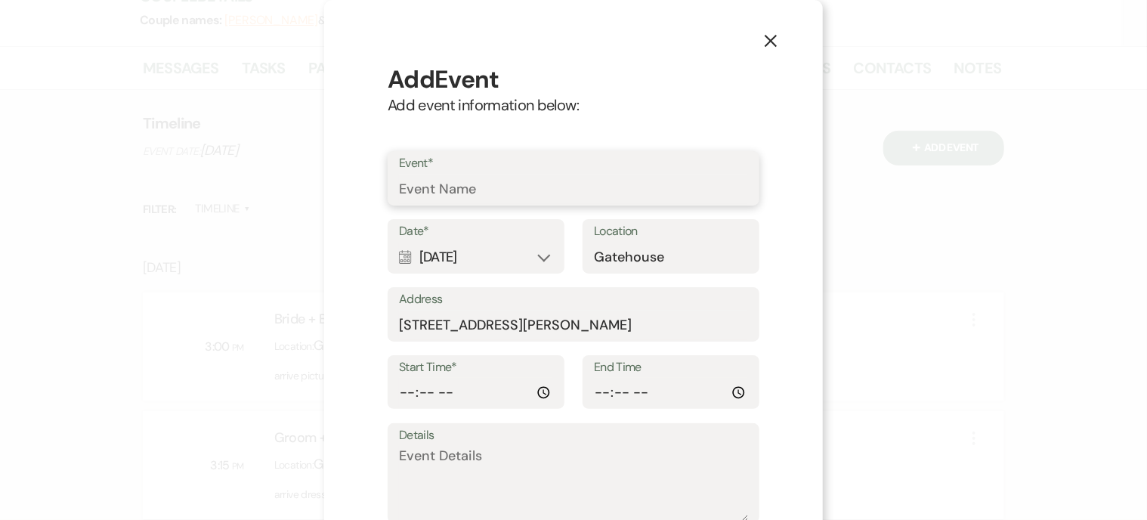
click at [412, 187] on input "Event*" at bounding box center [573, 189] width 349 height 29
click at [485, 185] on input "Rehearse: Briodesmaids" at bounding box center [573, 189] width 349 height 29
type input "Rehearse: Bridesmaids"
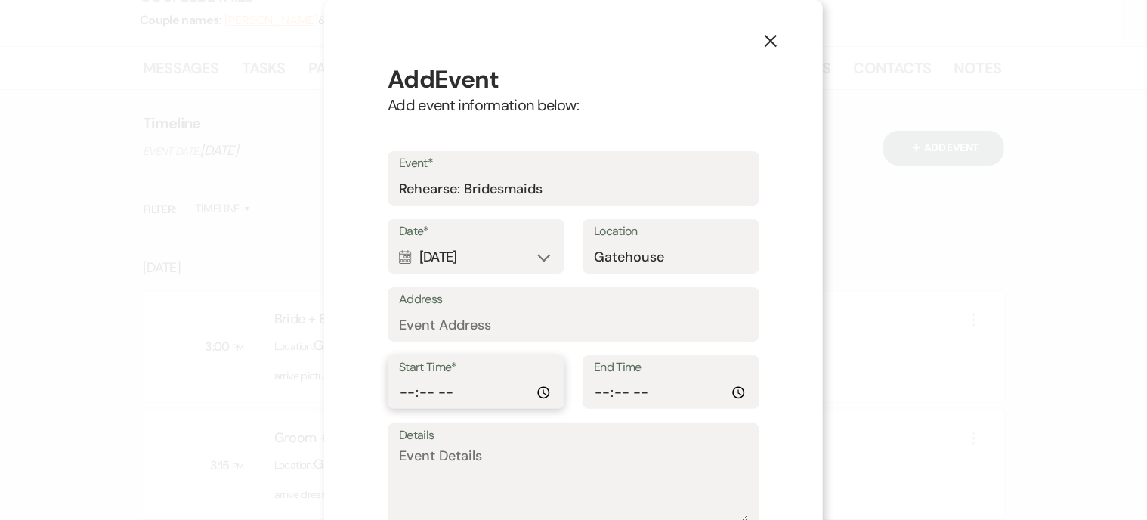
type input "15:10"
click at [651, 464] on textarea "Details" at bounding box center [573, 484] width 349 height 76
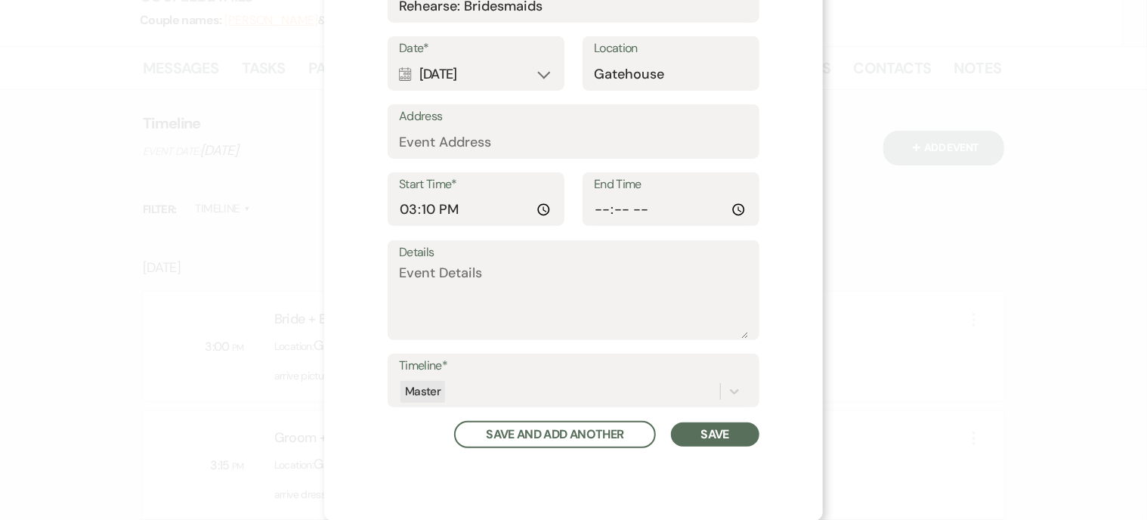
click at [702, 425] on button "Save" at bounding box center [715, 434] width 88 height 24
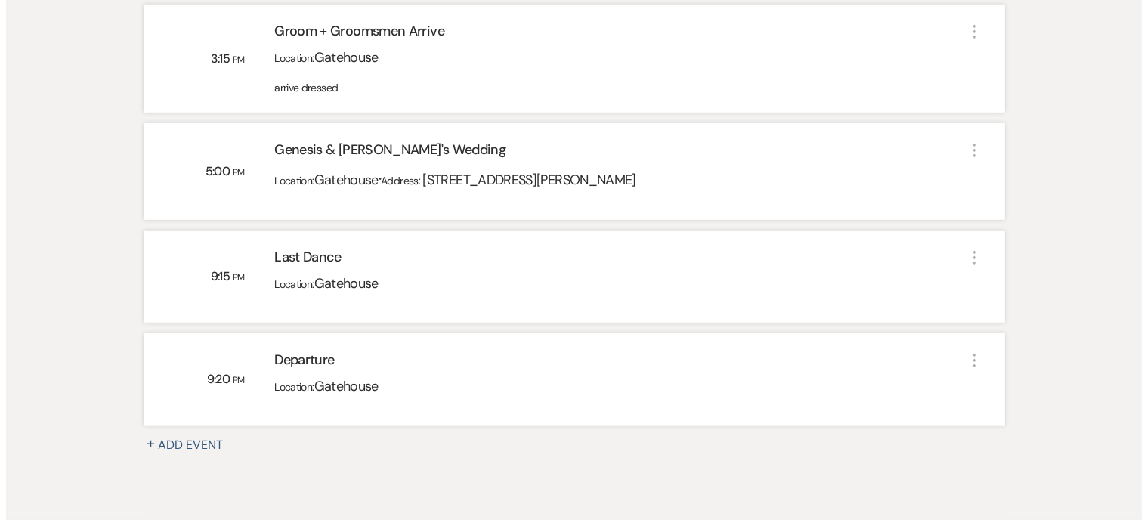
scroll to position [755, 0]
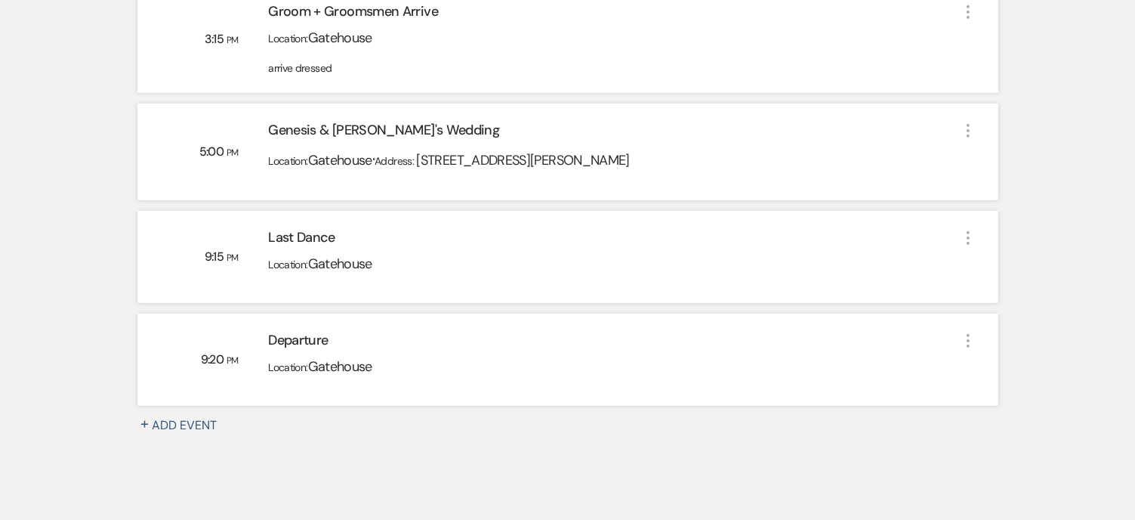
click at [181, 428] on button "+ Add Event" at bounding box center [186, 425] width 98 height 18
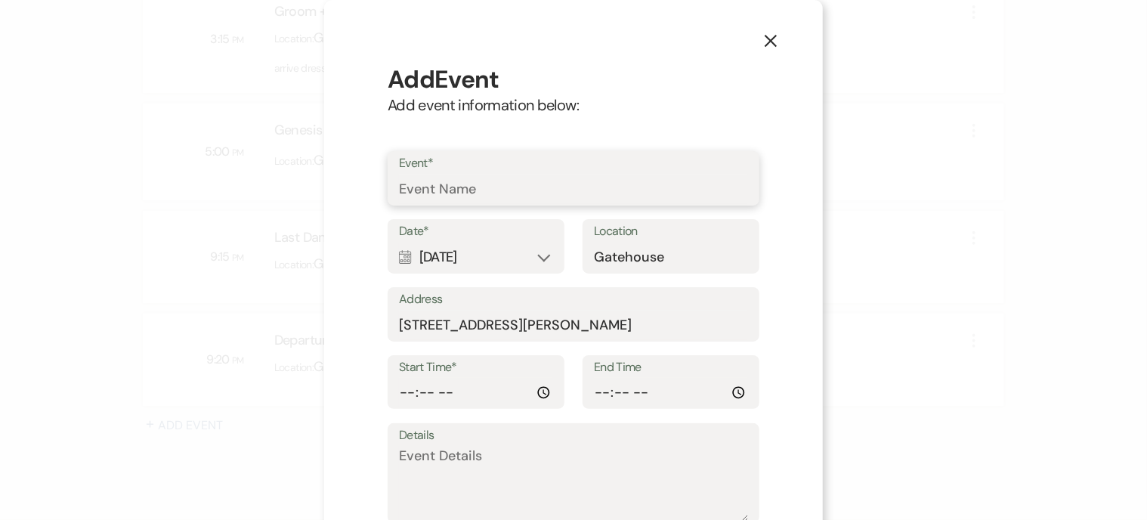
click at [474, 198] on input "Event*" at bounding box center [573, 189] width 349 height 29
type input "Rehearse: Groomsmen"
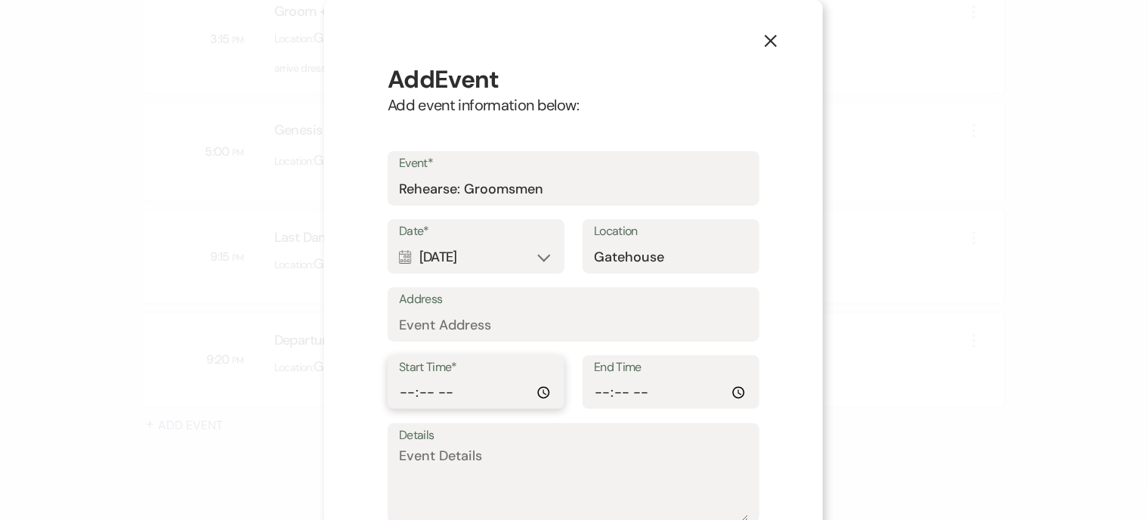
type input "15:20"
click at [440, 468] on textarea "Details" at bounding box center [573, 484] width 349 height 76
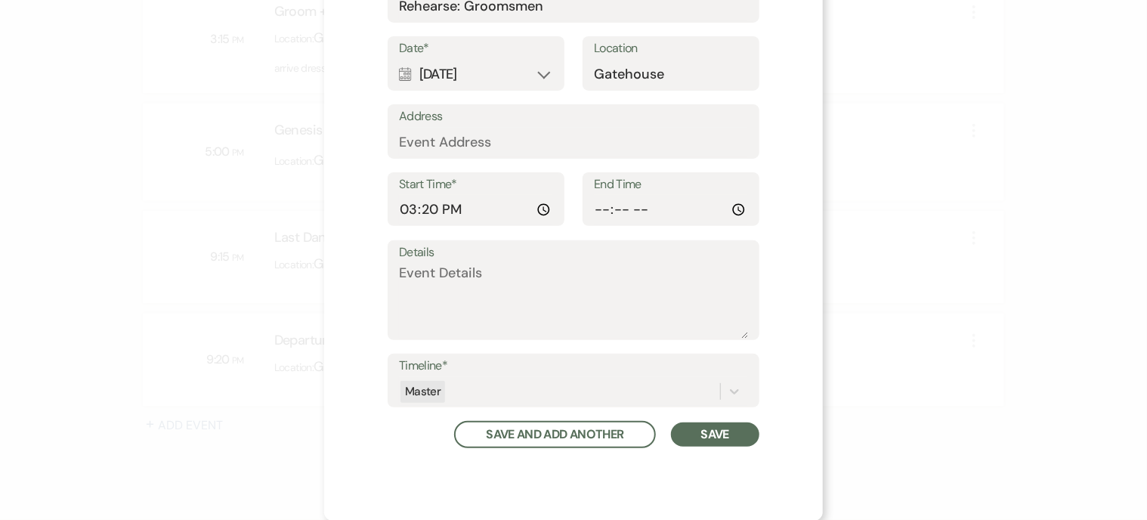
click at [689, 434] on button "Save" at bounding box center [715, 434] width 88 height 24
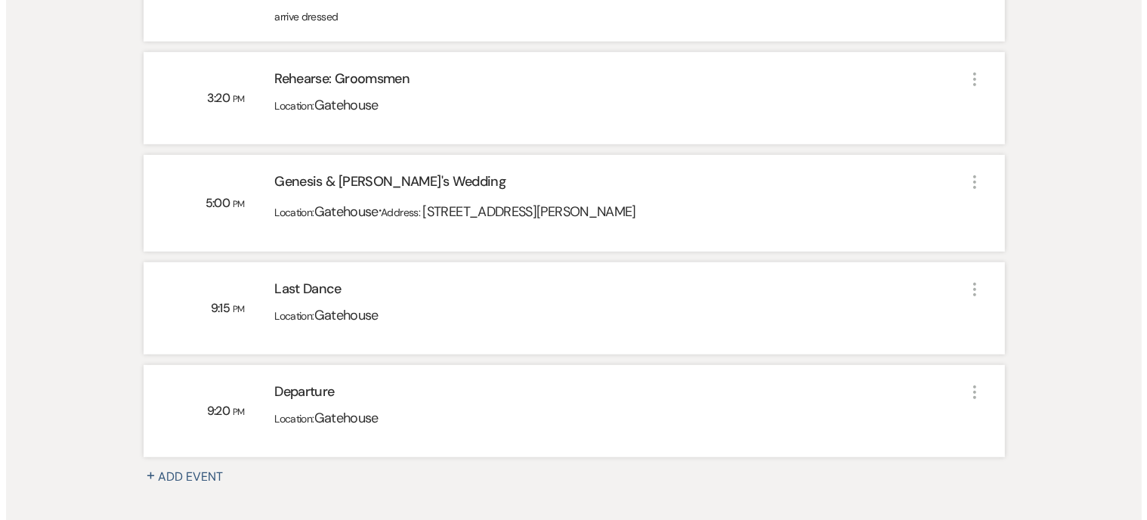
scroll to position [831, 0]
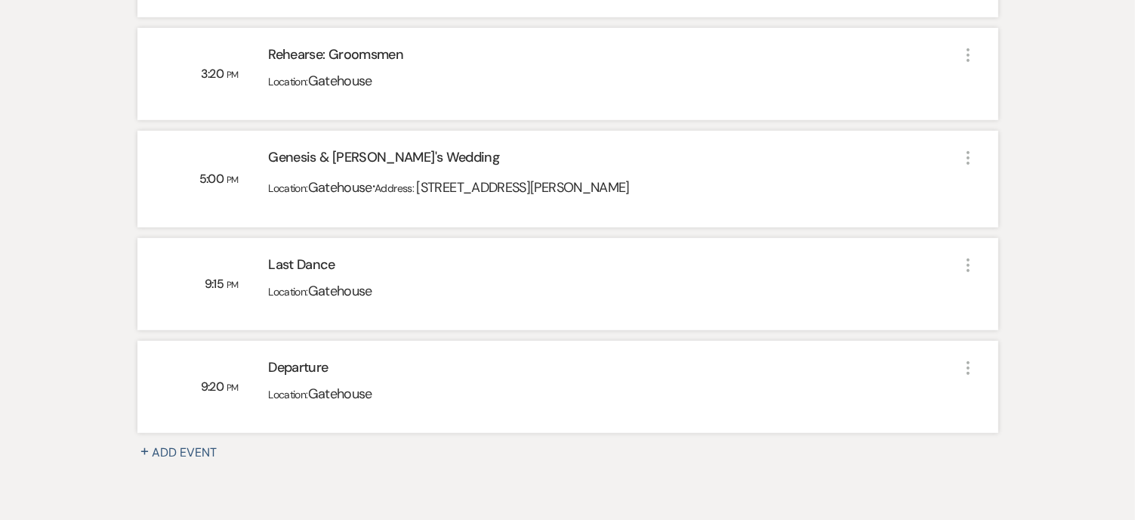
click at [194, 446] on button "+ Add Event" at bounding box center [186, 452] width 98 height 18
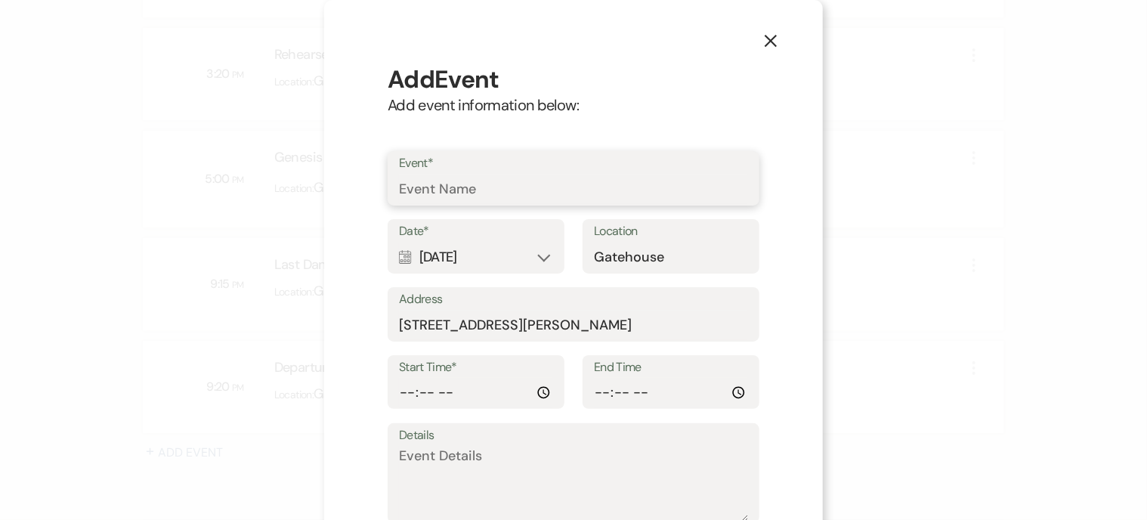
click at [411, 193] on input "Event*" at bounding box center [573, 189] width 349 height 29
type input "First Look"
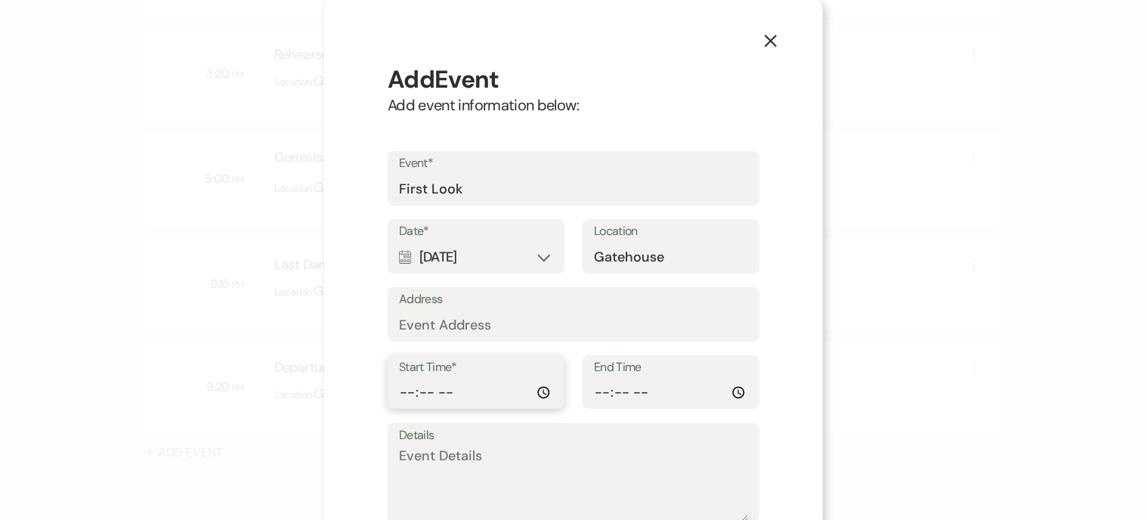
type input "15:40"
click at [480, 454] on textarea "Details" at bounding box center [573, 484] width 349 height 76
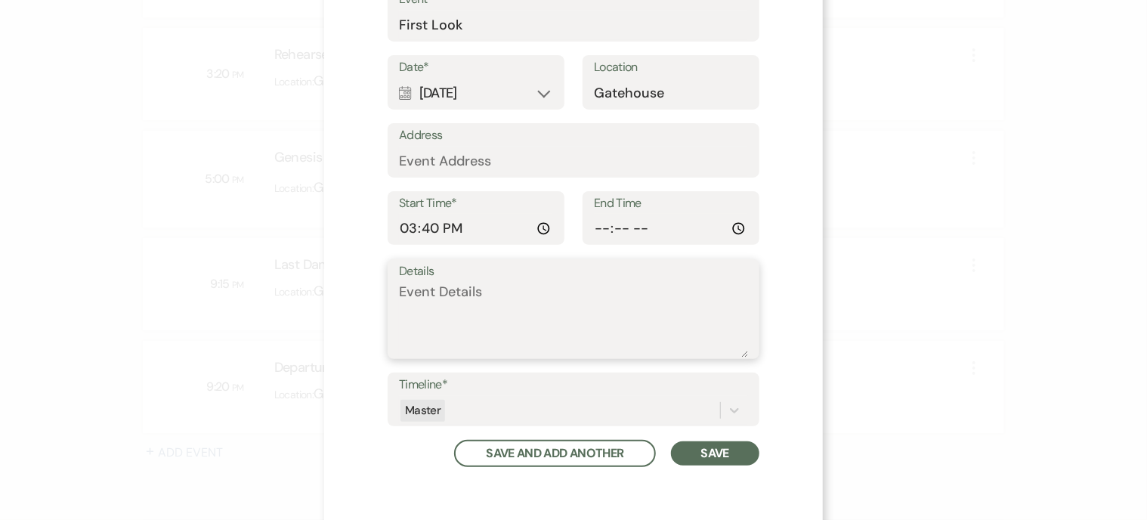
scroll to position [183, 0]
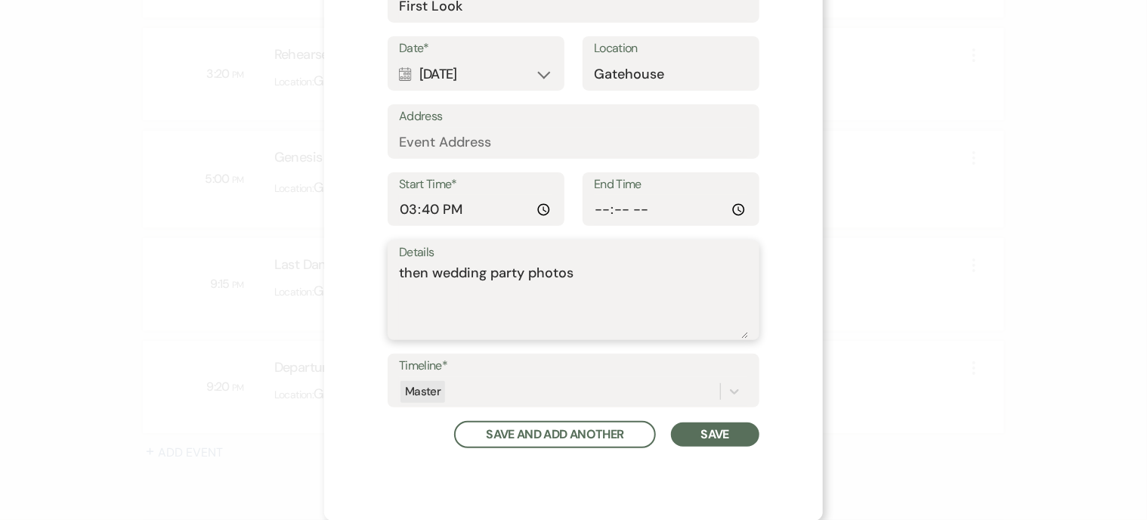
type textarea "then wedding party photos"
click at [706, 431] on button "Save" at bounding box center [715, 434] width 88 height 24
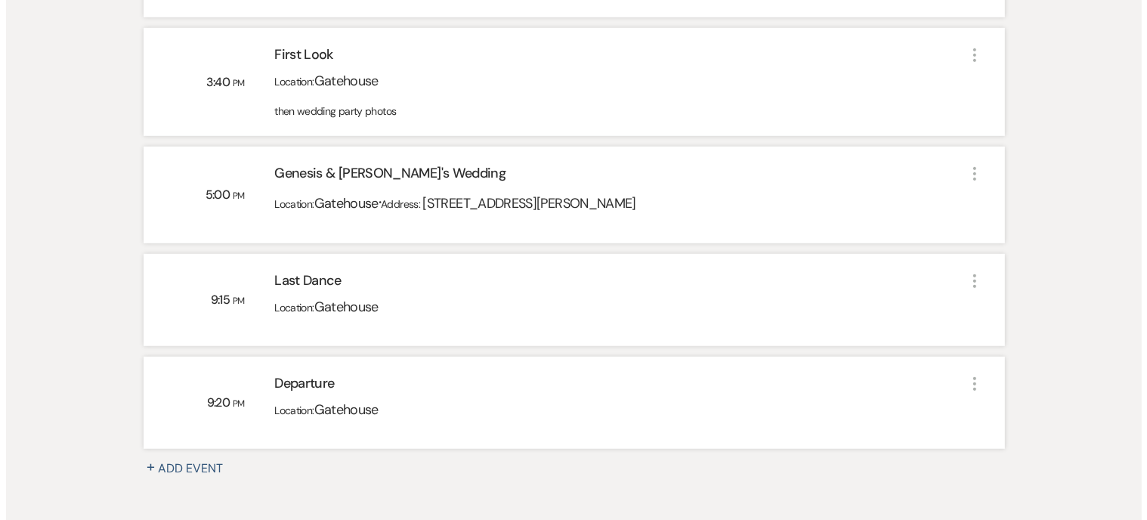
scroll to position [982, 0]
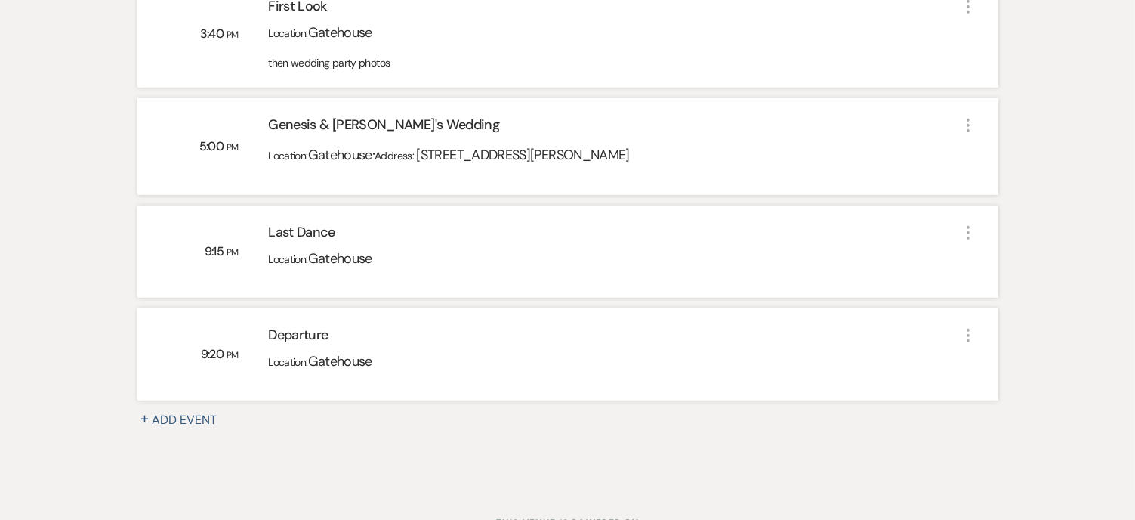
click at [190, 416] on button "+ Add Event" at bounding box center [186, 420] width 98 height 18
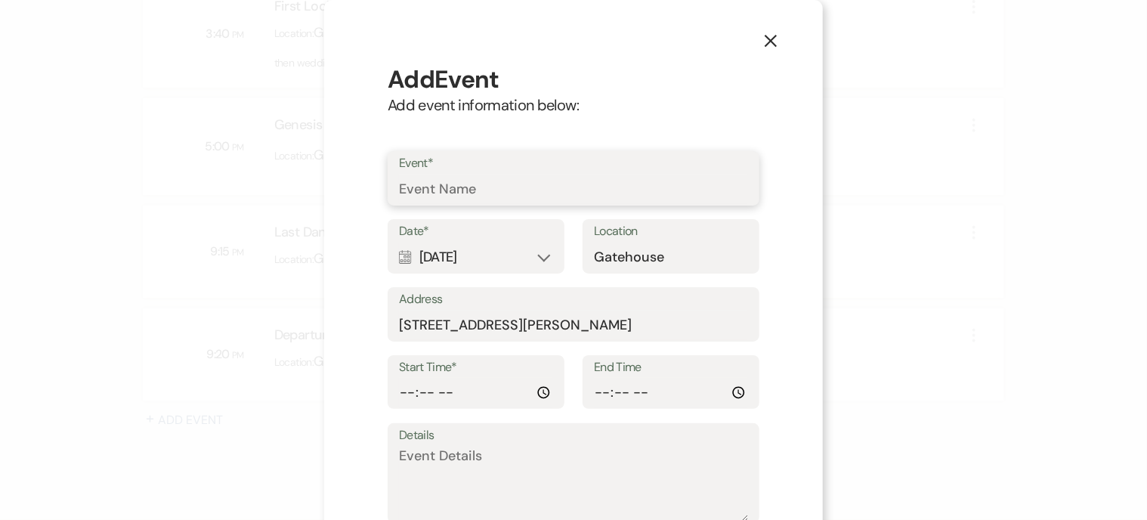
click at [466, 189] on input "Event*" at bounding box center [573, 189] width 349 height 29
type input "Guest Seating through gardens"
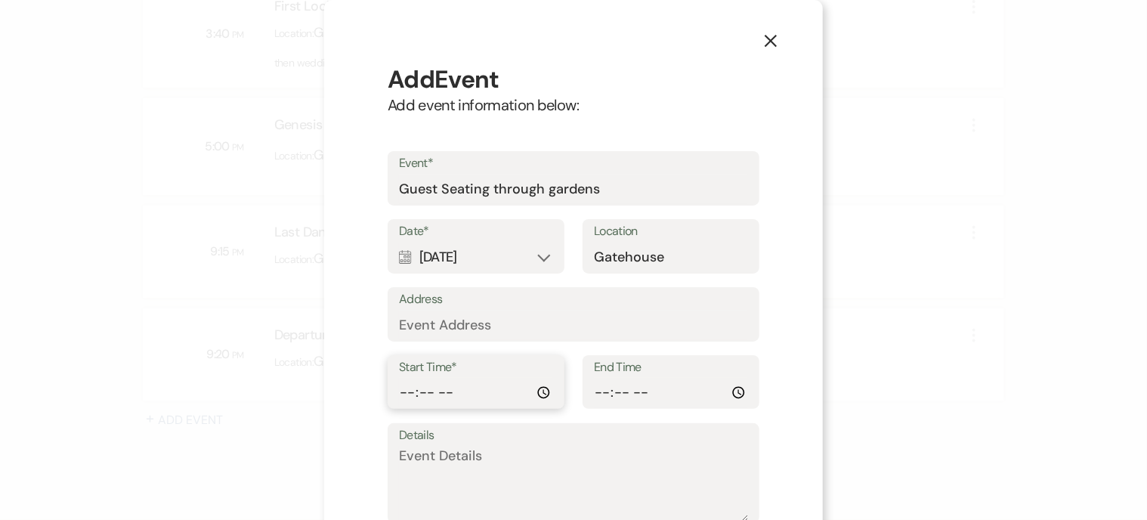
type input "16:30"
click at [675, 436] on label "Details" at bounding box center [573, 436] width 349 height 22
click at [675, 446] on textarea "Details" at bounding box center [573, 484] width 349 height 76
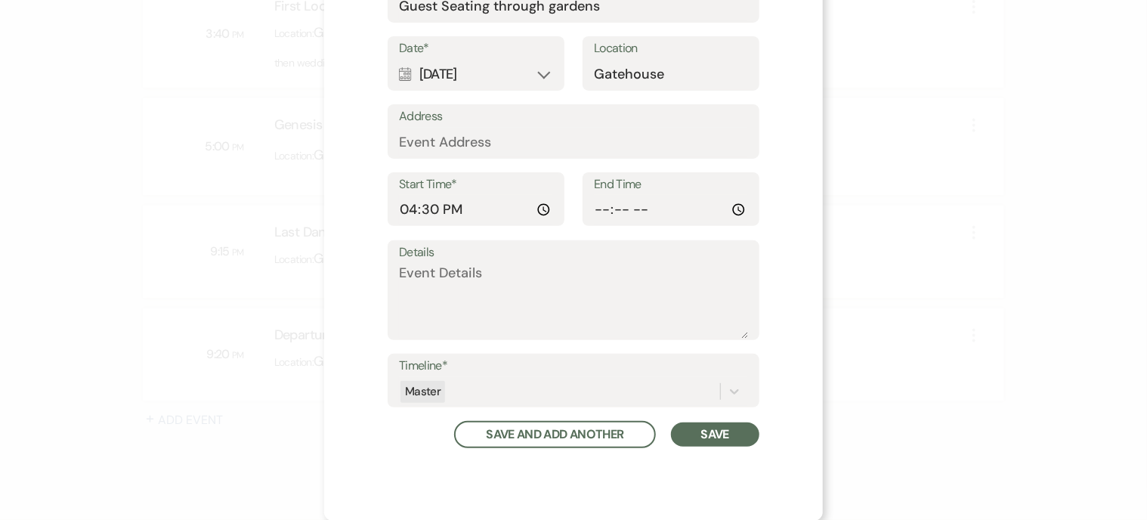
click at [706, 428] on button "Save" at bounding box center [715, 434] width 88 height 24
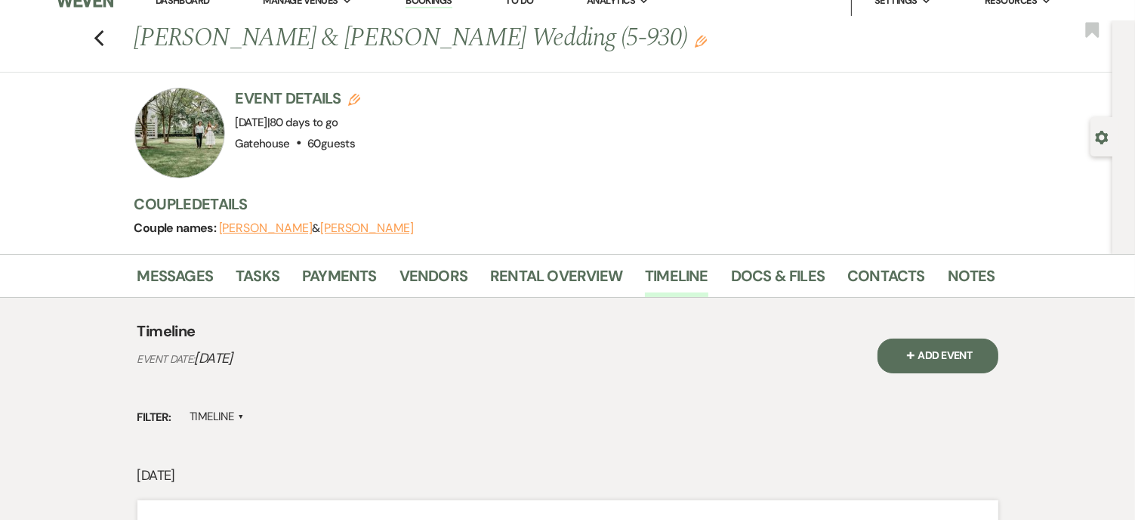
scroll to position [0, 0]
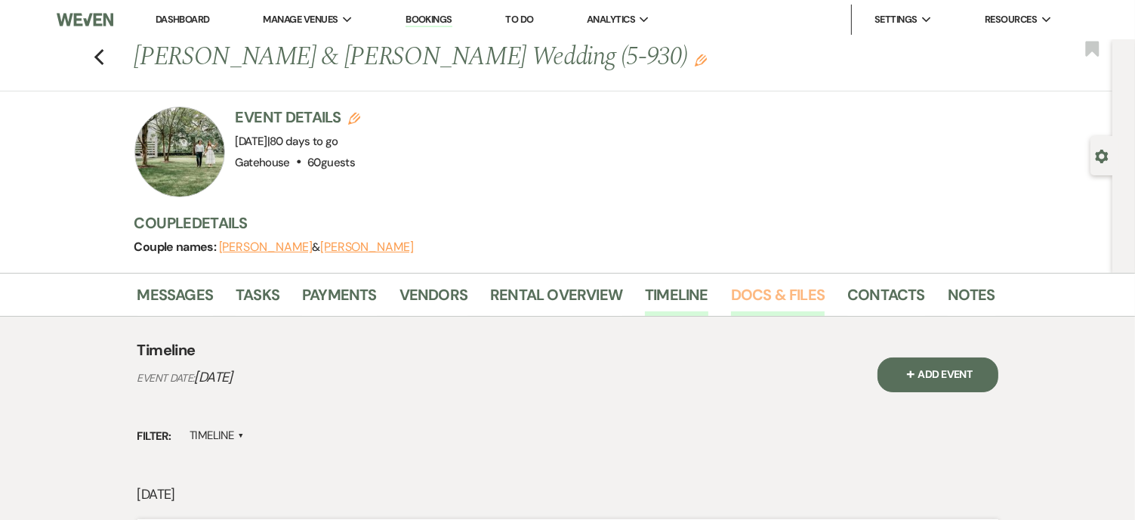
click at [789, 292] on link "Docs & Files" at bounding box center [778, 299] width 94 height 33
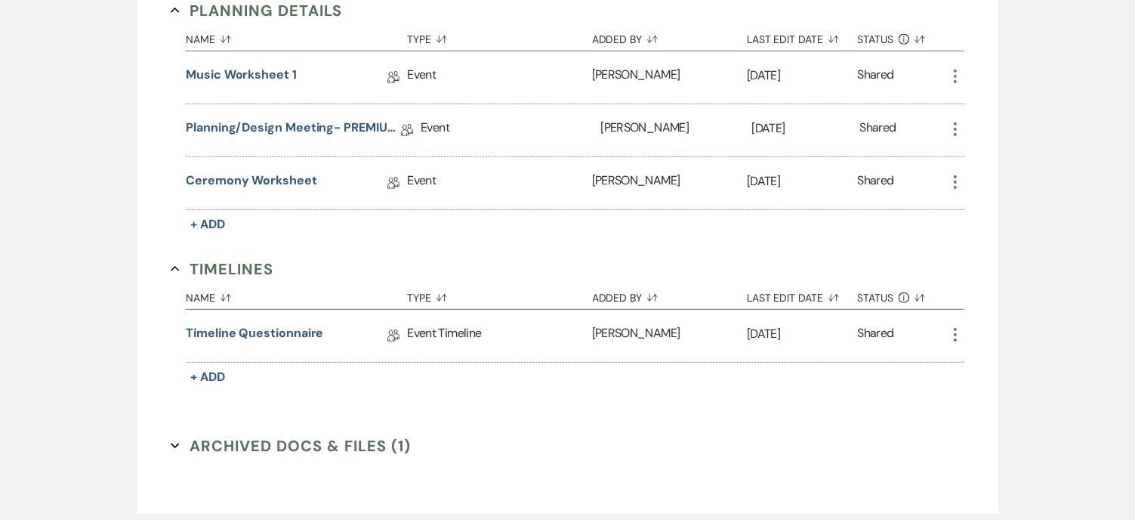
scroll to position [831, 0]
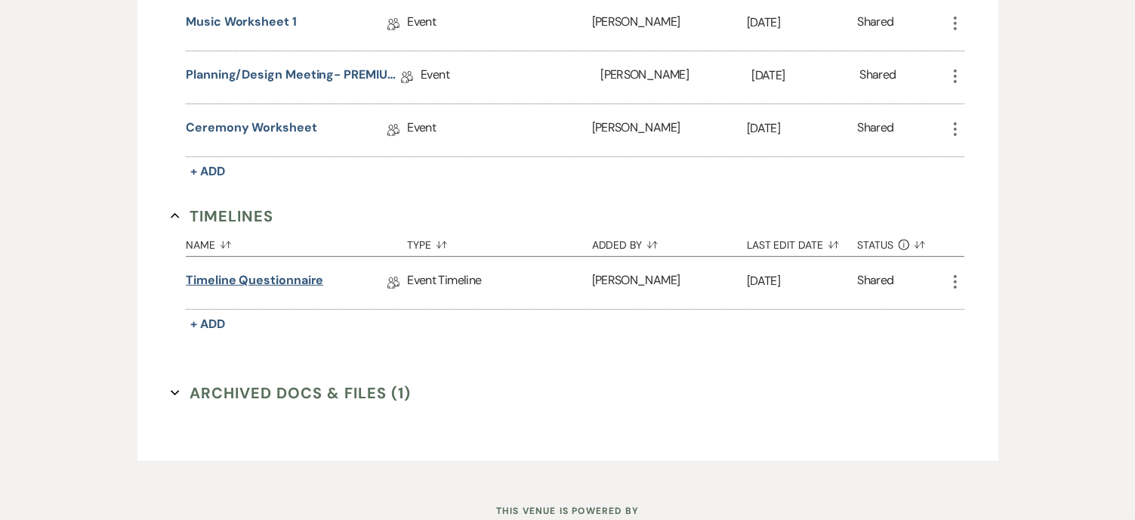
click at [275, 274] on link "Timeline Questionnaire" at bounding box center [254, 282] width 137 height 23
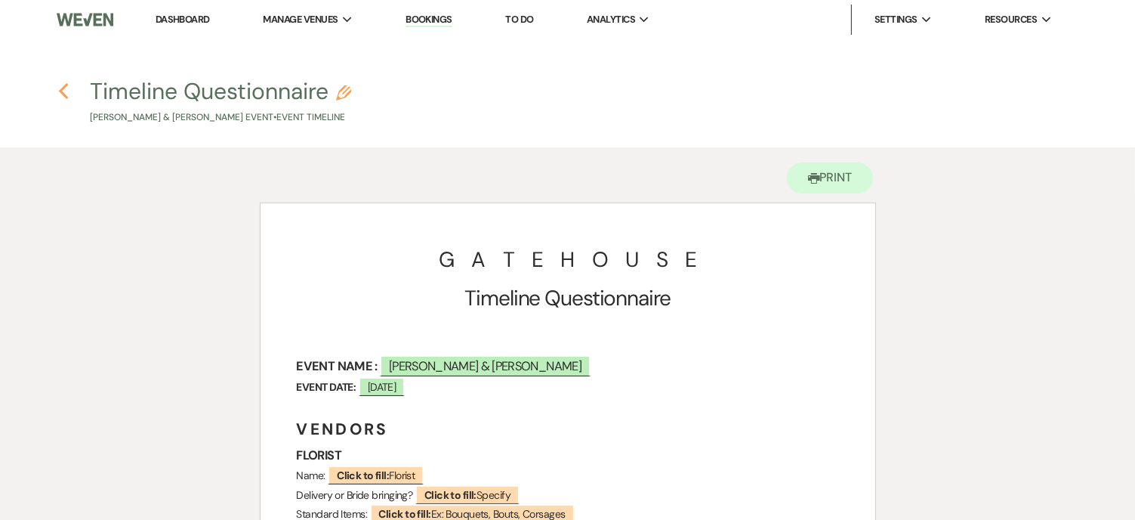
click at [66, 91] on icon "Previous" at bounding box center [63, 91] width 11 height 18
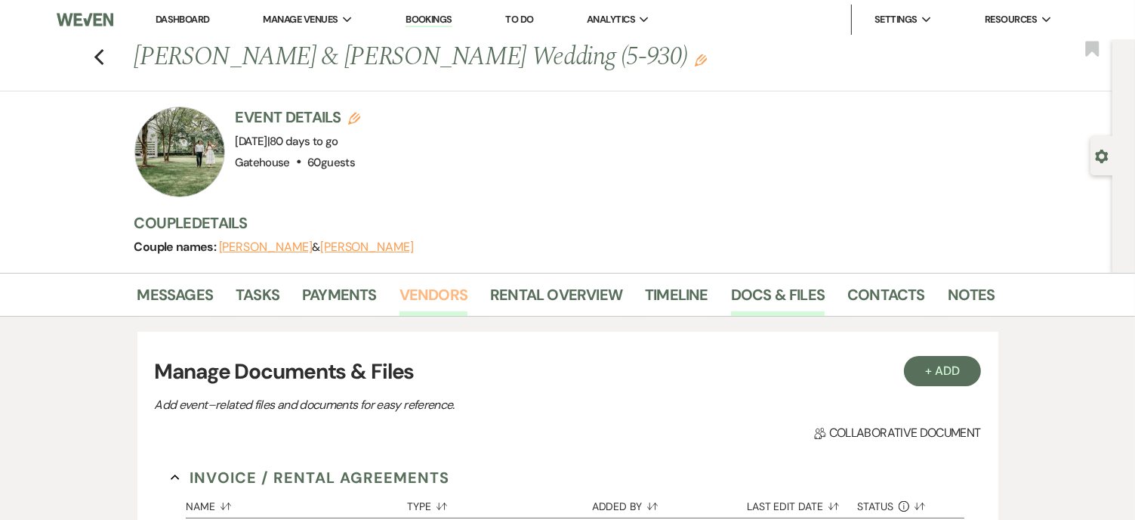
click at [410, 286] on link "Vendors" at bounding box center [434, 299] width 68 height 33
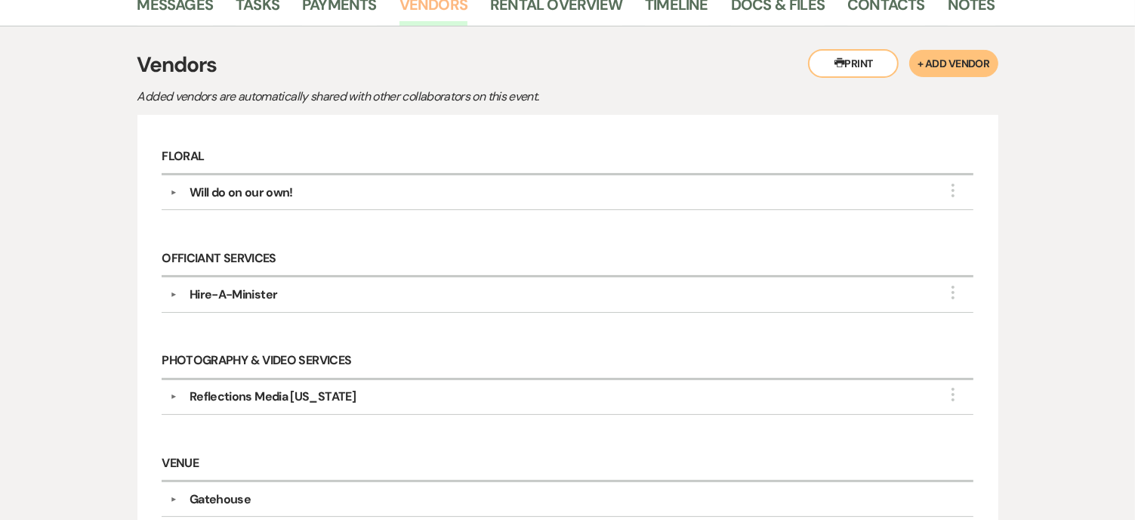
scroll to position [302, 0]
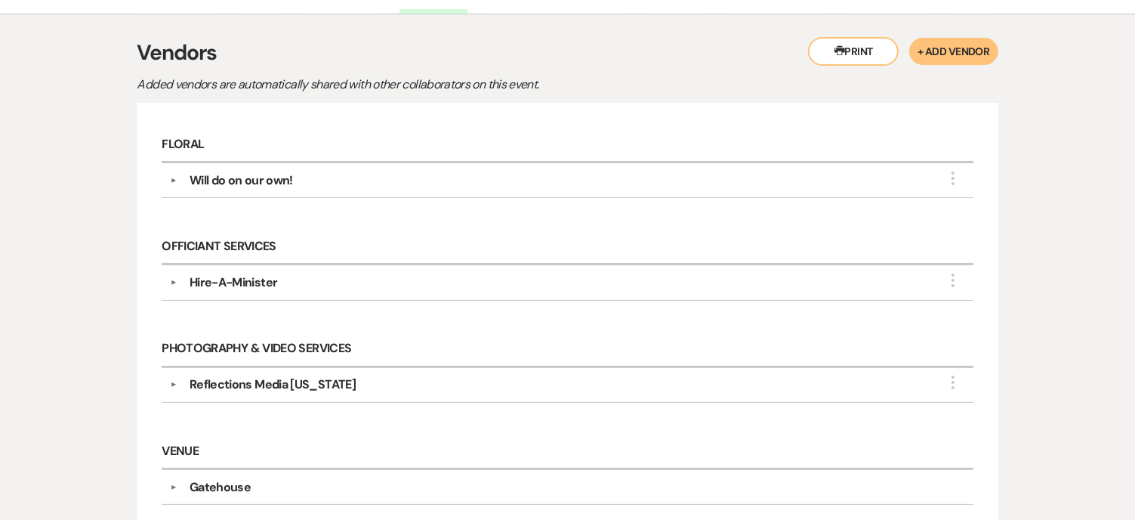
click at [272, 283] on div "Hire-A-Minister" at bounding box center [234, 282] width 88 height 18
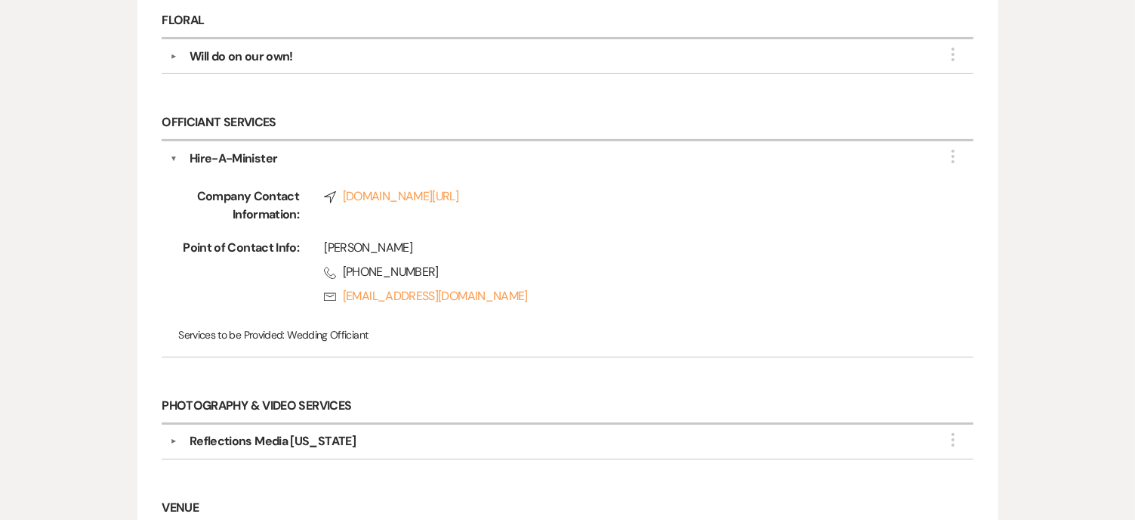
scroll to position [453, 0]
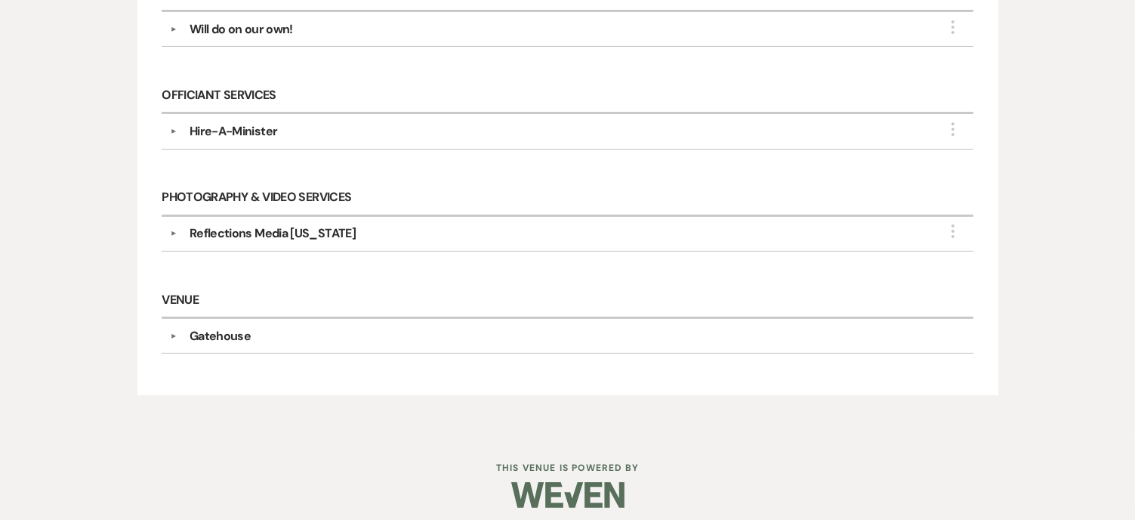
click at [258, 229] on div "Reflections Media [US_STATE]" at bounding box center [273, 233] width 166 height 18
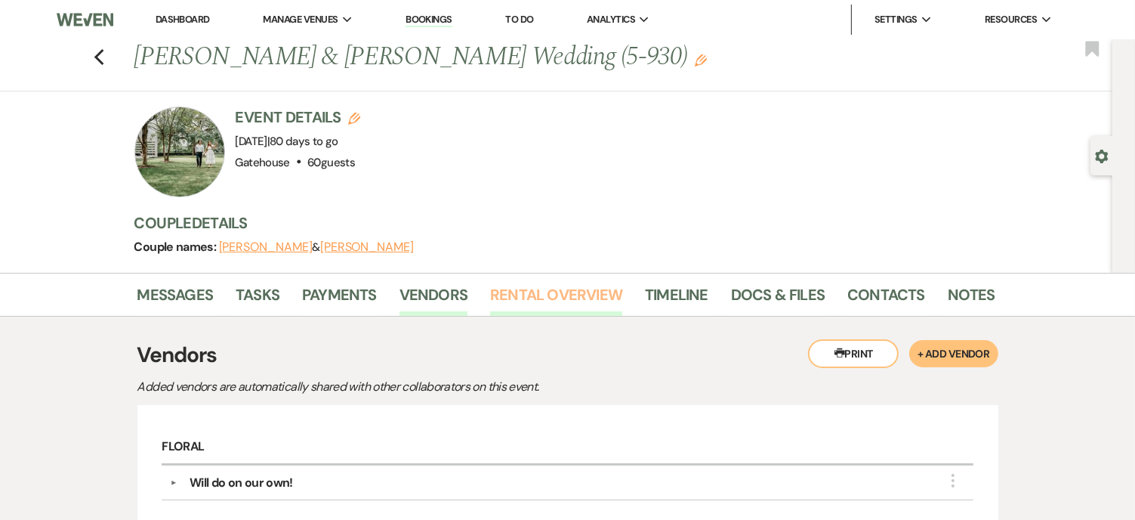
click at [535, 289] on link "Rental Overview" at bounding box center [556, 299] width 132 height 33
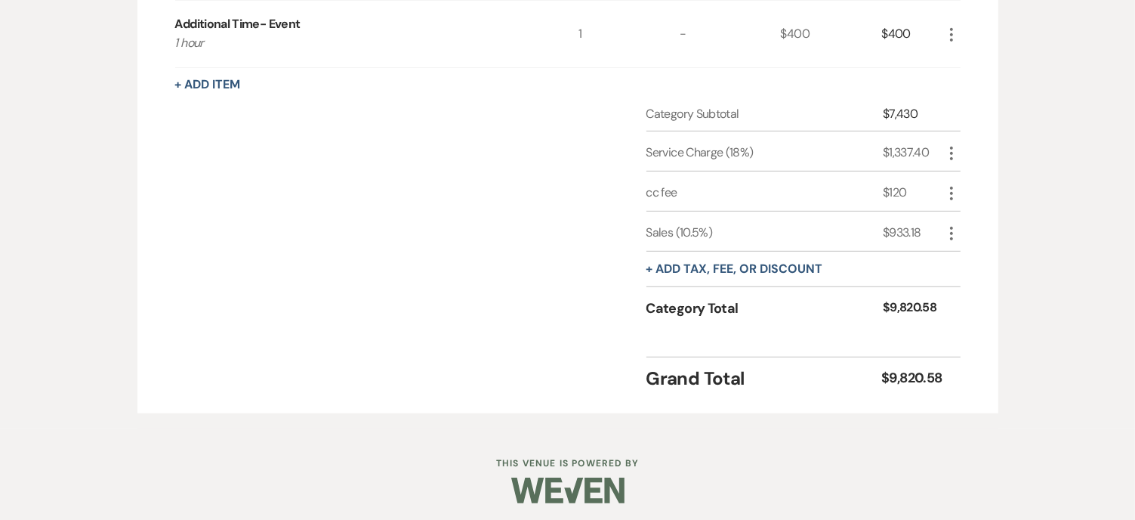
scroll to position [774, 0]
click at [955, 187] on icon "More" at bounding box center [952, 193] width 18 height 18
click at [868, 259] on div "+ Add tax, fee, or discount" at bounding box center [804, 270] width 314 height 36
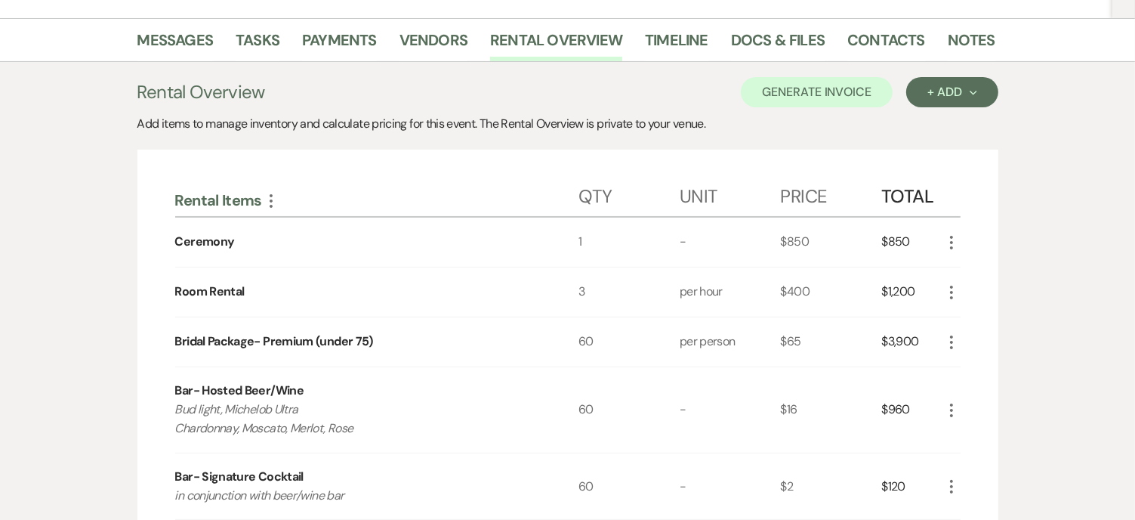
scroll to position [0, 0]
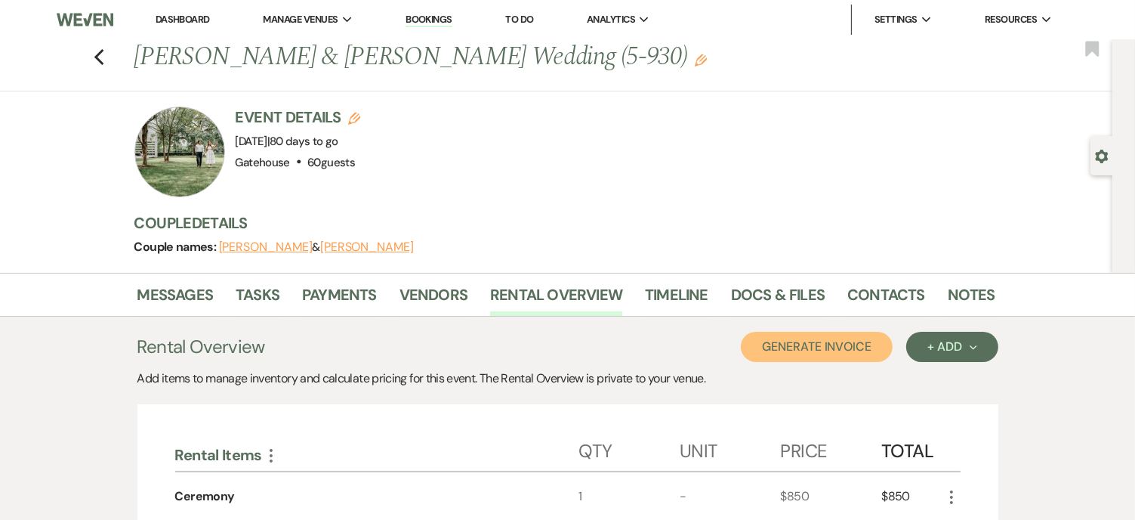
click at [815, 345] on button "Generate Invoice" at bounding box center [817, 347] width 152 height 30
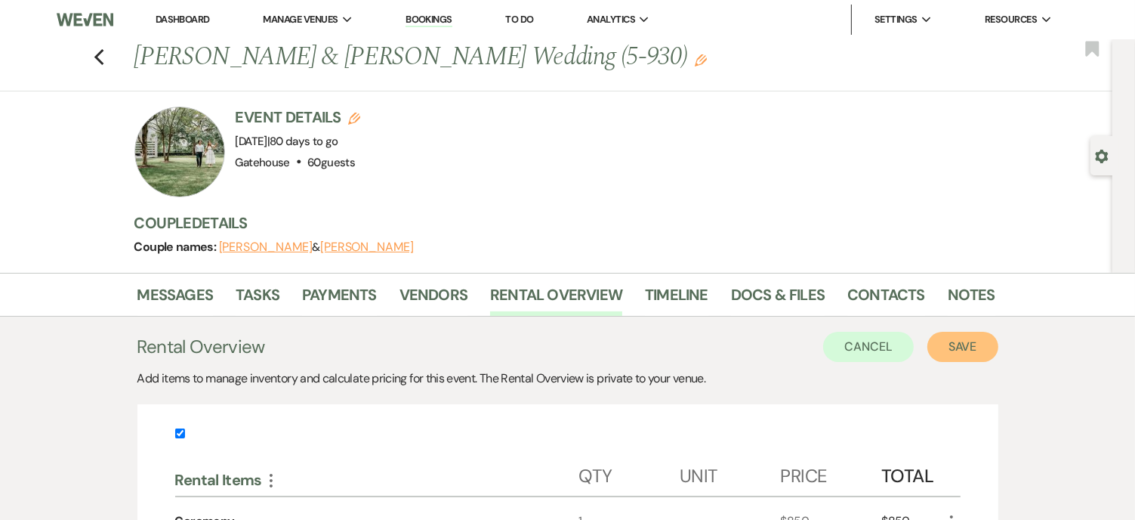
click at [963, 344] on button "Save" at bounding box center [963, 347] width 71 height 30
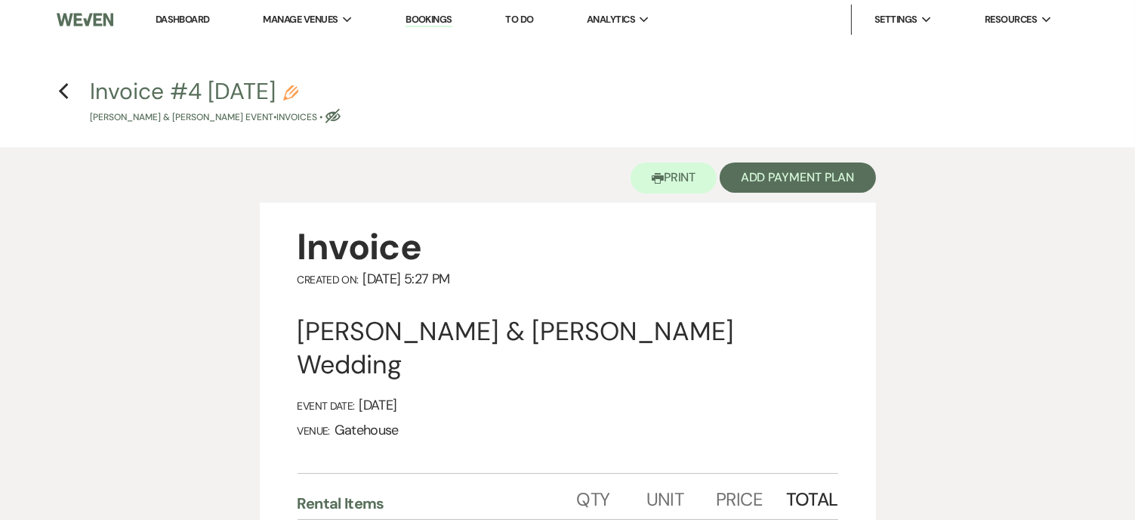
click at [298, 90] on use "button" at bounding box center [290, 92] width 15 height 15
select select "22"
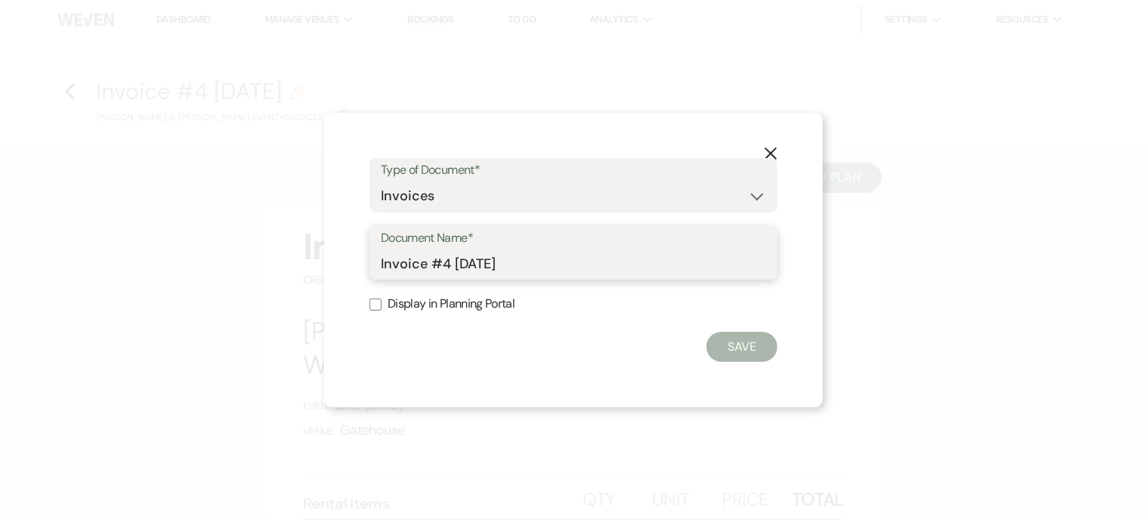
click at [529, 261] on input "Invoice #4 8-19-2025" at bounding box center [573, 263] width 385 height 29
drag, startPoint x: 483, startPoint y: 267, endPoint x: 453, endPoint y: 267, distance: 29.5
click at [453, 267] on input "Invoice #4 8-19-2025" at bounding box center [573, 263] width 385 height 29
type input "Invoice #4 w/ credit card fees"
click at [375, 301] on input "Display in Planning Portal" at bounding box center [375, 304] width 12 height 12
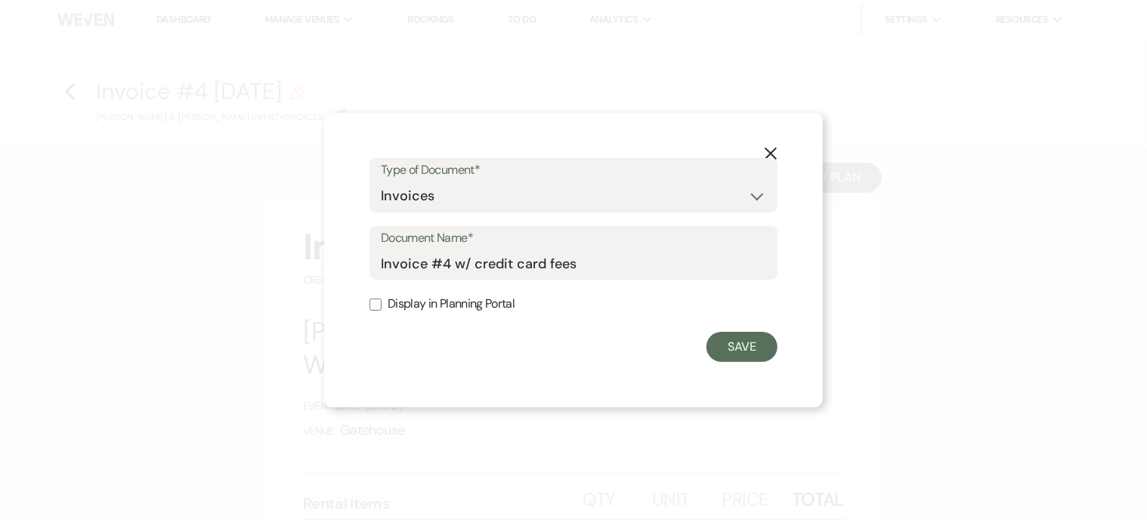
checkbox input "true"
click at [758, 344] on button "Save" at bounding box center [741, 347] width 71 height 30
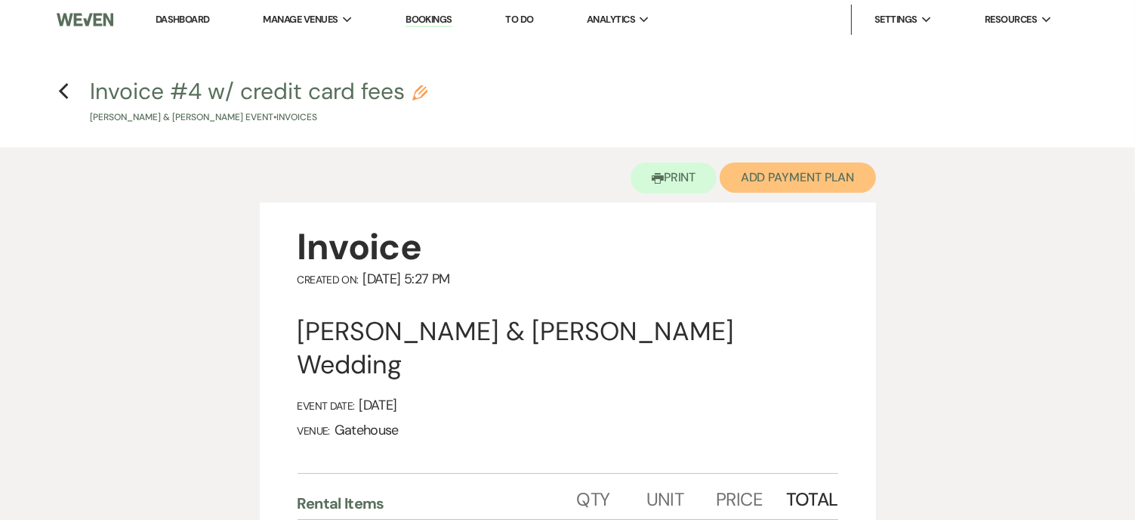
click at [786, 175] on button "Add Payment Plan" at bounding box center [798, 177] width 156 height 30
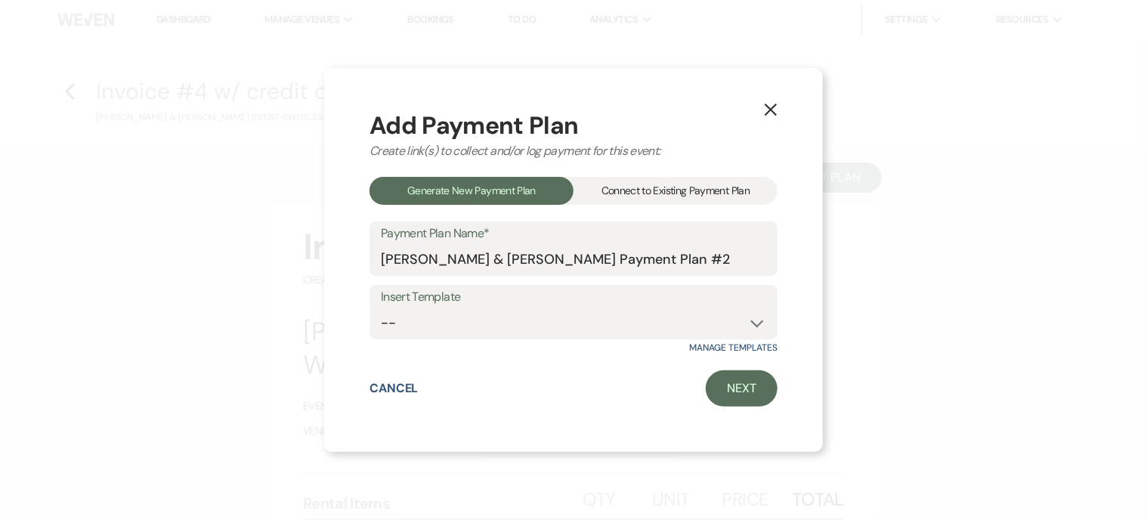
click at [701, 184] on div "Connect to Existing Payment Plan" at bounding box center [675, 191] width 204 height 28
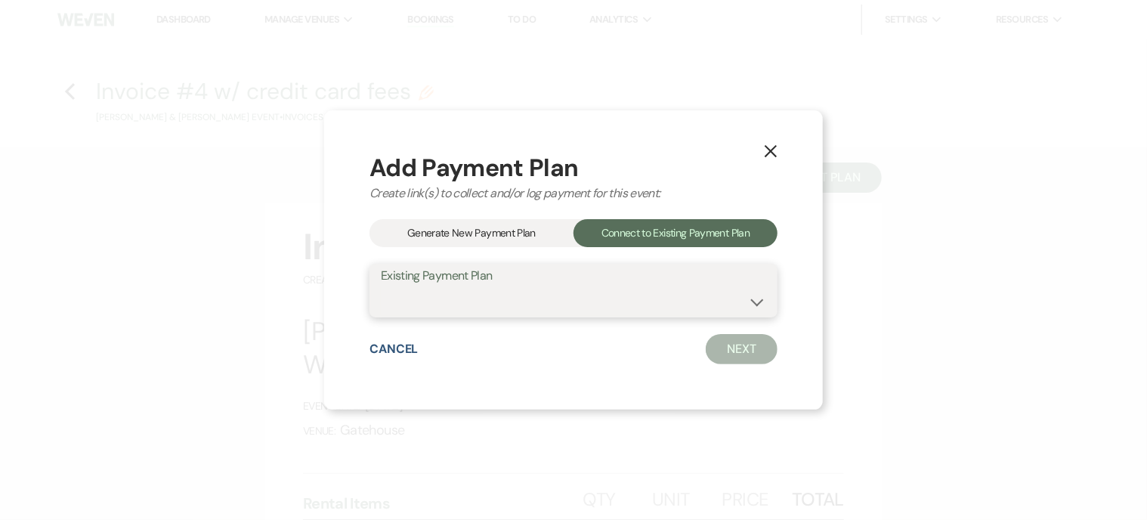
click at [629, 313] on select "[PERSON_NAME] & [PERSON_NAME] Payment Plan #1" at bounding box center [573, 300] width 385 height 29
select select "15939"
click at [381, 286] on select "[PERSON_NAME] & [PERSON_NAME] Payment Plan #1" at bounding box center [573, 300] width 385 height 29
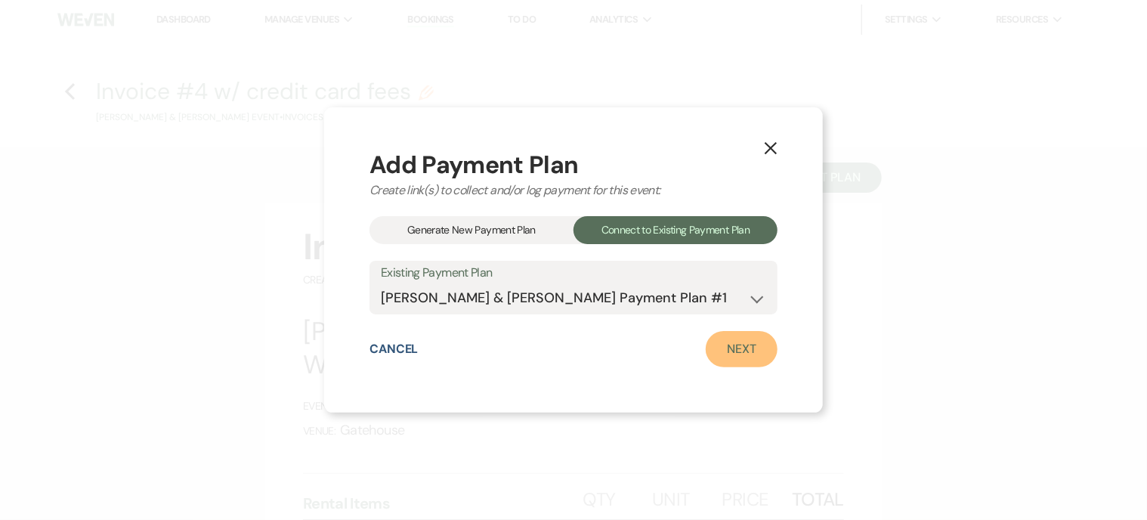
click at [728, 344] on link "Next" at bounding box center [742, 349] width 72 height 36
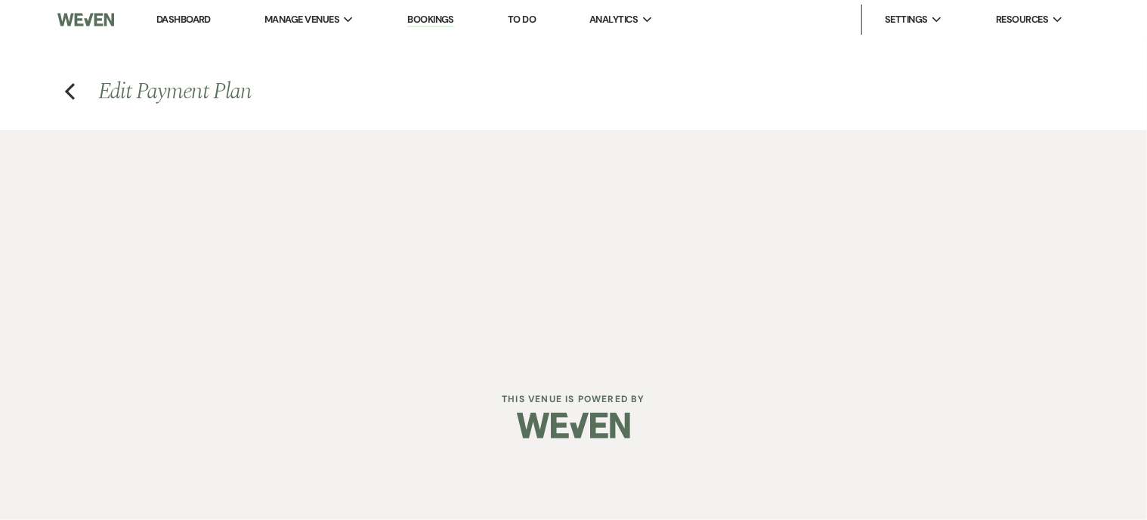
select select "27626"
select select "1"
select select "true"
select select "1"
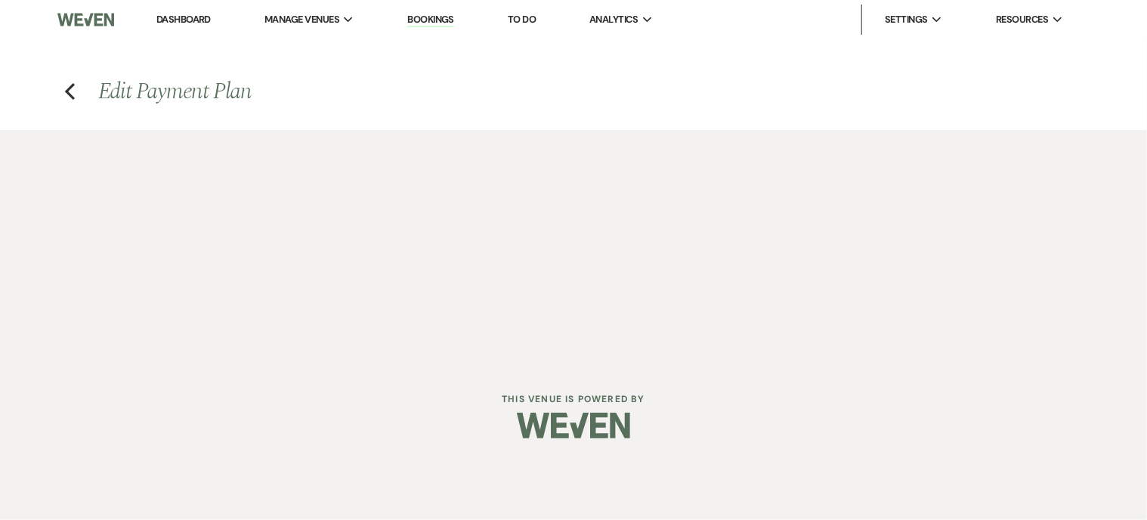
select select "true"
select select "1"
select select "true"
select select "2"
select select "flat"
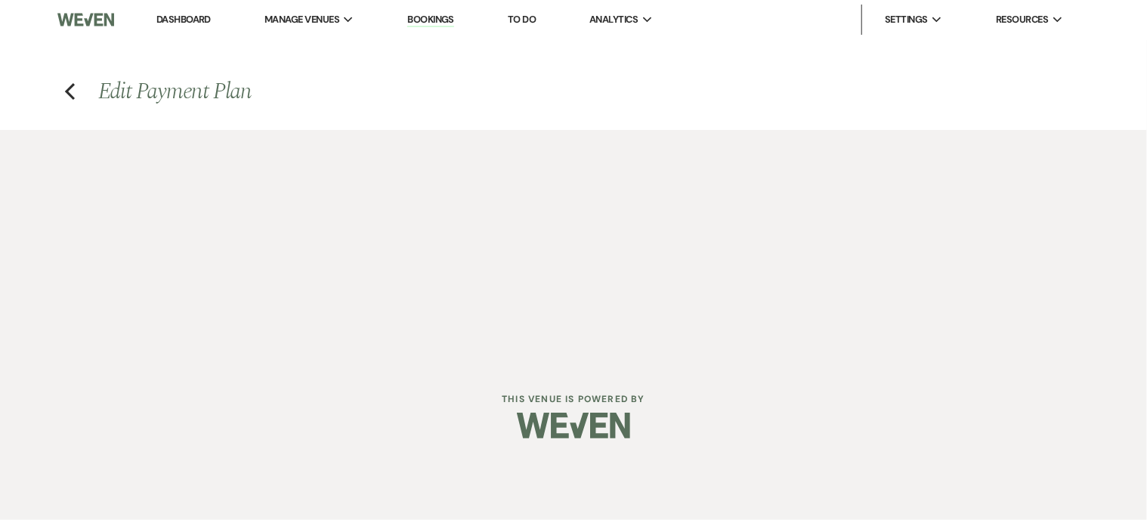
select select "true"
select select "client"
select select "weeks"
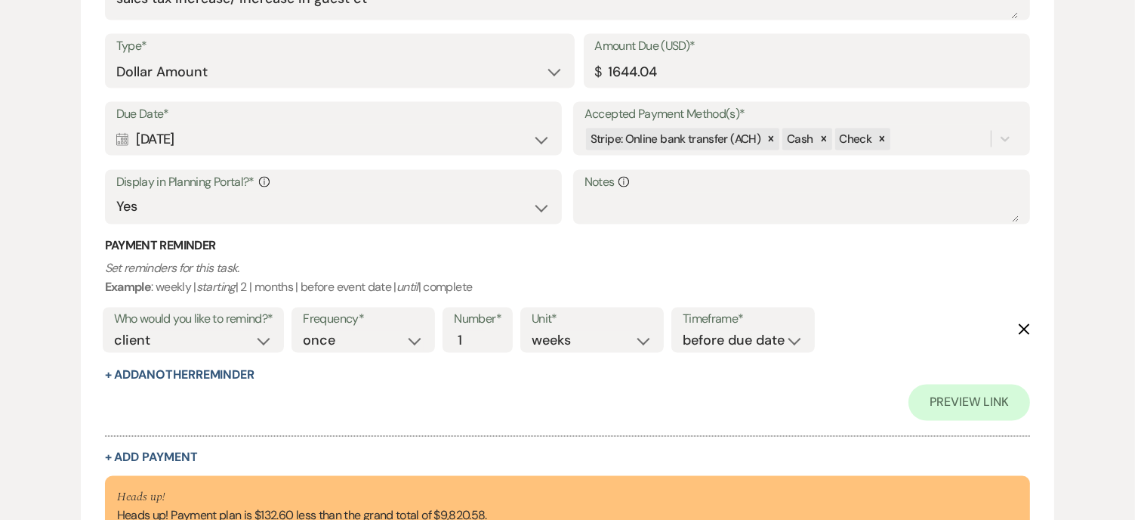
scroll to position [2589, 0]
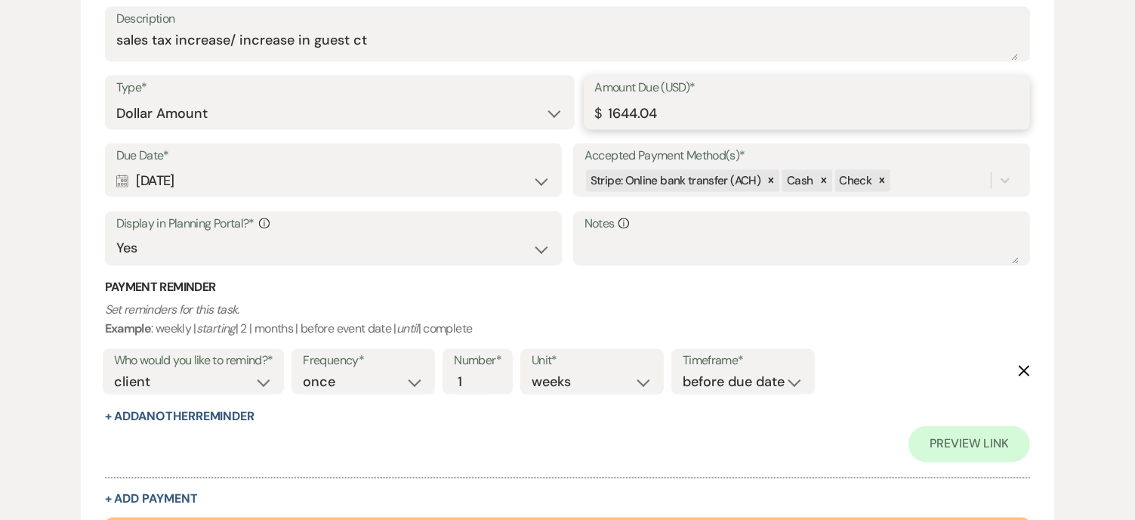
drag, startPoint x: 675, startPoint y: 115, endPoint x: 604, endPoint y: 119, distance: 71.9
click at [604, 119] on input "1644.04" at bounding box center [807, 113] width 425 height 29
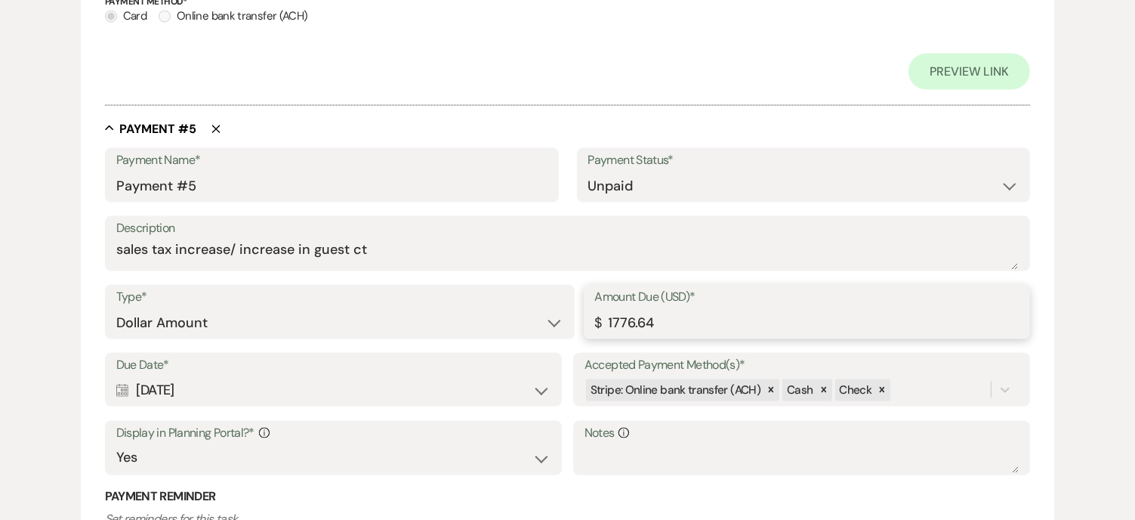
scroll to position [2362, 0]
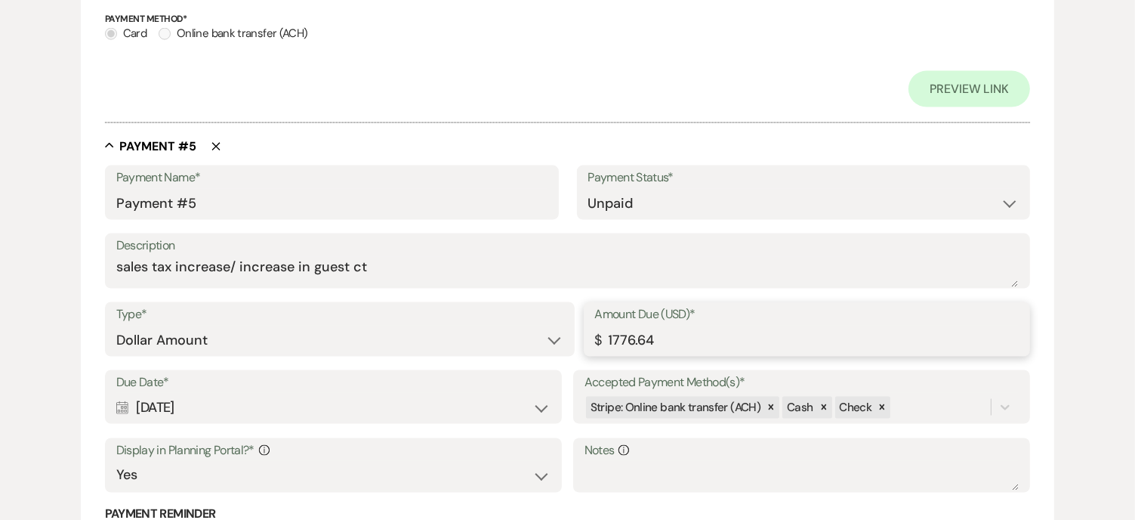
type input "1776.64"
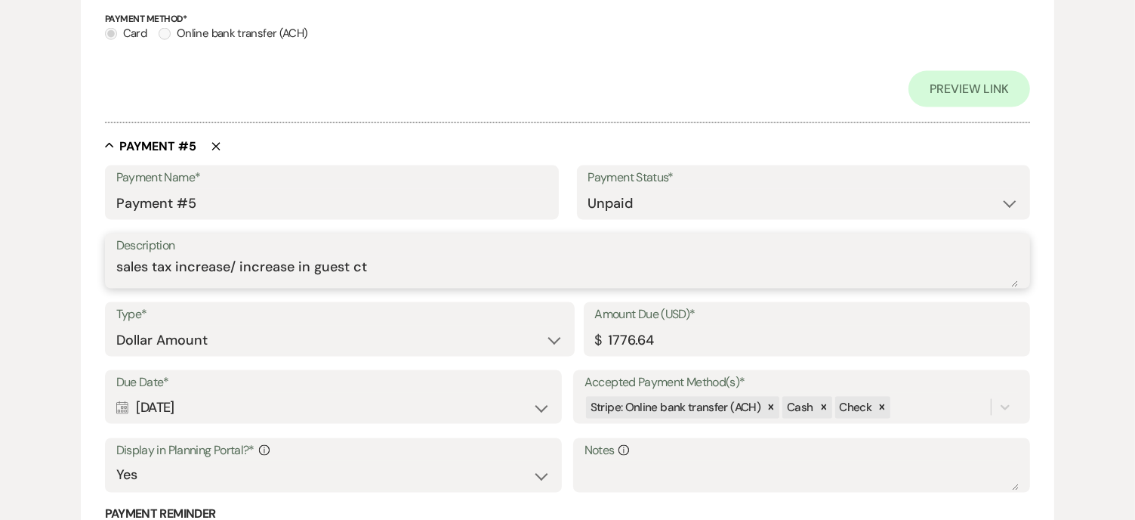
click at [385, 264] on textarea "sales tax increase/ increase in guest ct" at bounding box center [568, 272] width 904 height 30
click at [405, 264] on textarea "sales tax increase/ increase in guest ct/cc feees" at bounding box center [568, 272] width 904 height 30
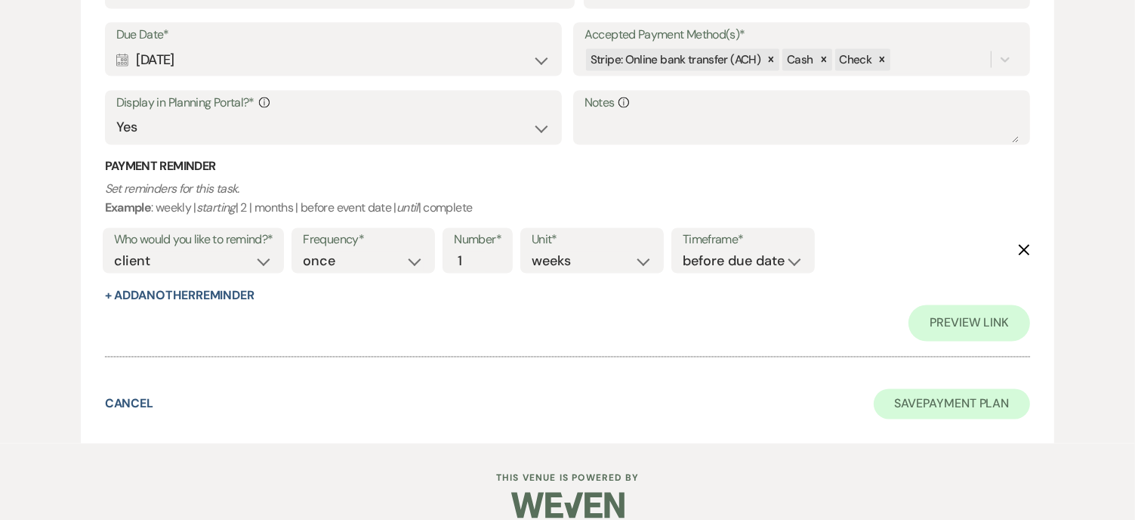
scroll to position [2729, 0]
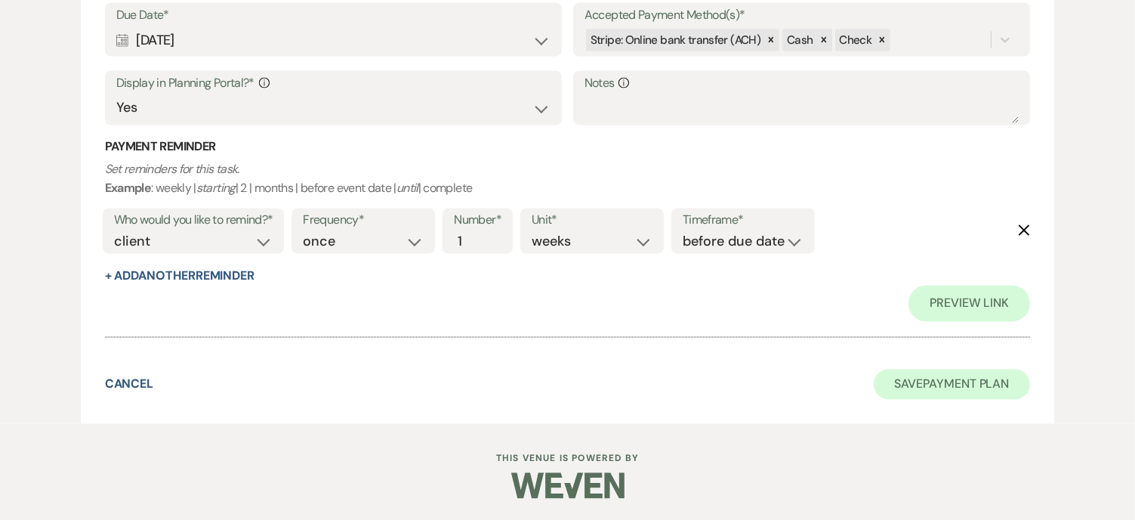
type textarea "sales tax increase/ increase in guest ct/cc fees"
click at [956, 379] on button "Save Payment Plan" at bounding box center [952, 384] width 157 height 30
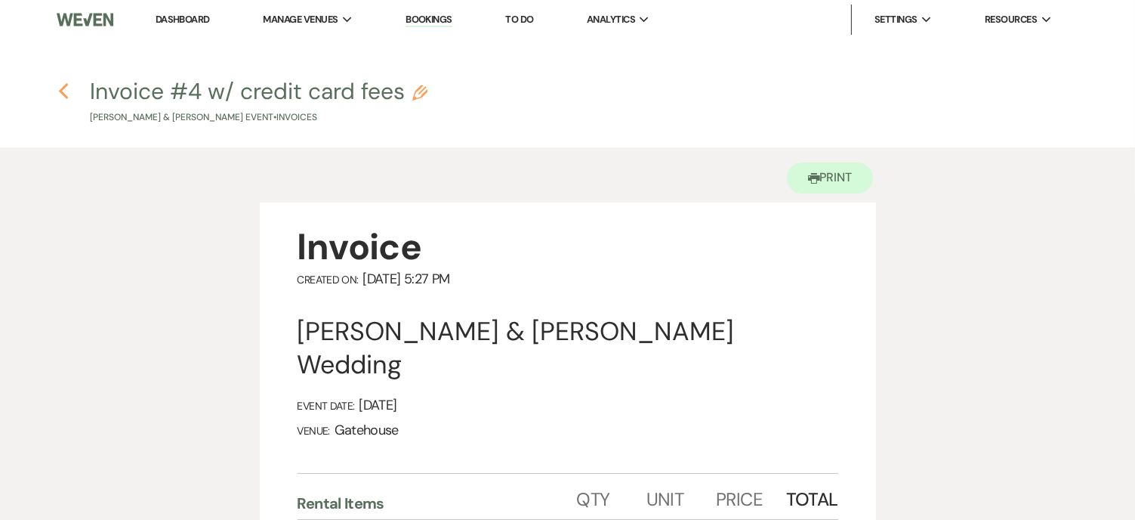
click at [63, 95] on use "button" at bounding box center [63, 91] width 10 height 17
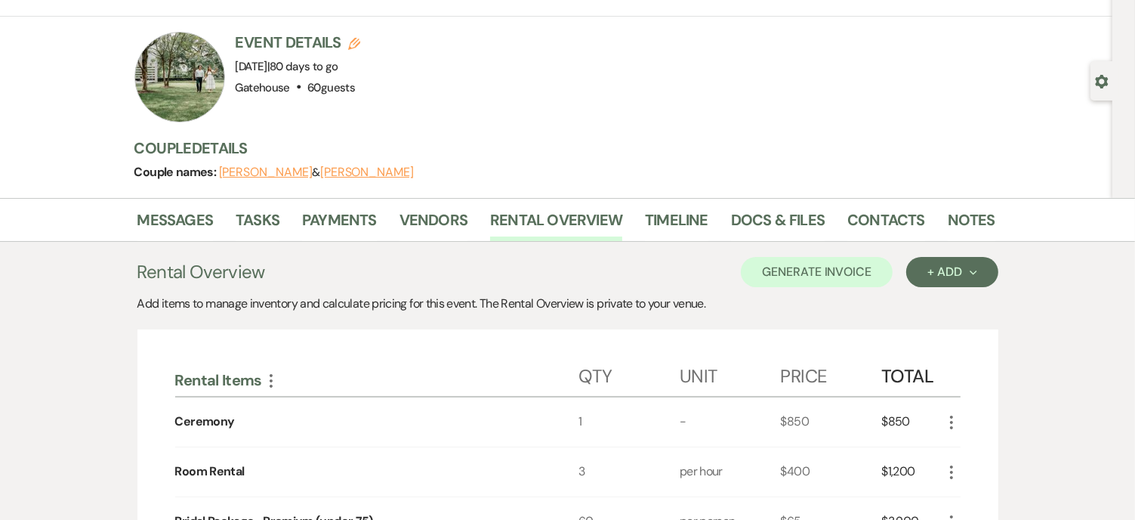
scroll to position [76, 0]
click at [342, 215] on link "Payments" at bounding box center [339, 223] width 75 height 33
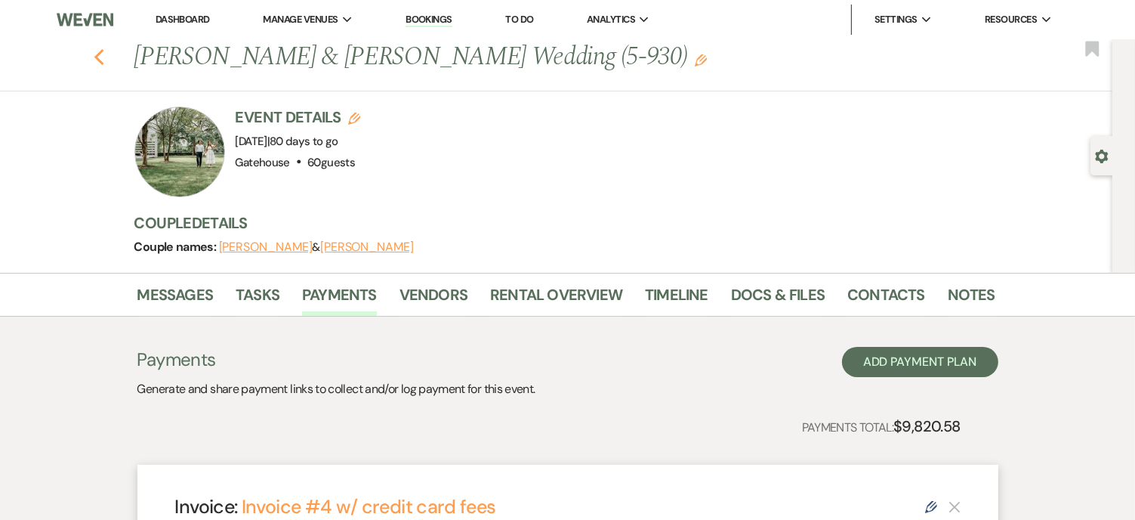
click at [103, 55] on use "button" at bounding box center [99, 57] width 10 height 17
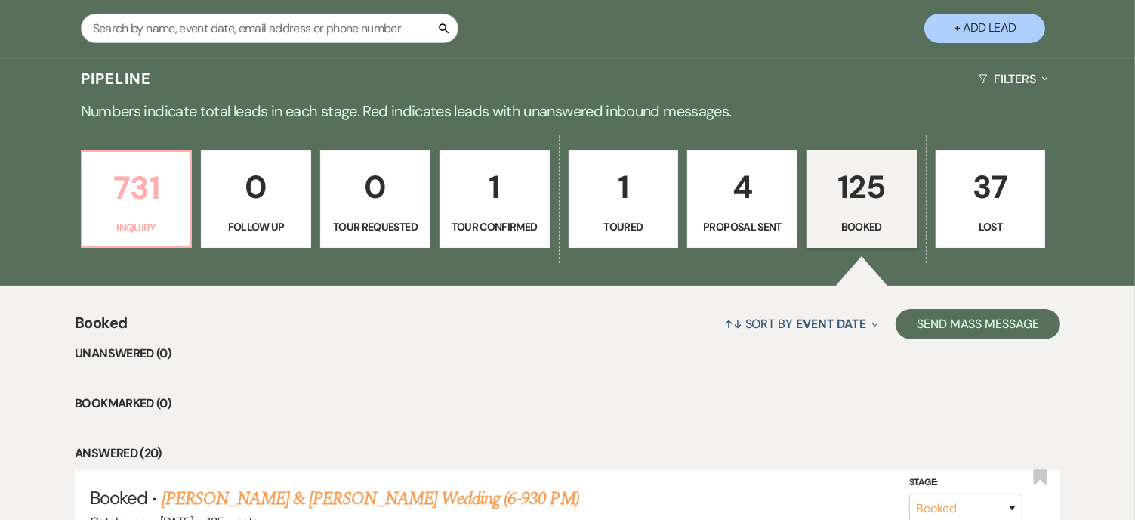
click at [142, 180] on p "731" at bounding box center [136, 187] width 91 height 51
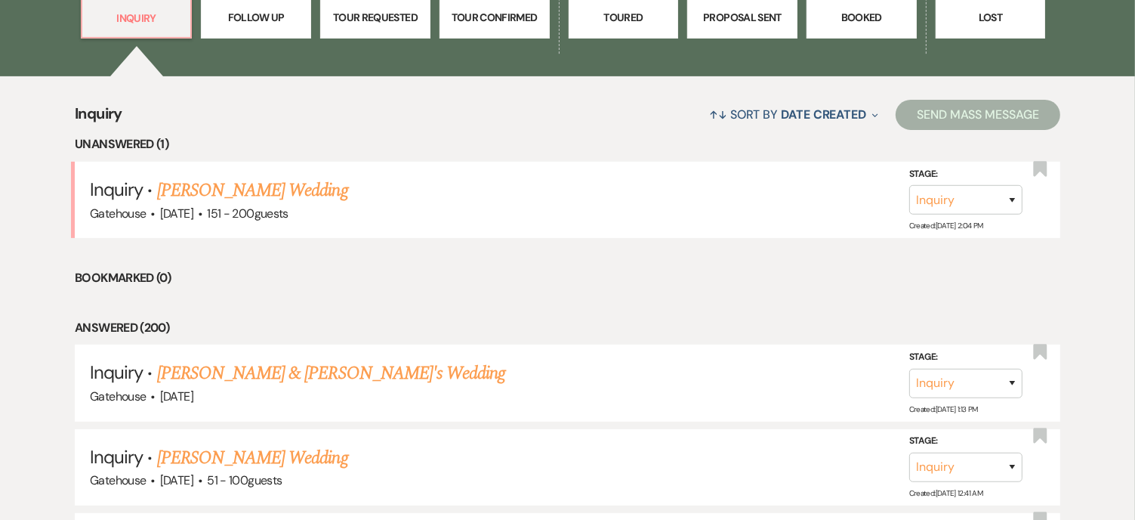
scroll to position [529, 0]
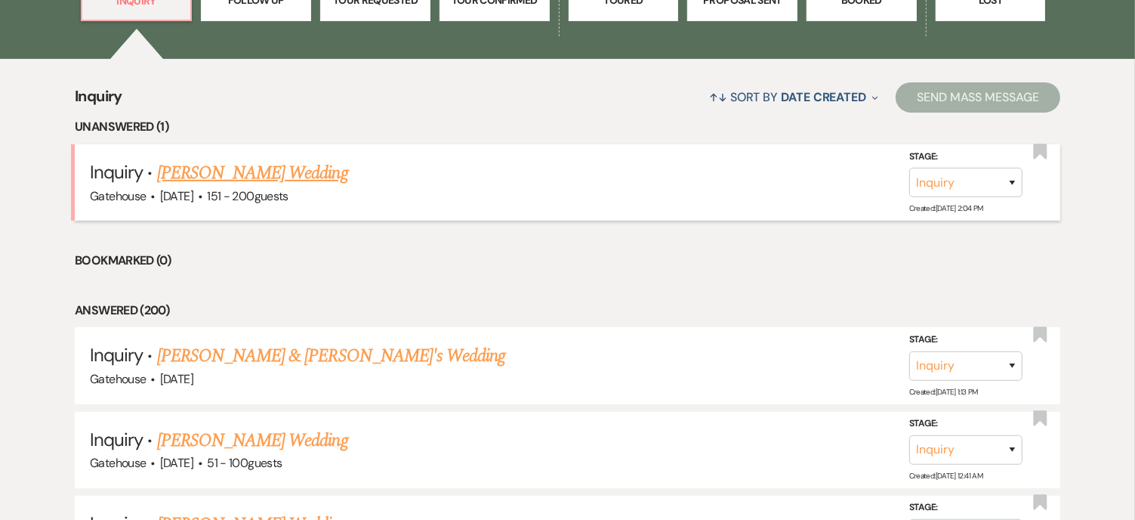
click at [172, 173] on link "Grace Turner's Wedding" at bounding box center [252, 172] width 191 height 27
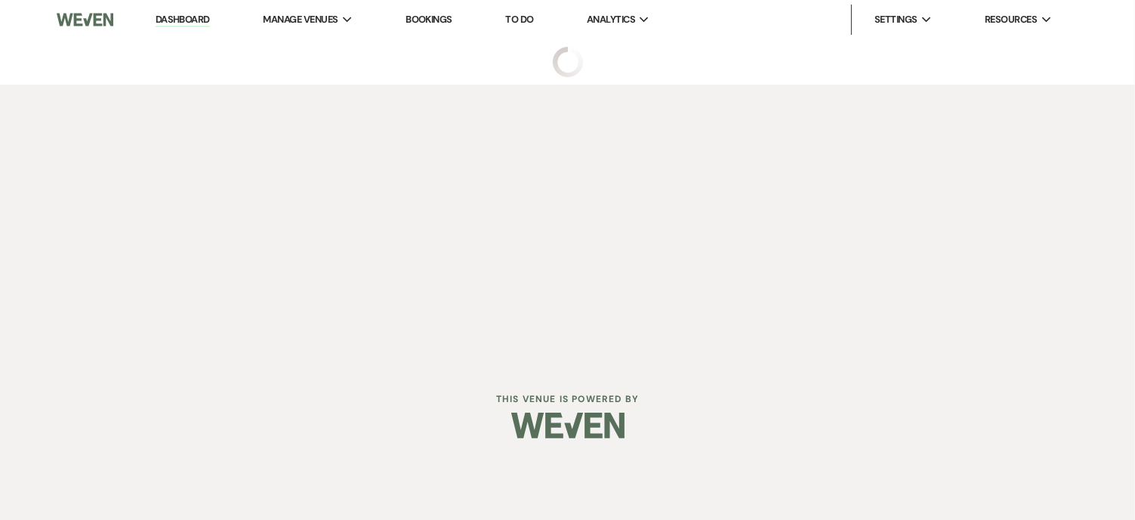
select select "2"
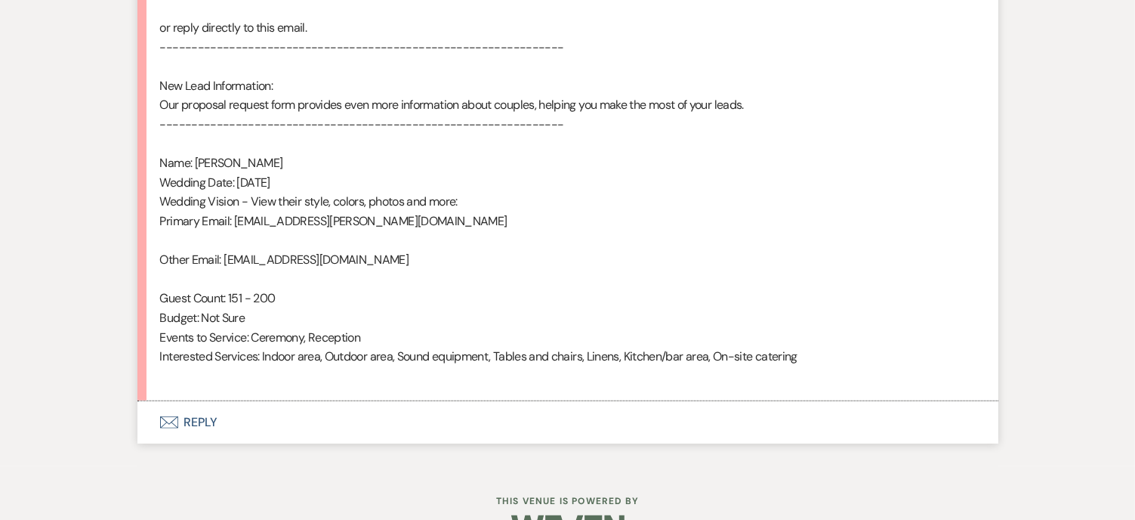
scroll to position [982, 0]
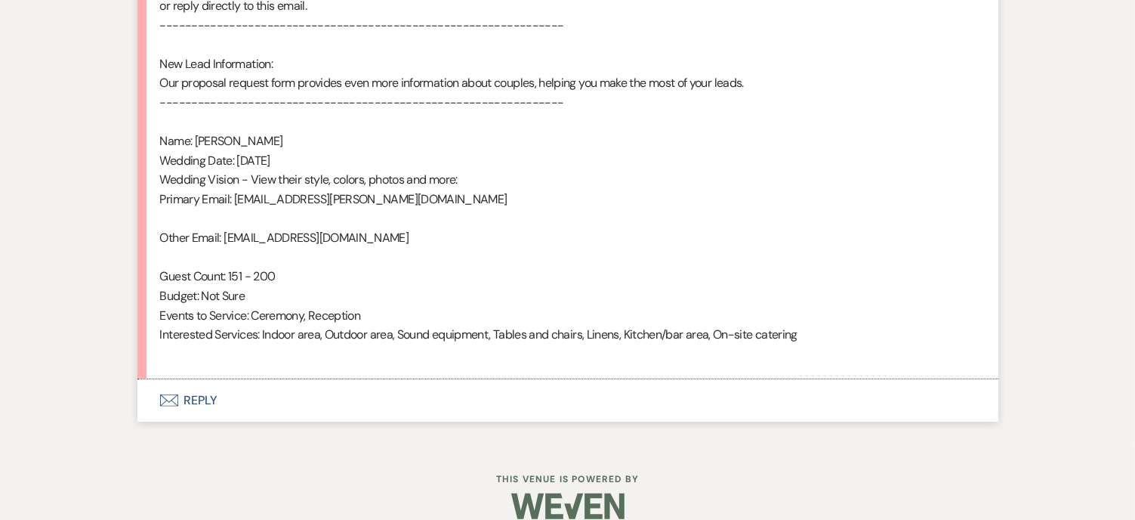
click at [207, 396] on button "Envelope Reply" at bounding box center [567, 400] width 861 height 42
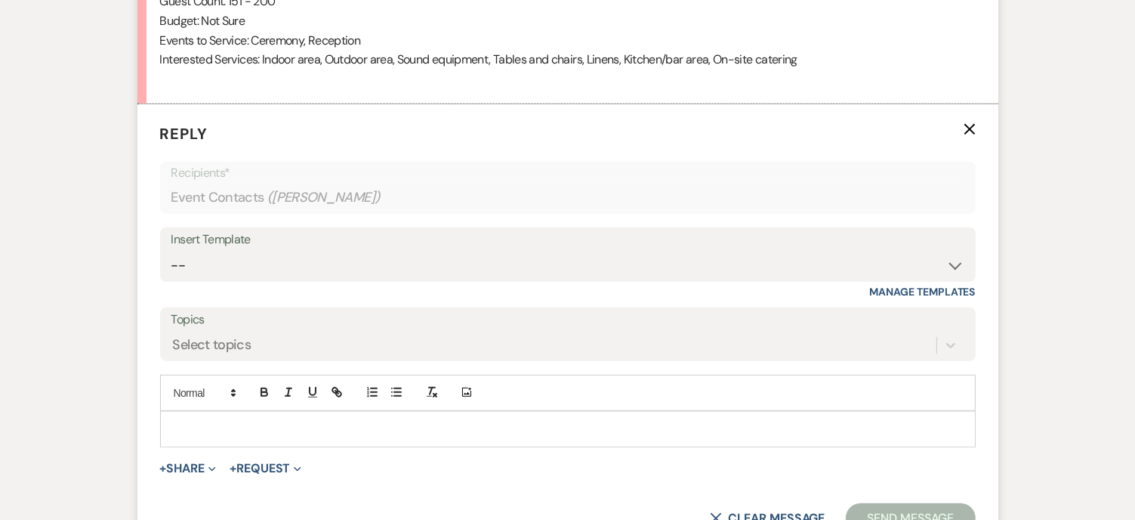
scroll to position [1257, 0]
click at [286, 258] on select "-- Tour Request Response Proposal 6-9 Month Check-in Happy 1 Month Anniversary!…" at bounding box center [567, 265] width 793 height 29
select select "2237"
click at [171, 251] on select "-- Tour Request Response Proposal 6-9 Month Check-in Happy 1 Month Anniversary!…" at bounding box center [567, 265] width 793 height 29
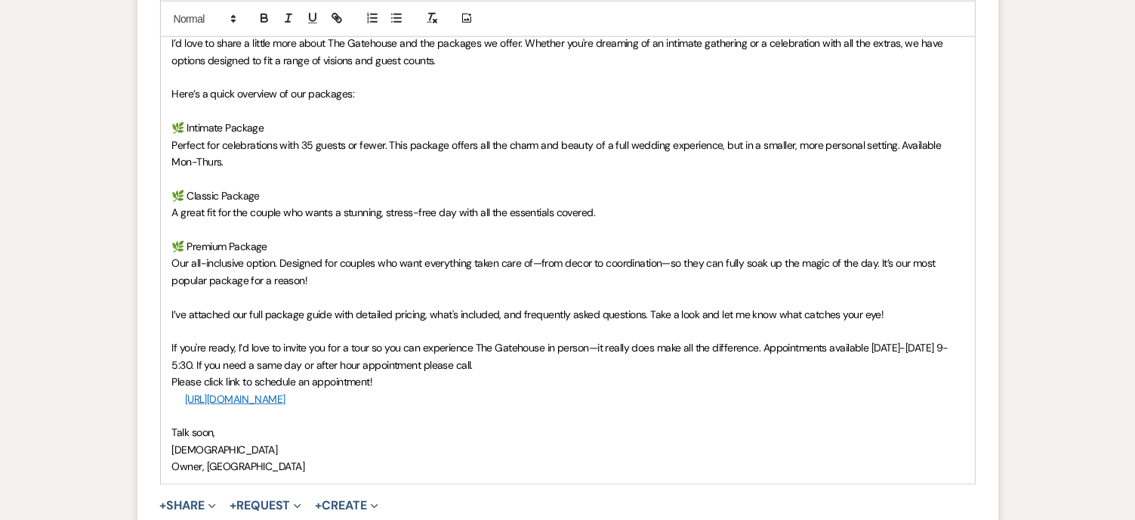
scroll to position [1635, 0]
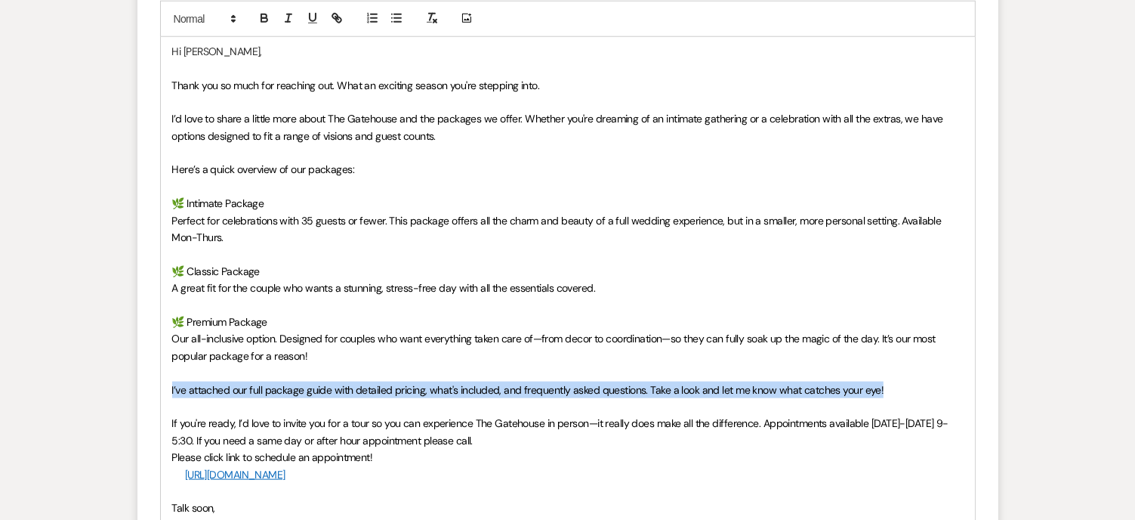
drag, startPoint x: 169, startPoint y: 388, endPoint x: 896, endPoint y: 387, distance: 726.8
click at [896, 387] on div "Hi Grace, Thank you so much for reaching out. What an exciting season you're st…" at bounding box center [568, 297] width 814 height 526
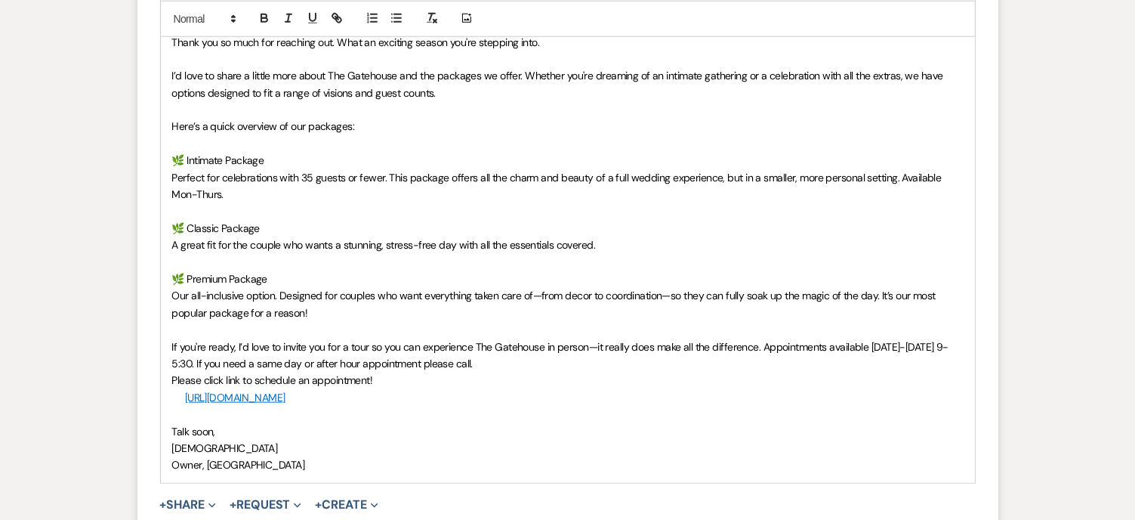
scroll to position [1655, 0]
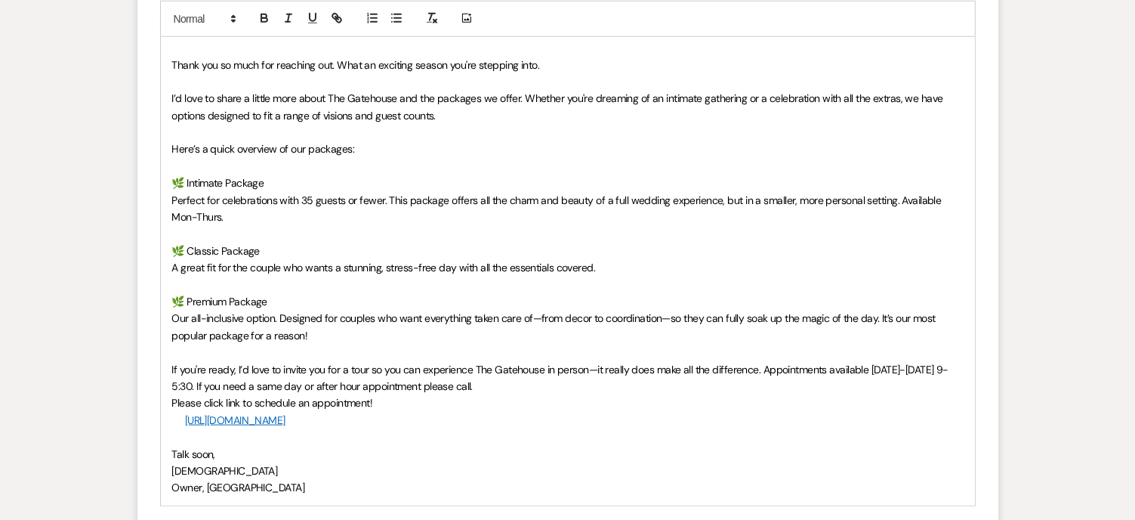
click at [447, 115] on p "I’d love to share a little more about The Gatehouse and the packages we offer. …" at bounding box center [568, 107] width 792 height 34
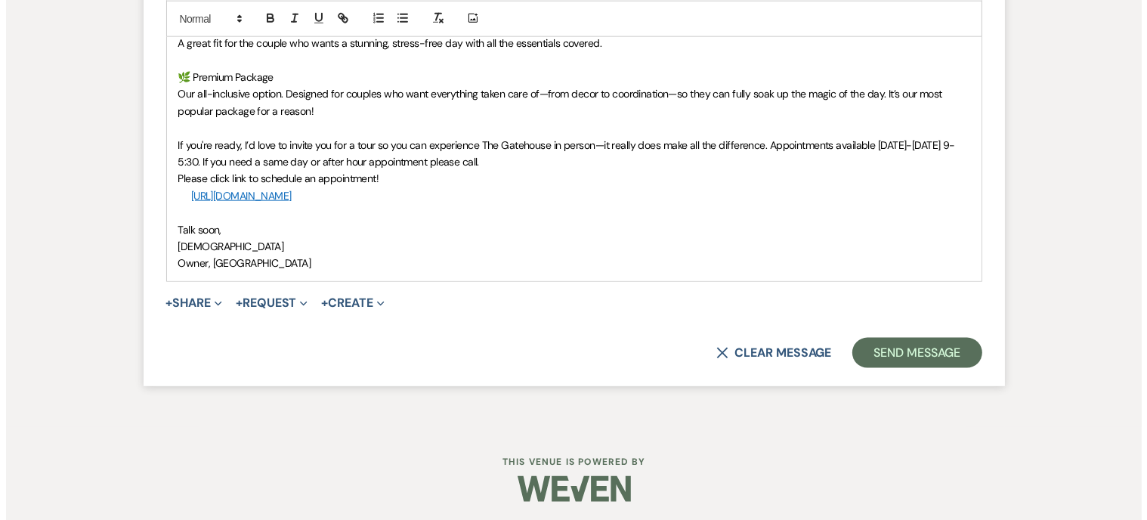
scroll to position [1882, 0]
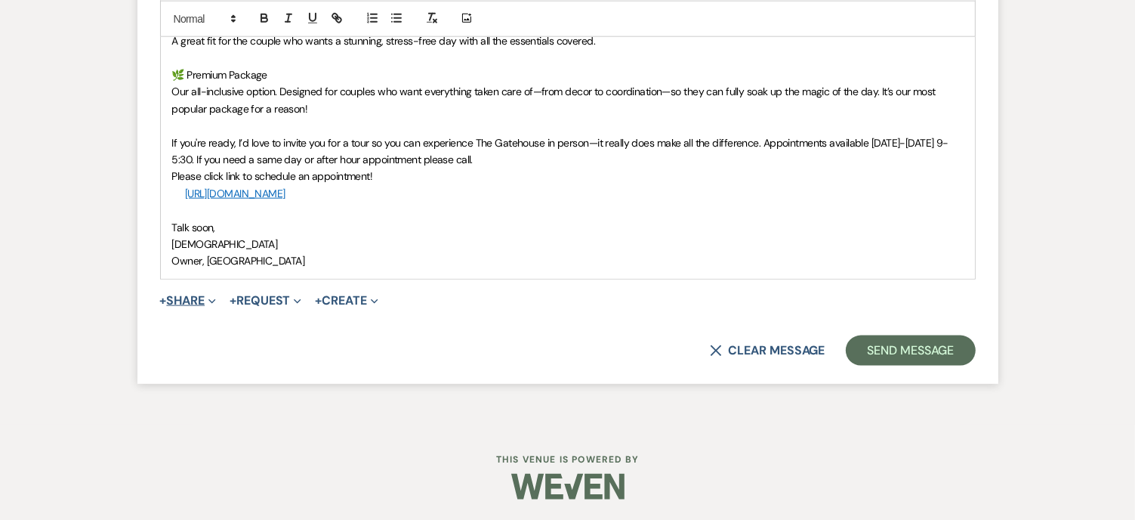
click at [193, 298] on button "+ Share Expand" at bounding box center [188, 301] width 57 height 12
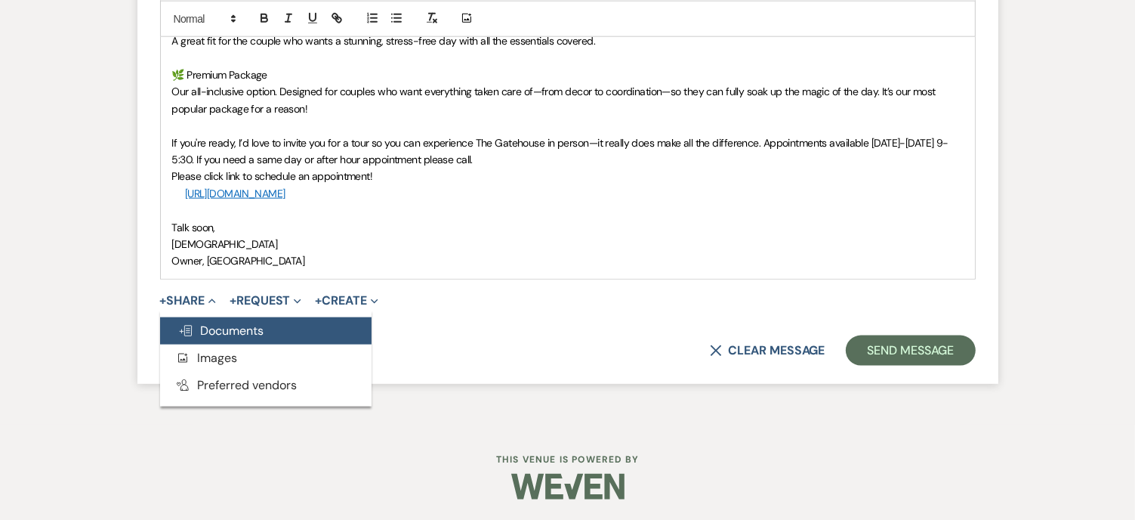
click at [228, 324] on span "Doc Upload Documents" at bounding box center [221, 331] width 86 height 16
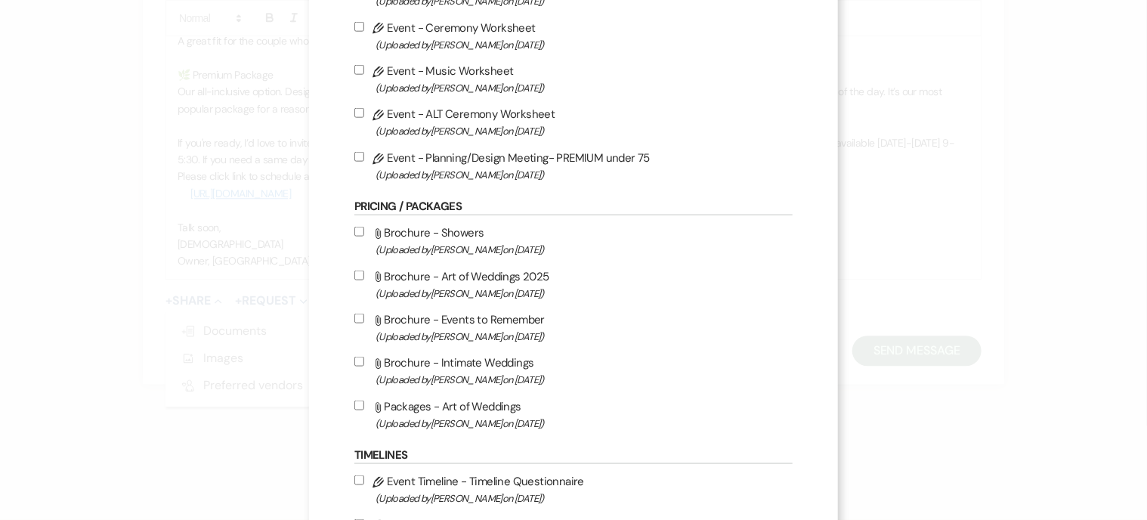
scroll to position [907, 0]
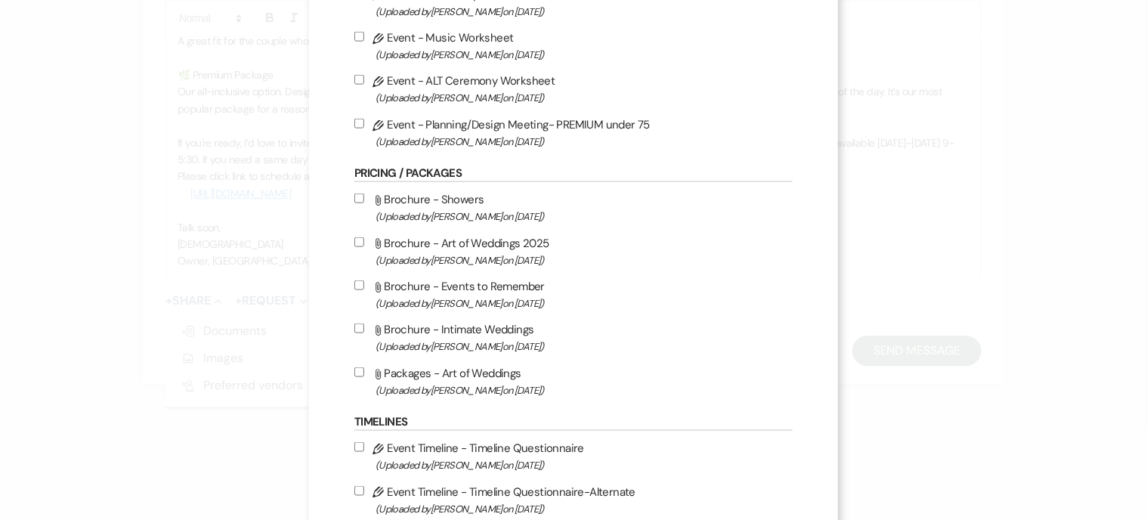
click at [487, 244] on label "Attach File Brochure - Art of Weddings 2025 (Uploaded by Christi Edwards on Jul…" at bounding box center [573, 251] width 438 height 36
click at [364, 244] on input "Attach File Brochure - Art of Weddings 2025 (Uploaded by Christi Edwards on Jul…" at bounding box center [359, 242] width 10 height 10
checkbox input "true"
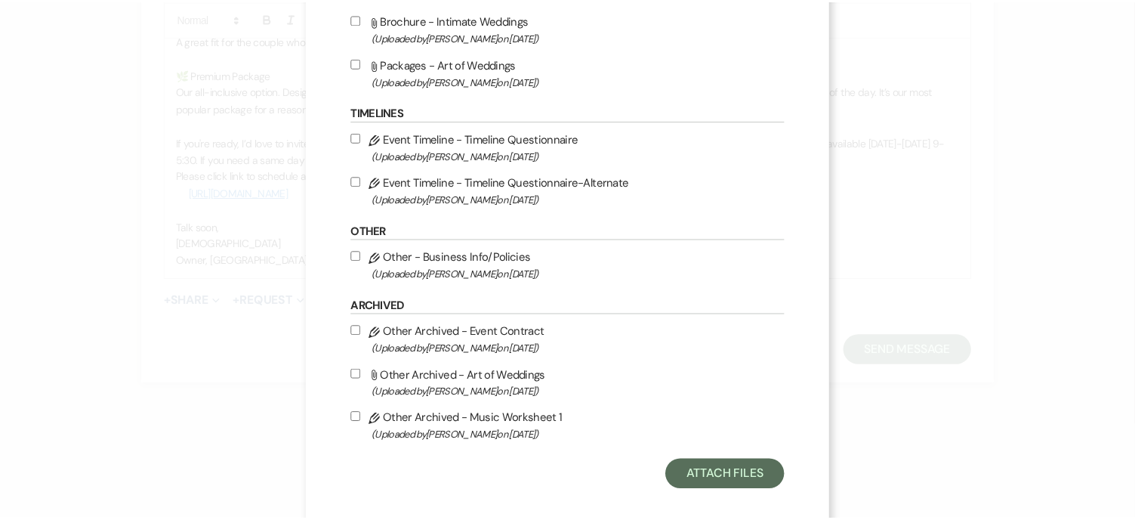
scroll to position [1239, 0]
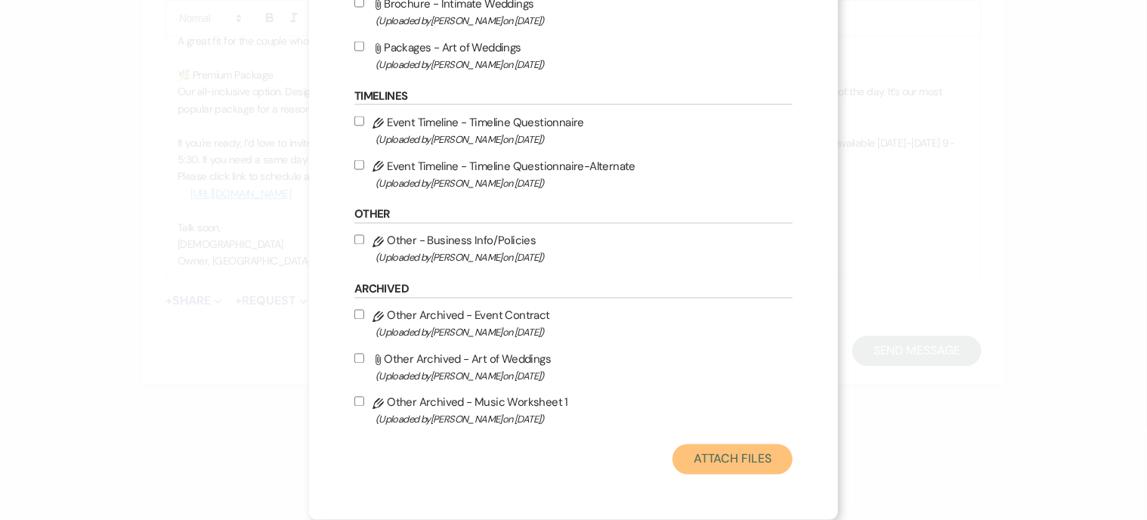
click at [737, 459] on button "Attach Files" at bounding box center [732, 459] width 120 height 30
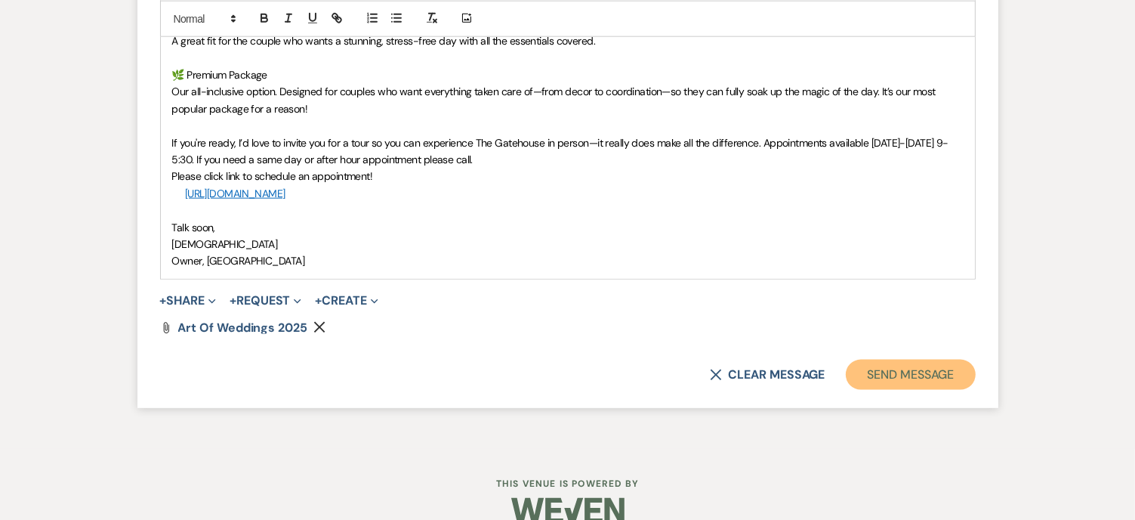
click at [891, 368] on button "Send Message" at bounding box center [910, 375] width 129 height 30
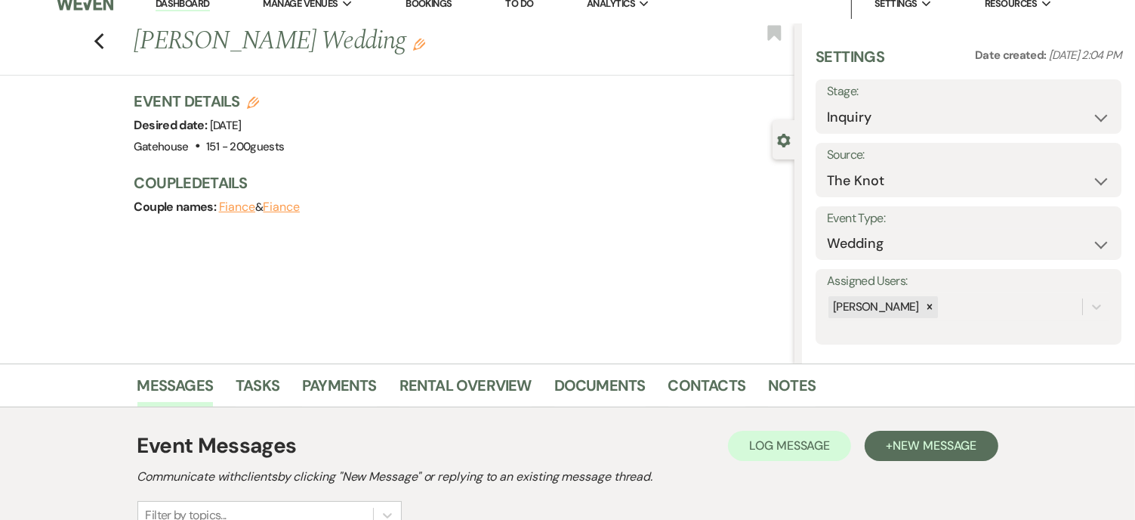
scroll to position [0, 0]
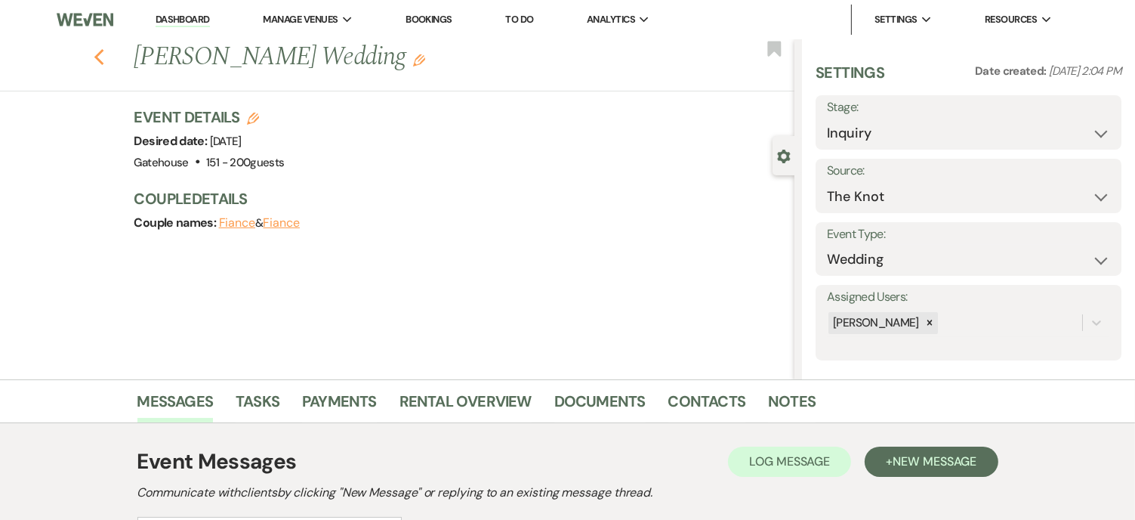
click at [105, 61] on icon "Previous" at bounding box center [99, 57] width 11 height 18
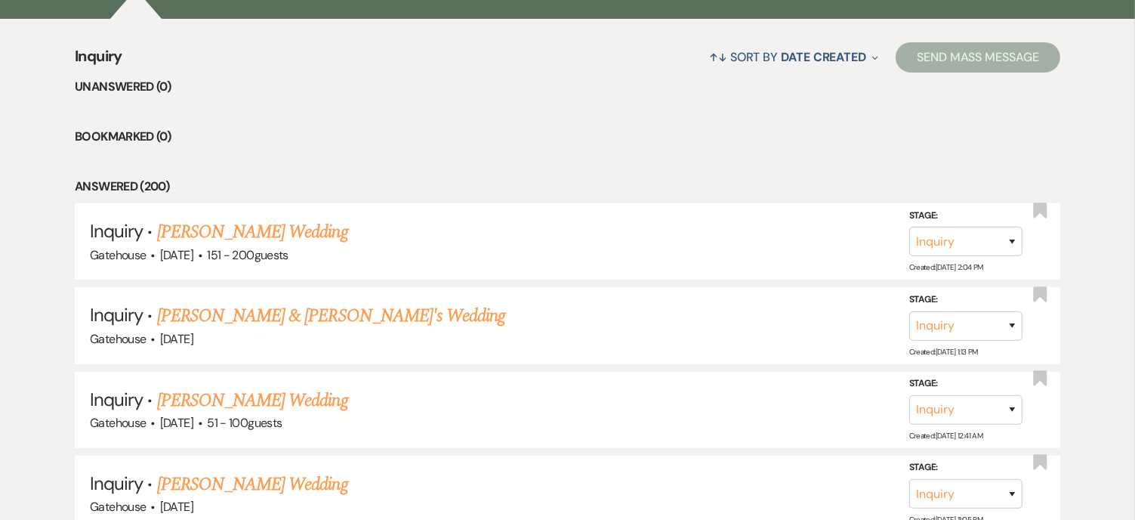
scroll to position [604, 0]
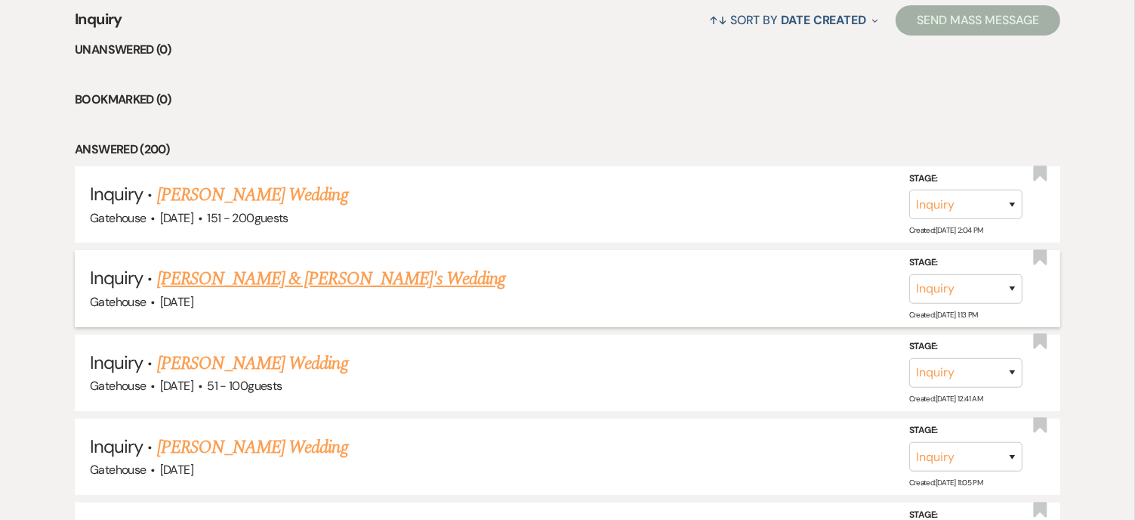
click at [233, 277] on link "[PERSON_NAME] & [PERSON_NAME]'s Wedding" at bounding box center [331, 278] width 349 height 27
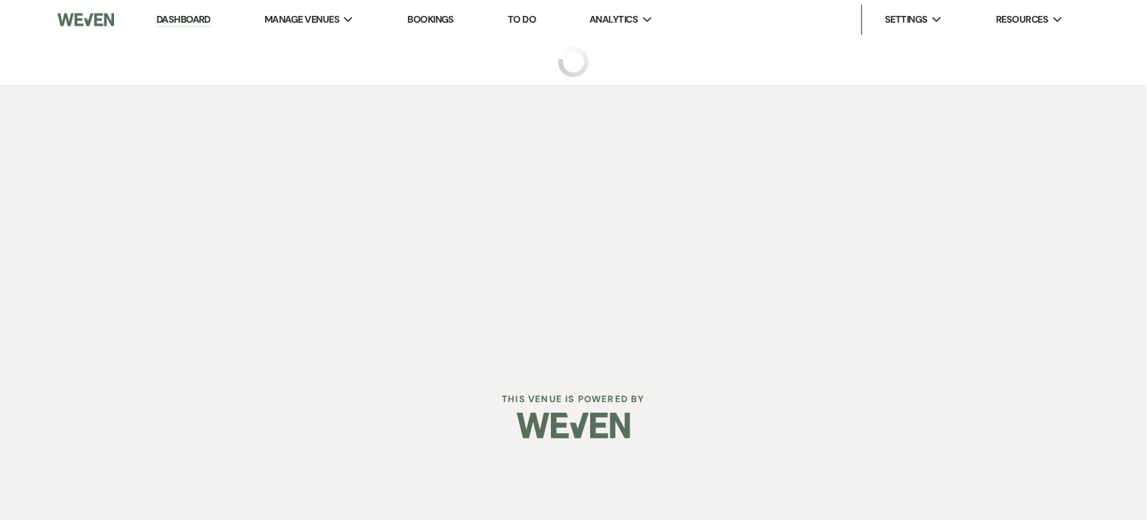
select select "3"
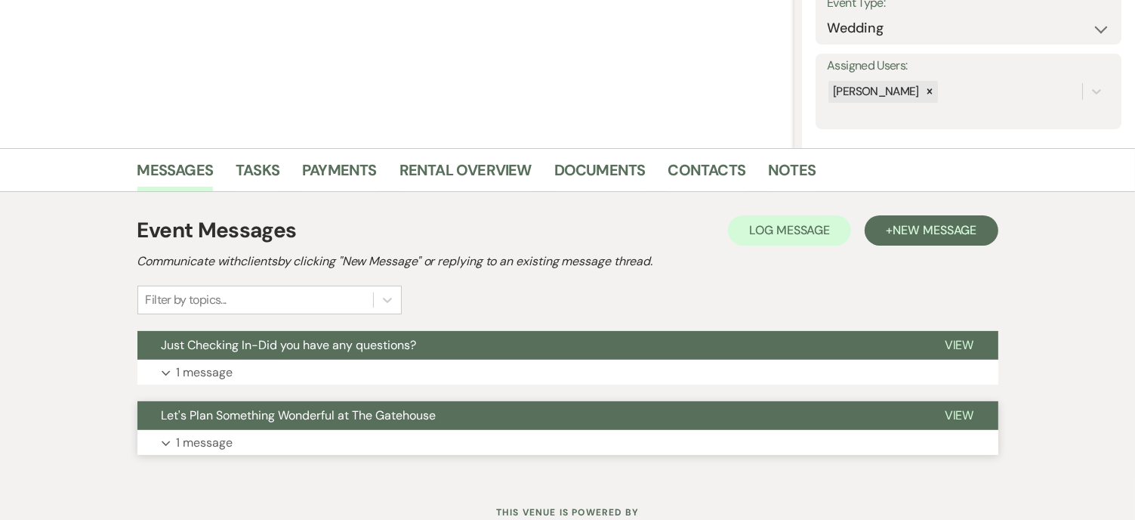
scroll to position [286, 0]
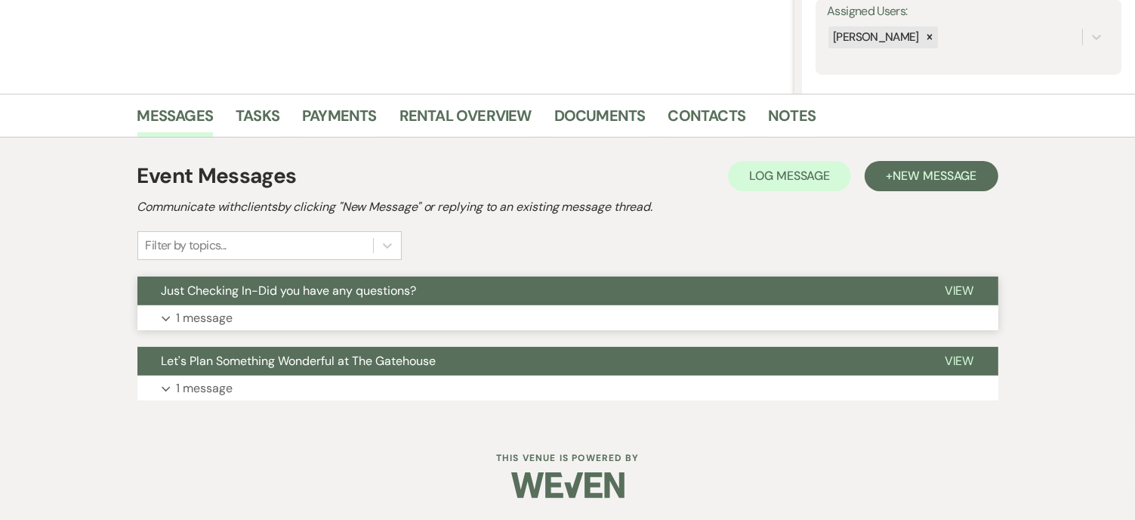
click at [203, 318] on p "1 message" at bounding box center [205, 318] width 57 height 20
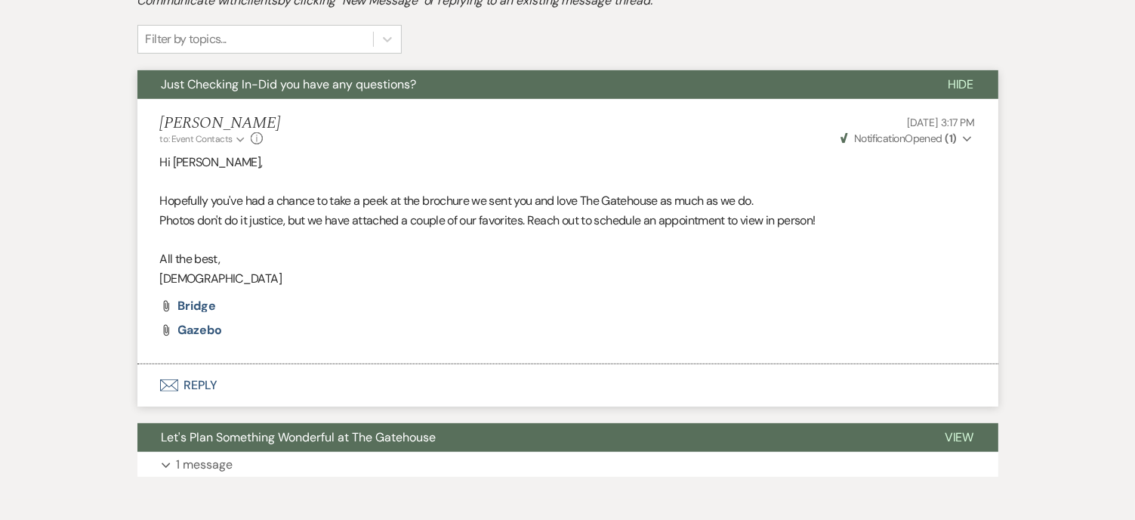
scroll to position [568, 0]
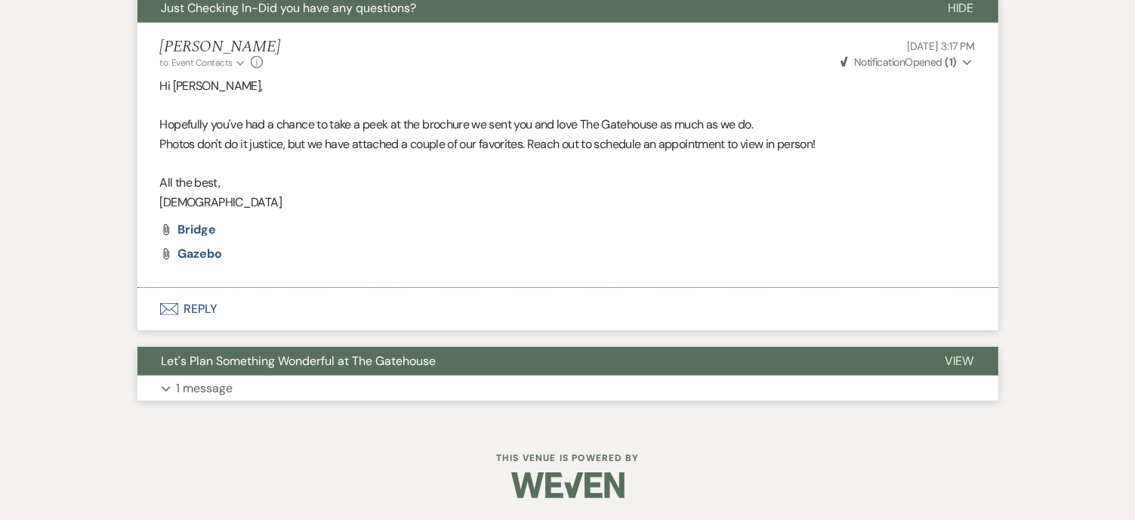
click at [212, 385] on p "1 message" at bounding box center [205, 388] width 57 height 20
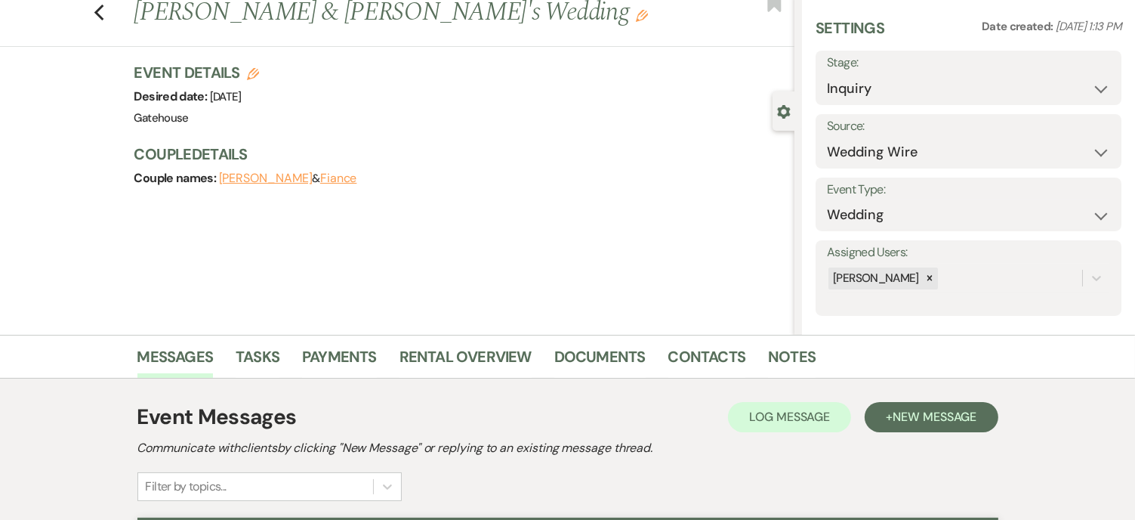
scroll to position [0, 0]
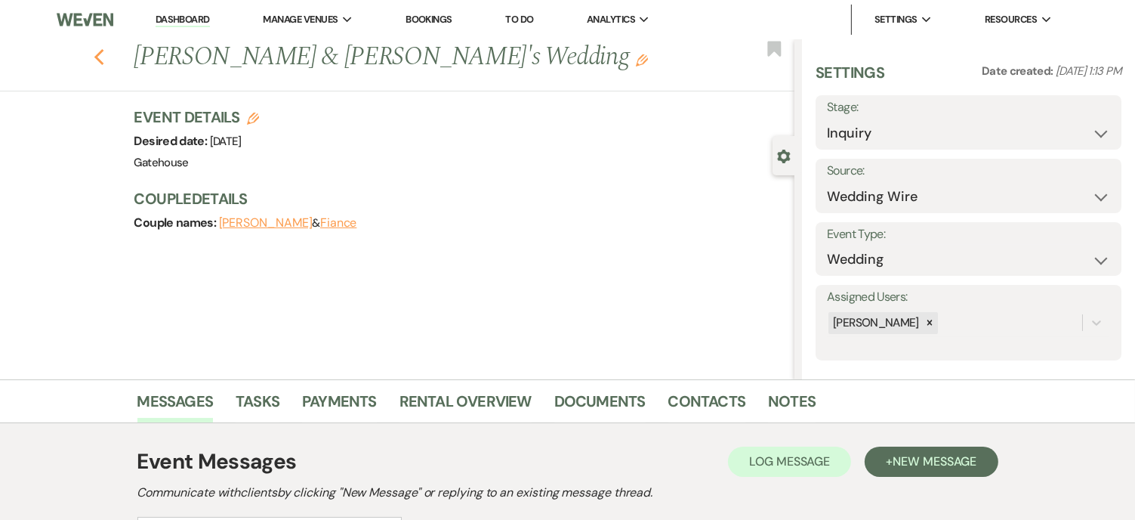
click at [105, 55] on icon "Previous" at bounding box center [99, 57] width 11 height 18
